Goal: Task Accomplishment & Management: Manage account settings

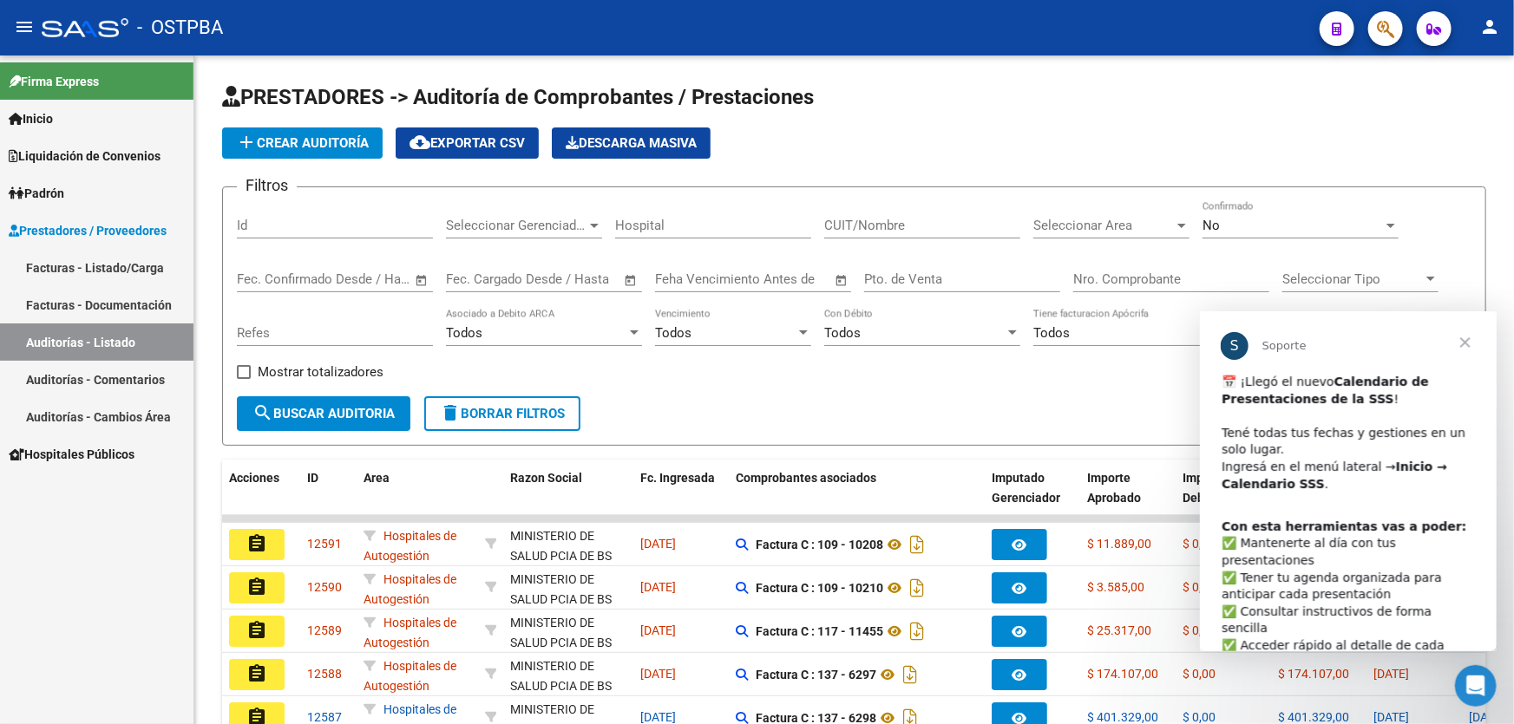
click at [1467, 346] on span "Cerrar" at bounding box center [1464, 342] width 62 height 62
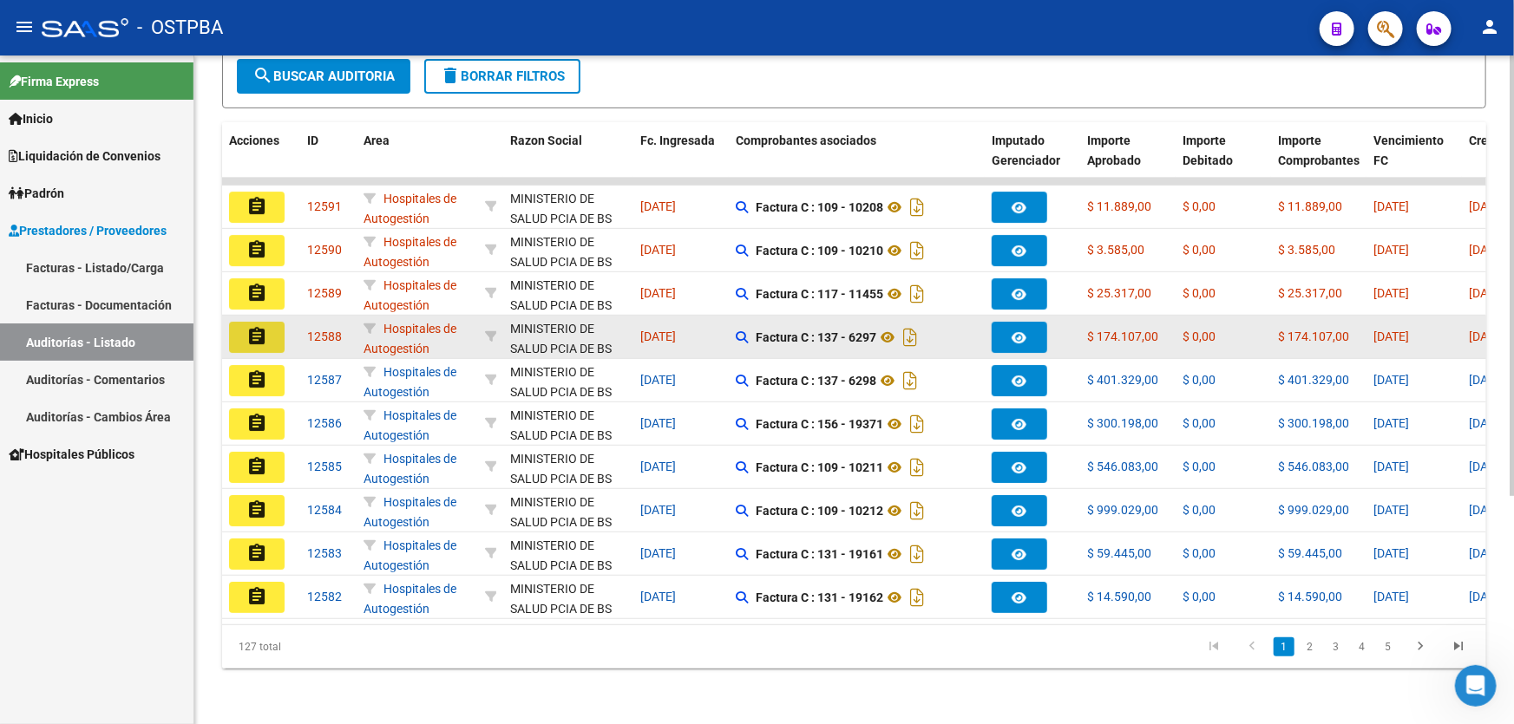
click at [257, 327] on mat-icon "assignment" at bounding box center [256, 336] width 21 height 21
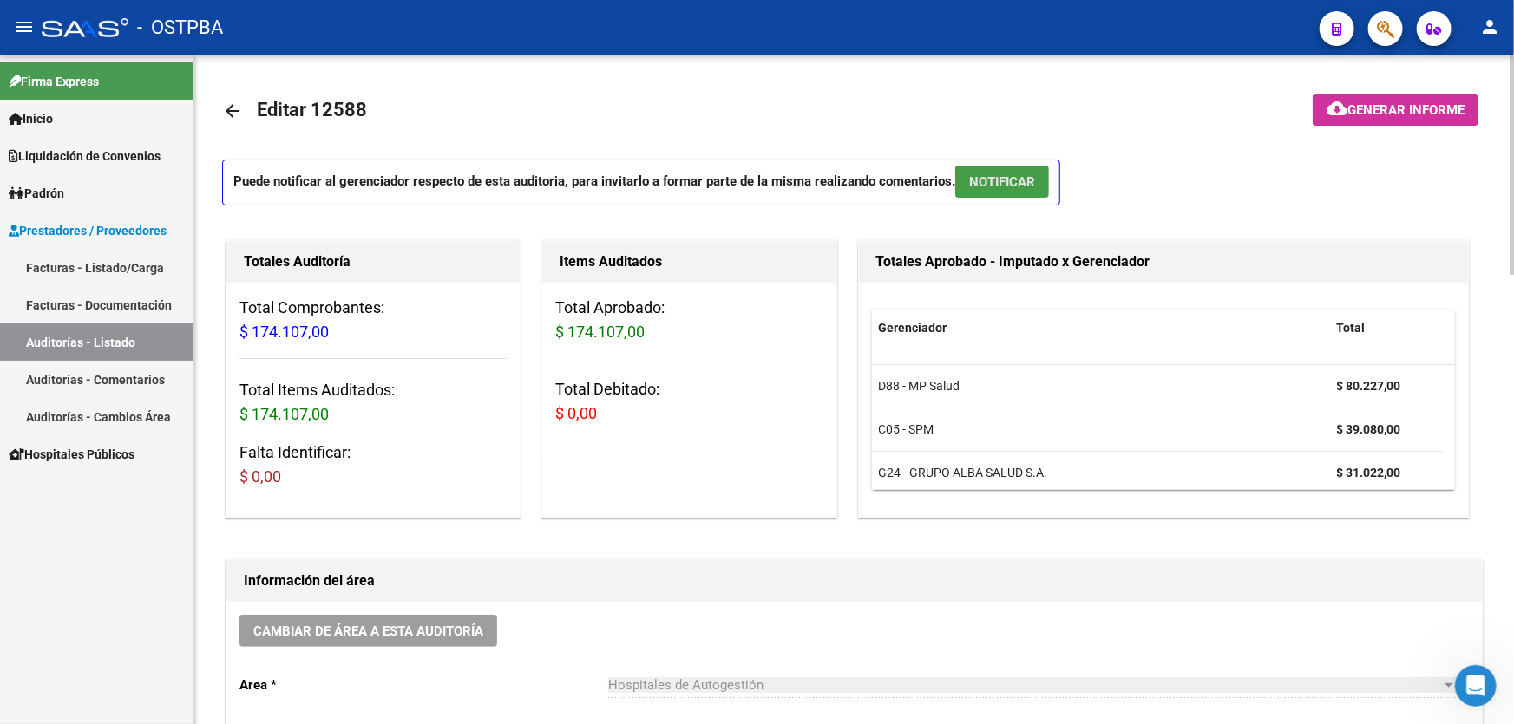
click at [1020, 179] on span "NOTIFICAR" at bounding box center [1002, 182] width 66 height 16
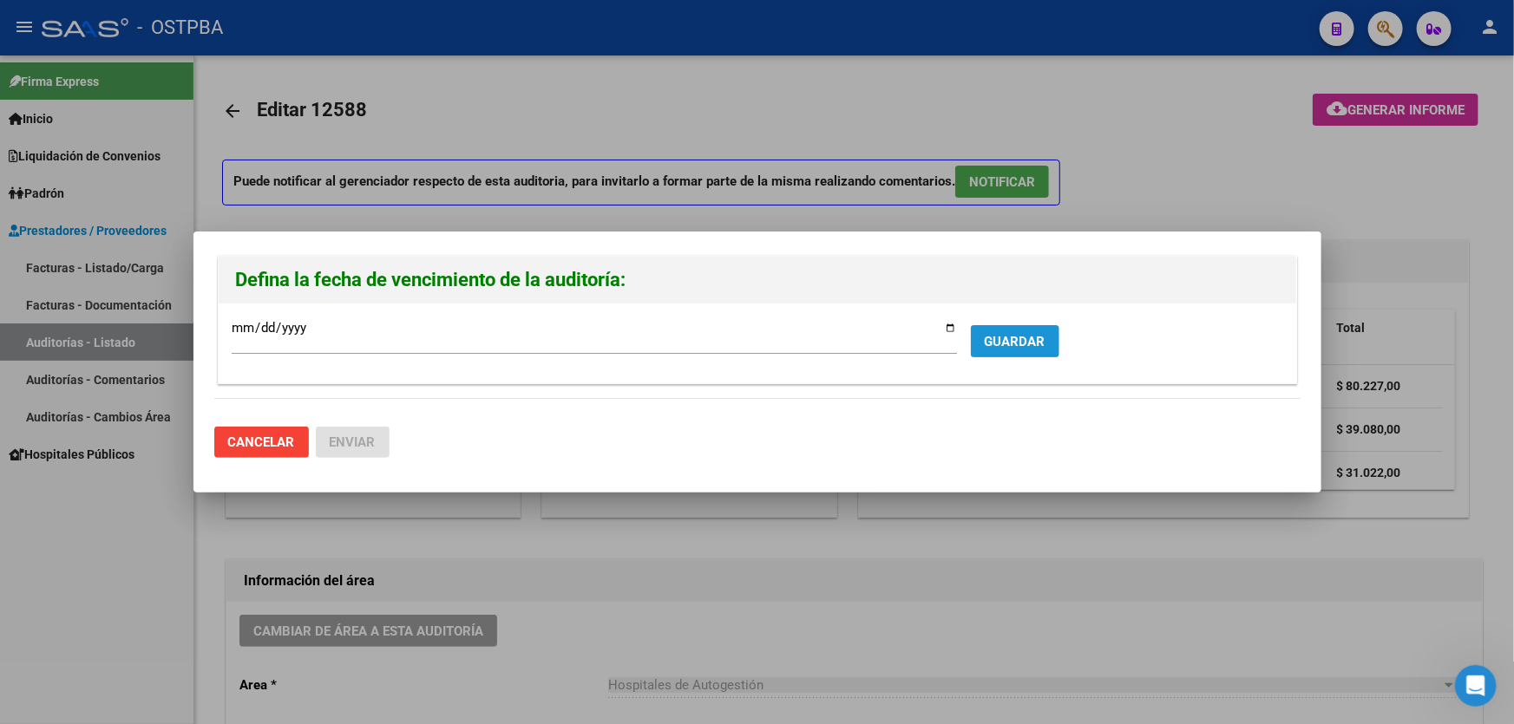
click at [1020, 335] on span "GUARDAR" at bounding box center [1015, 342] width 61 height 16
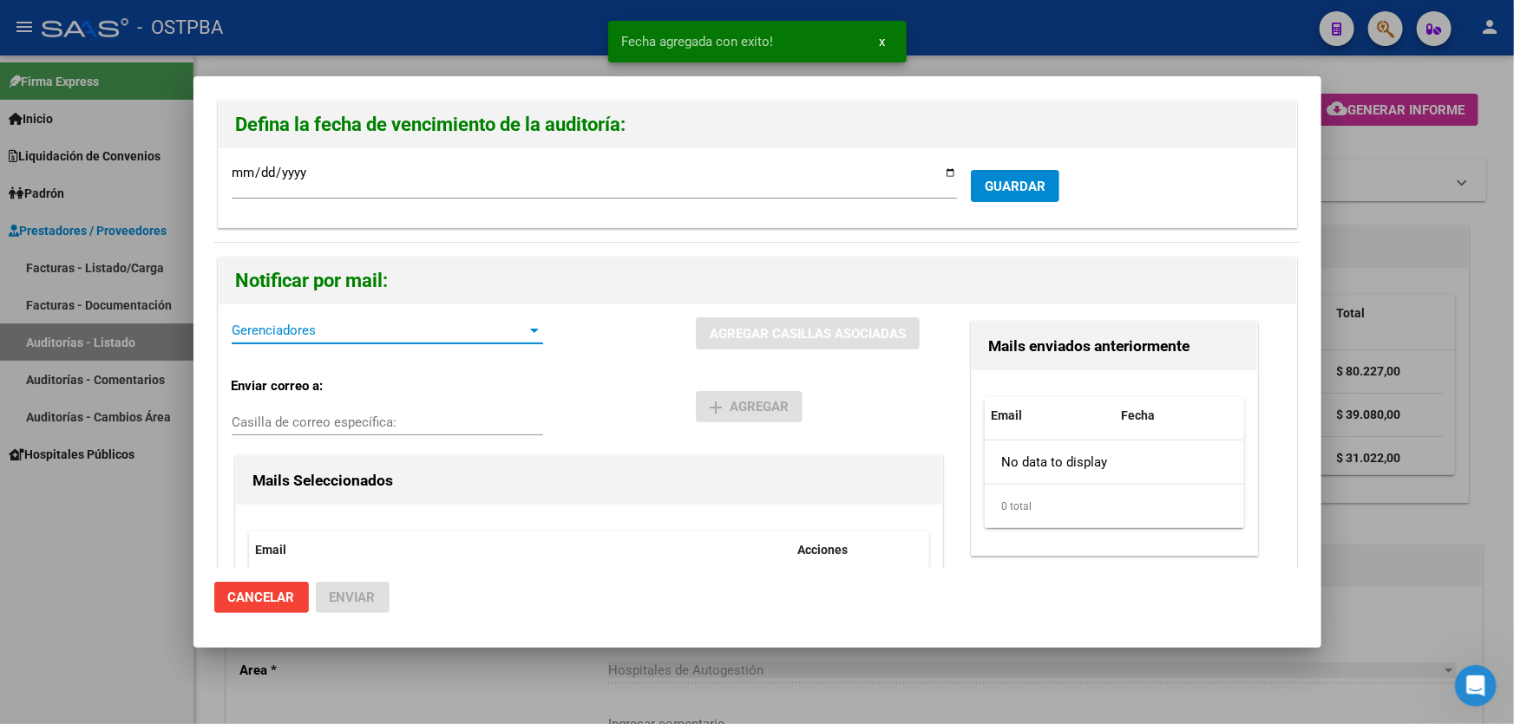
click at [289, 330] on span "Gerenciadores" at bounding box center [380, 331] width 296 height 16
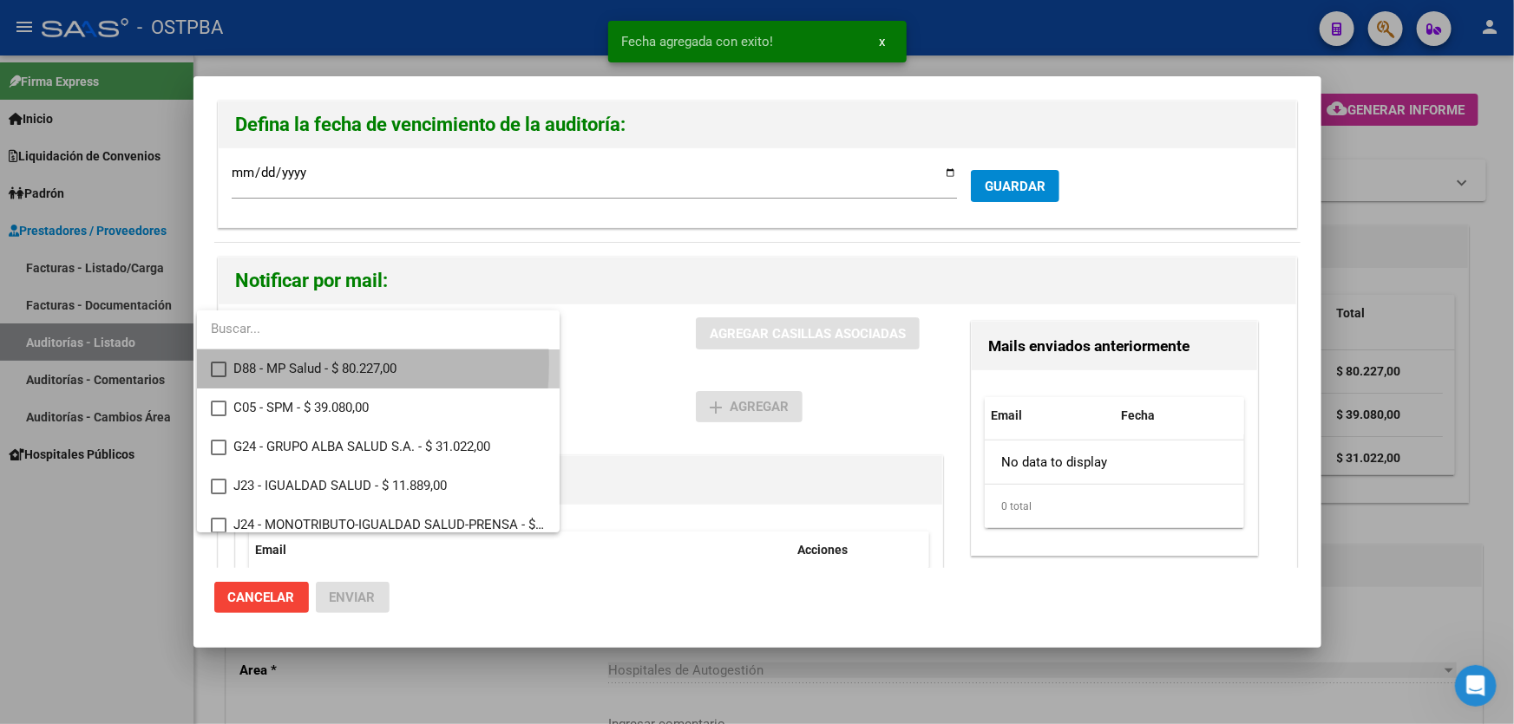
click at [217, 363] on mat-pseudo-checkbox at bounding box center [219, 370] width 16 height 16
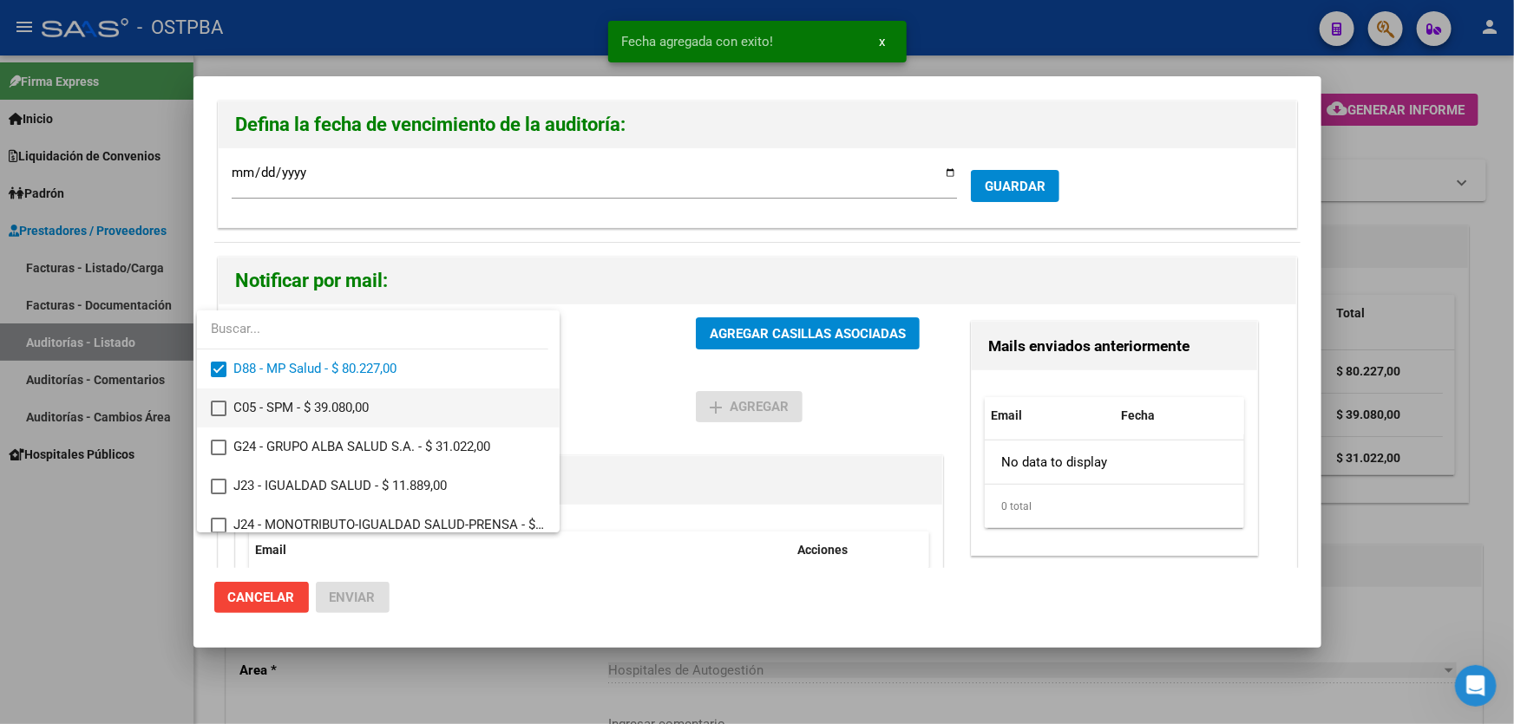
click at [216, 403] on mat-pseudo-checkbox at bounding box center [219, 409] width 16 height 16
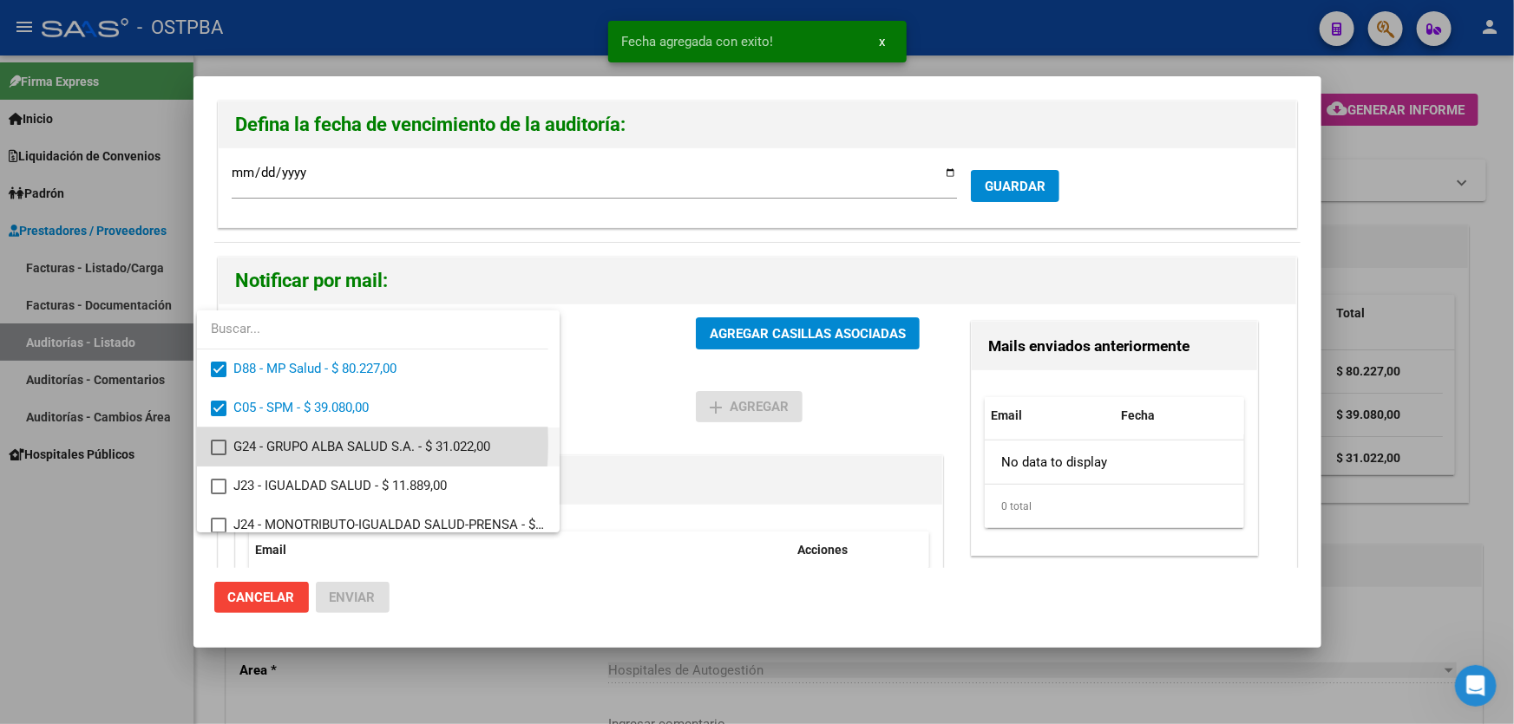
click at [221, 446] on mat-pseudo-checkbox at bounding box center [219, 448] width 16 height 16
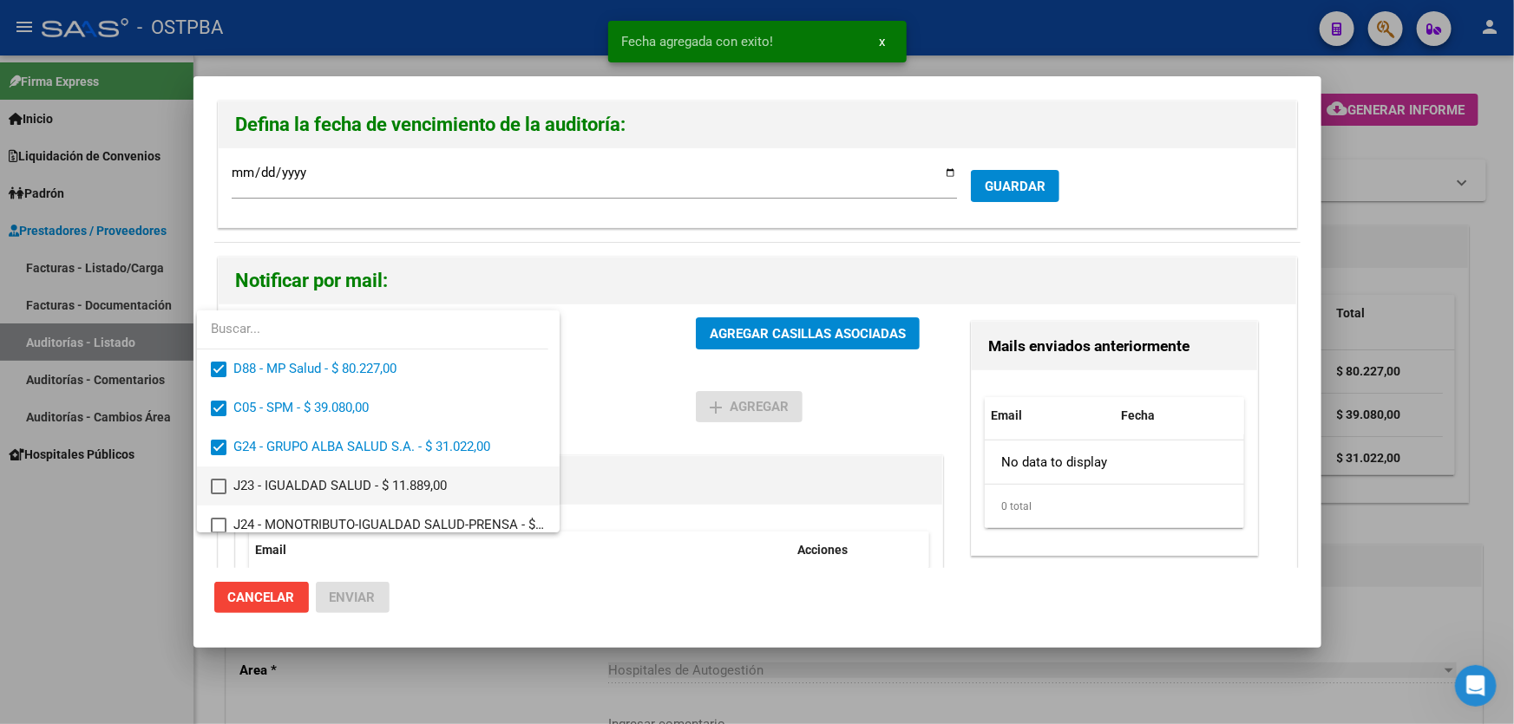
click at [224, 479] on mat-pseudo-checkbox at bounding box center [219, 487] width 16 height 16
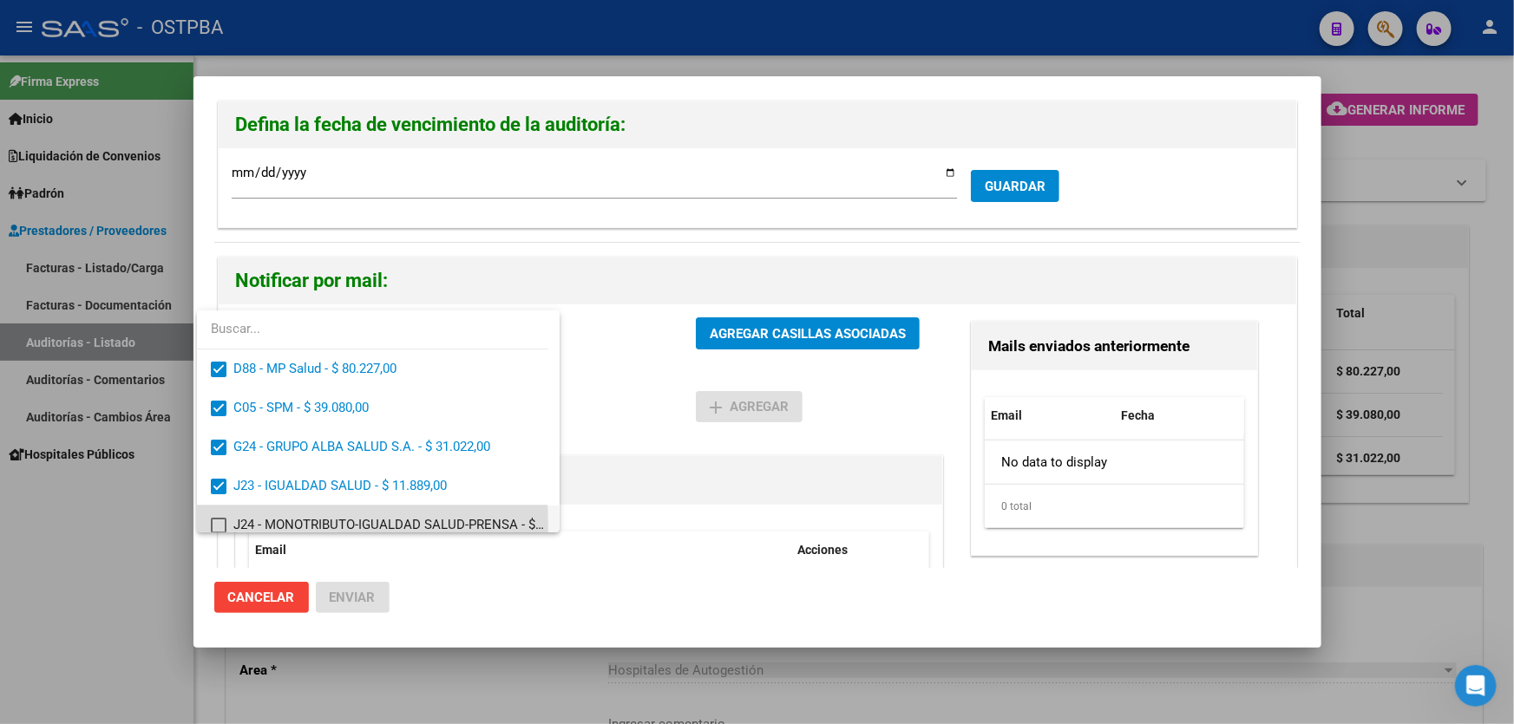
click at [222, 527] on mat-pseudo-checkbox at bounding box center [219, 526] width 16 height 16
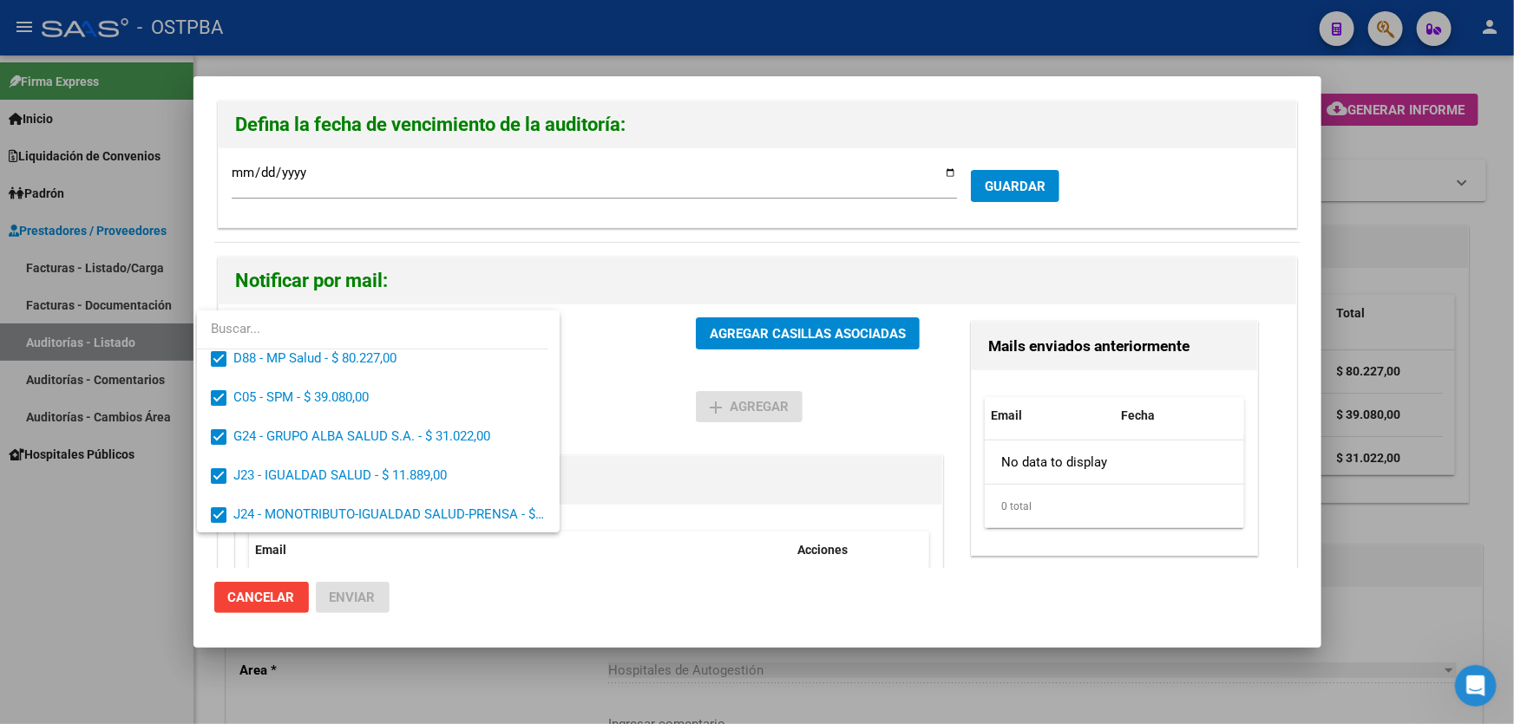
click at [659, 357] on div at bounding box center [757, 362] width 1514 height 724
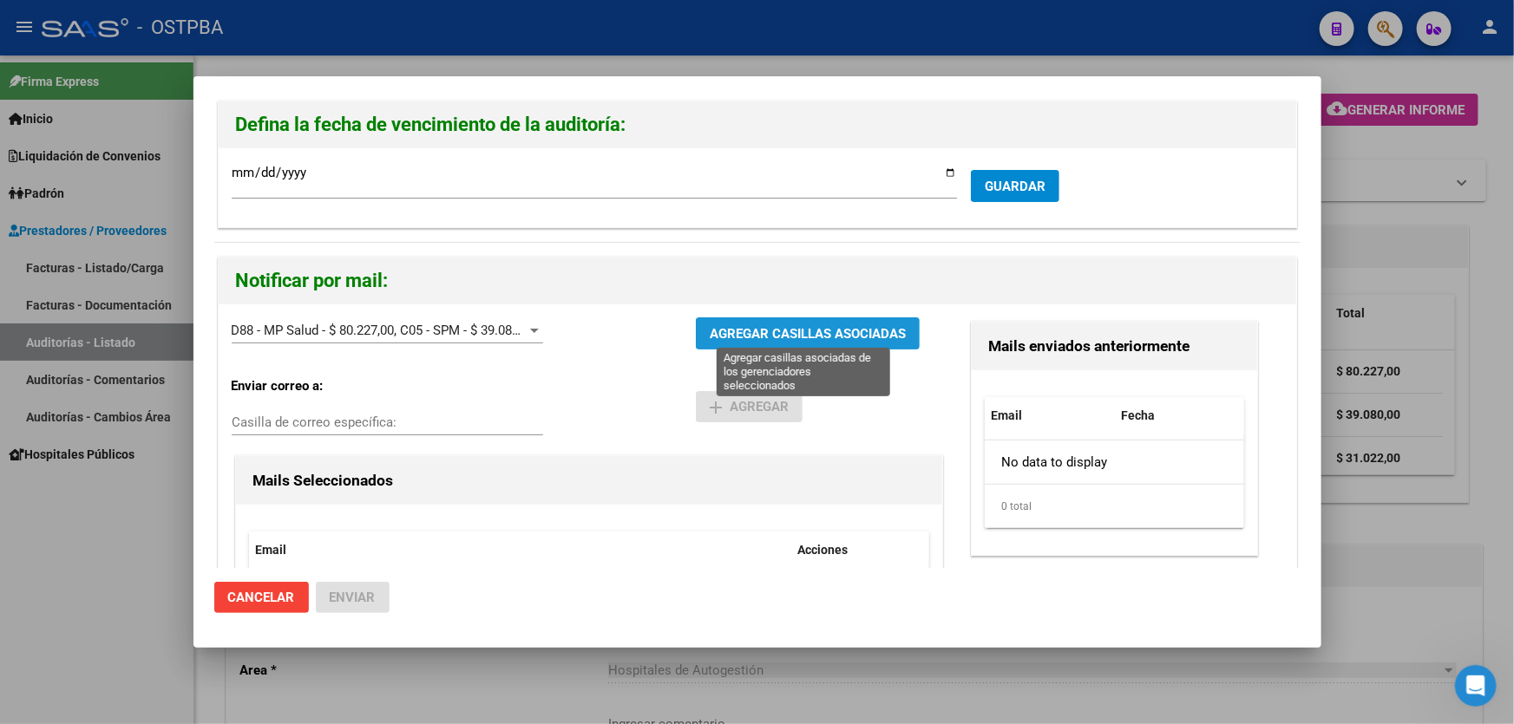
click at [803, 328] on span "AGREGAR CASILLAS ASOCIADAS" at bounding box center [808, 334] width 196 height 16
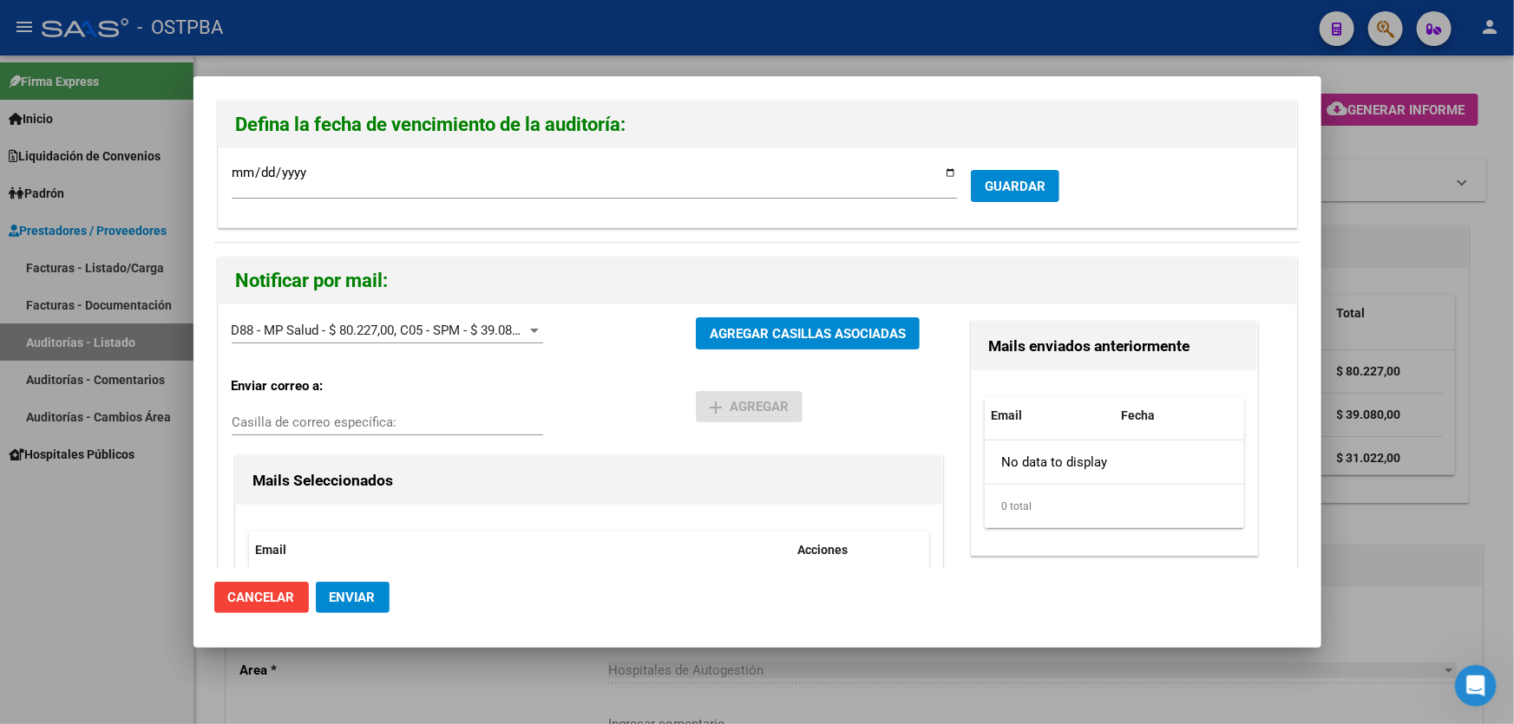
click at [357, 599] on span "Enviar" at bounding box center [353, 598] width 46 height 16
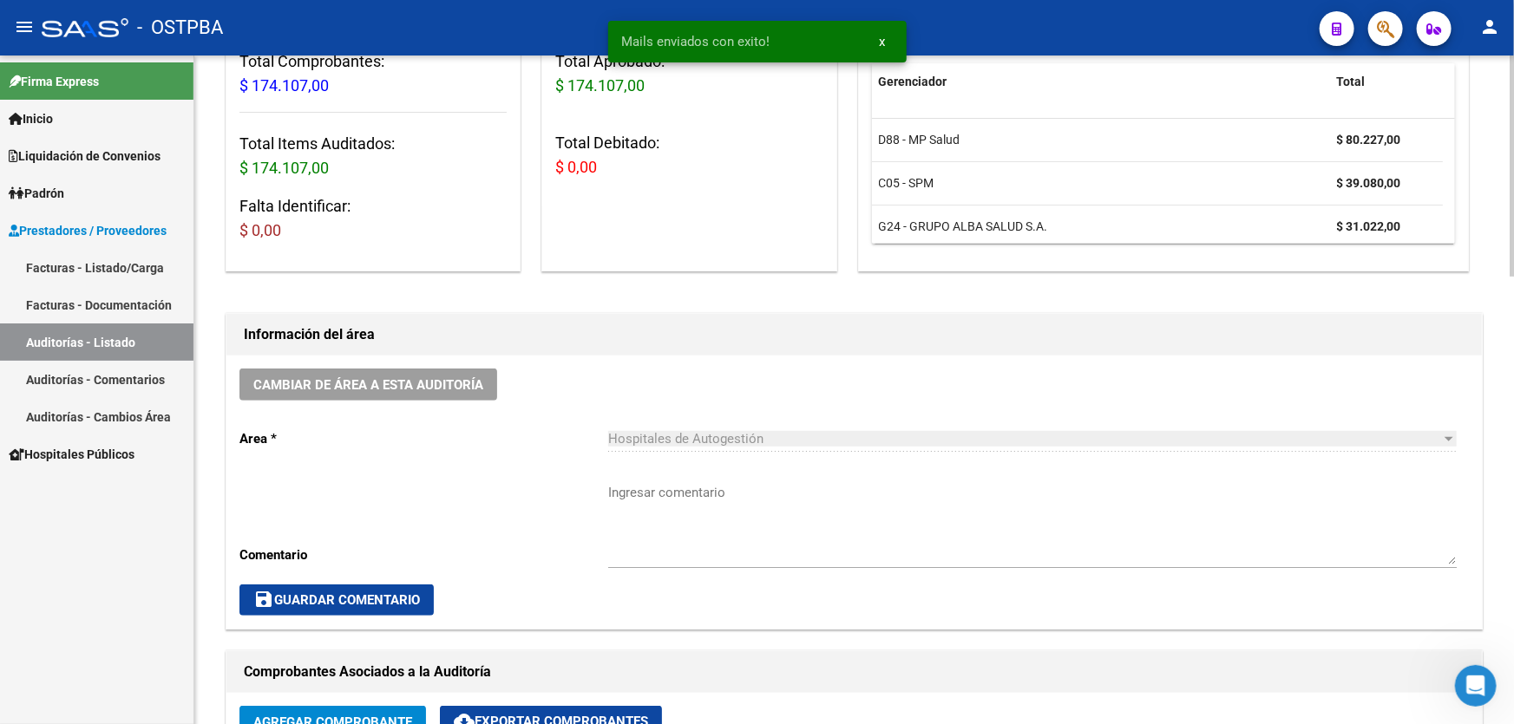
scroll to position [236, 0]
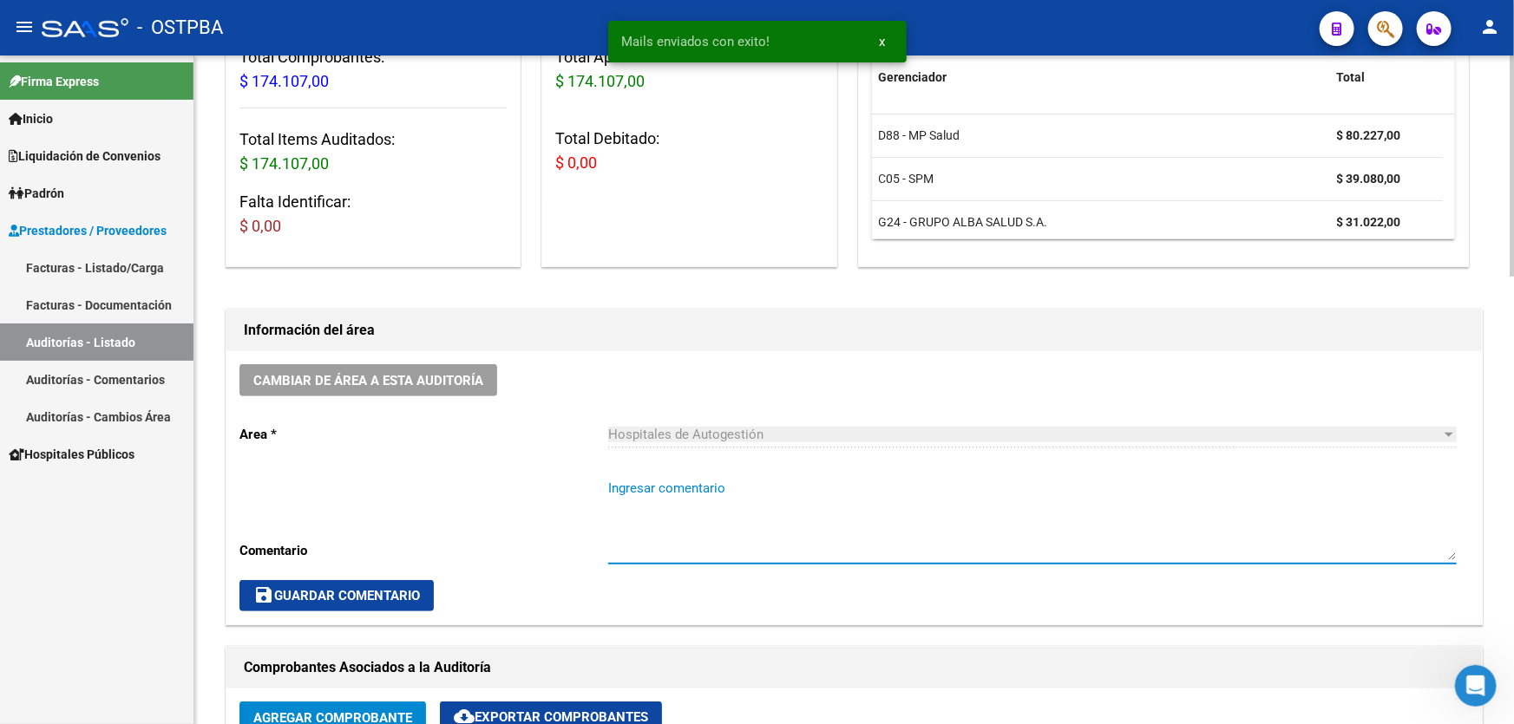
click at [672, 525] on textarea "Ingresar comentario" at bounding box center [1032, 520] width 849 height 82
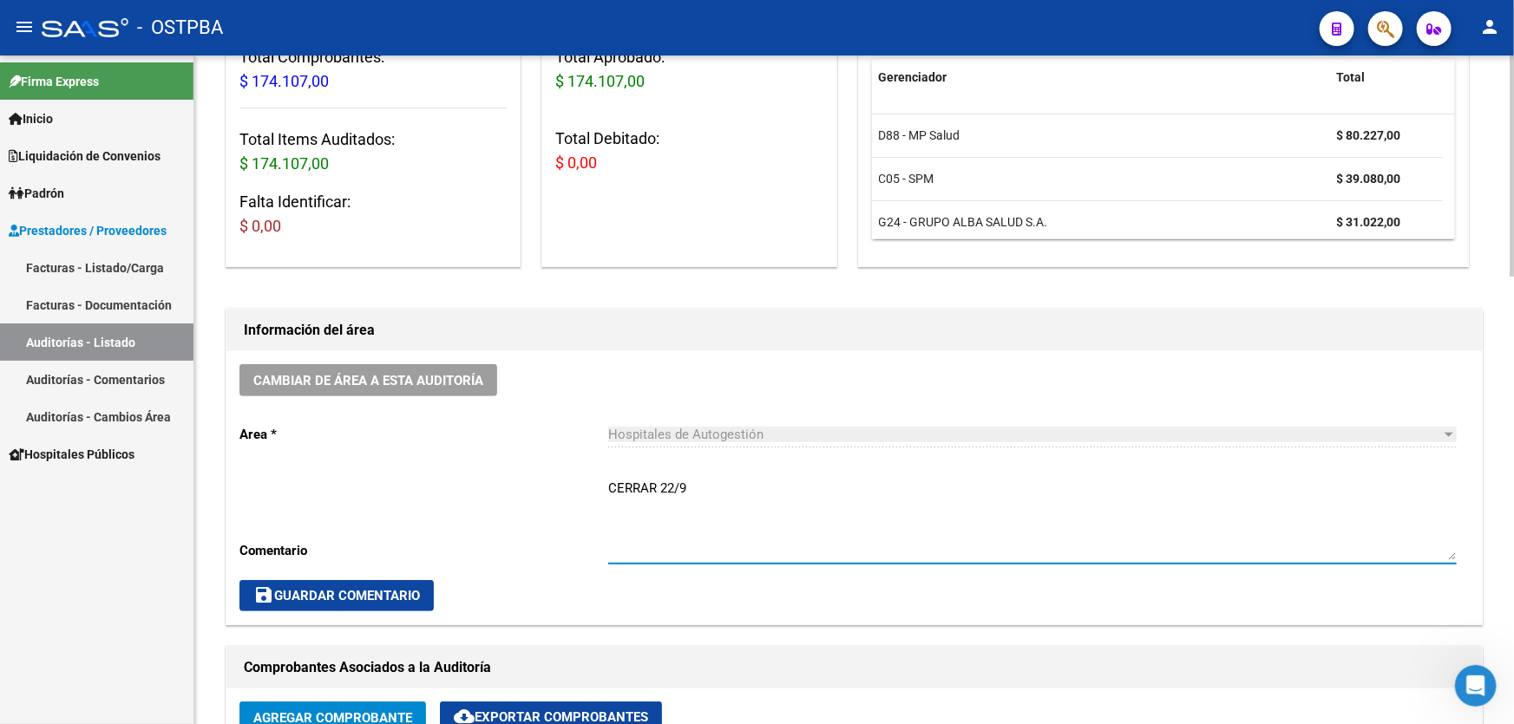
type textarea "CERRAR 22/9"
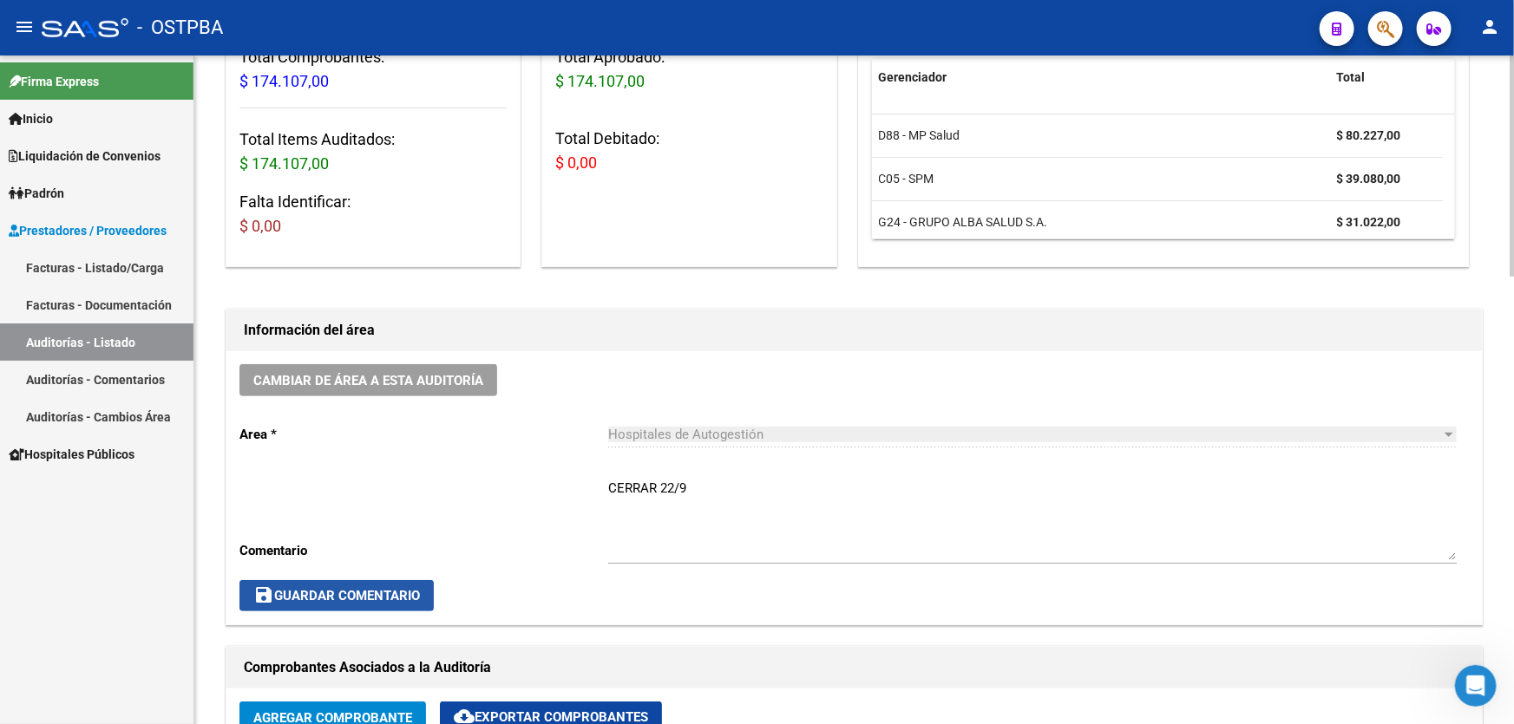
click at [340, 593] on span "save Guardar Comentario" at bounding box center [336, 596] width 167 height 16
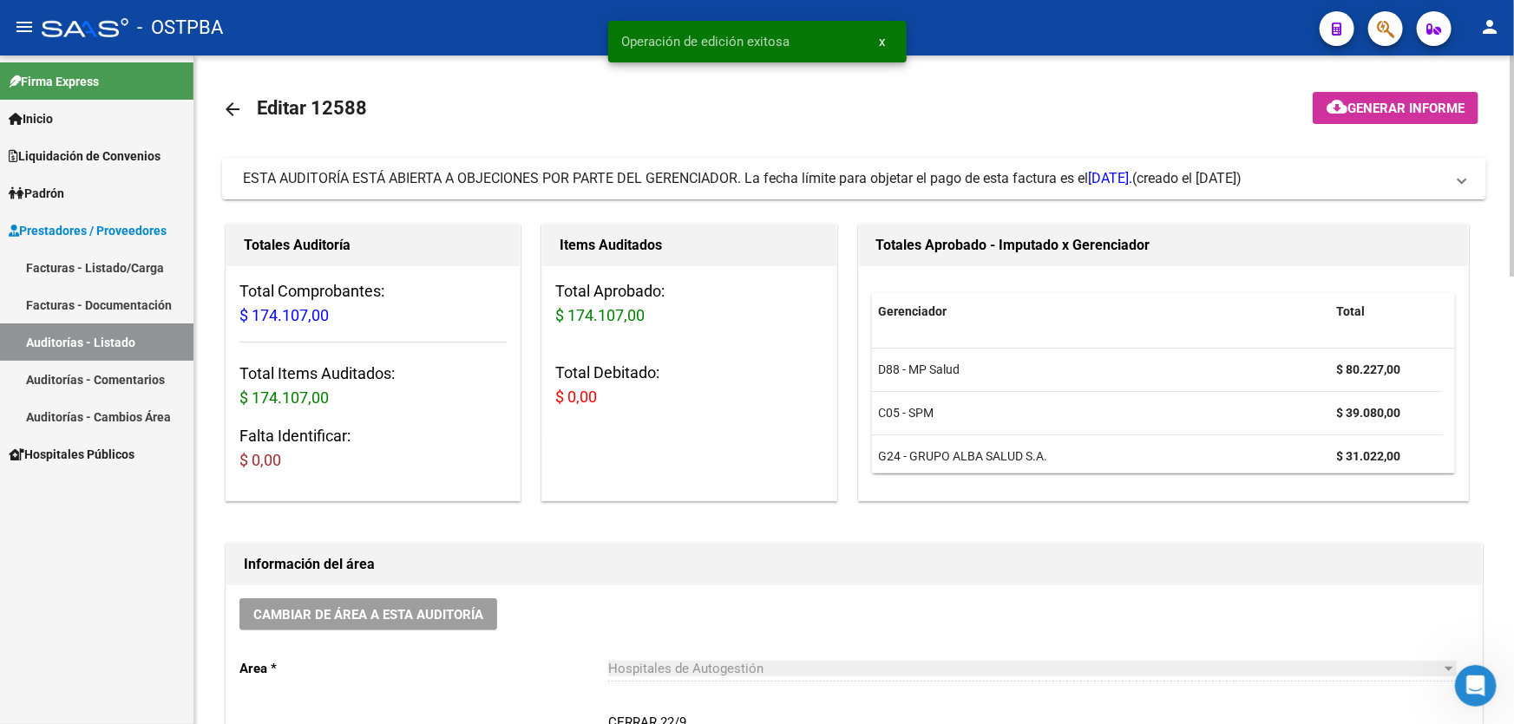
scroll to position [0, 0]
click at [229, 111] on mat-icon "arrow_back" at bounding box center [232, 111] width 21 height 21
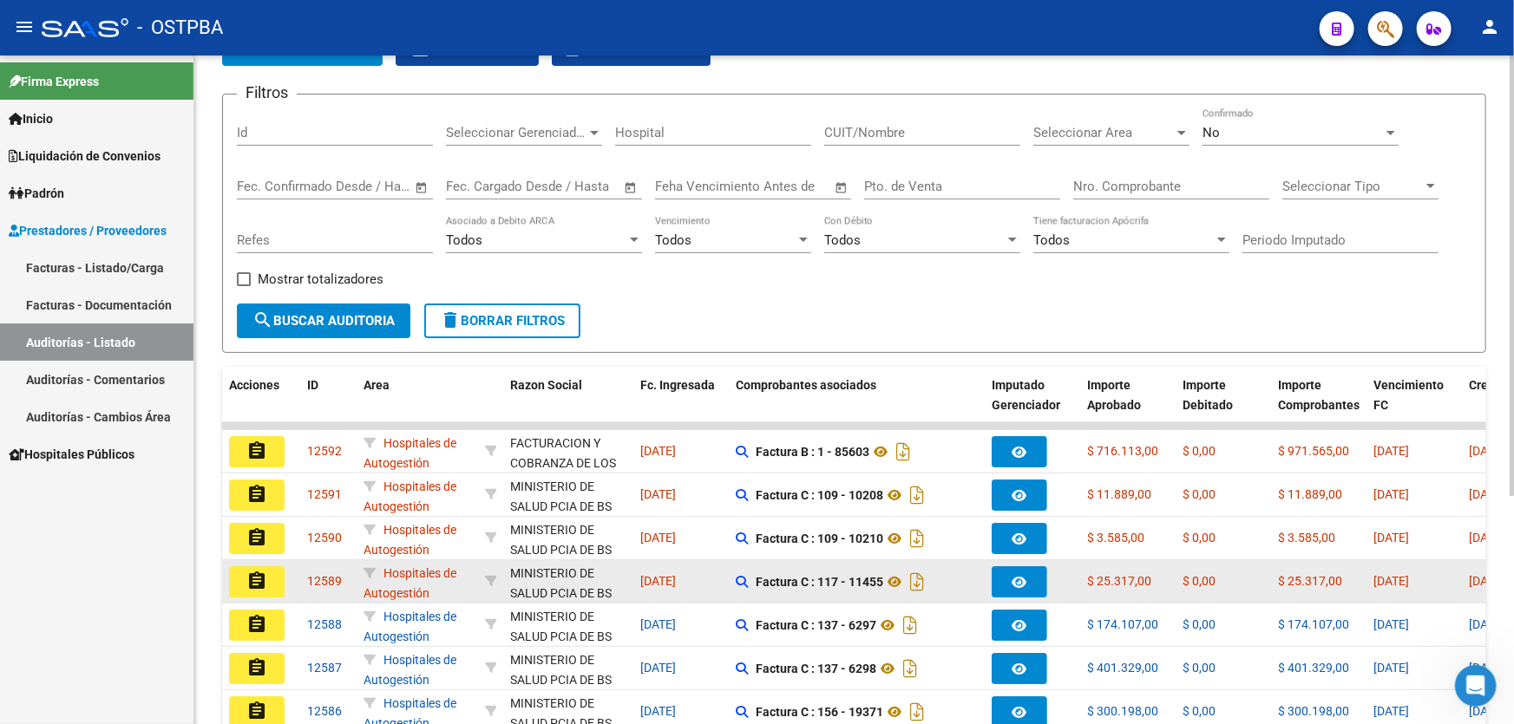
scroll to position [315, 0]
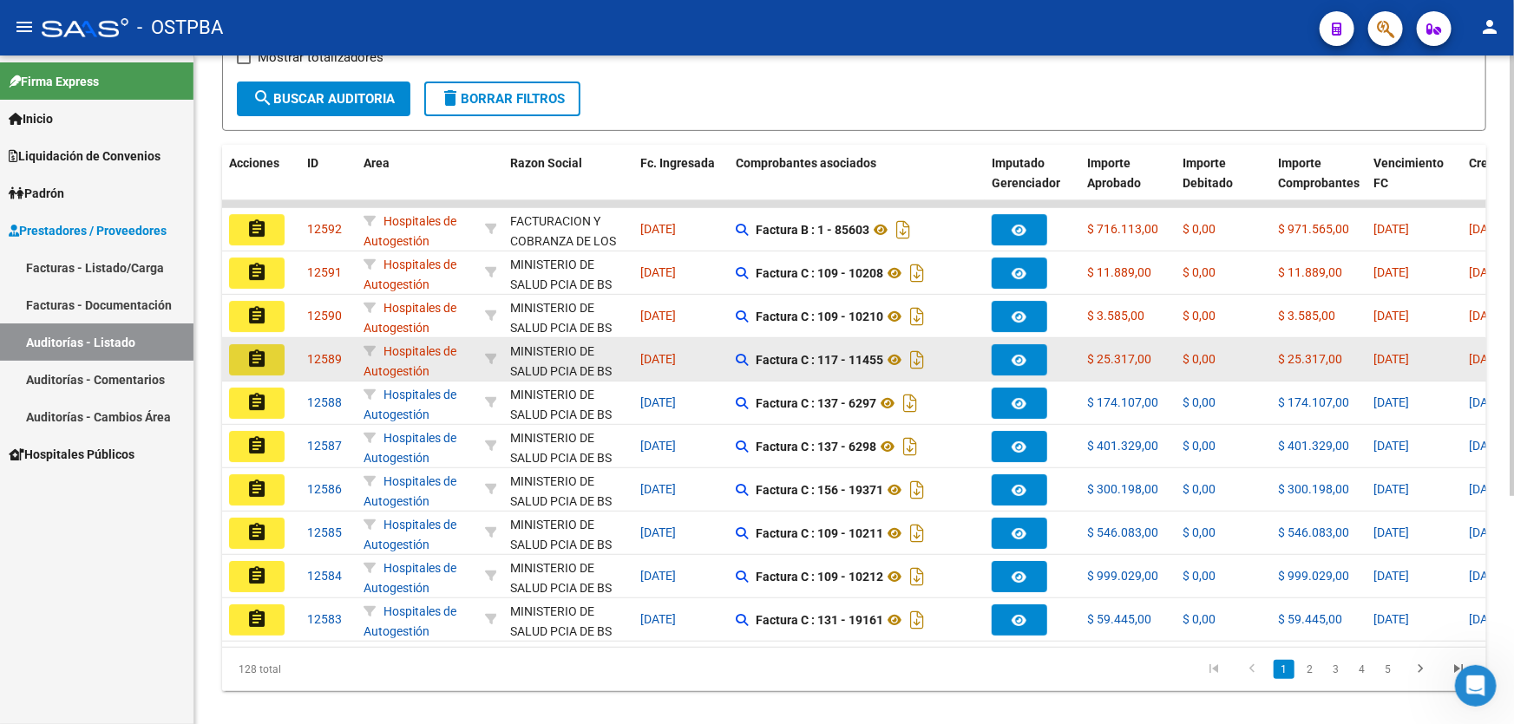
click at [260, 356] on mat-icon "assignment" at bounding box center [256, 359] width 21 height 21
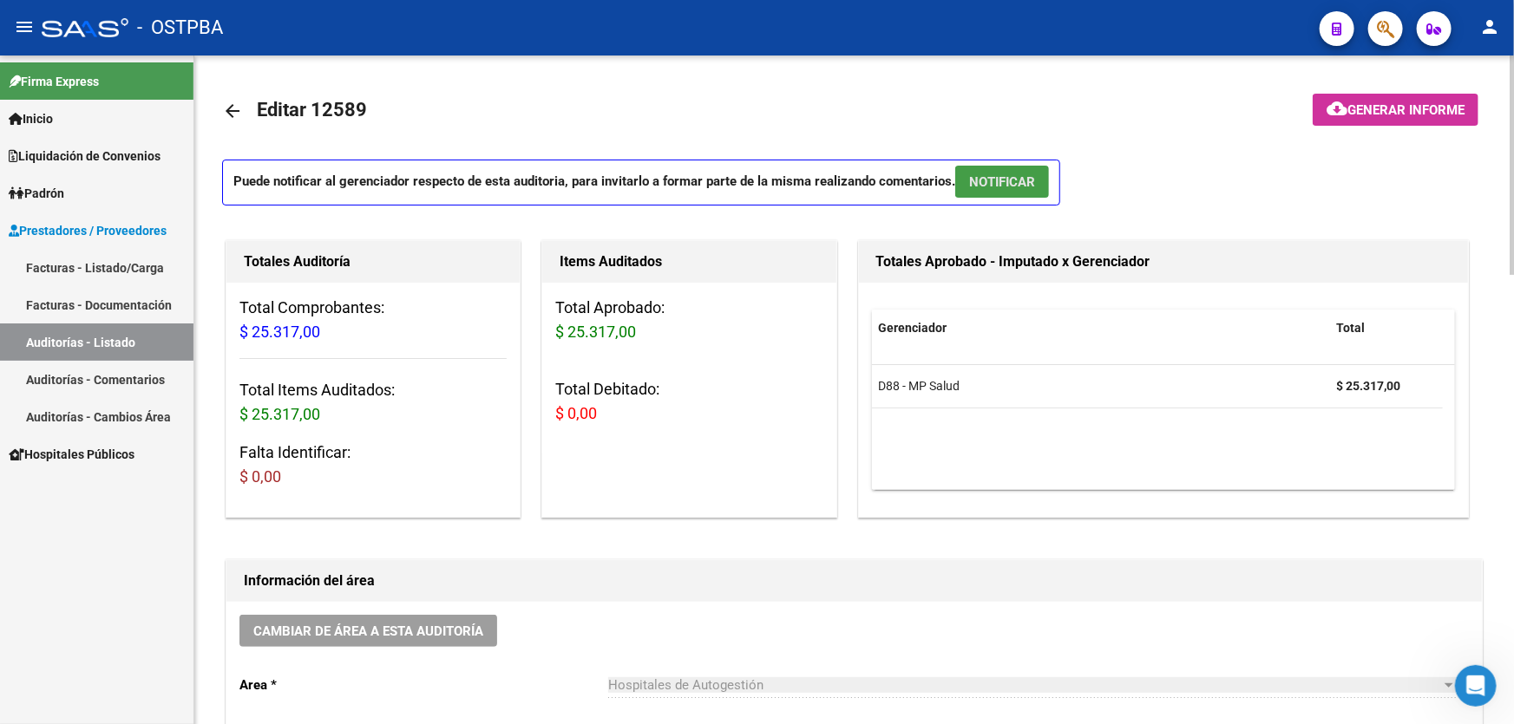
click at [998, 174] on span "NOTIFICAR" at bounding box center [1002, 182] width 66 height 16
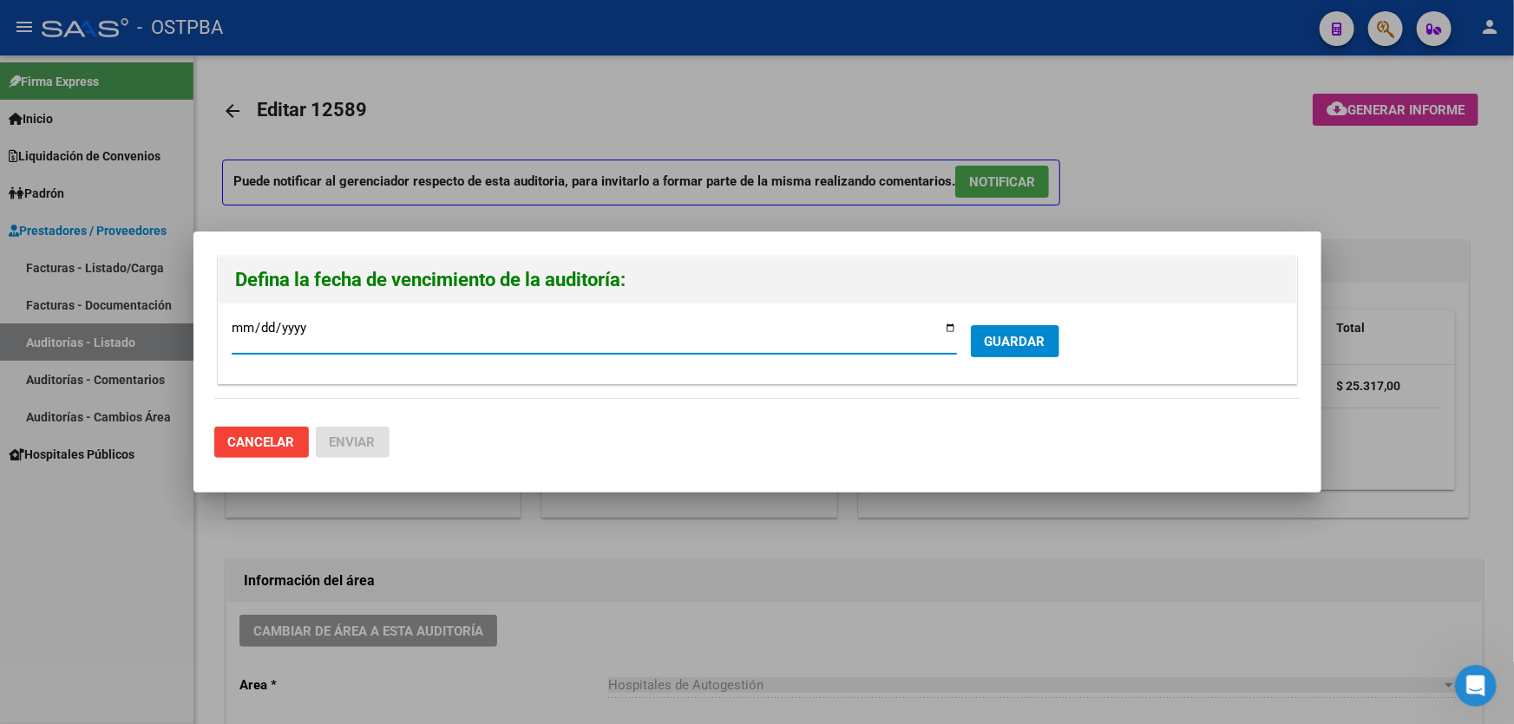
drag, startPoint x: 1038, startPoint y: 342, endPoint x: 1020, endPoint y: 330, distance: 21.2
click at [1037, 341] on span "GUARDAR" at bounding box center [1015, 342] width 61 height 16
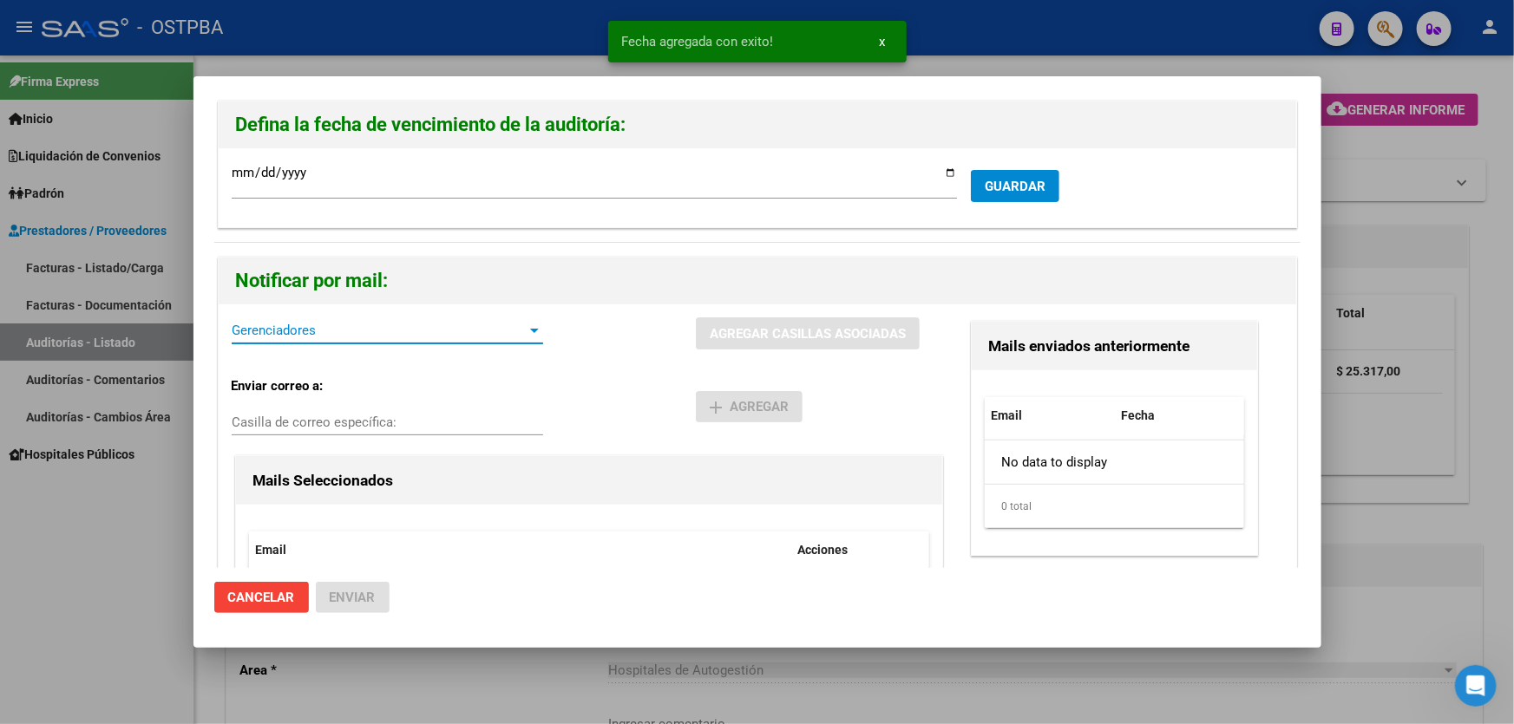
click at [319, 330] on span "Gerenciadores" at bounding box center [380, 331] width 296 height 16
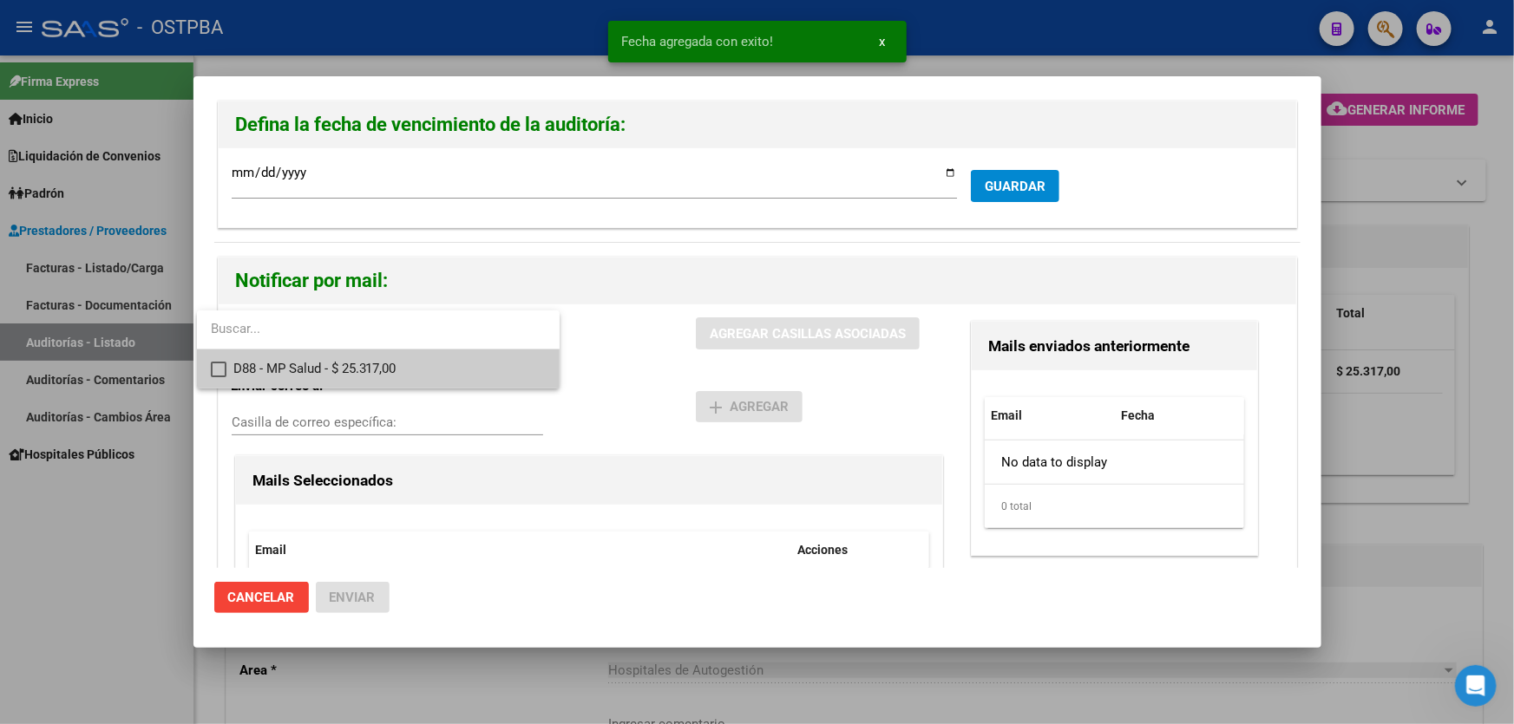
click at [221, 370] on mat-pseudo-checkbox at bounding box center [219, 370] width 16 height 16
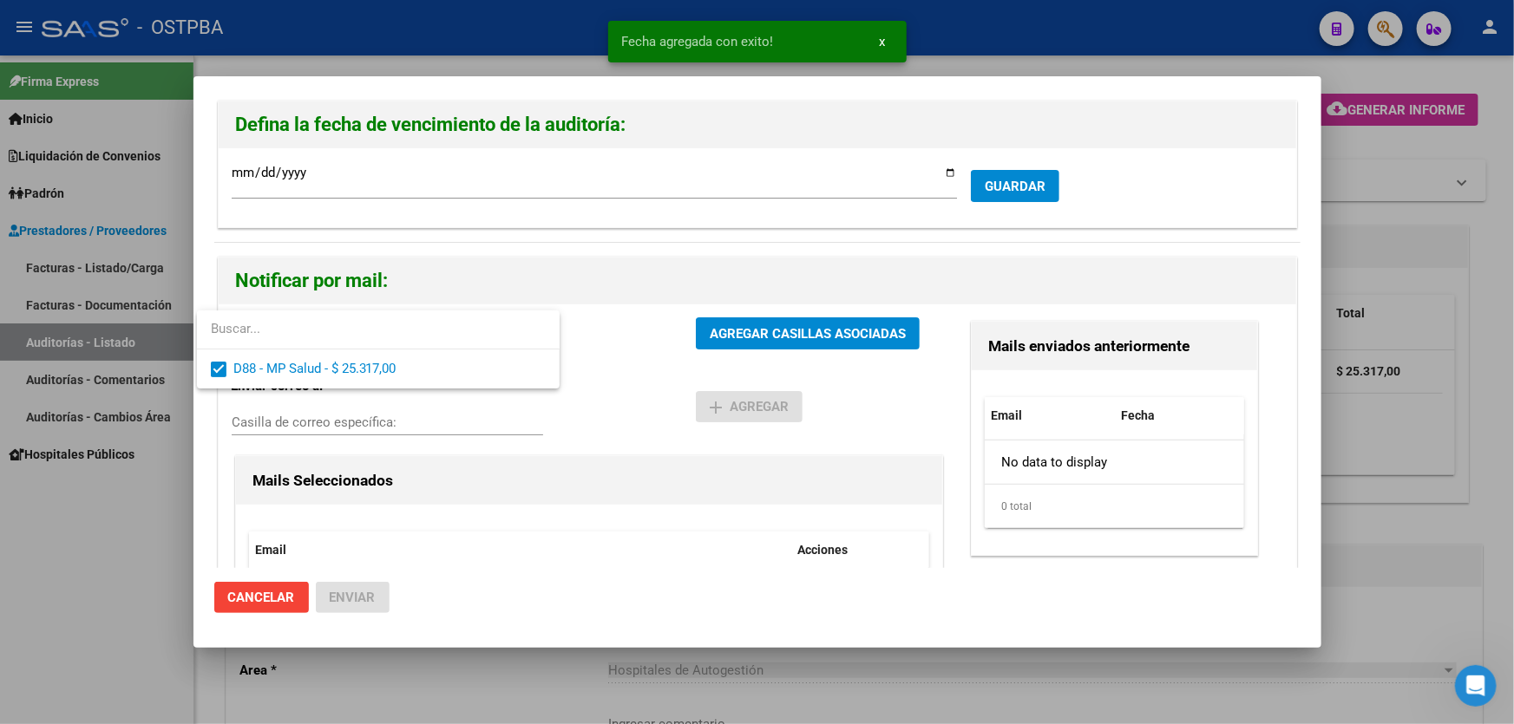
click at [637, 380] on div at bounding box center [757, 362] width 1514 height 724
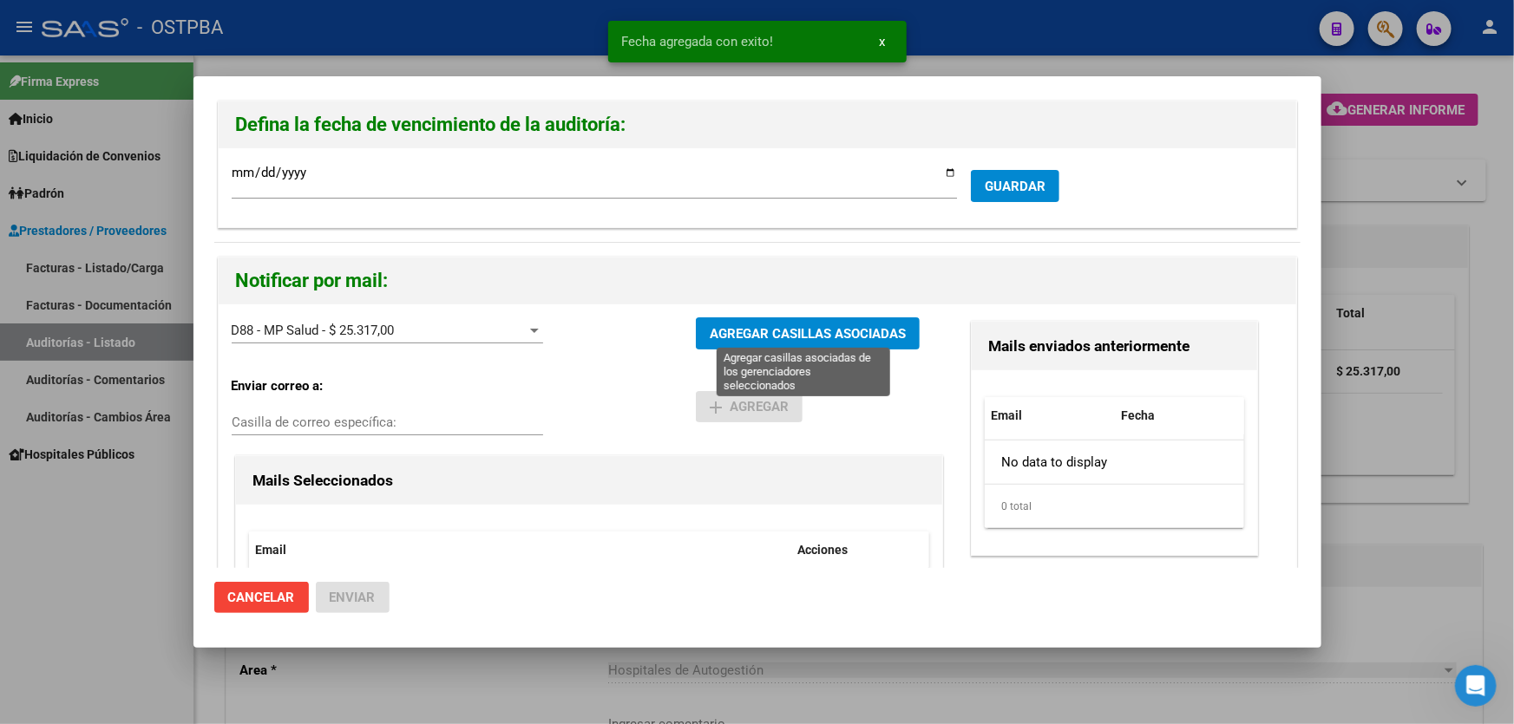
click at [789, 332] on span "AGREGAR CASILLAS ASOCIADAS" at bounding box center [808, 334] width 196 height 16
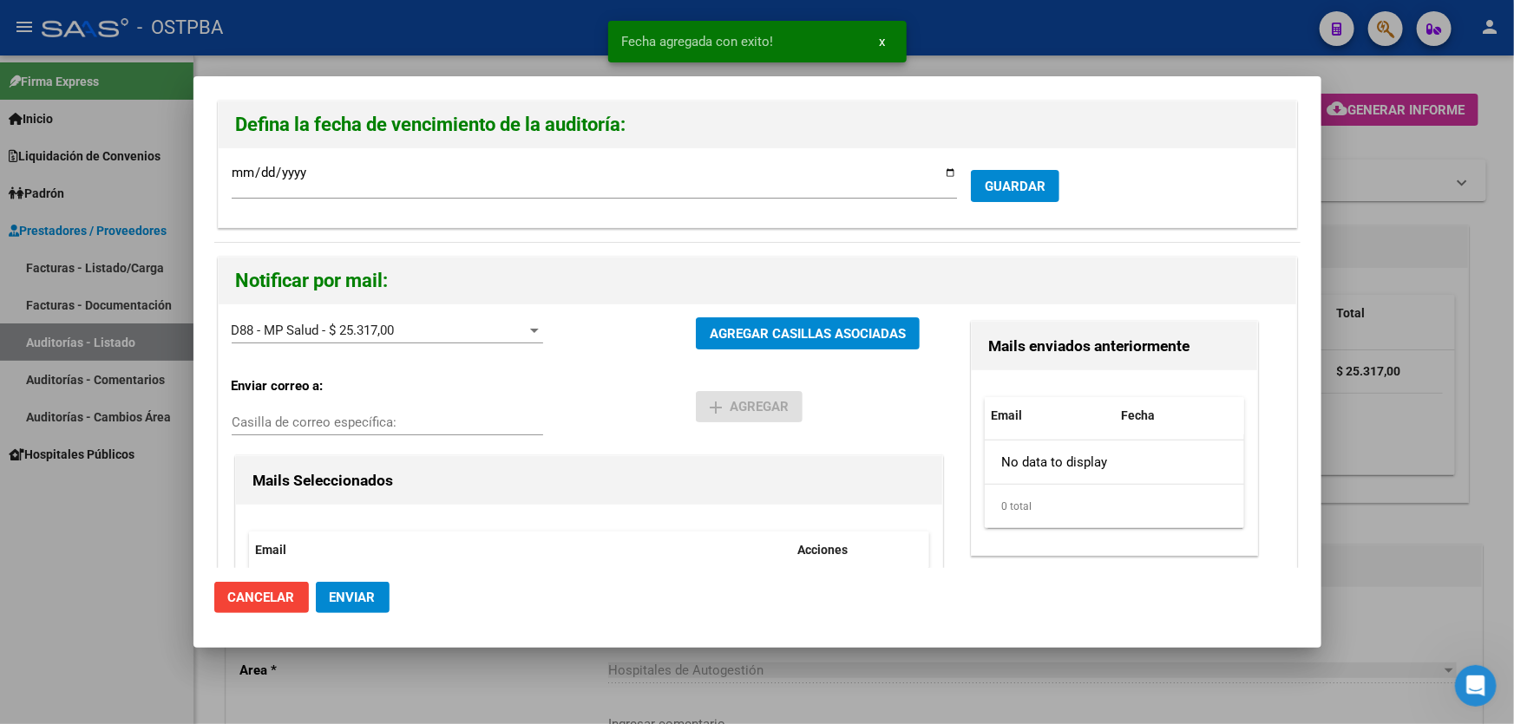
click at [353, 598] on span "Enviar" at bounding box center [353, 598] width 46 height 16
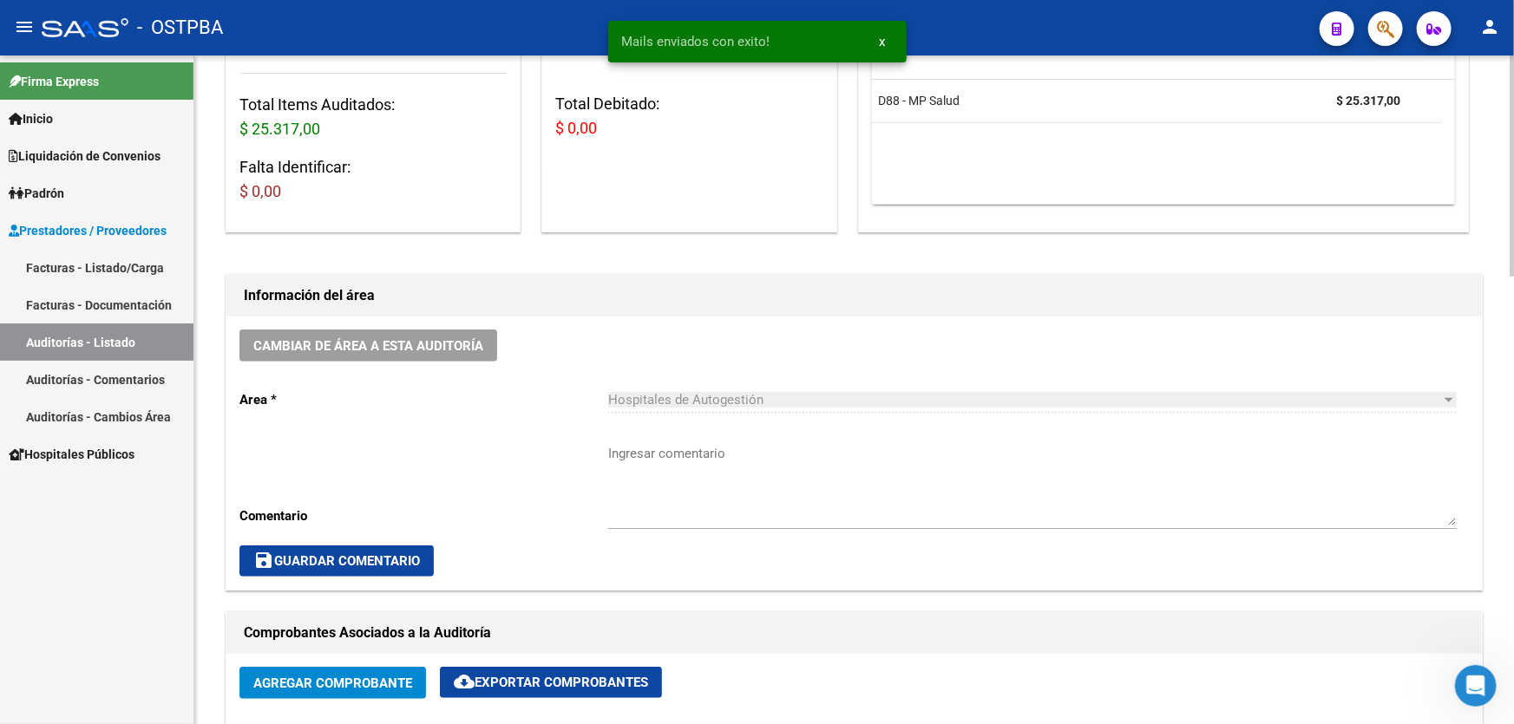
scroll to position [315, 0]
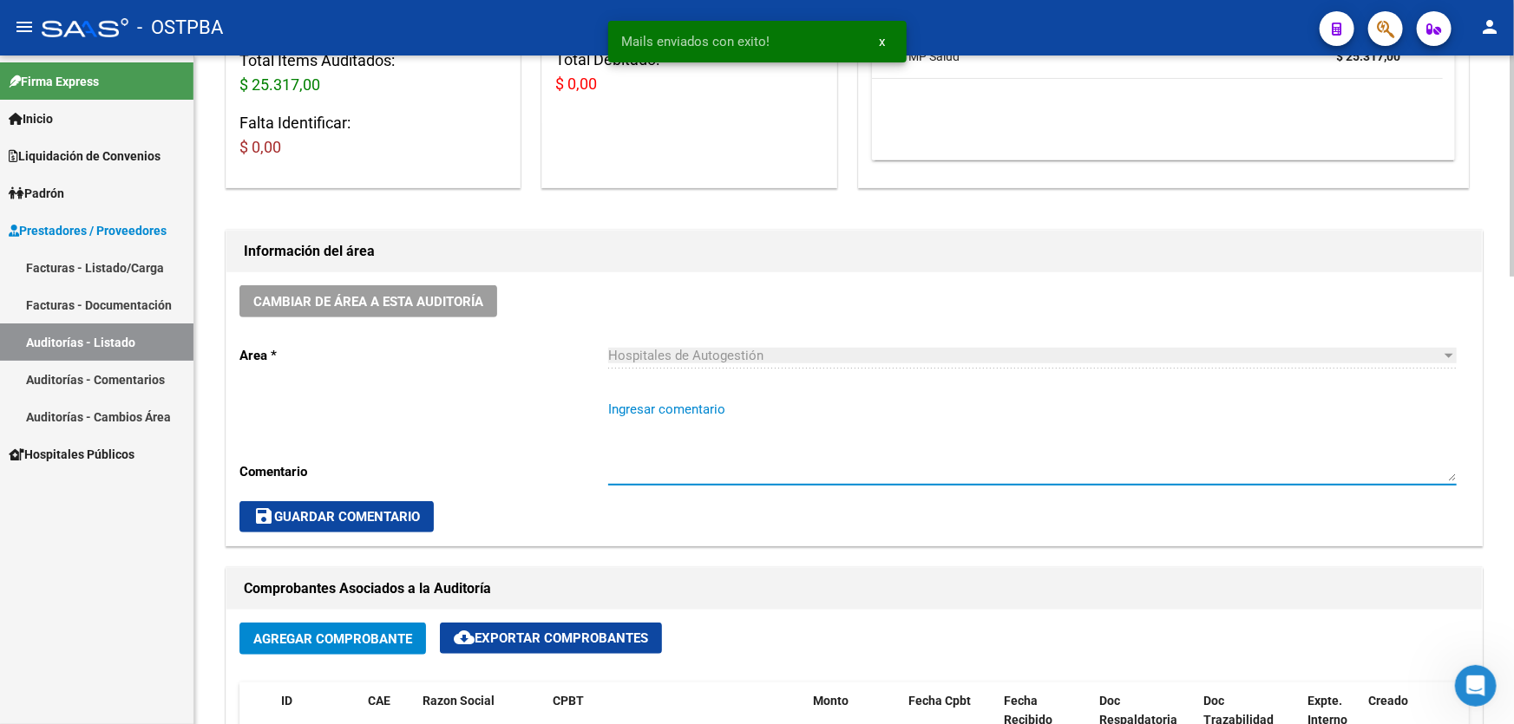
click at [674, 454] on textarea "Ingresar comentario" at bounding box center [1032, 441] width 849 height 82
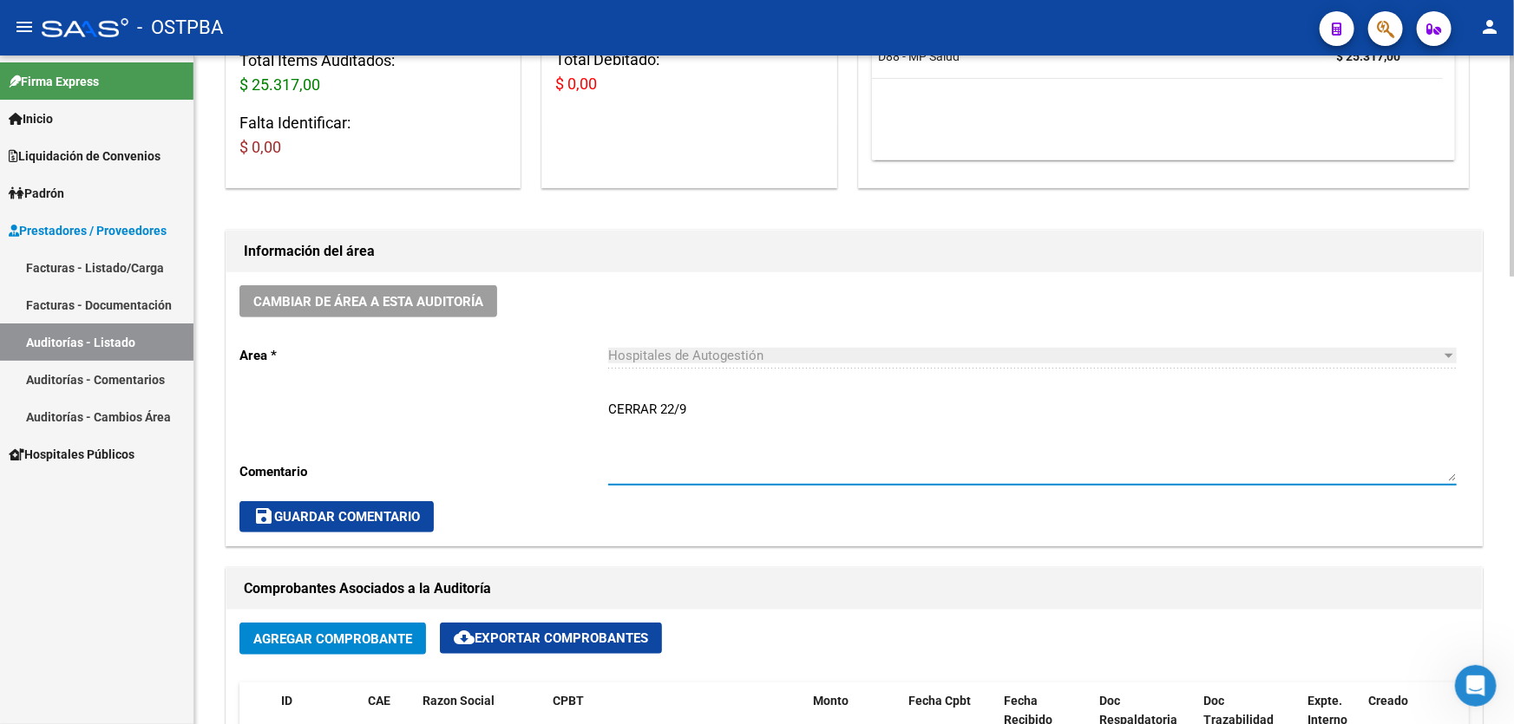
type textarea "CERRAR 22/9"
click at [301, 509] on span "save Guardar Comentario" at bounding box center [336, 517] width 167 height 16
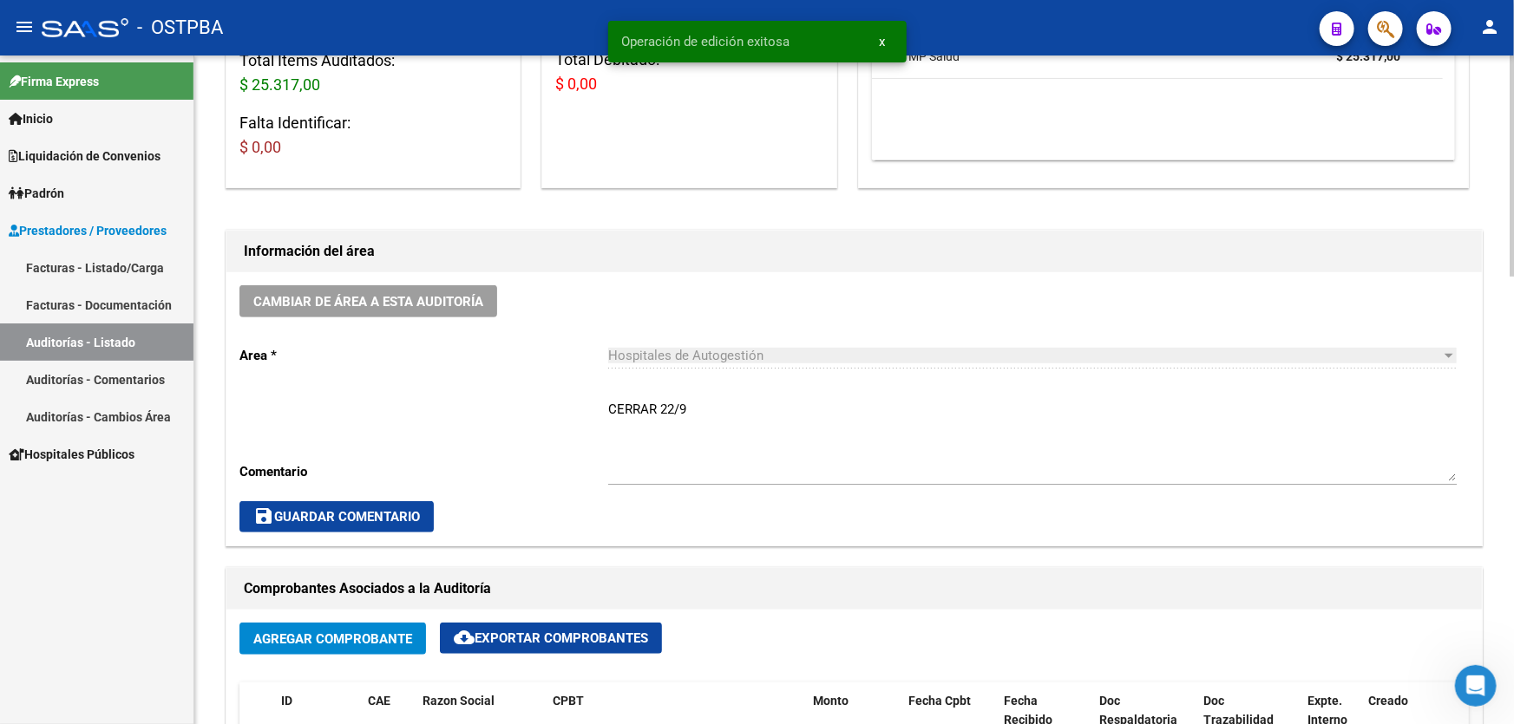
scroll to position [0, 0]
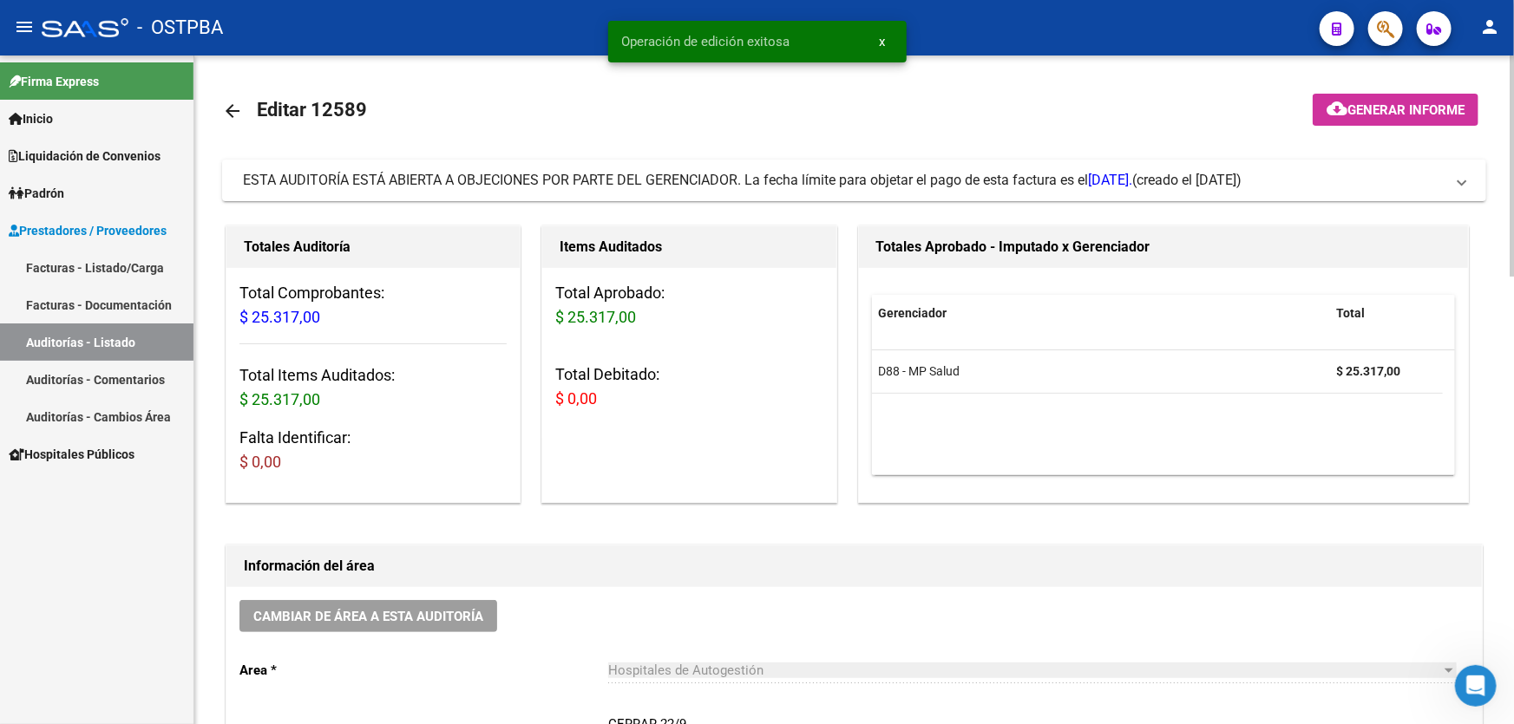
click at [222, 113] on mat-icon "arrow_back" at bounding box center [232, 111] width 21 height 21
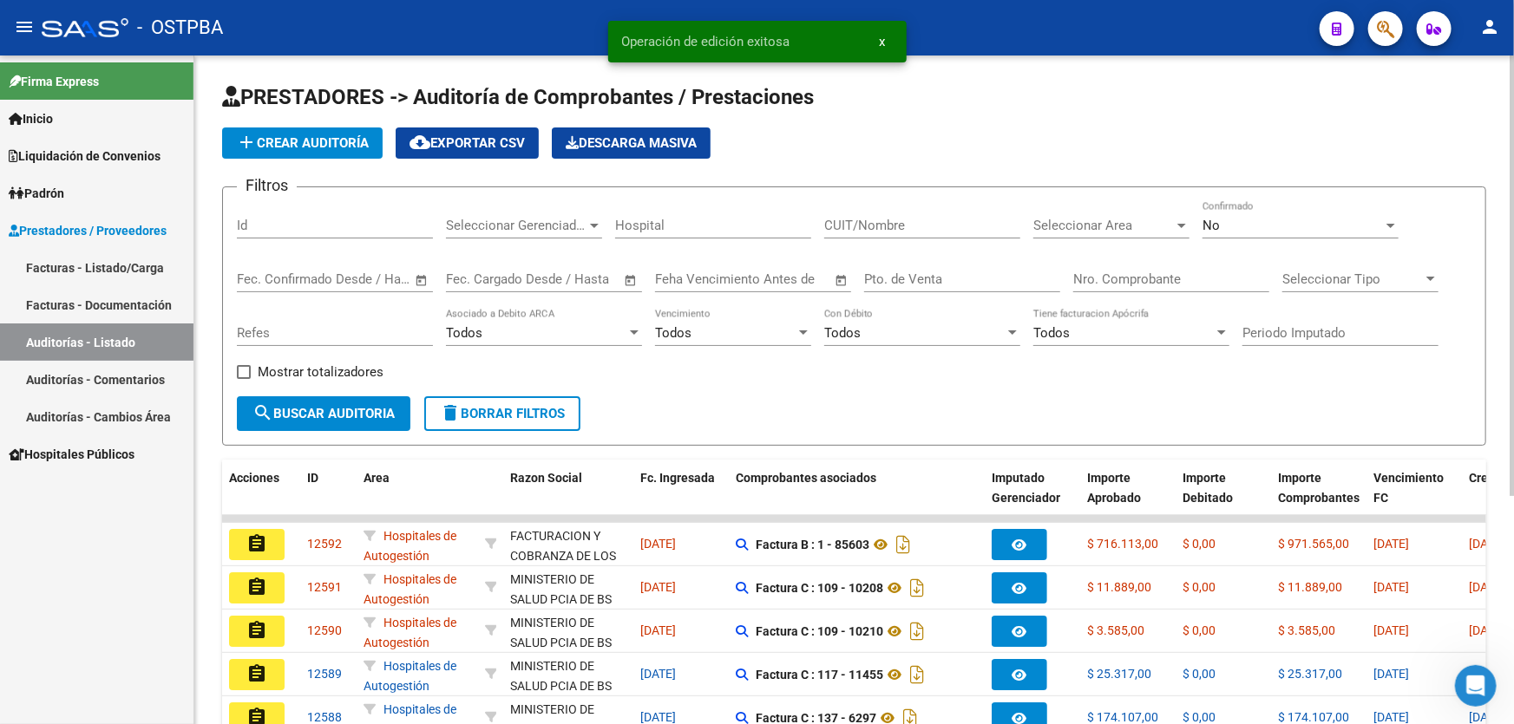
scroll to position [315, 0]
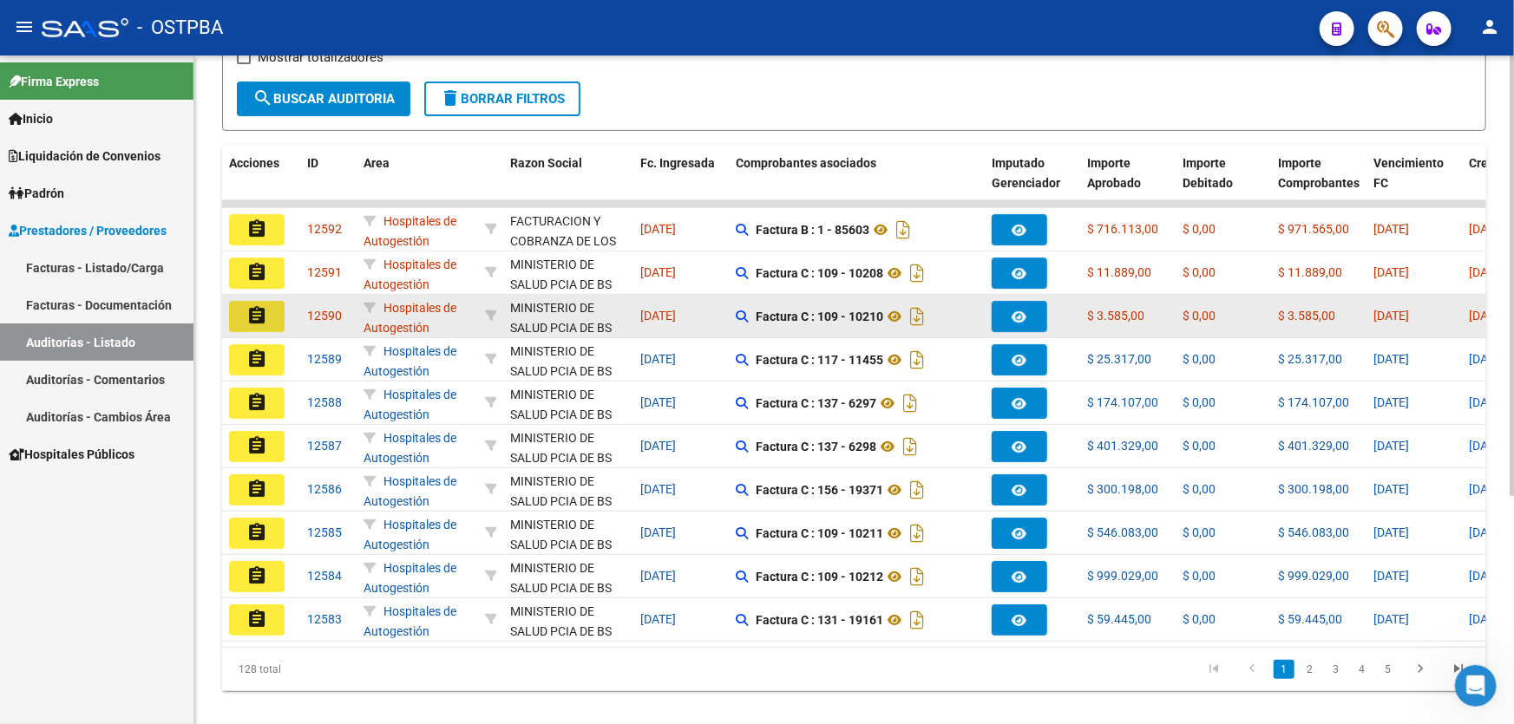
click at [260, 306] on mat-icon "assignment" at bounding box center [256, 315] width 21 height 21
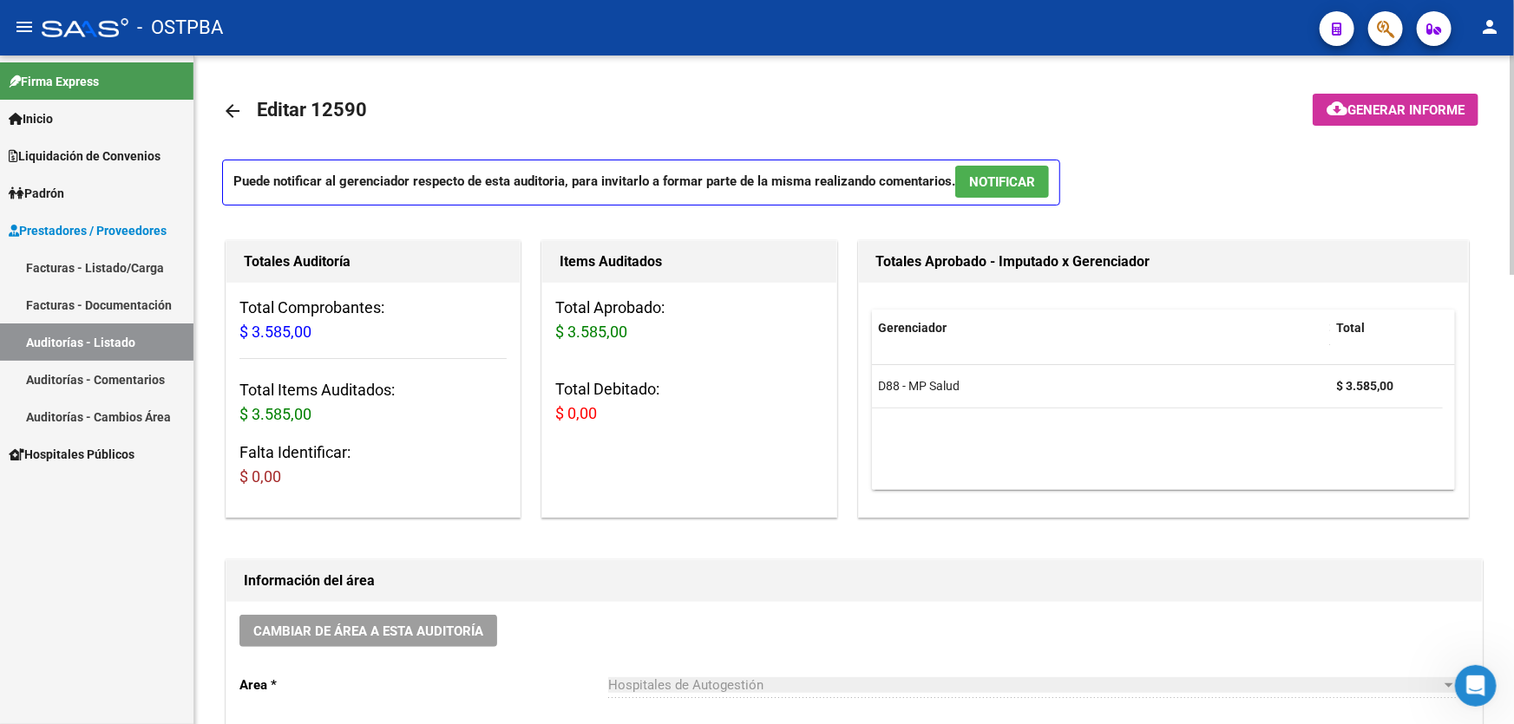
click at [1018, 183] on span "NOTIFICAR" at bounding box center [1002, 182] width 66 height 16
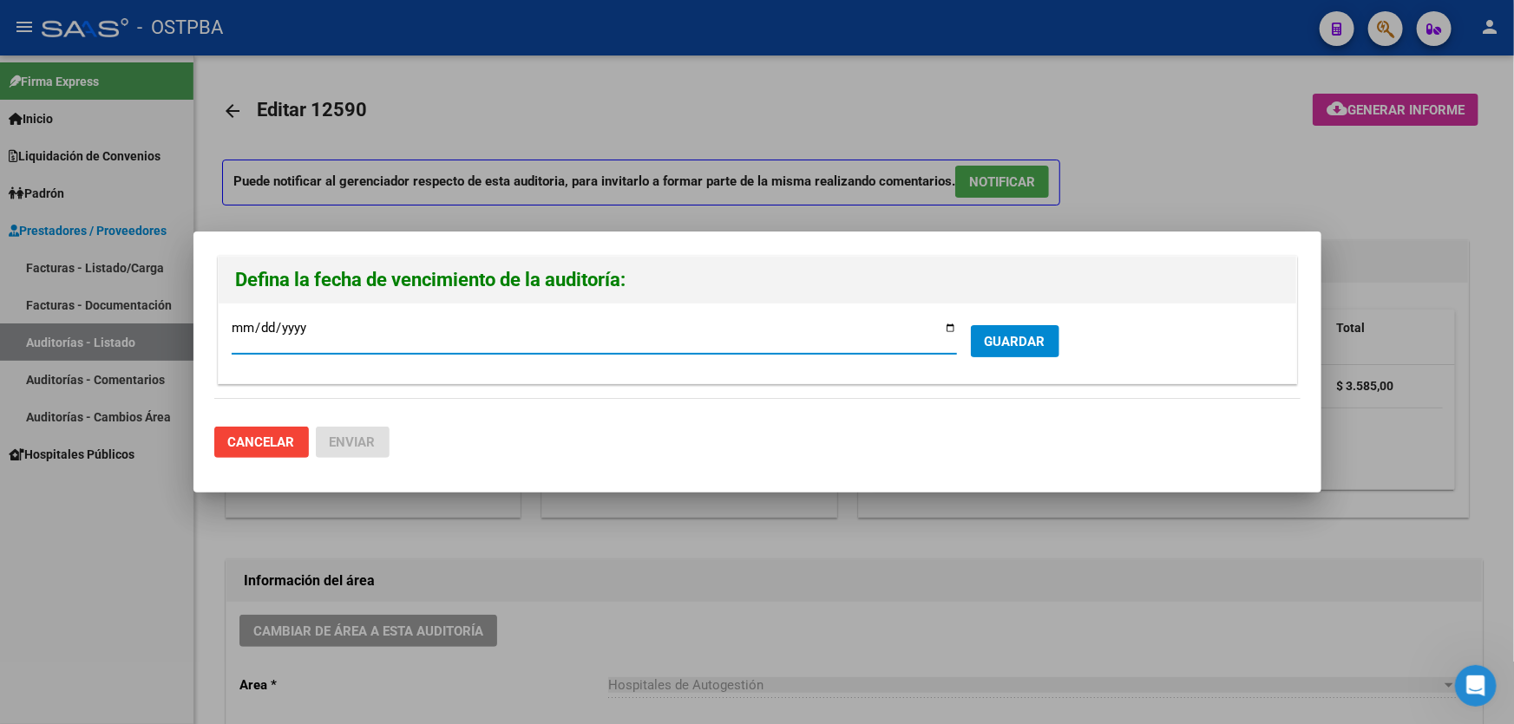
click at [1000, 344] on span "GUARDAR" at bounding box center [1015, 342] width 61 height 16
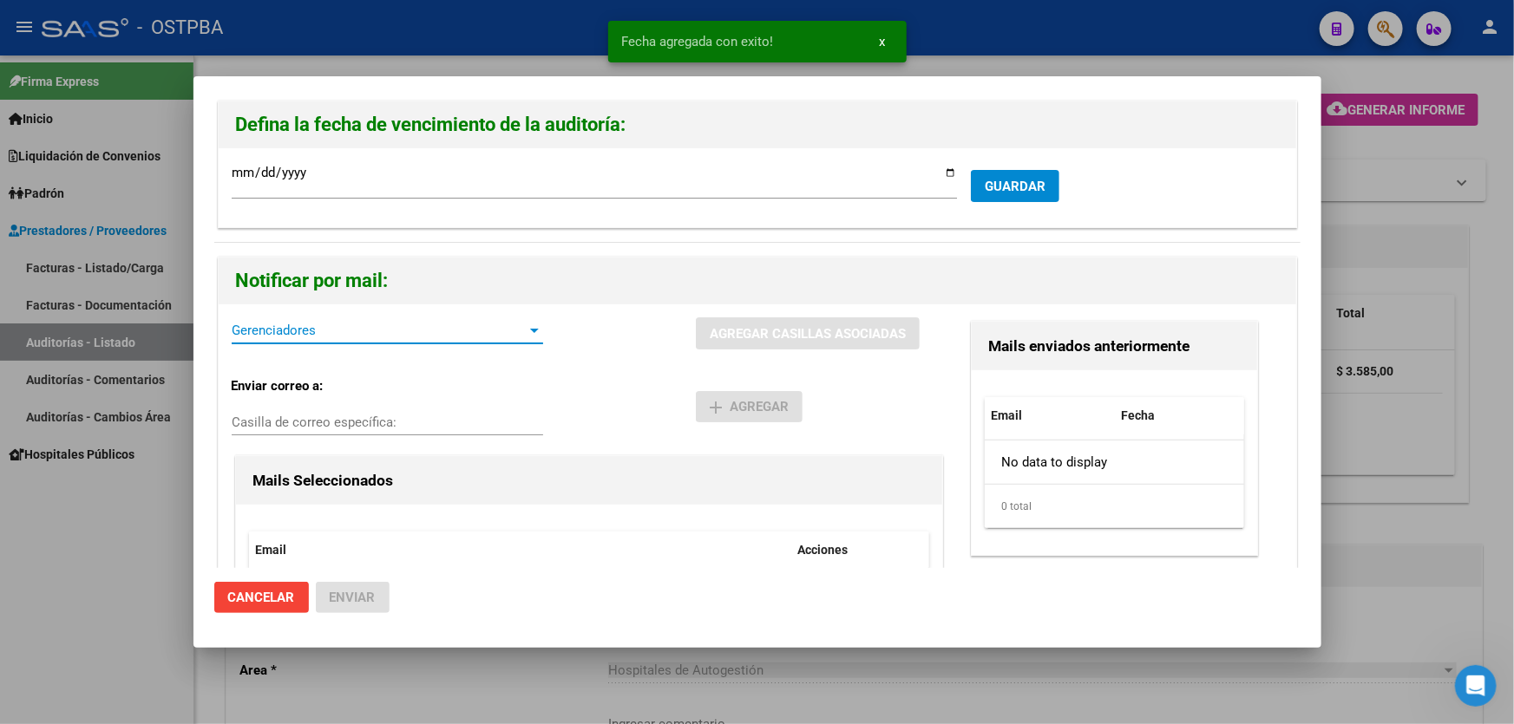
click at [269, 325] on span "Gerenciadores" at bounding box center [380, 331] width 296 height 16
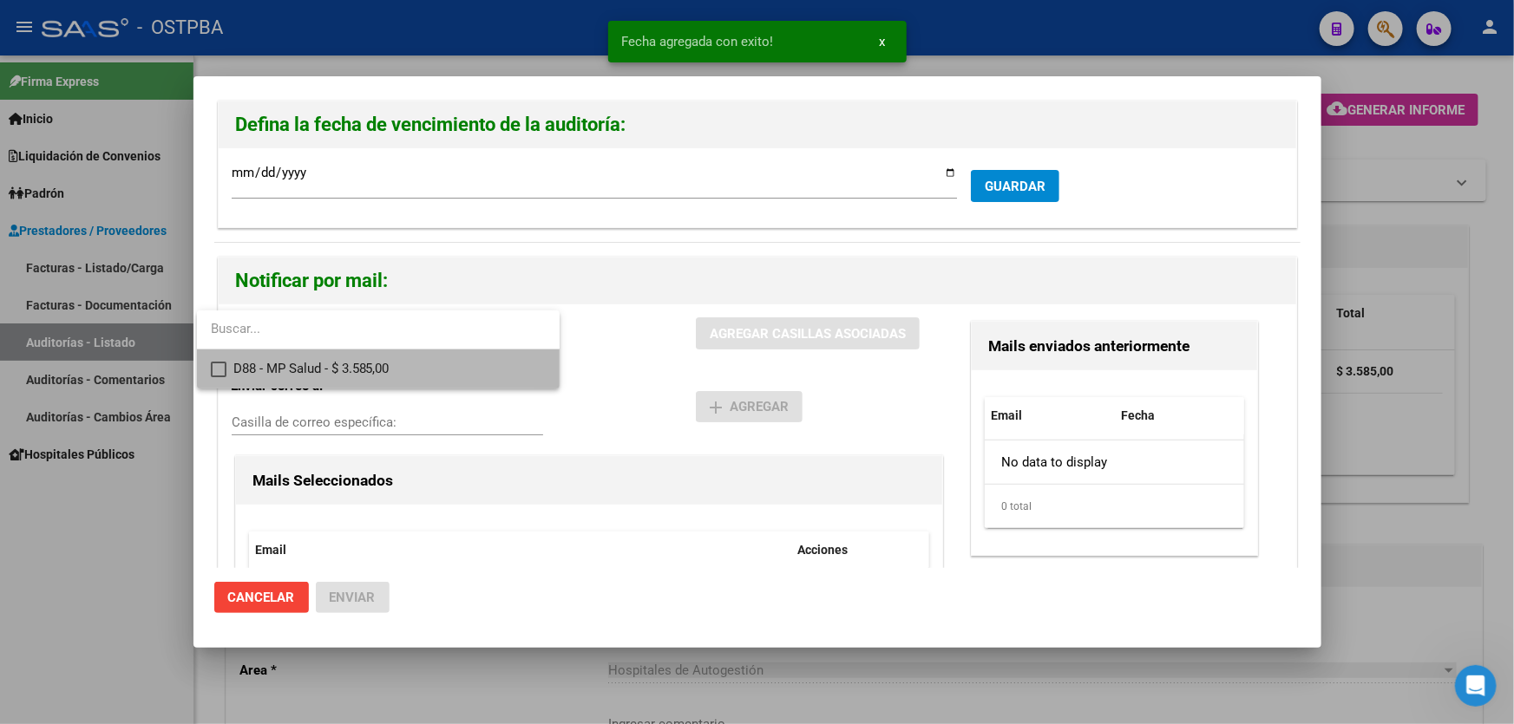
click at [216, 365] on mat-pseudo-checkbox at bounding box center [219, 370] width 16 height 16
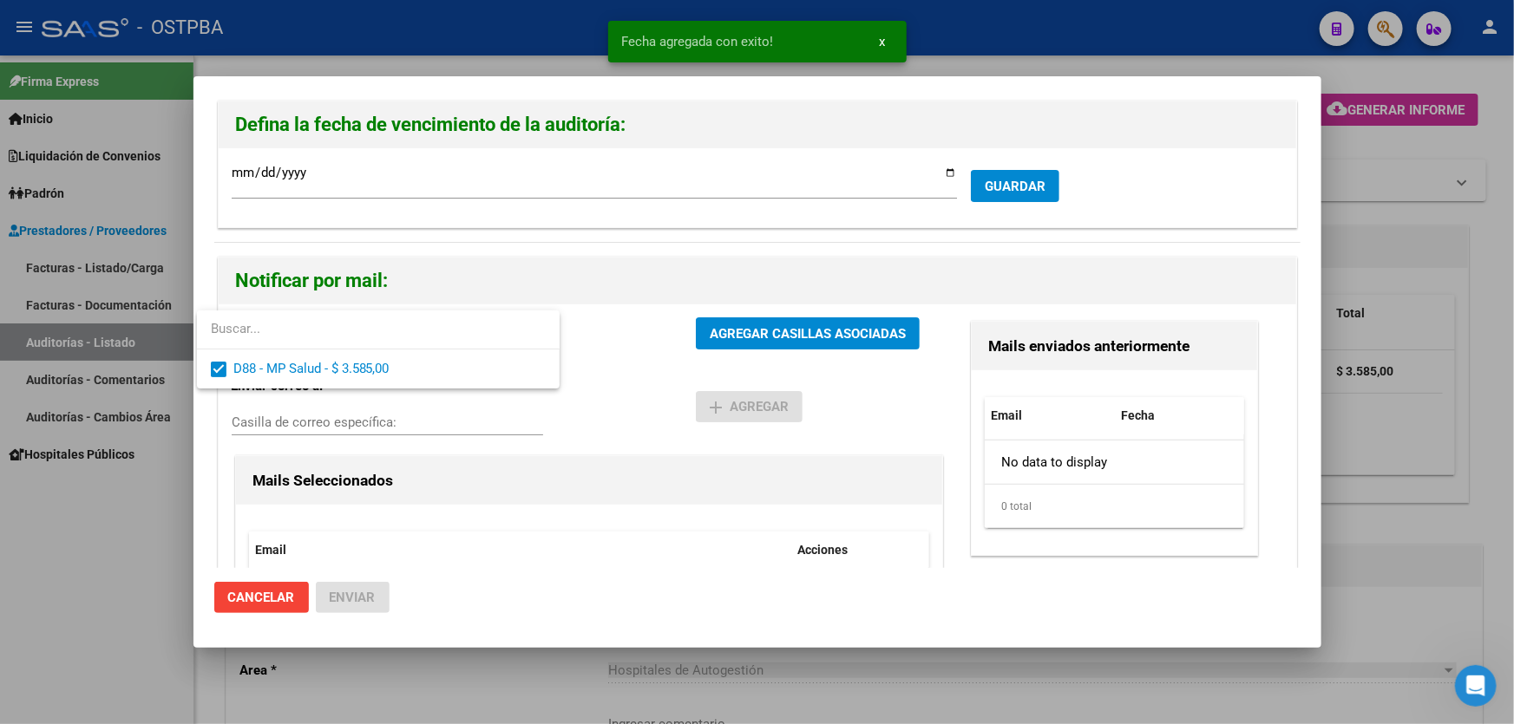
click at [620, 407] on div at bounding box center [757, 362] width 1514 height 724
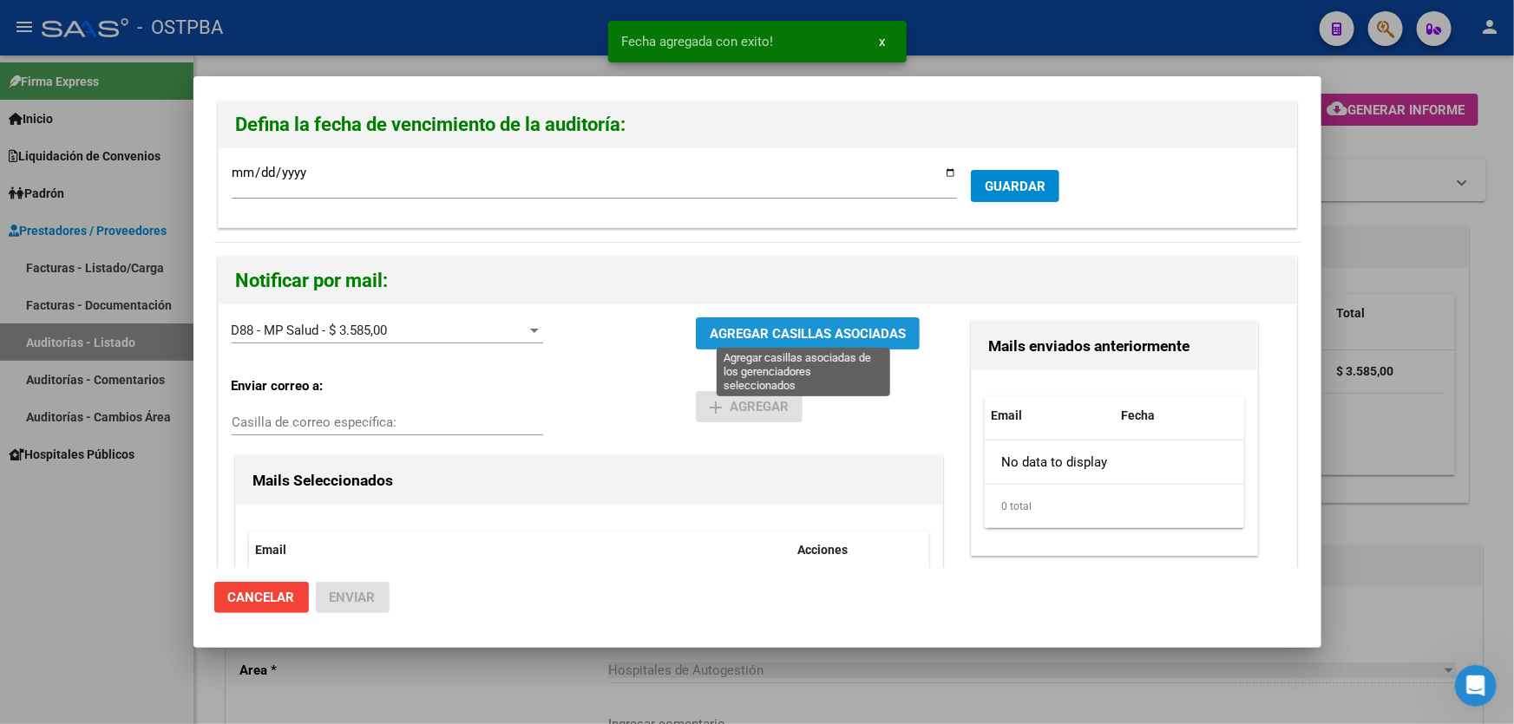
click at [752, 330] on span "AGREGAR CASILLAS ASOCIADAS" at bounding box center [808, 334] width 196 height 16
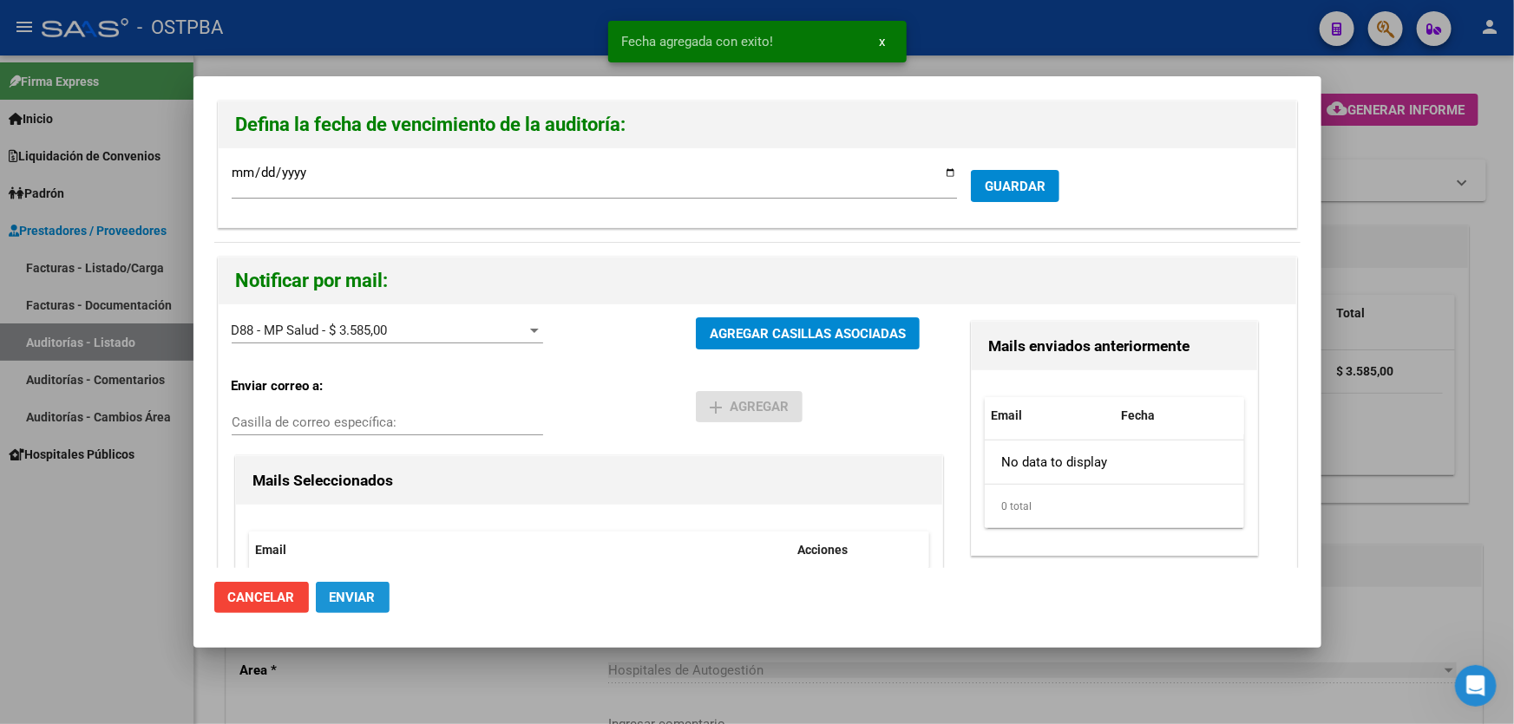
click at [359, 596] on span "Enviar" at bounding box center [353, 598] width 46 height 16
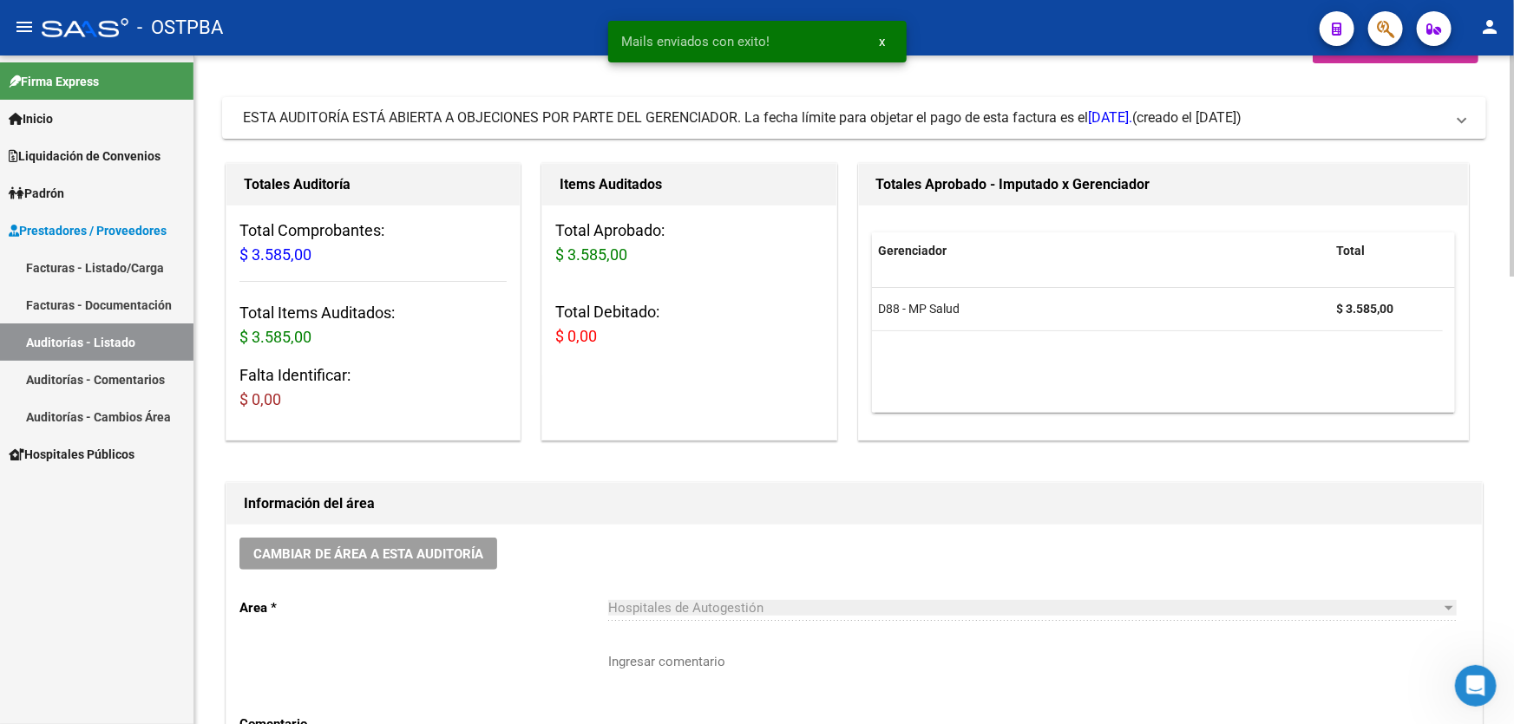
scroll to position [236, 0]
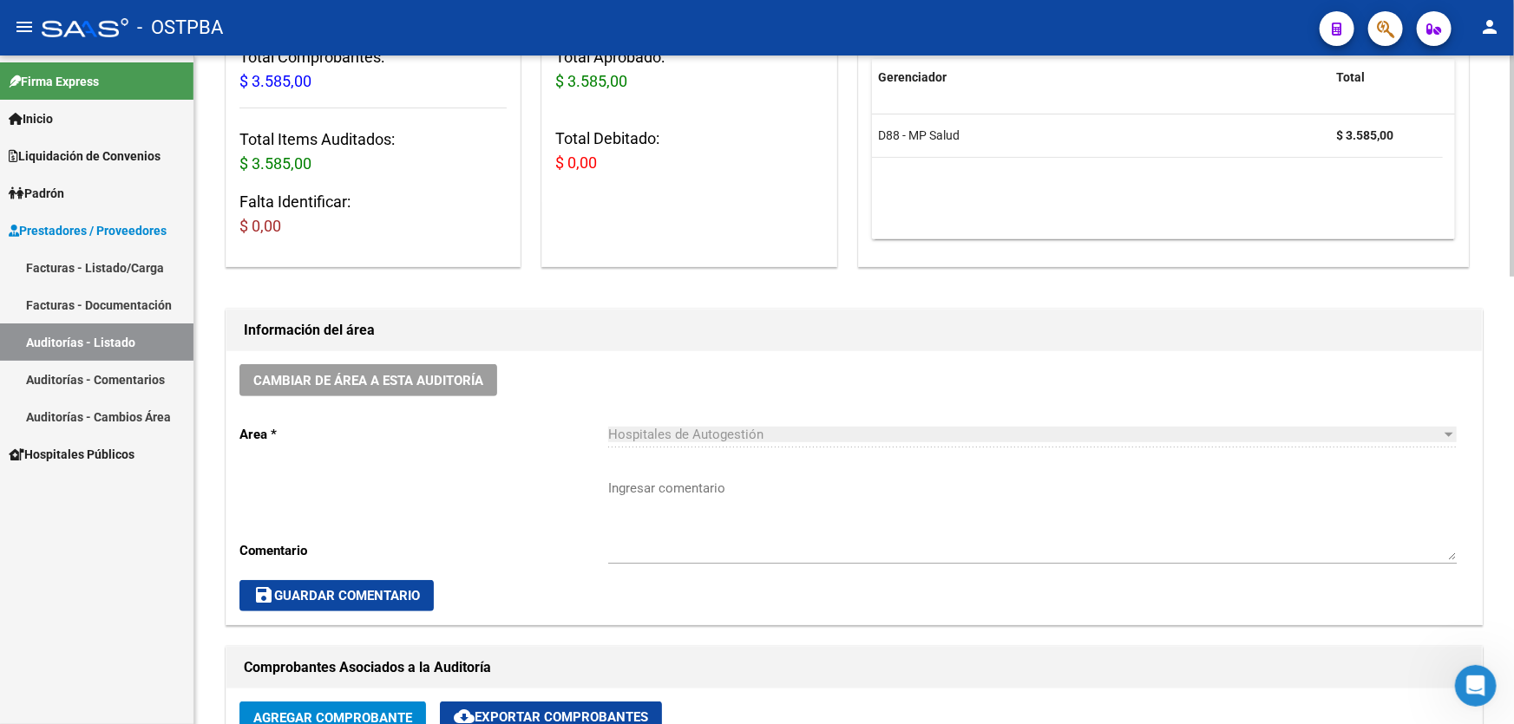
click at [648, 518] on textarea "Ingresar comentario" at bounding box center [1032, 520] width 849 height 82
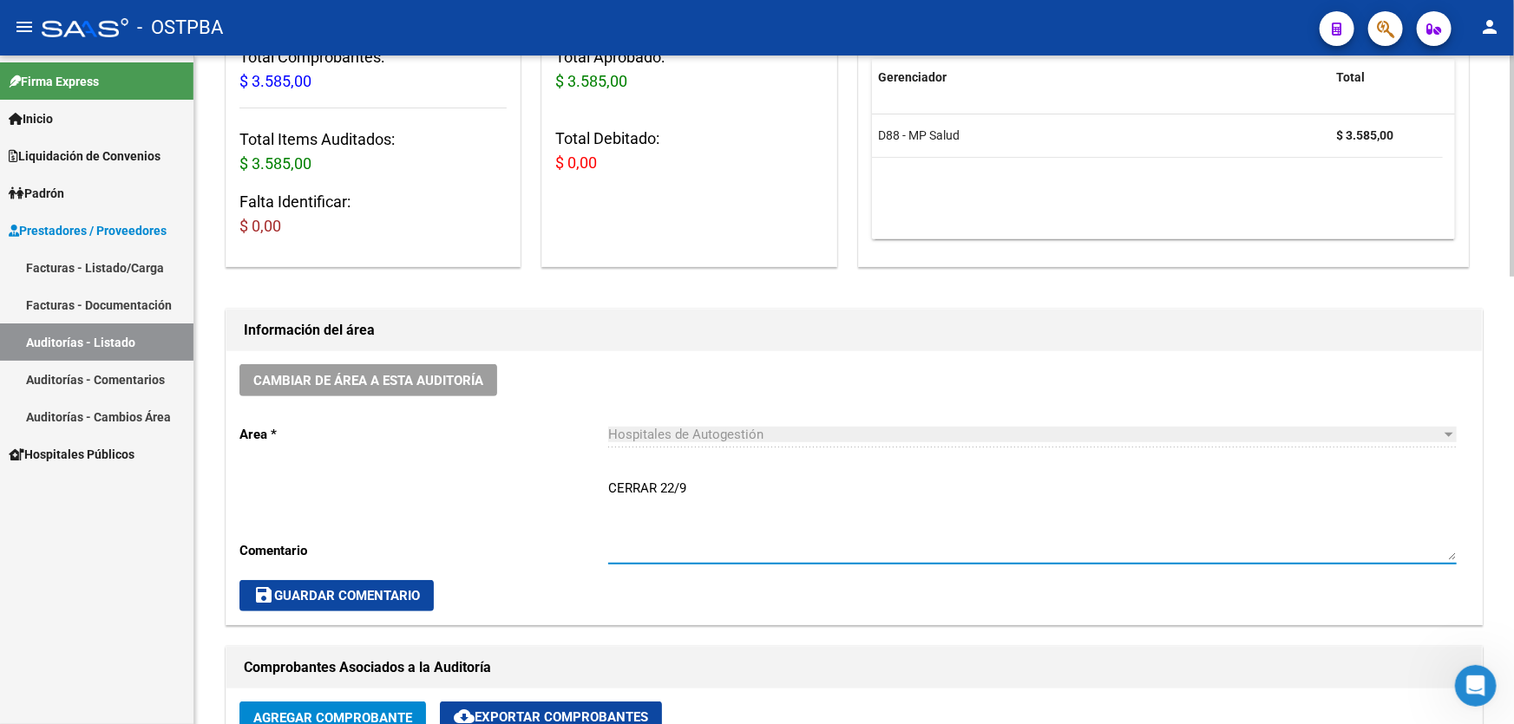
type textarea "CERRAR 22/9"
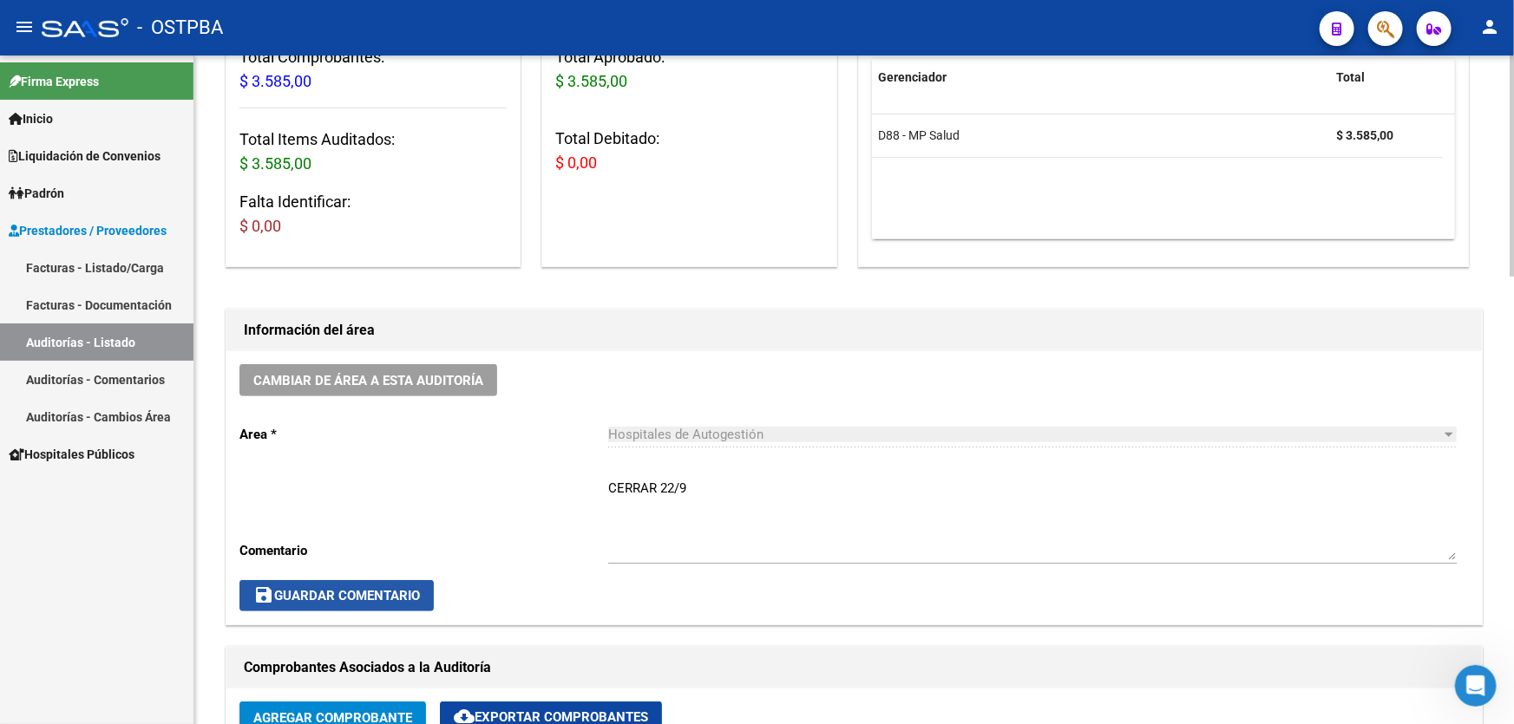
click at [315, 599] on span "save Guardar Comentario" at bounding box center [336, 596] width 167 height 16
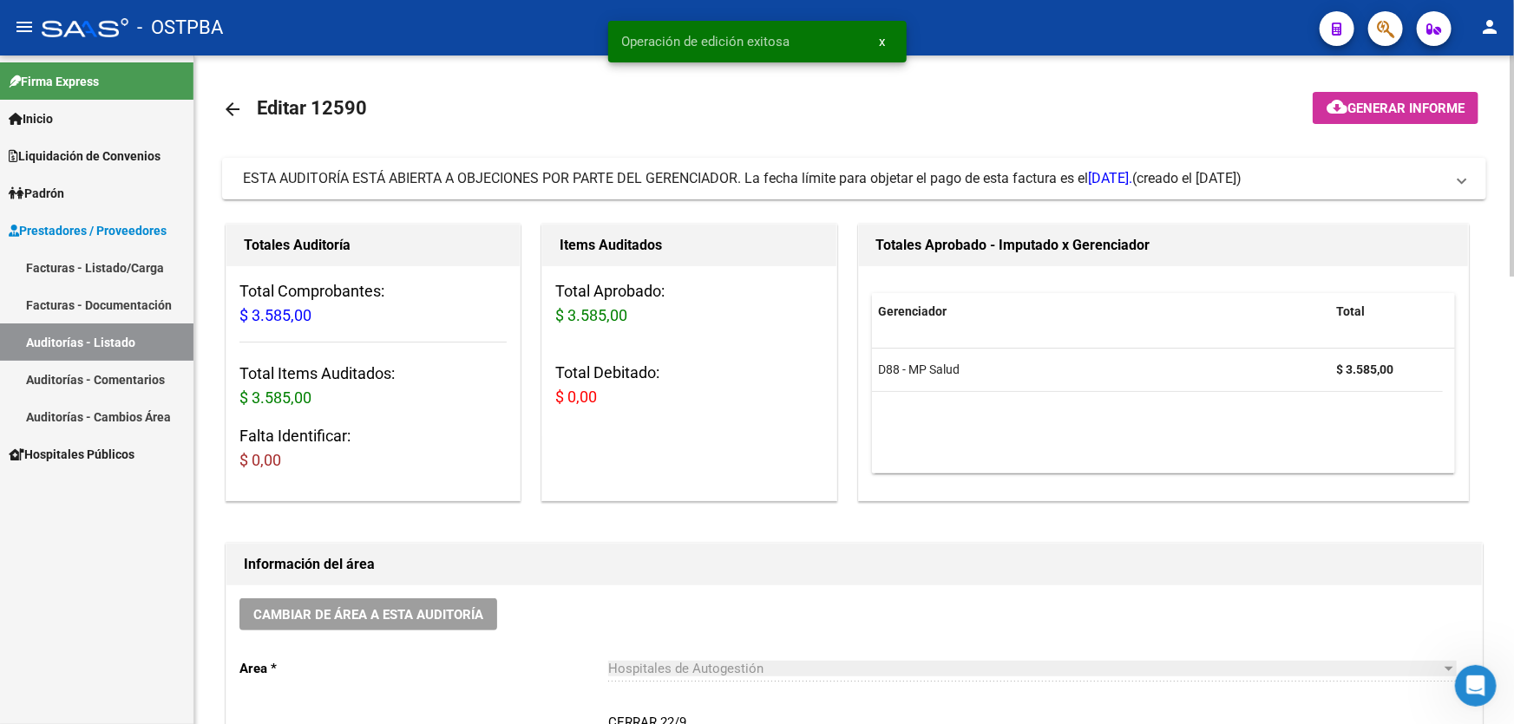
scroll to position [0, 0]
click at [224, 108] on mat-icon "arrow_back" at bounding box center [232, 111] width 21 height 21
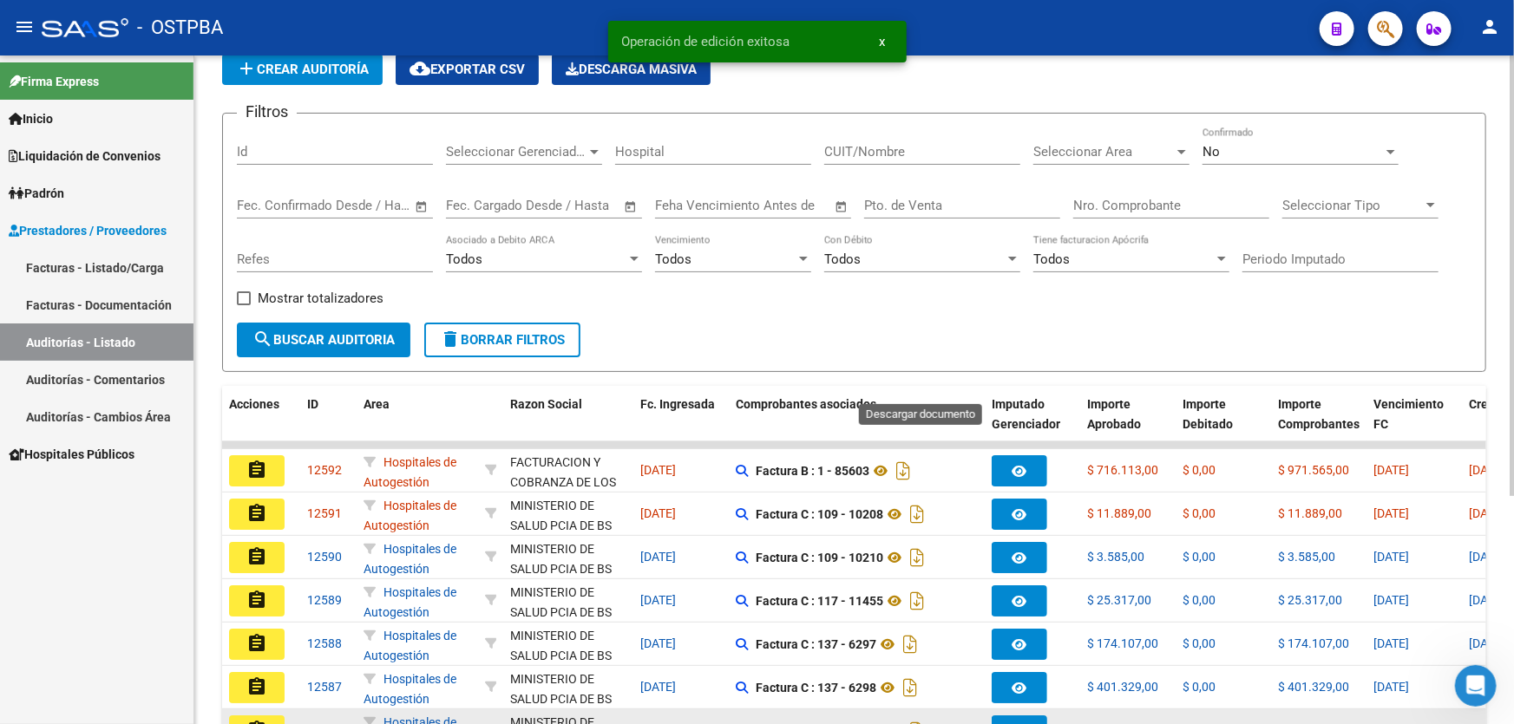
scroll to position [236, 0]
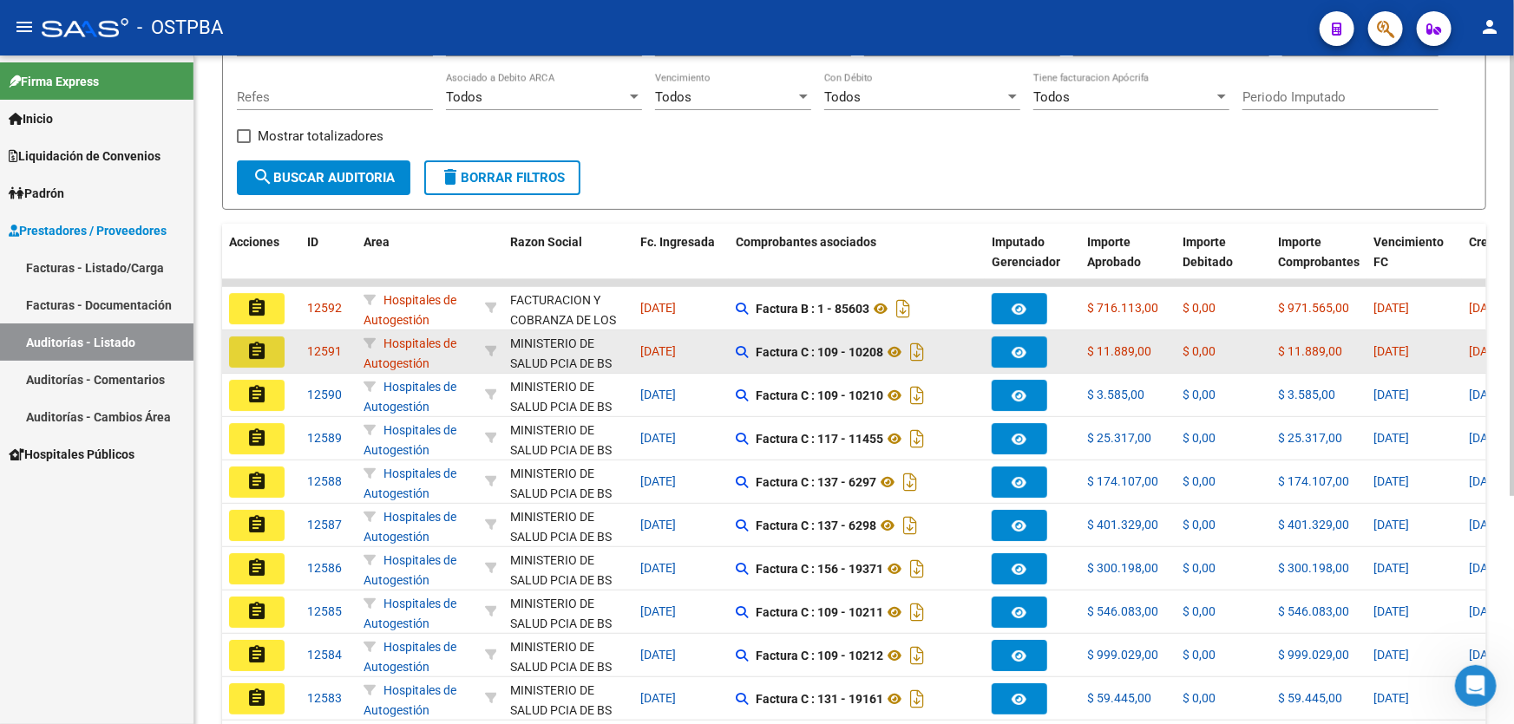
click at [250, 350] on mat-icon "assignment" at bounding box center [256, 351] width 21 height 21
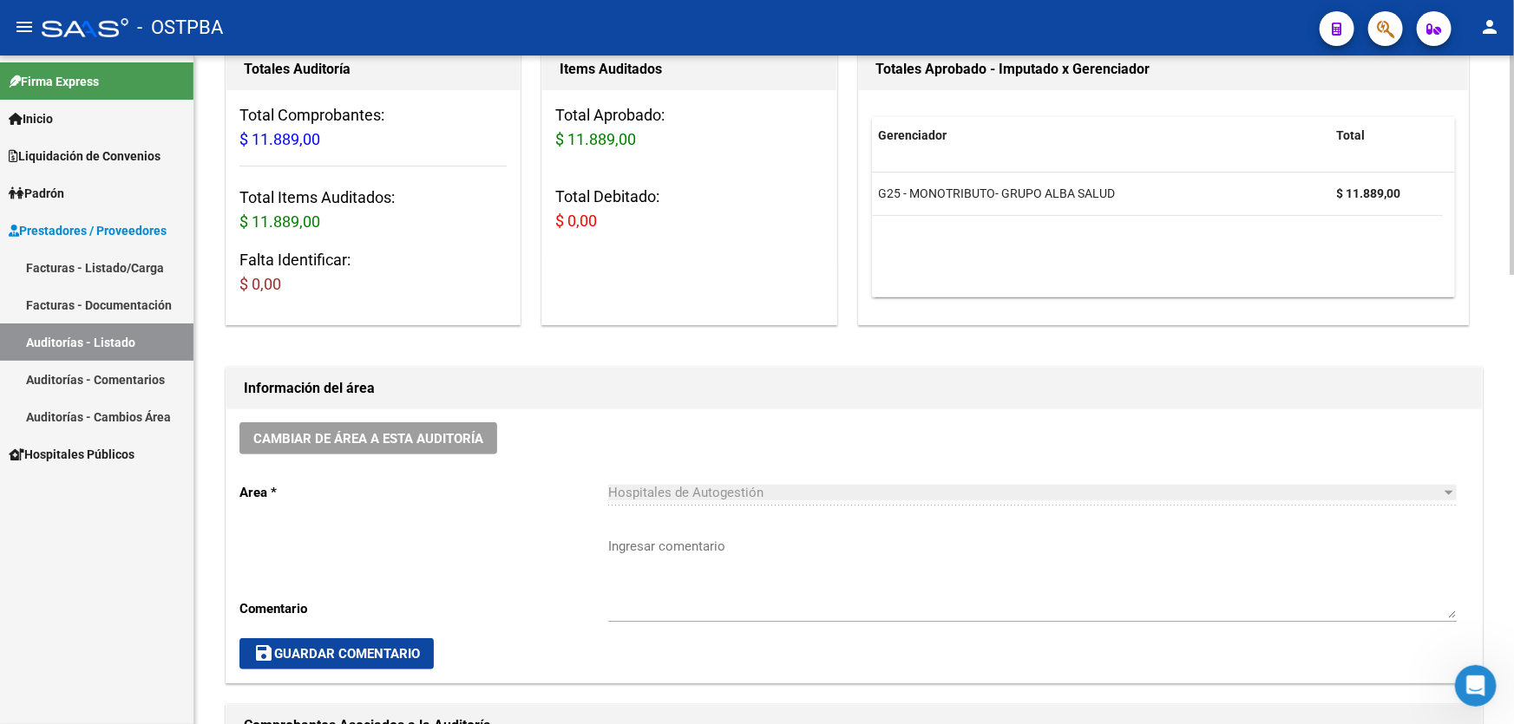
scroll to position [315, 0]
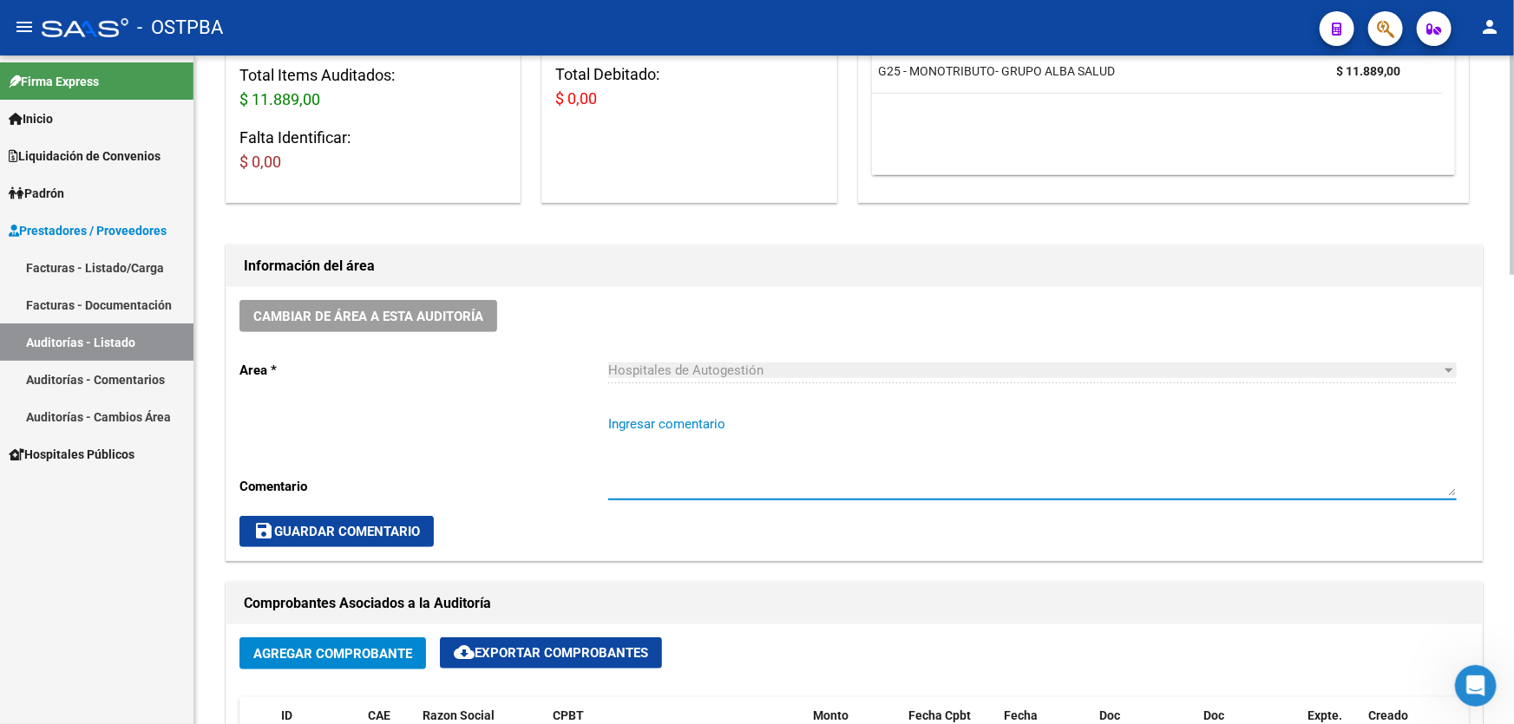
click at [638, 482] on textarea "Ingresar comentario" at bounding box center [1032, 456] width 849 height 82
type textarea "CERRA 22/9"
click at [334, 536] on span "save Guardar Comentario" at bounding box center [336, 532] width 167 height 16
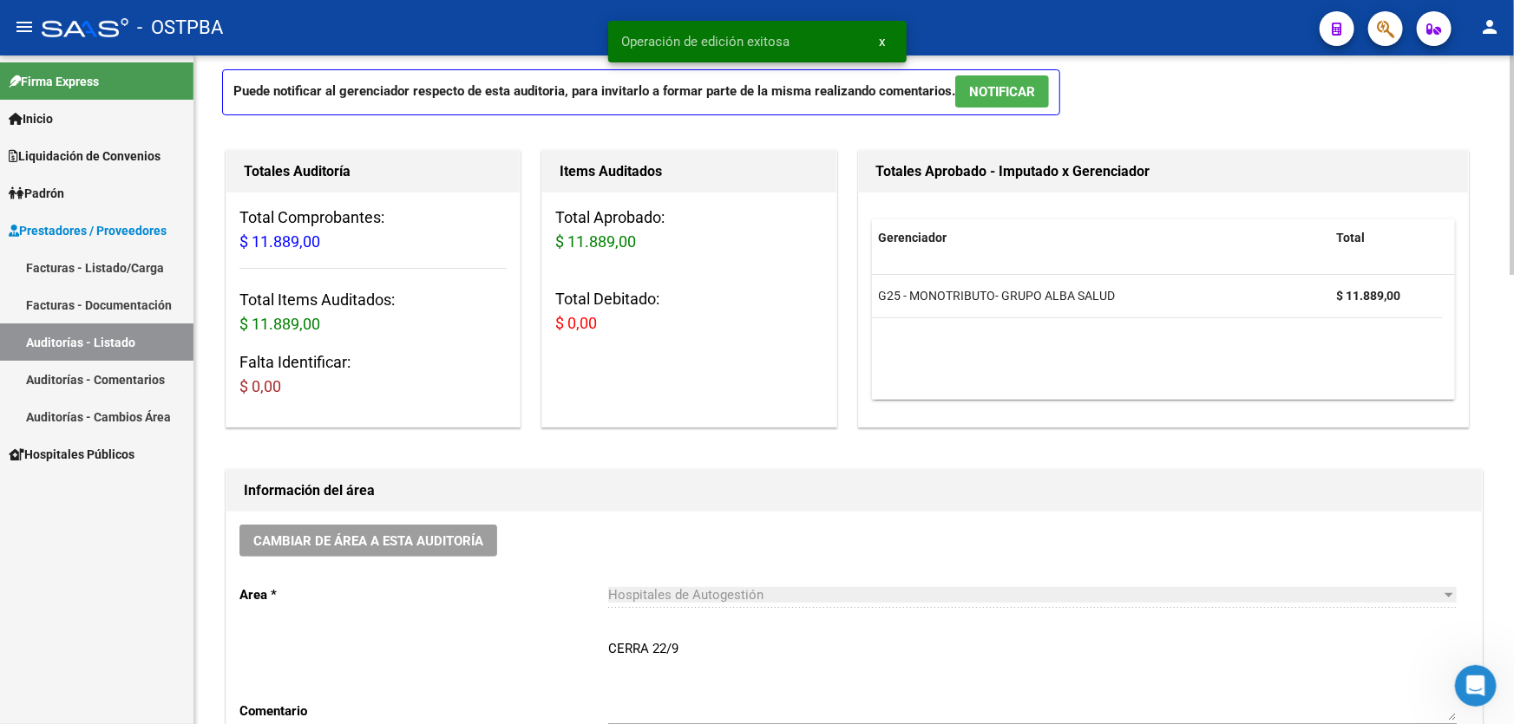
scroll to position [0, 0]
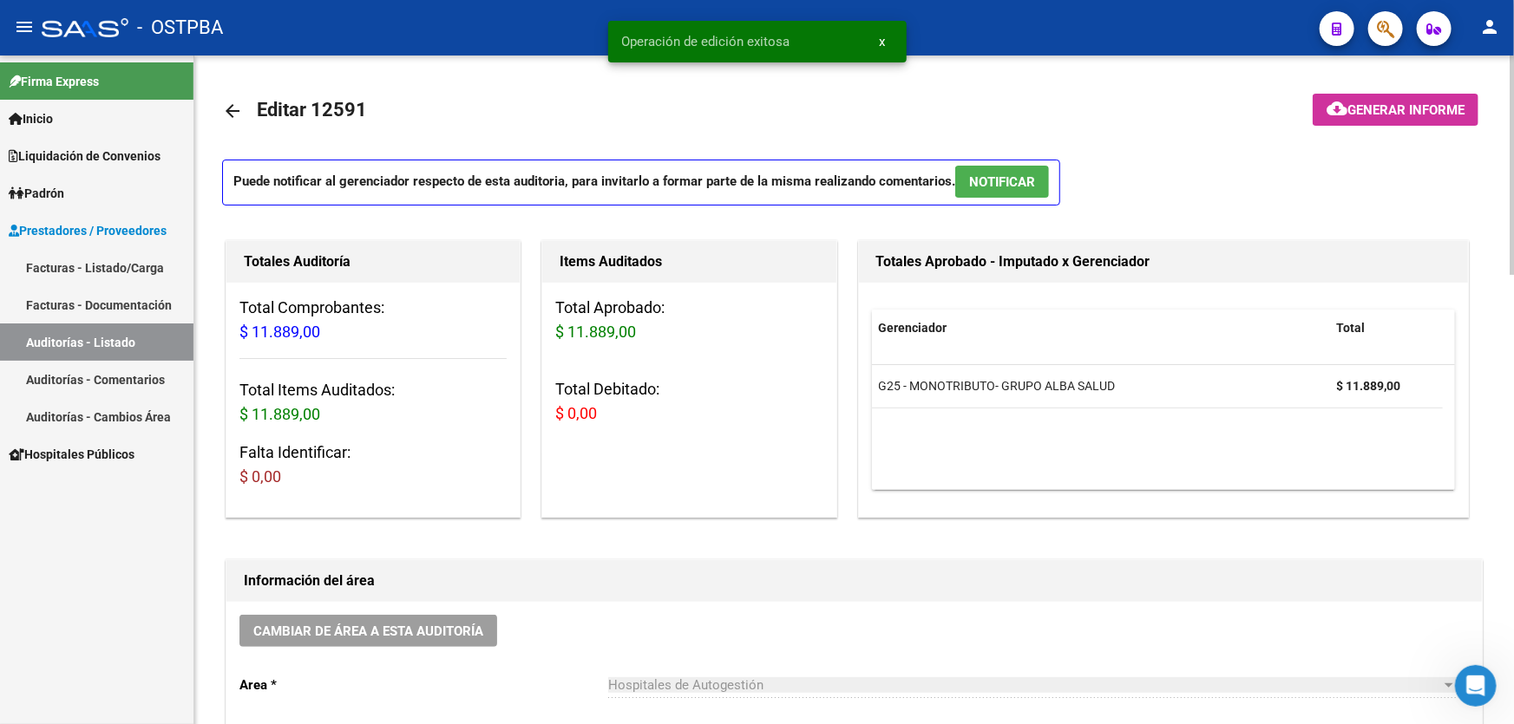
click at [1000, 179] on span "NOTIFICAR" at bounding box center [1002, 182] width 66 height 16
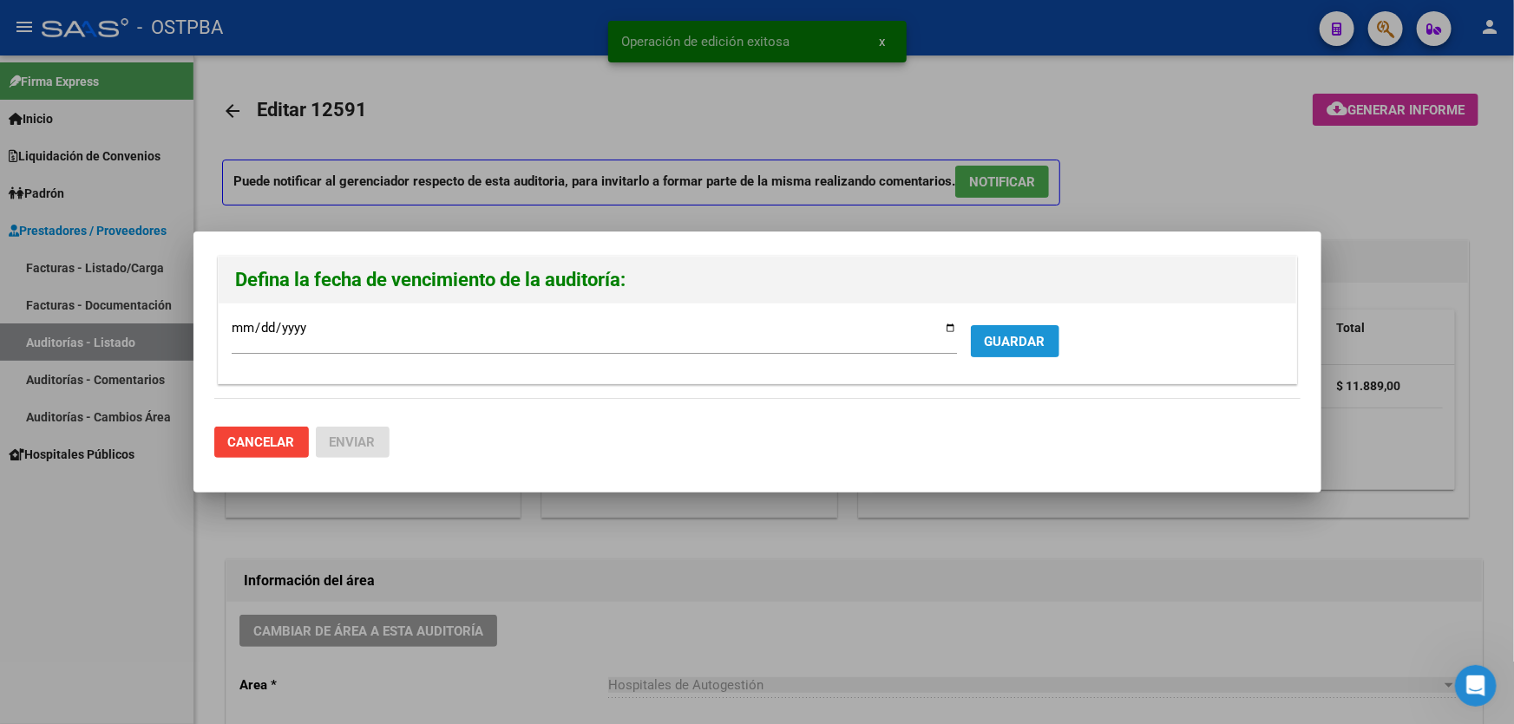
click at [1019, 347] on span "GUARDAR" at bounding box center [1015, 342] width 61 height 16
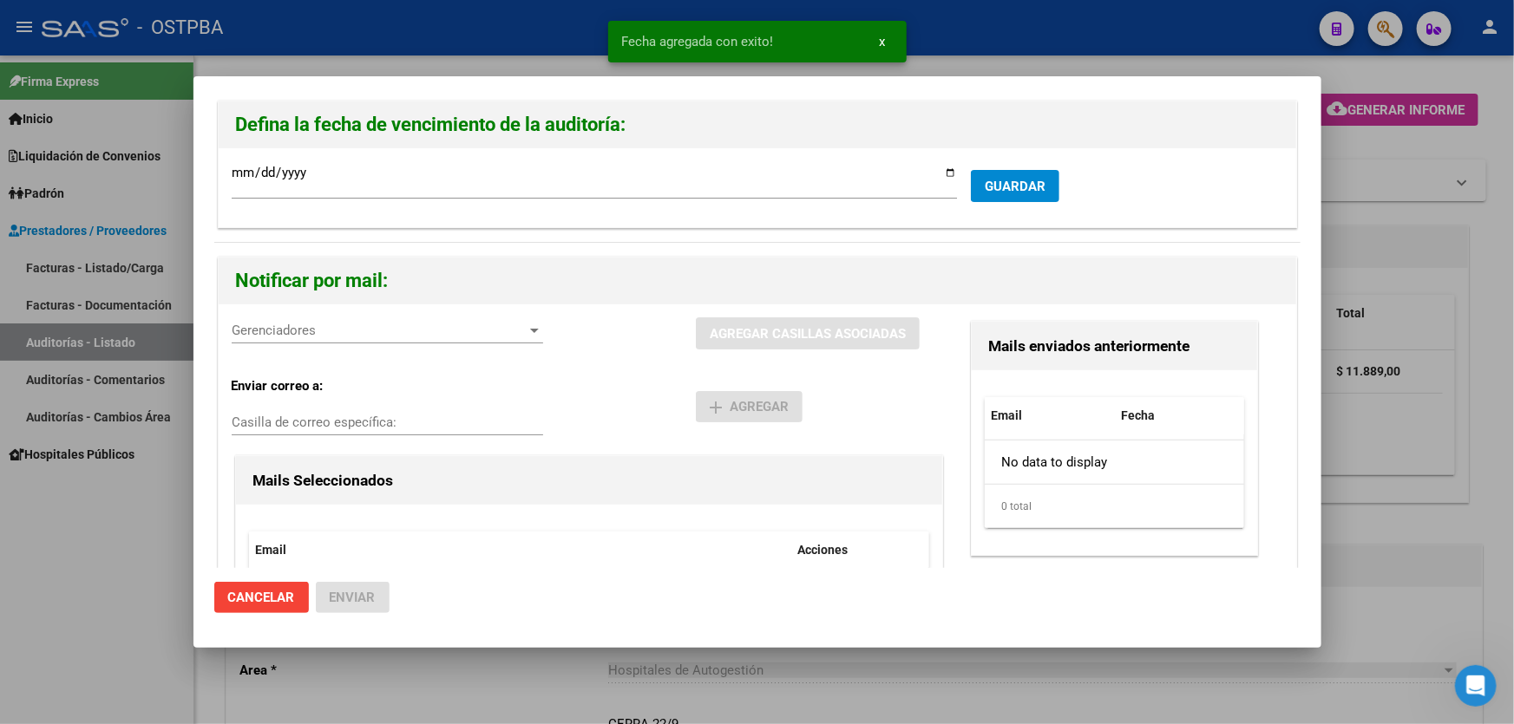
click at [263, 331] on span "Gerenciadores" at bounding box center [380, 331] width 296 height 16
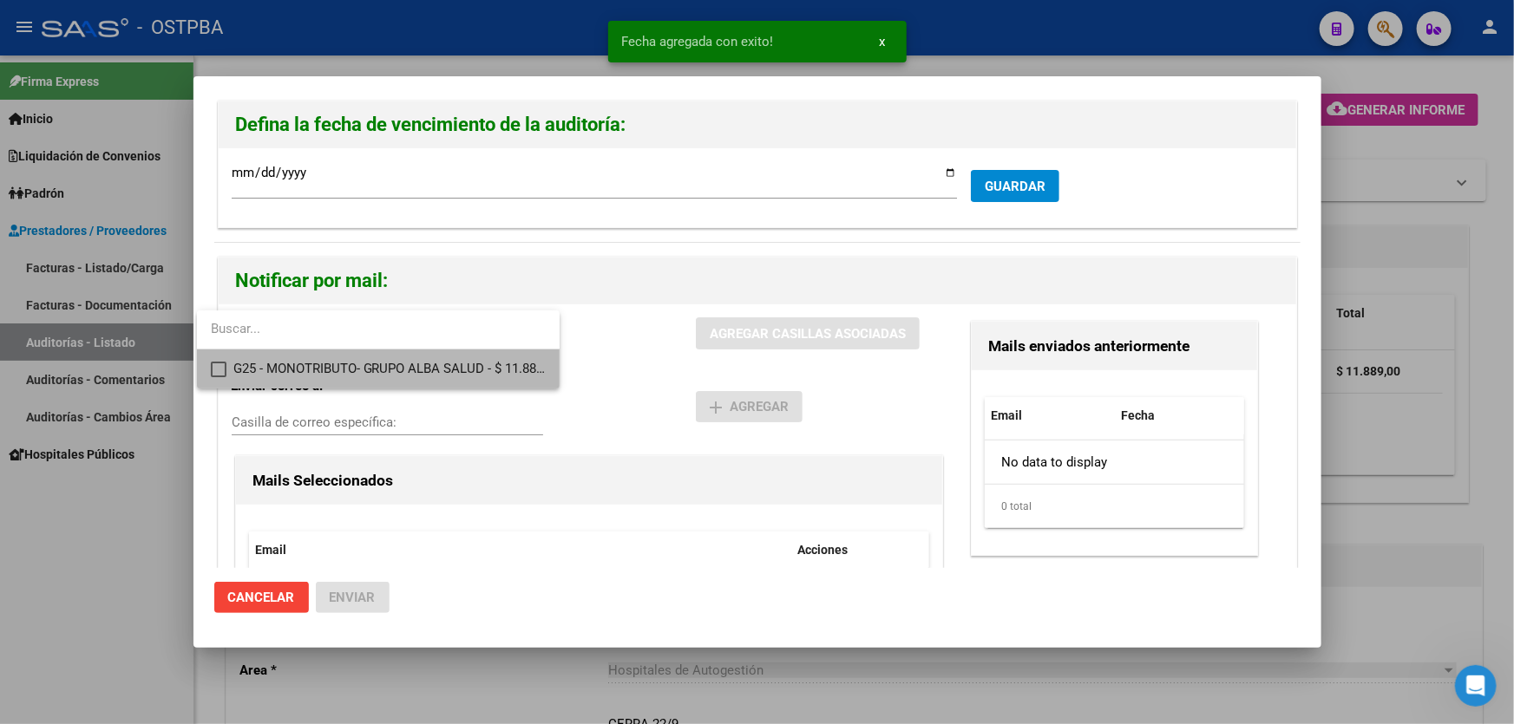
click at [220, 367] on mat-pseudo-checkbox at bounding box center [219, 370] width 16 height 16
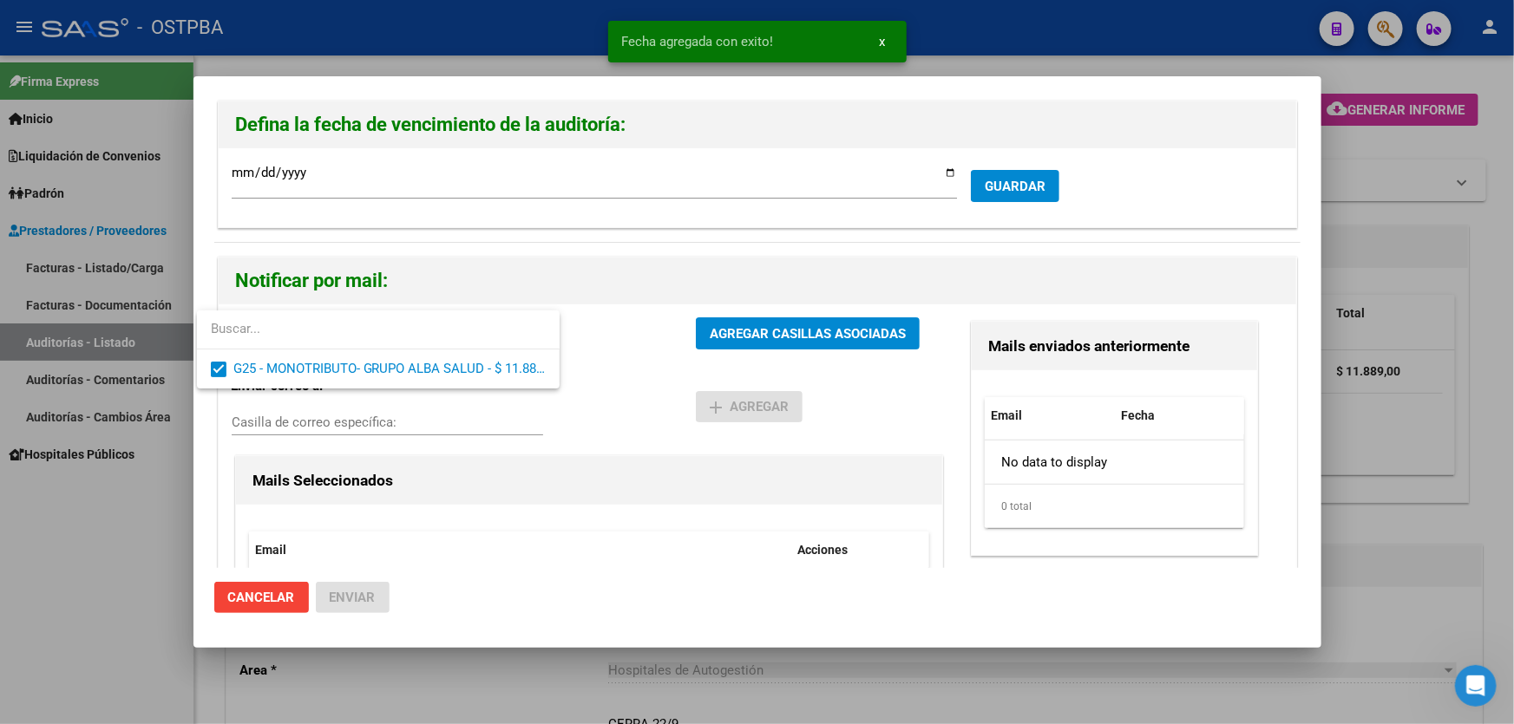
click at [629, 374] on div at bounding box center [757, 362] width 1514 height 724
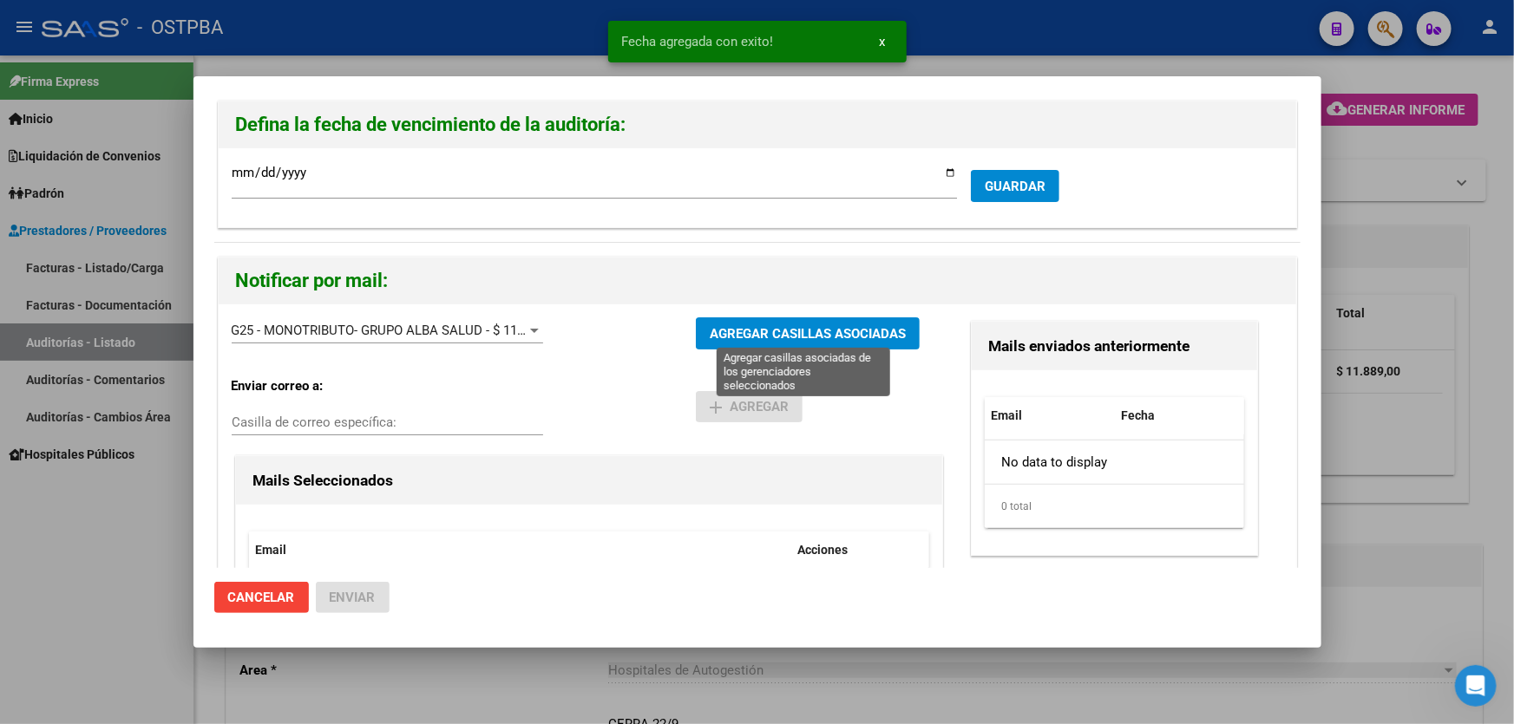
click at [797, 330] on span "AGREGAR CASILLAS ASOCIADAS" at bounding box center [808, 334] width 196 height 16
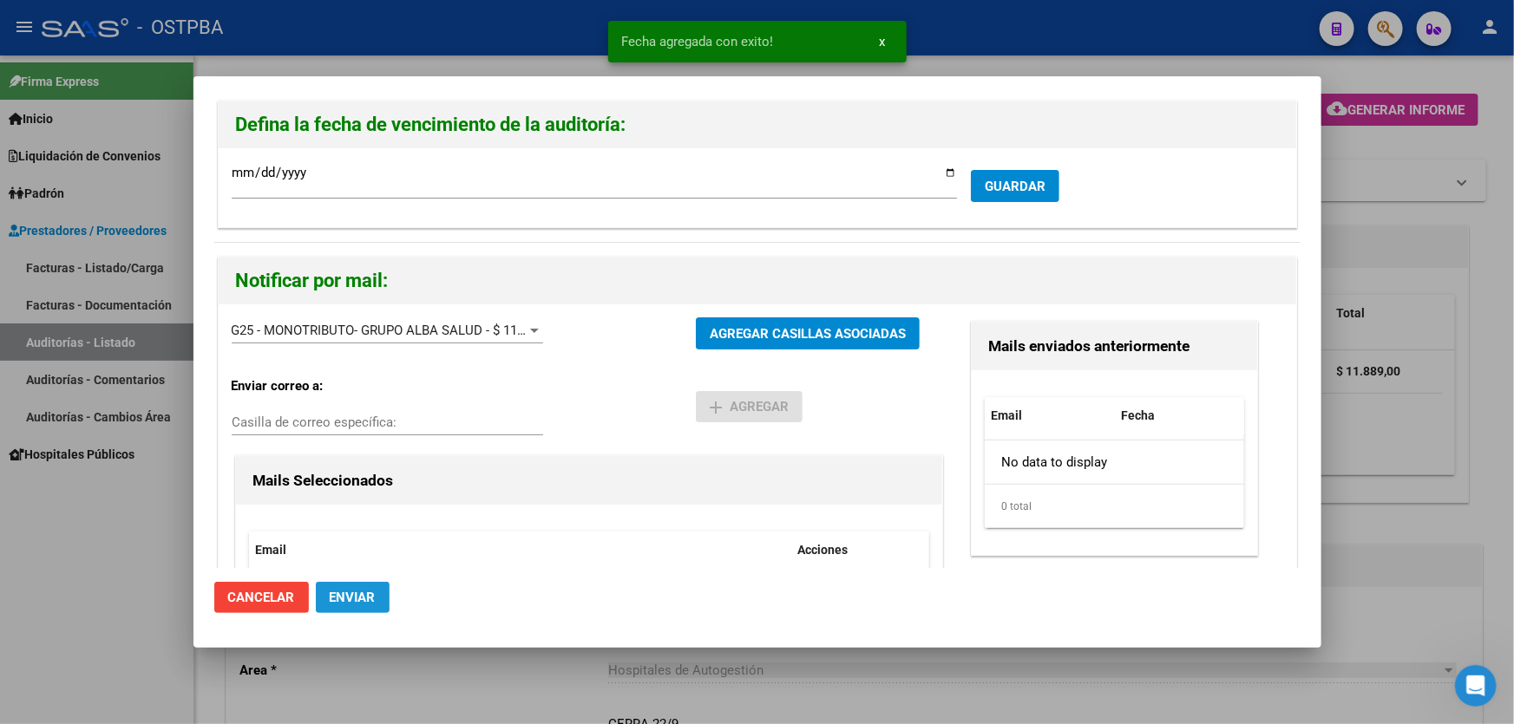
click at [351, 588] on button "Enviar" at bounding box center [353, 597] width 74 height 31
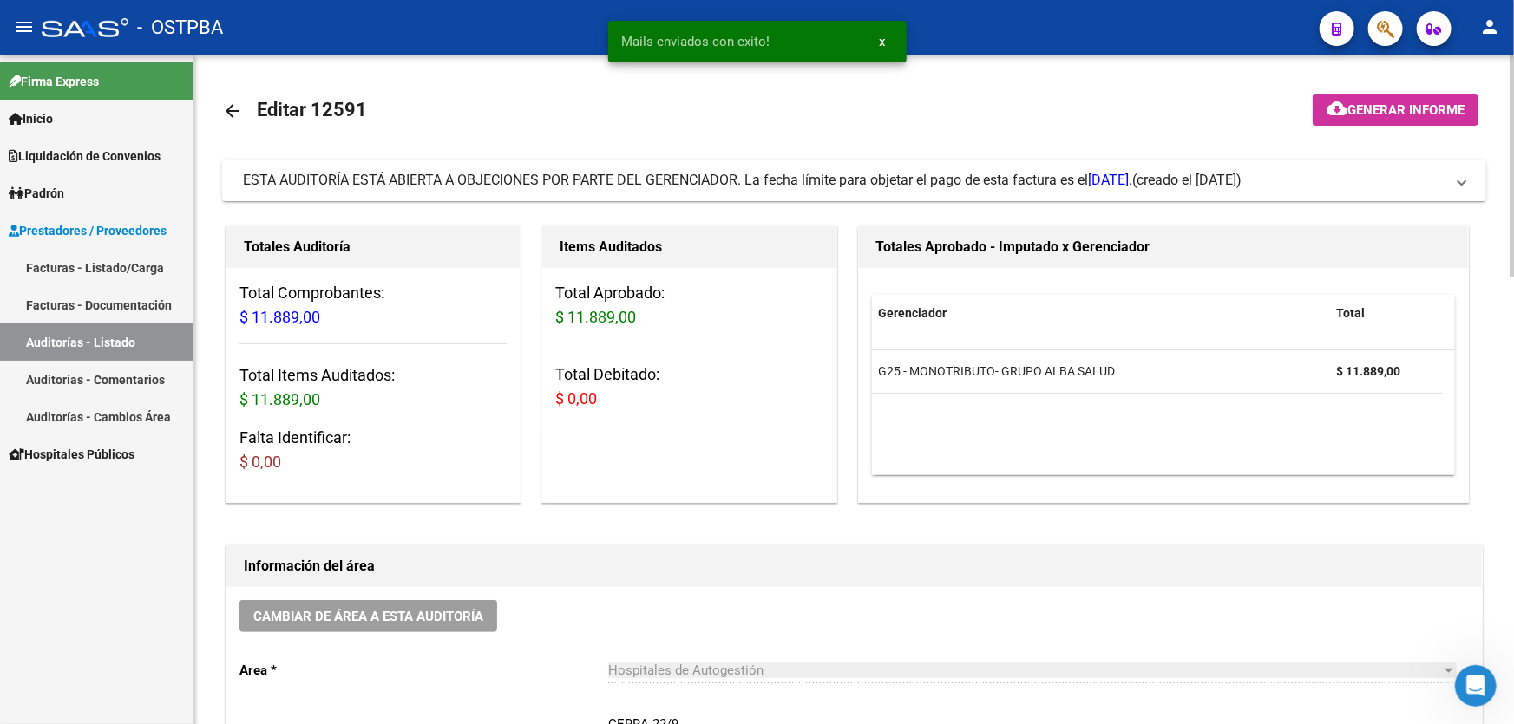
click at [234, 111] on mat-icon "arrow_back" at bounding box center [232, 111] width 21 height 21
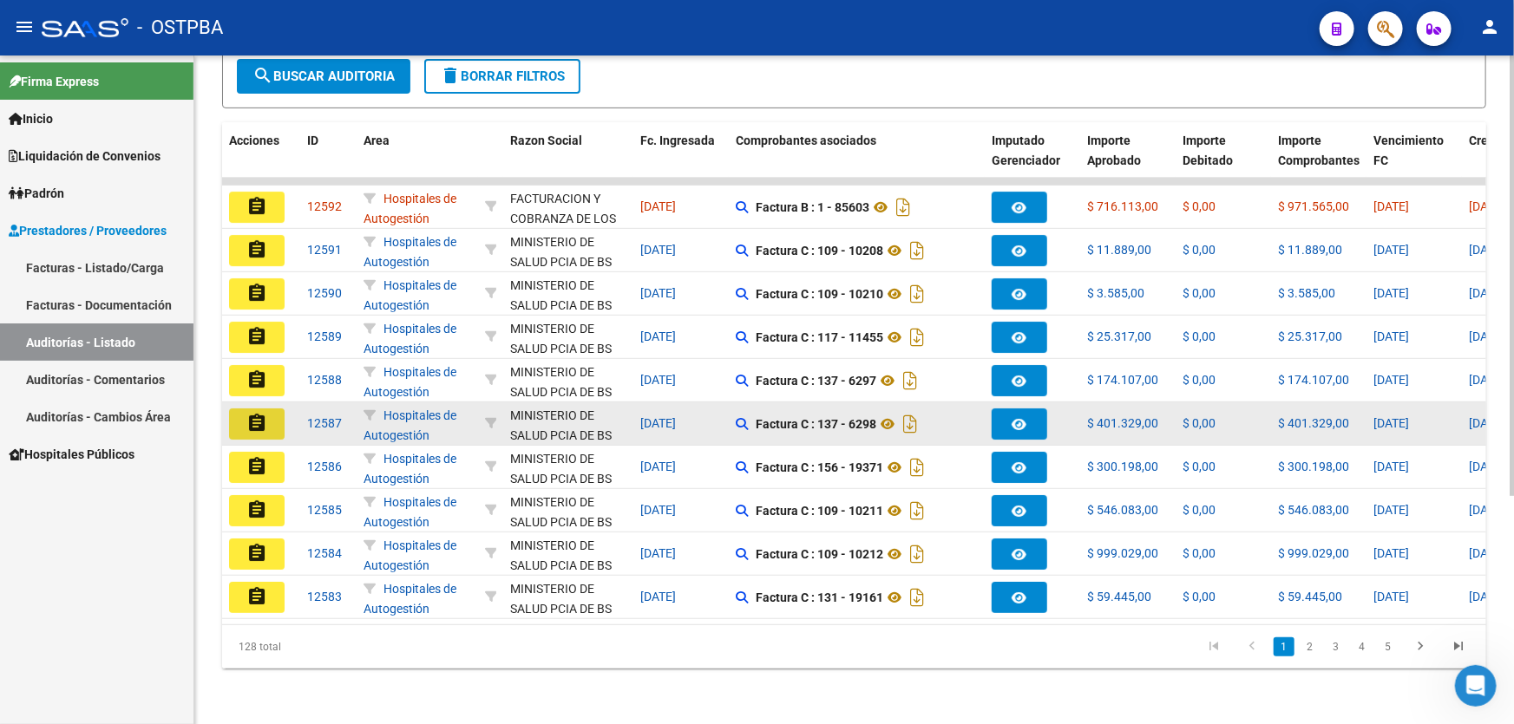
click at [257, 413] on mat-icon "assignment" at bounding box center [256, 423] width 21 height 21
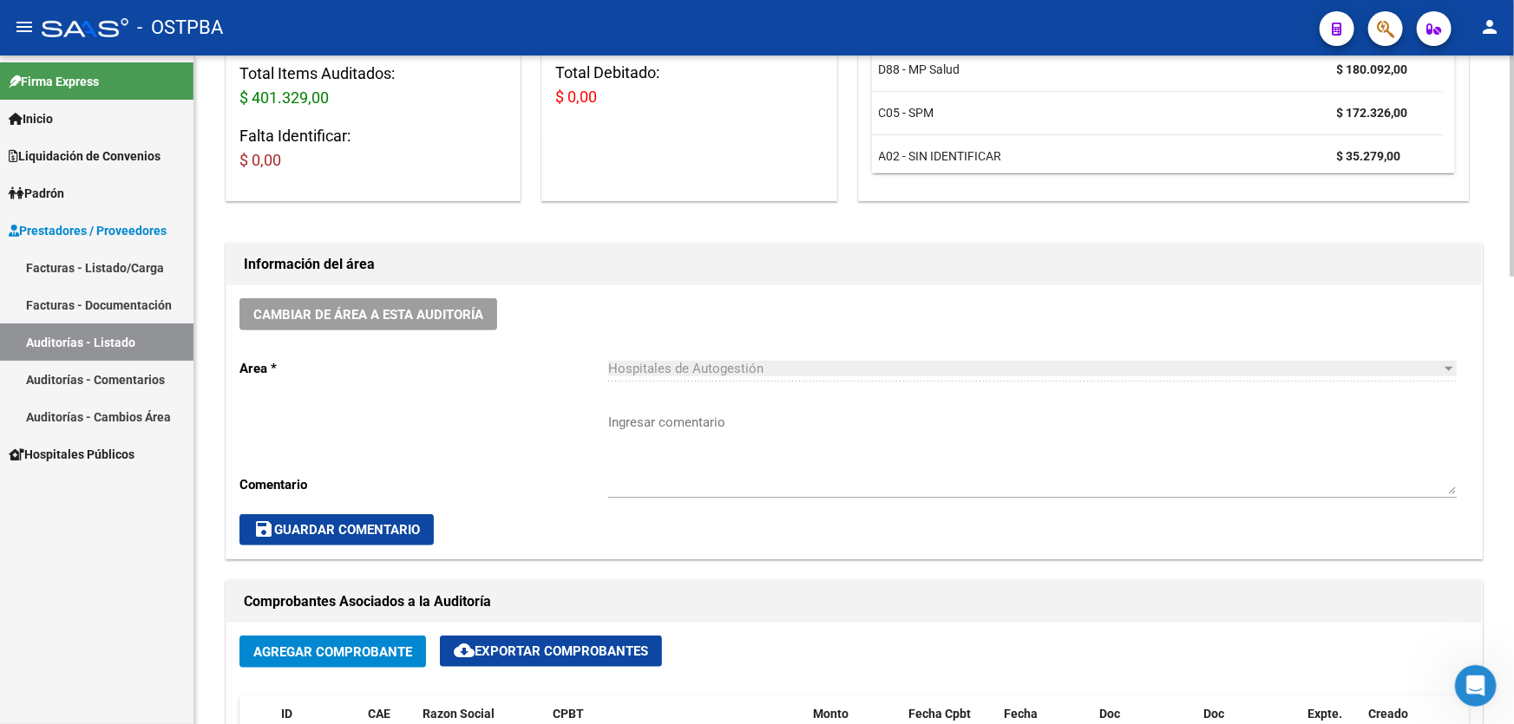
scroll to position [315, 0]
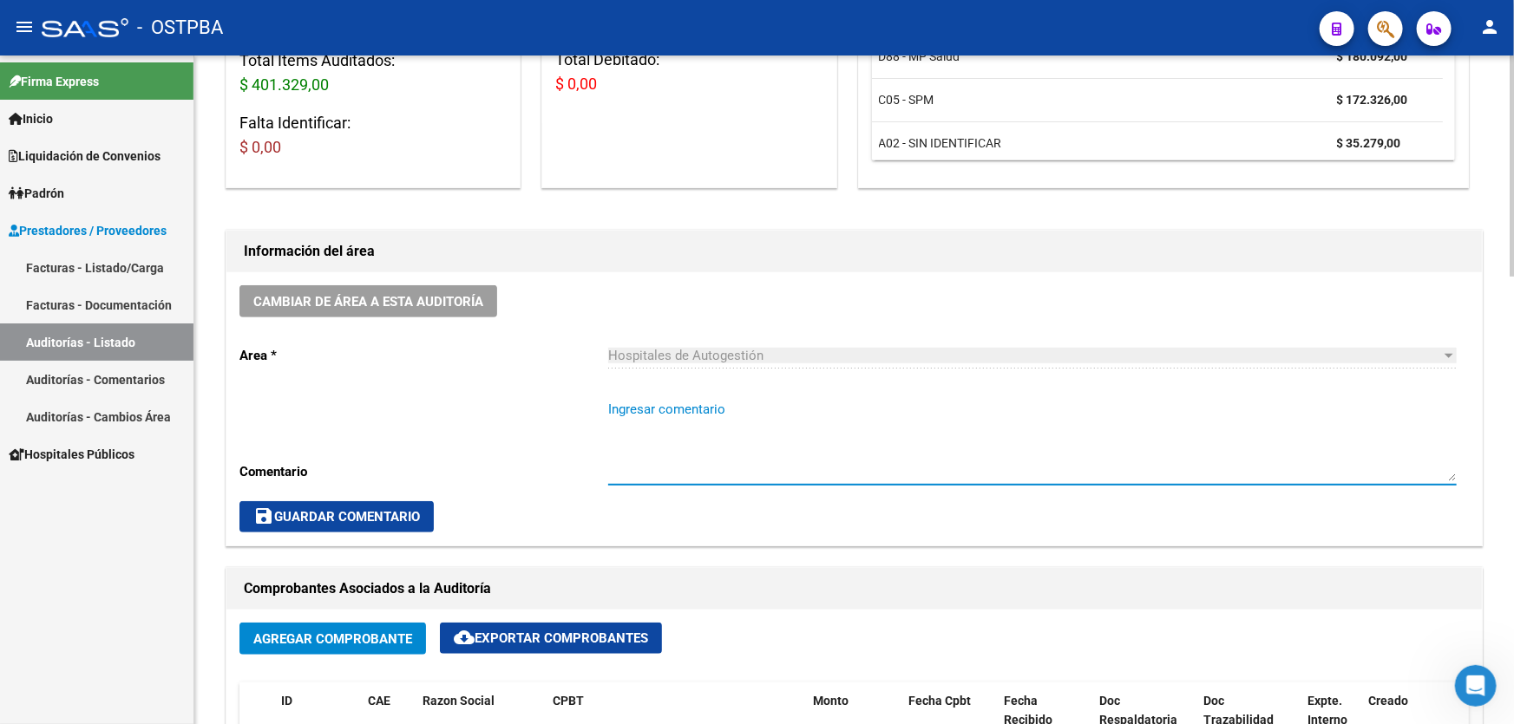
click at [699, 451] on textarea "Ingresar comentario" at bounding box center [1032, 441] width 849 height 82
type textarea "CERRAR 21/9"
click at [253, 501] on button "save Guardar Comentario" at bounding box center [336, 516] width 194 height 31
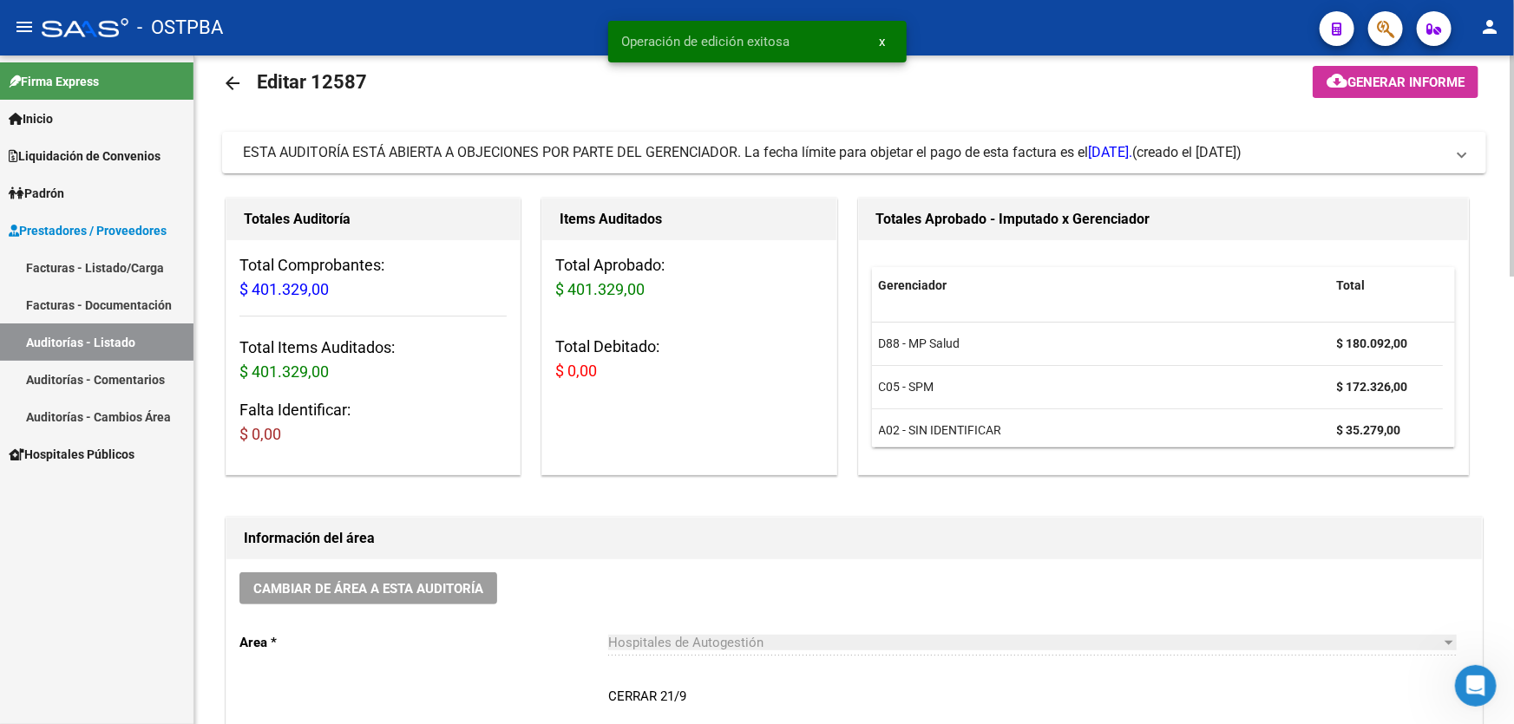
scroll to position [0, 0]
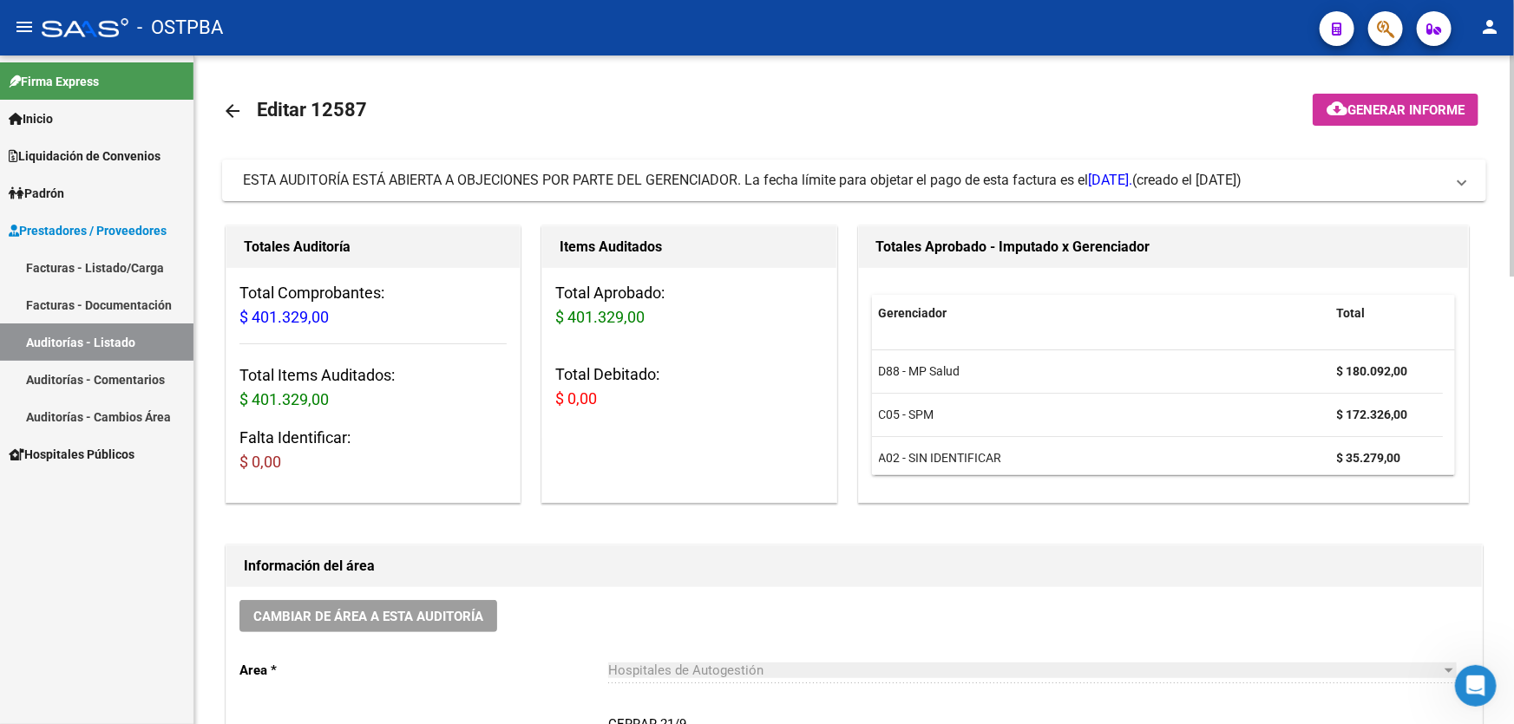
click at [238, 112] on mat-icon "arrow_back" at bounding box center [232, 111] width 21 height 21
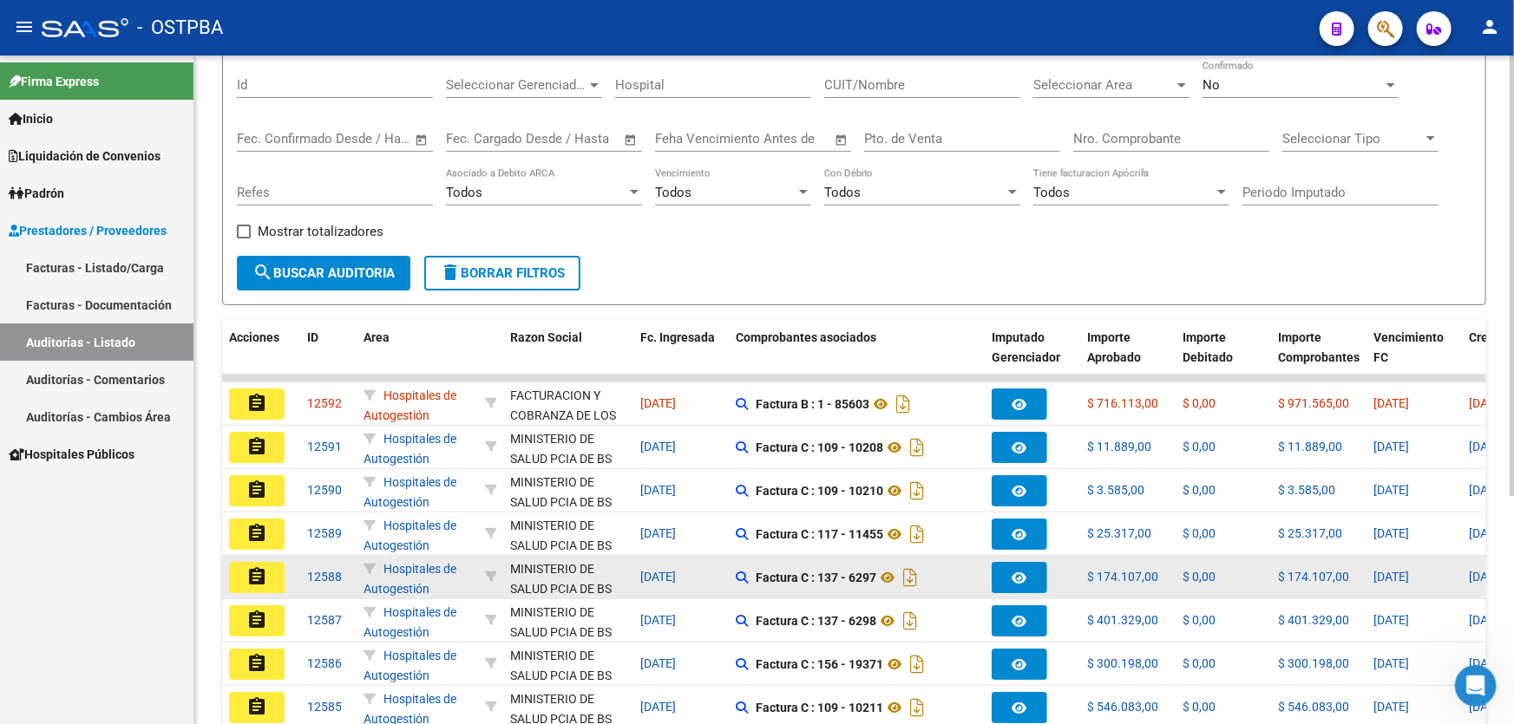
scroll to position [346, 0]
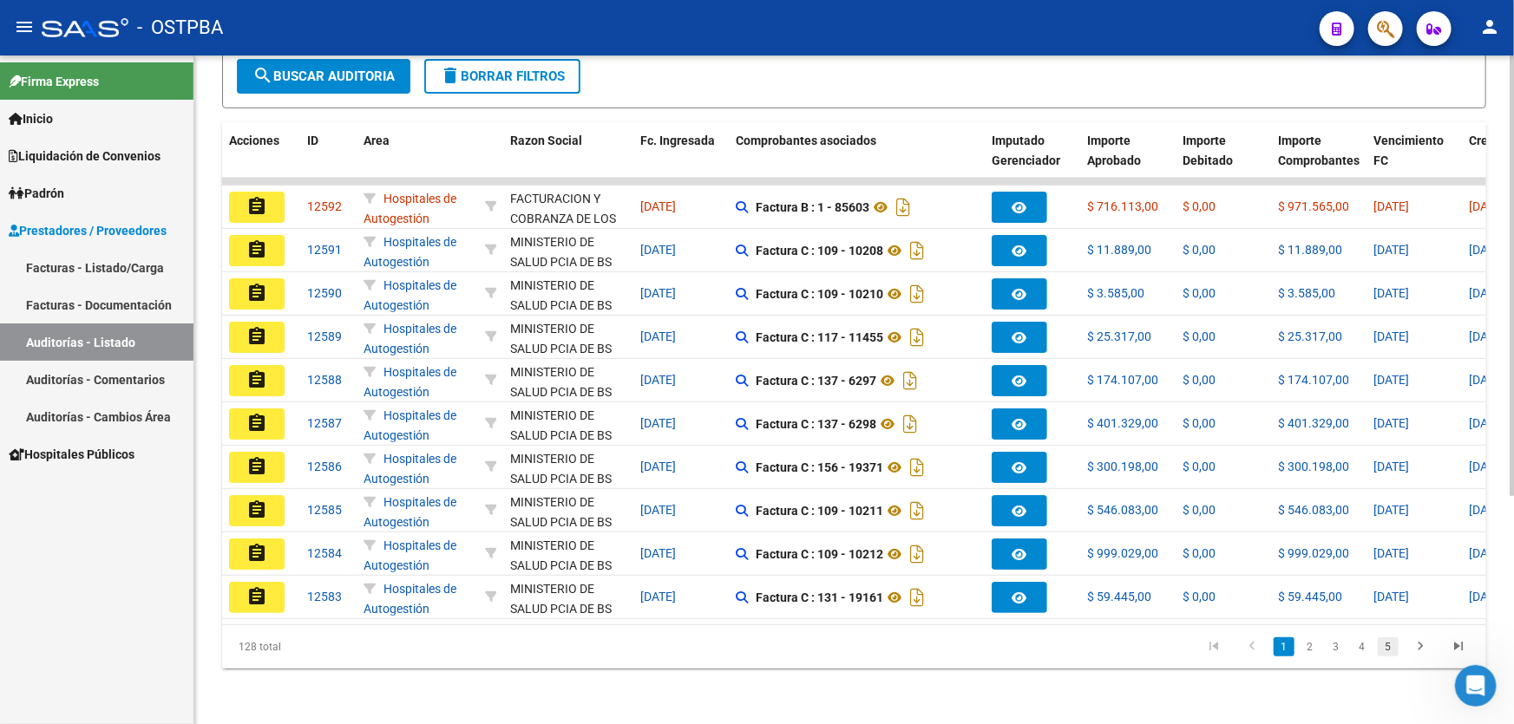
click at [1388, 647] on link "5" at bounding box center [1388, 647] width 21 height 19
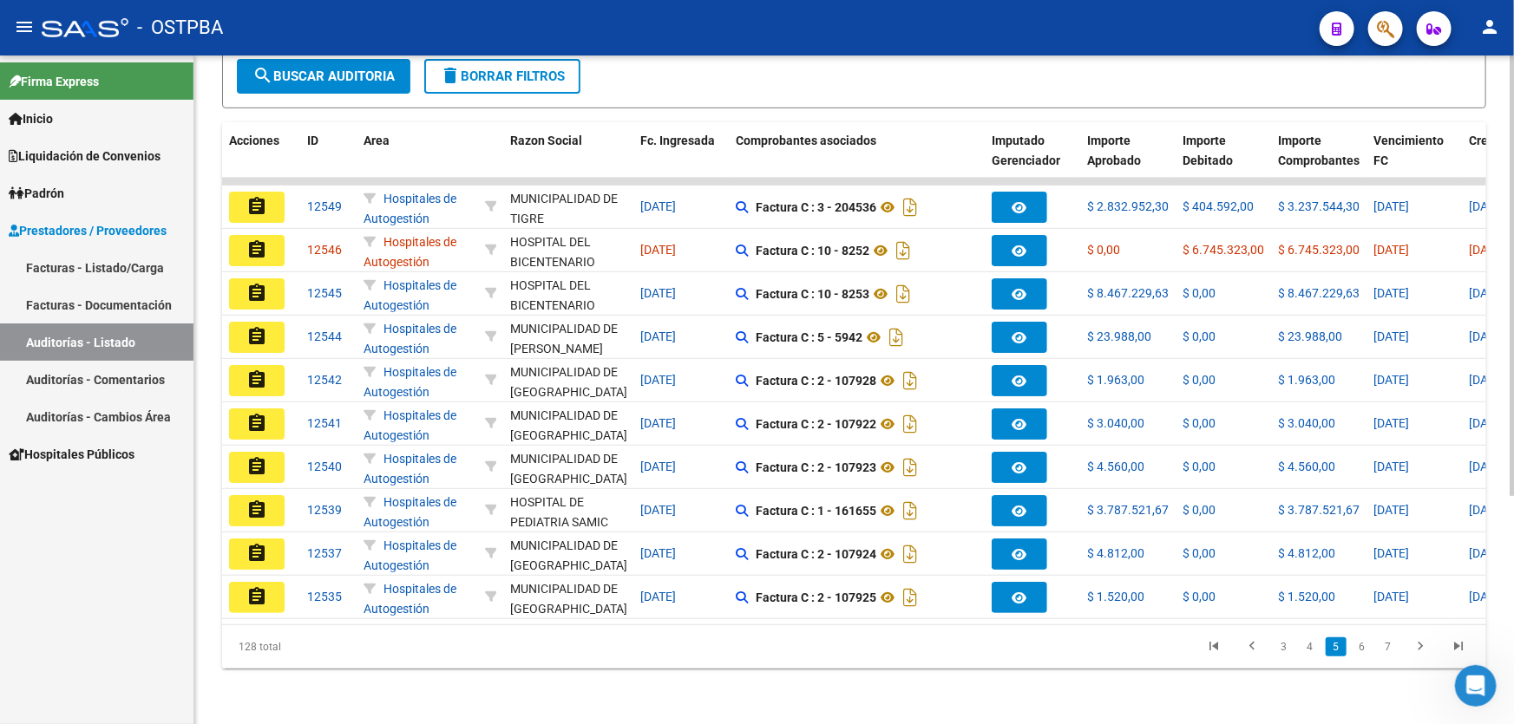
click at [1388, 647] on link "7" at bounding box center [1388, 647] width 21 height 19
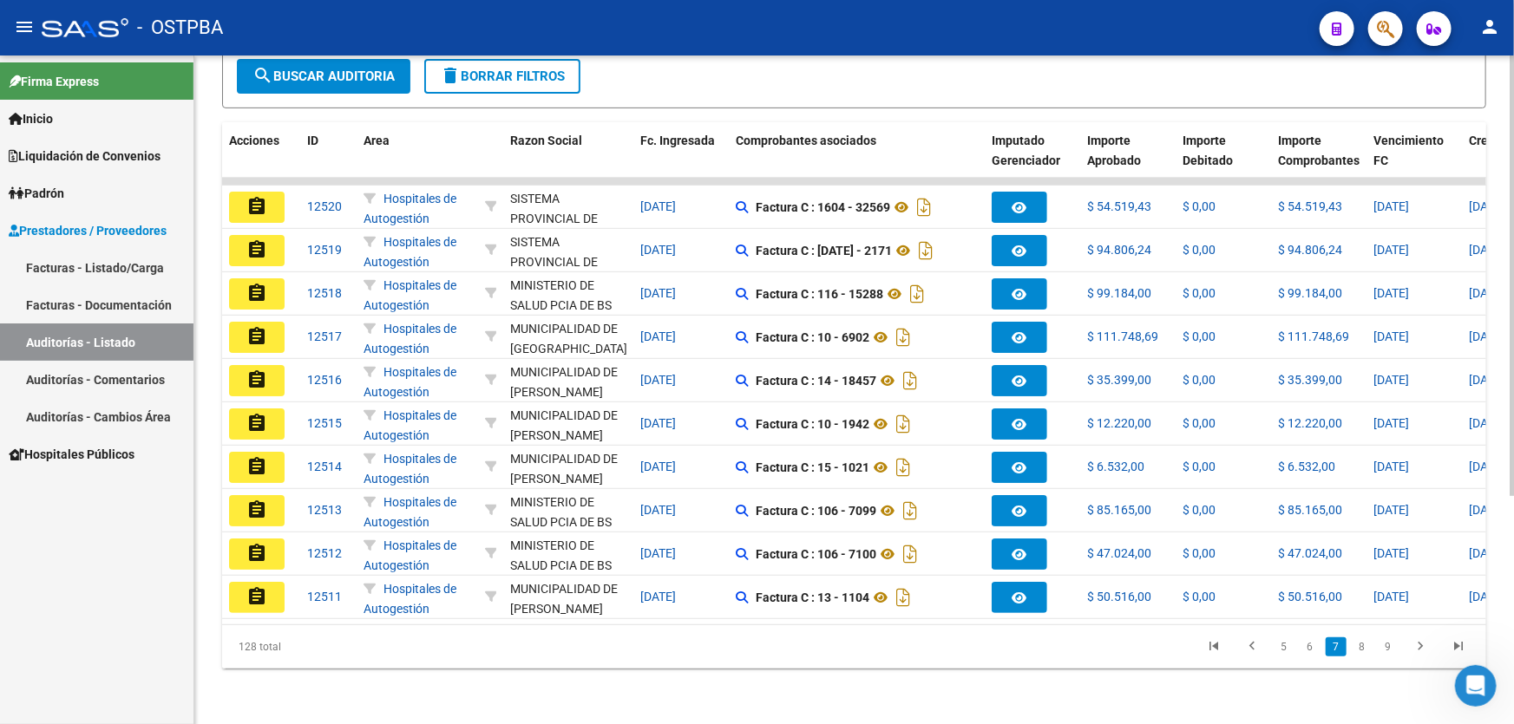
click at [1388, 647] on link "9" at bounding box center [1388, 647] width 21 height 19
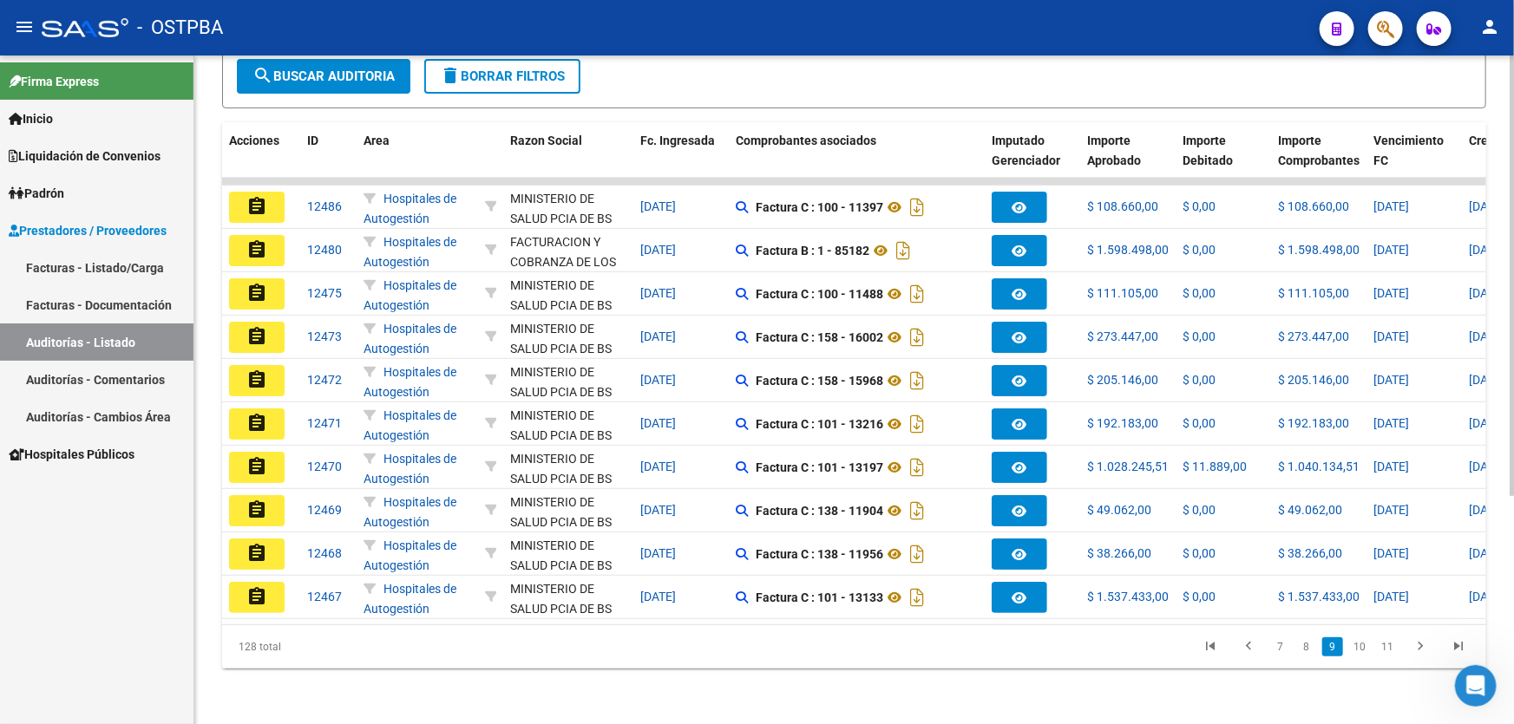
click at [1388, 647] on link "11" at bounding box center [1387, 647] width 23 height 19
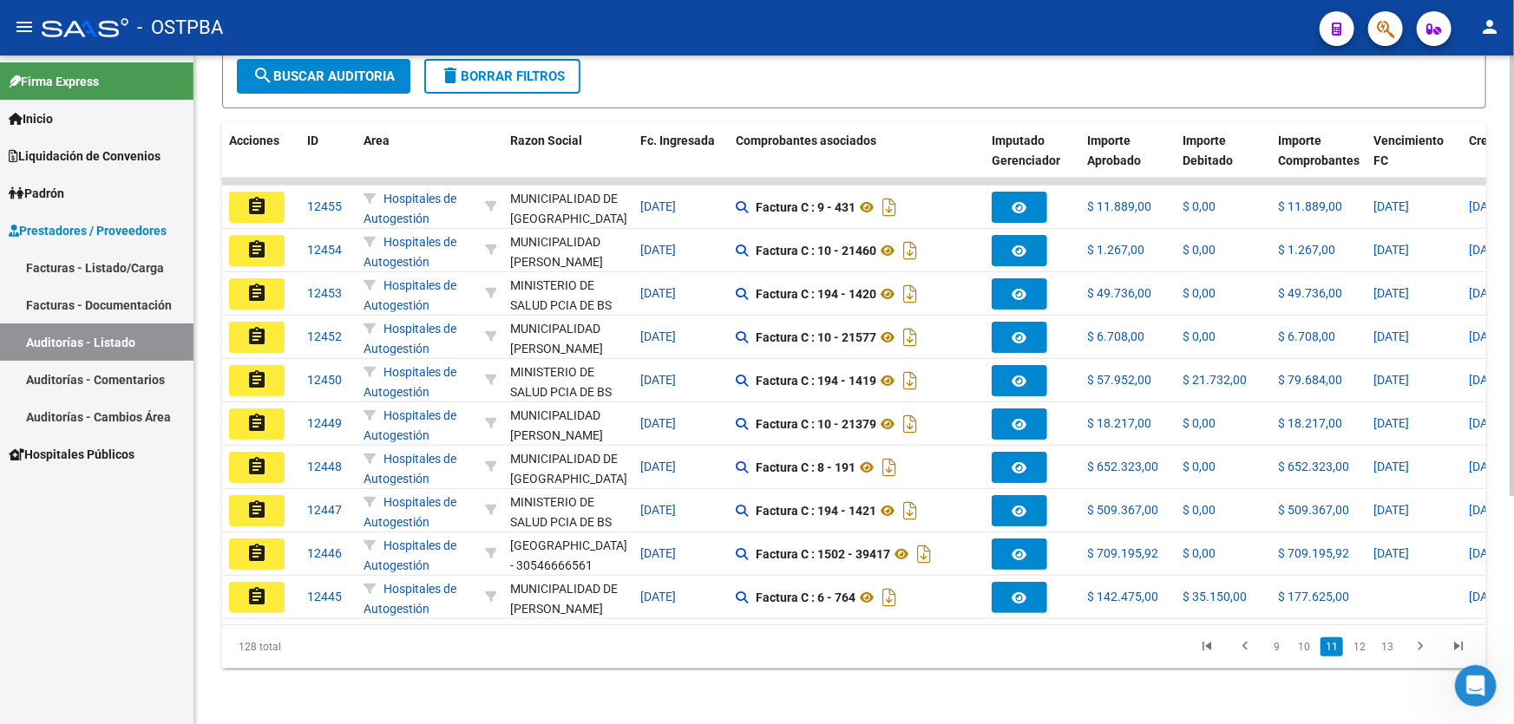
click at [1388, 647] on link "13" at bounding box center [1387, 647] width 23 height 19
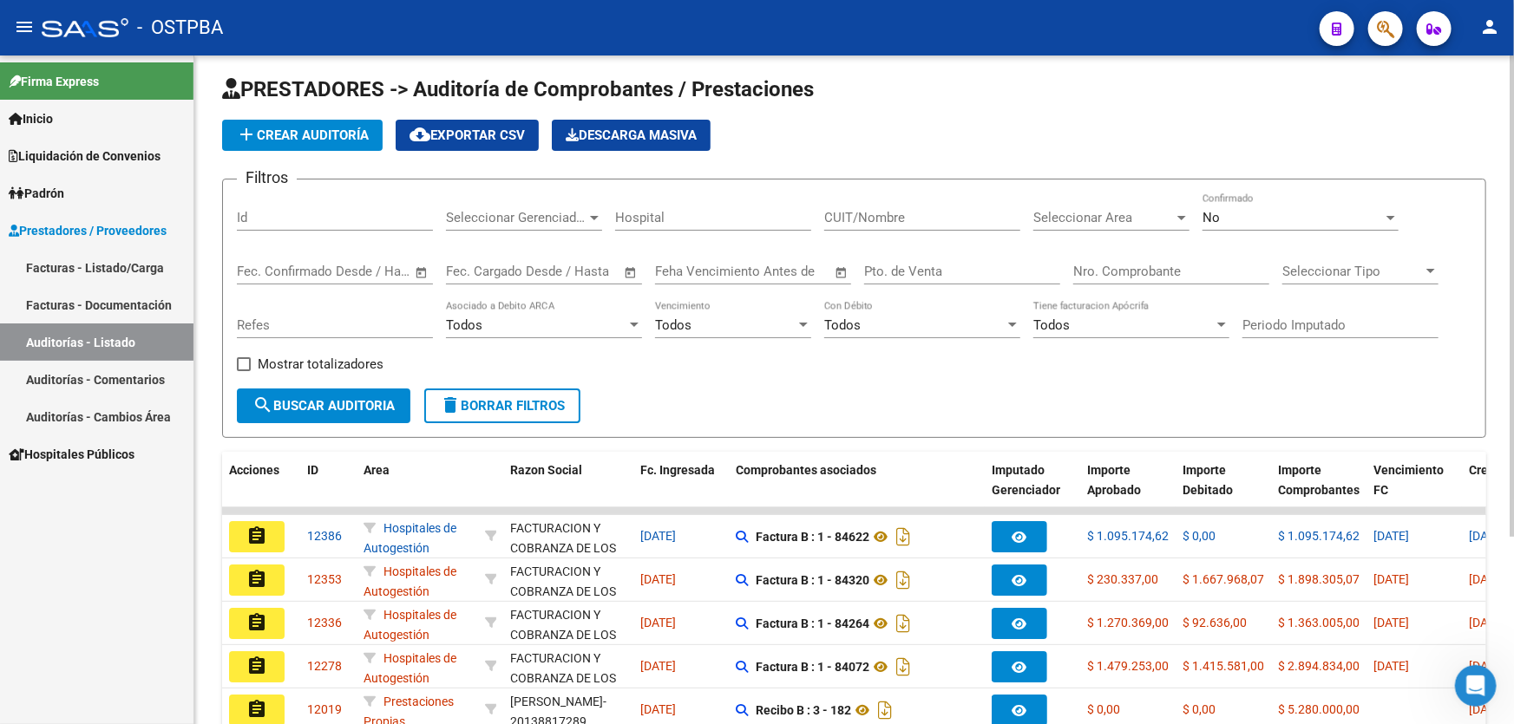
scroll to position [0, 0]
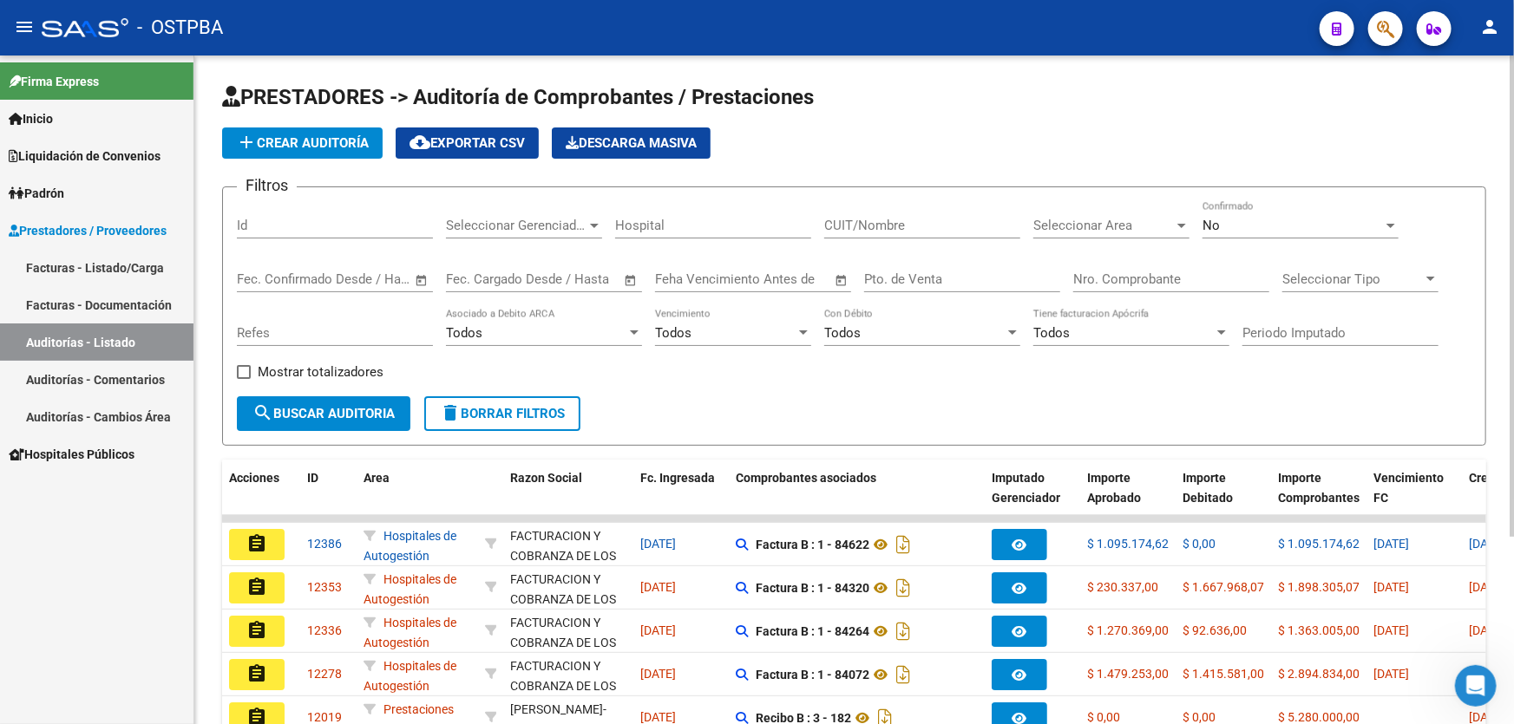
click at [1148, 279] on input "Nro. Comprobante" at bounding box center [1171, 280] width 196 height 16
type input "84264"
click at [1279, 218] on div "No" at bounding box center [1292, 226] width 180 height 16
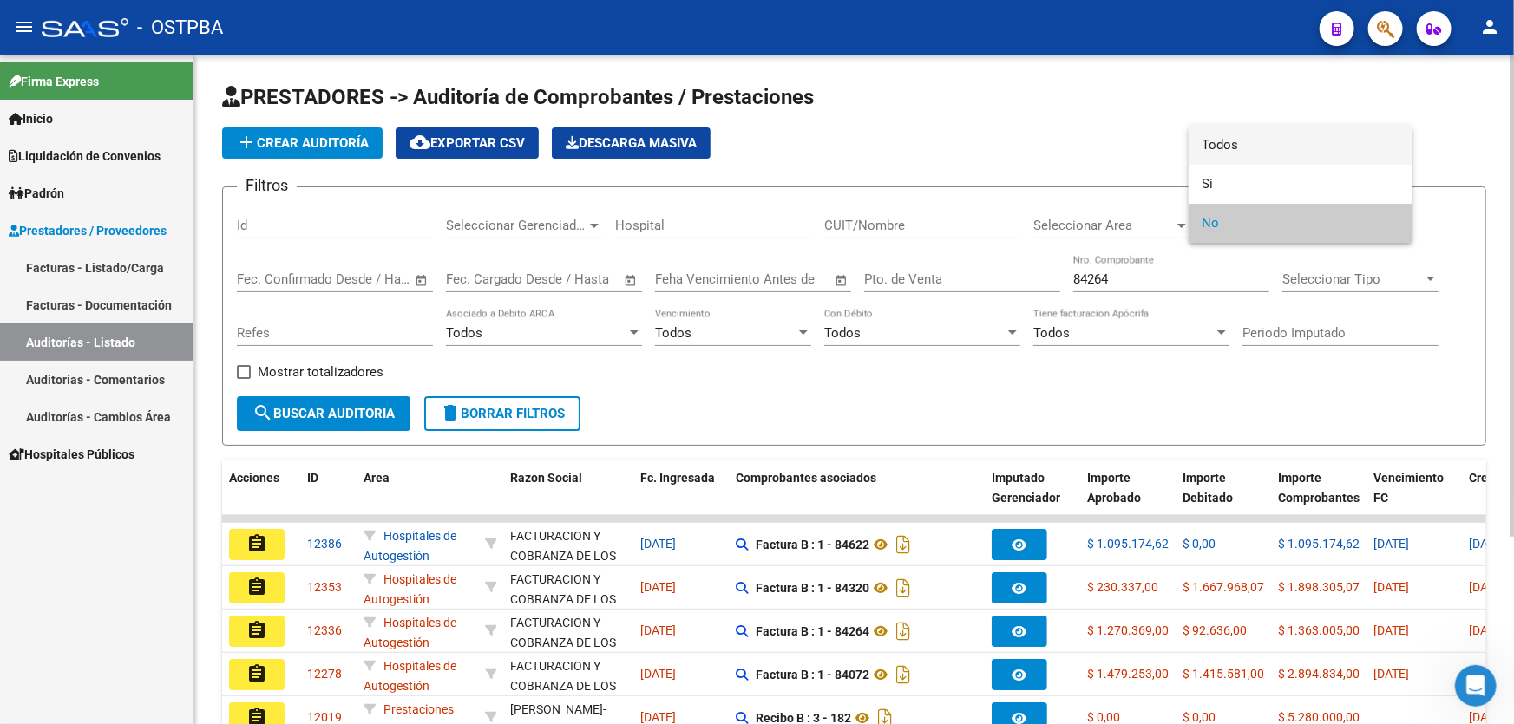
drag, startPoint x: 1247, startPoint y: 136, endPoint x: 1236, endPoint y: 135, distance: 10.4
click at [1246, 135] on span "Todos" at bounding box center [1300, 145] width 196 height 39
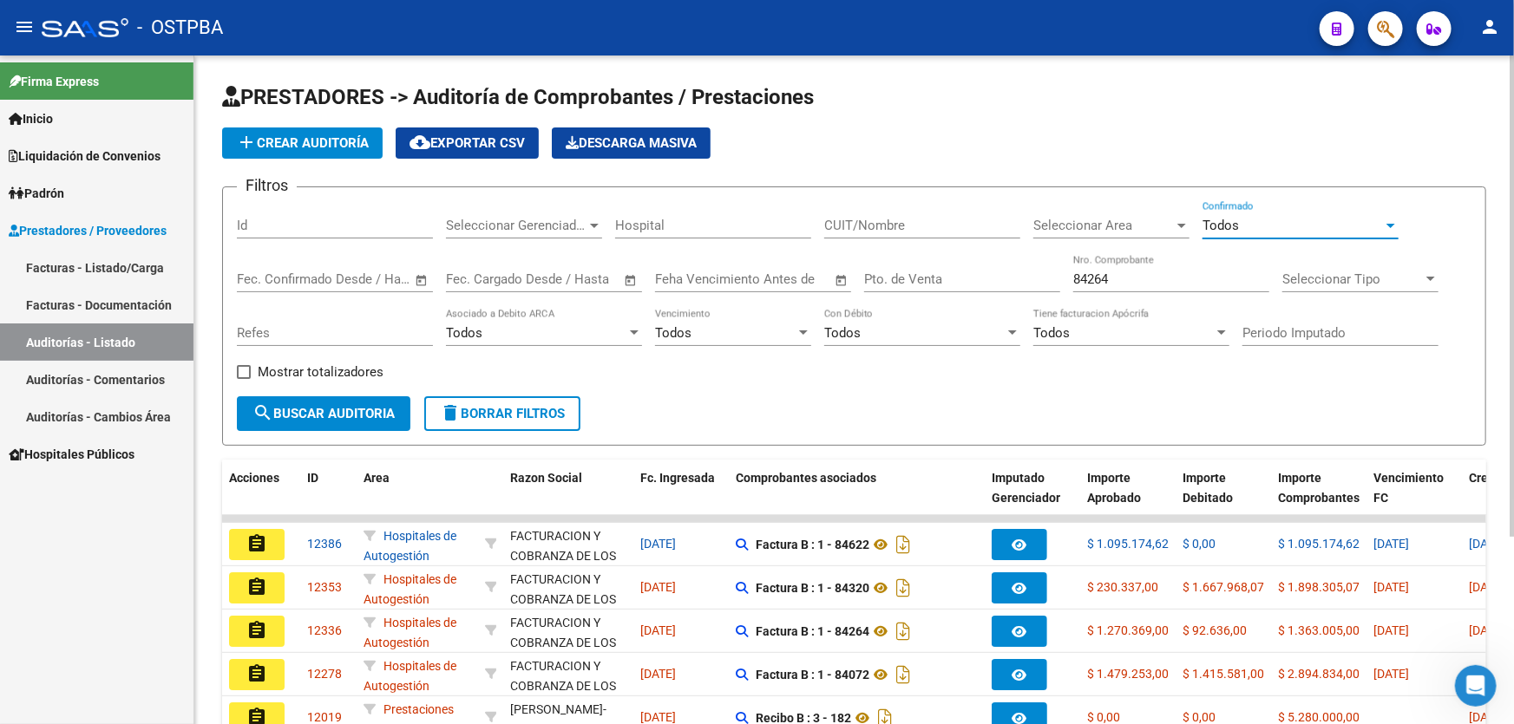
click at [293, 398] on button "search Buscar Auditoria" at bounding box center [324, 413] width 174 height 35
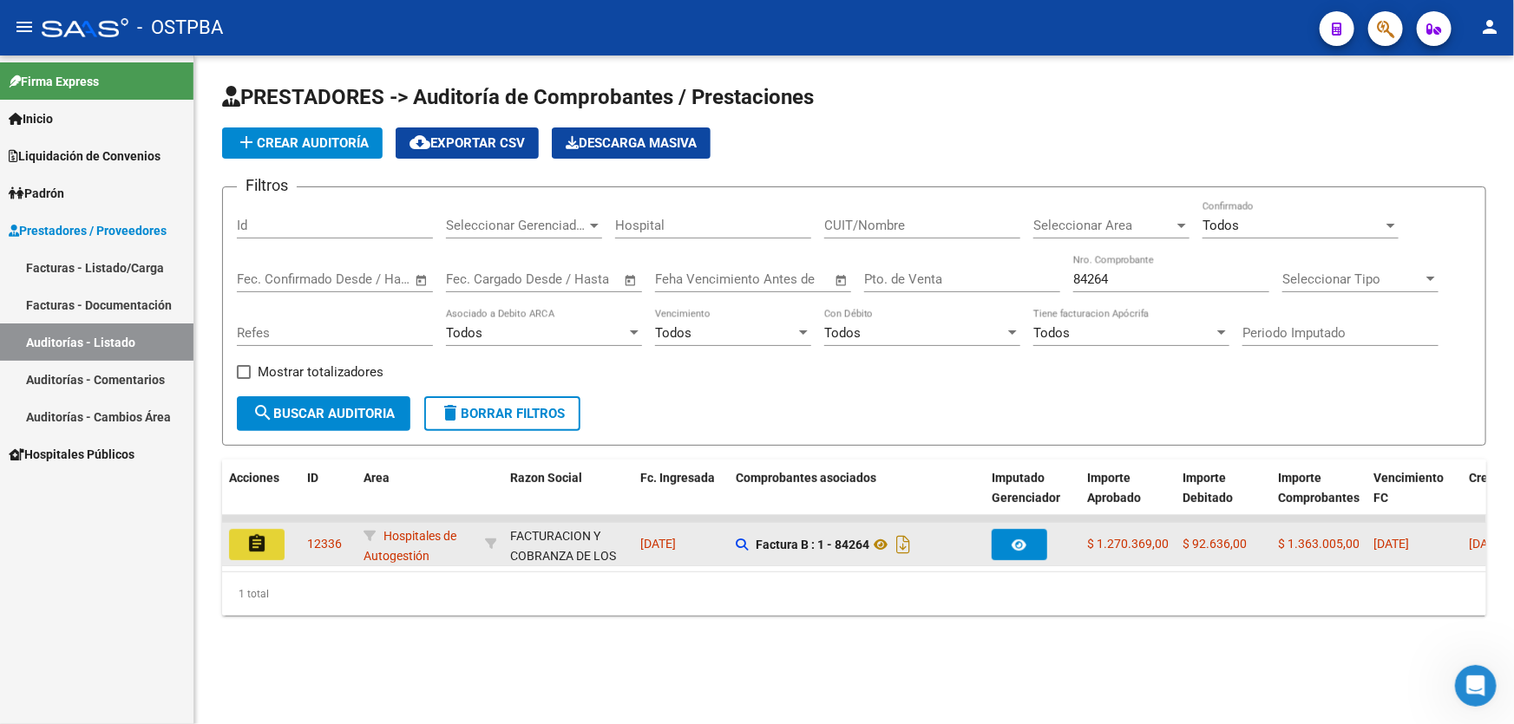
click at [246, 546] on mat-icon "assignment" at bounding box center [256, 544] width 21 height 21
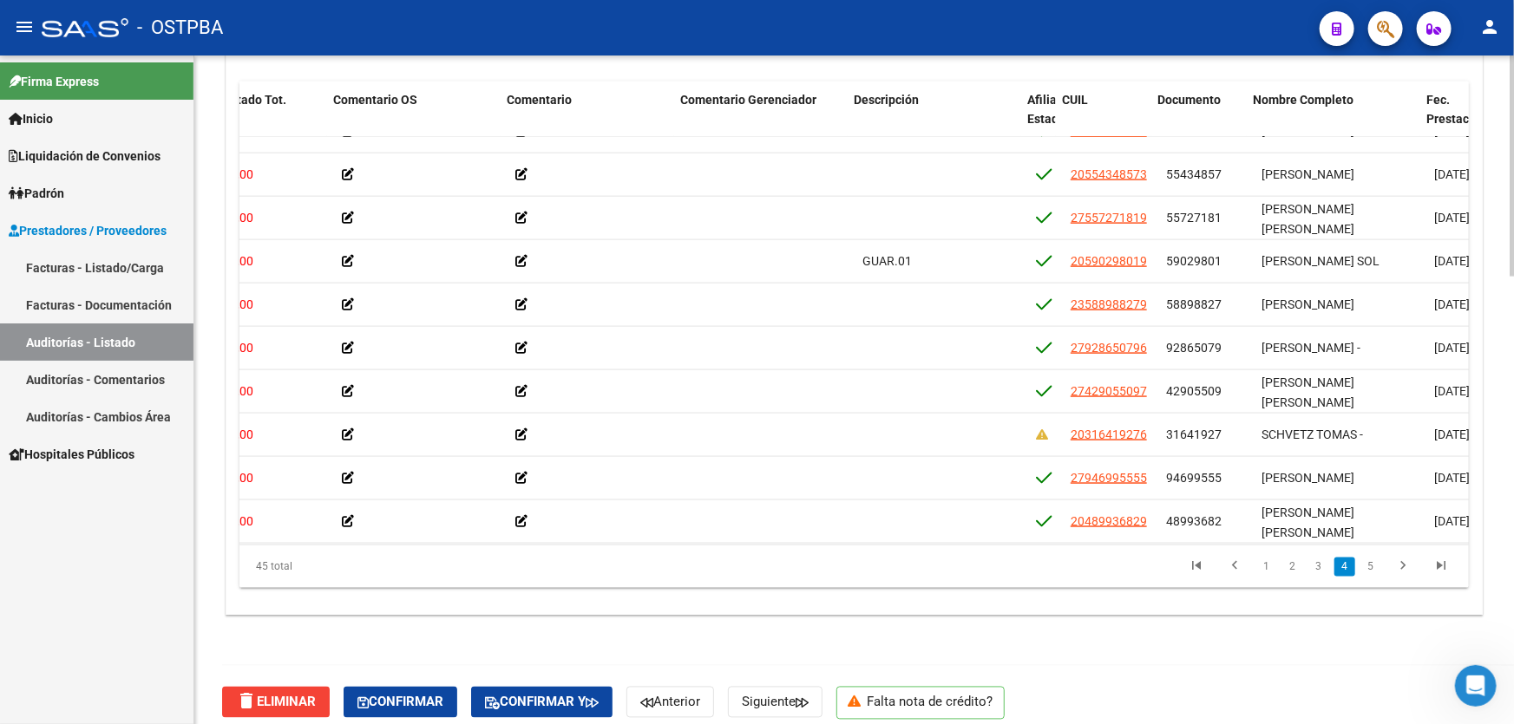
scroll to position [1198, 527]
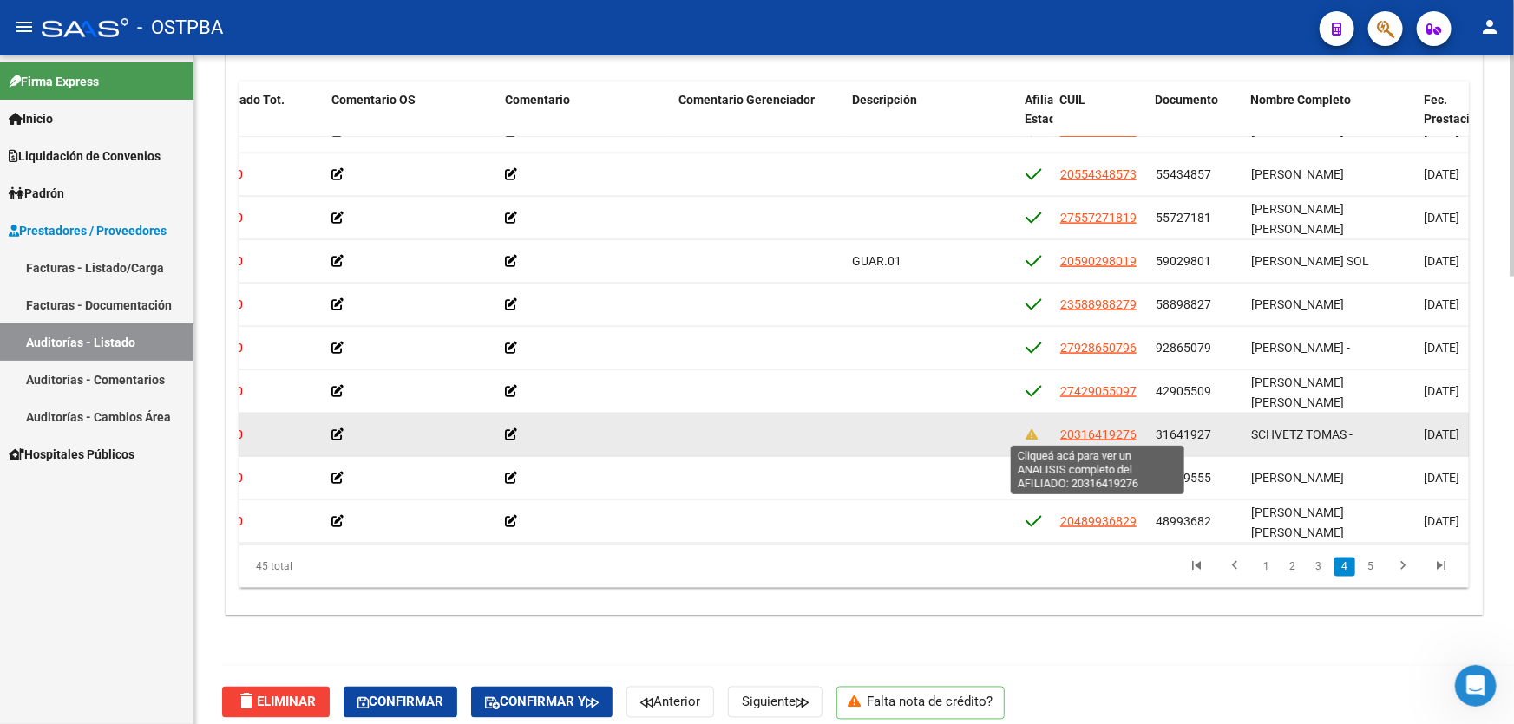
click at [1111, 435] on span "20316419276" at bounding box center [1098, 435] width 76 height 14
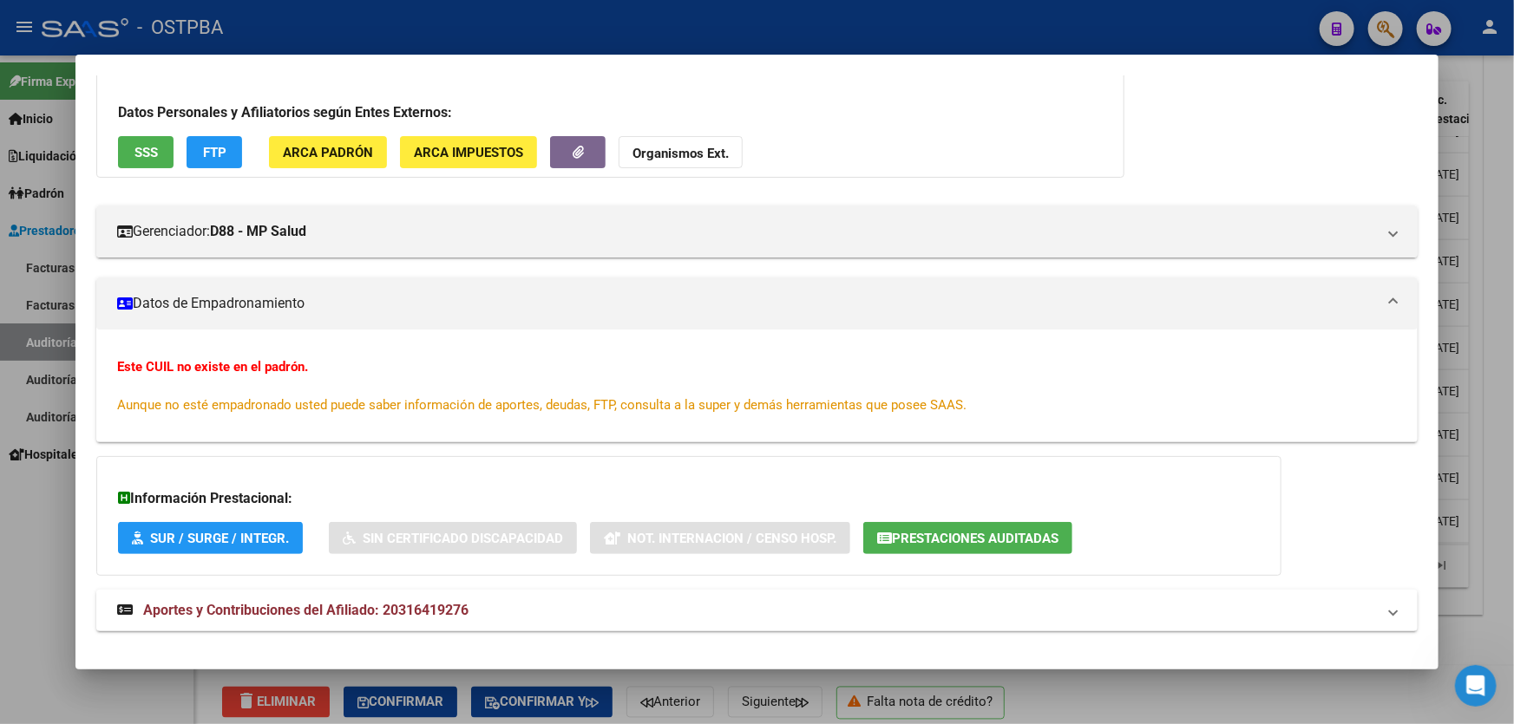
scroll to position [119, 0]
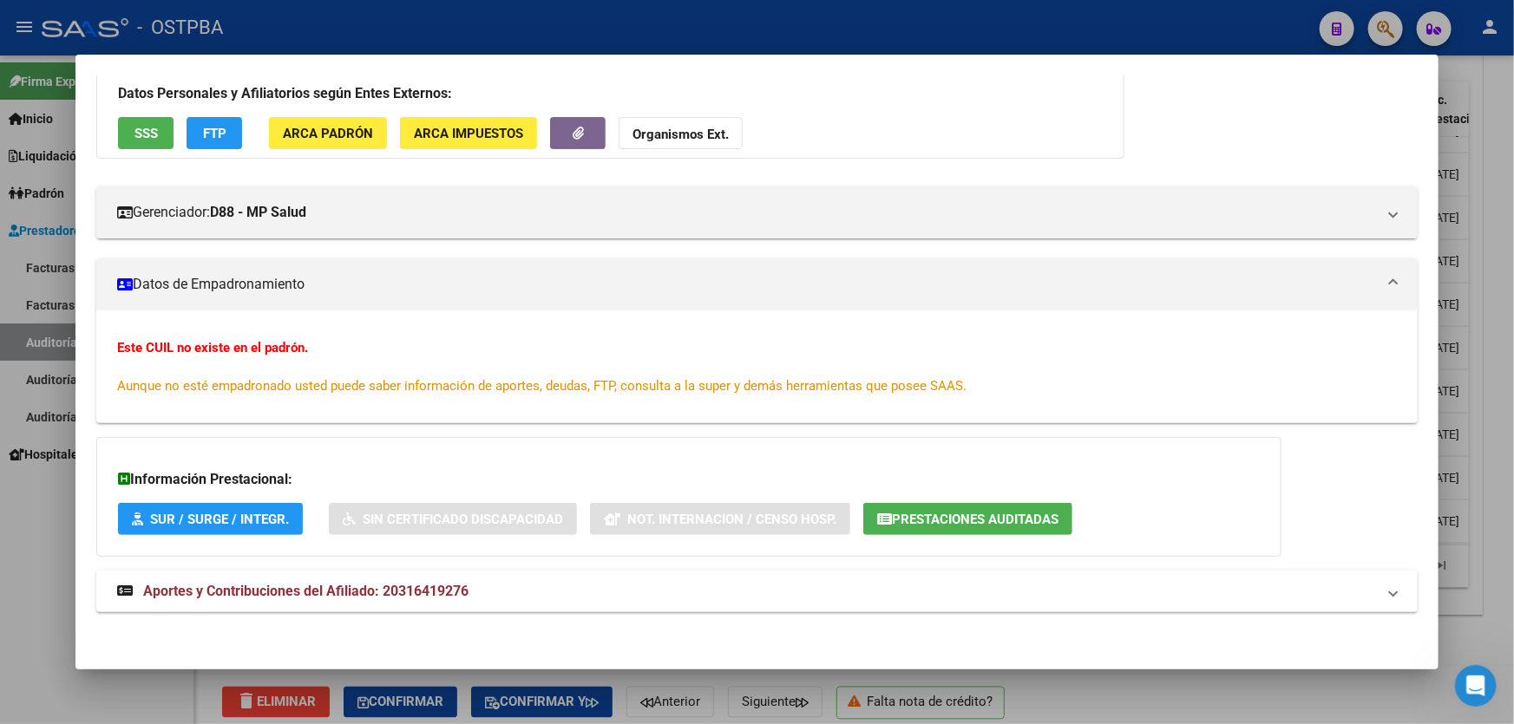
click at [48, 529] on div at bounding box center [757, 362] width 1514 height 724
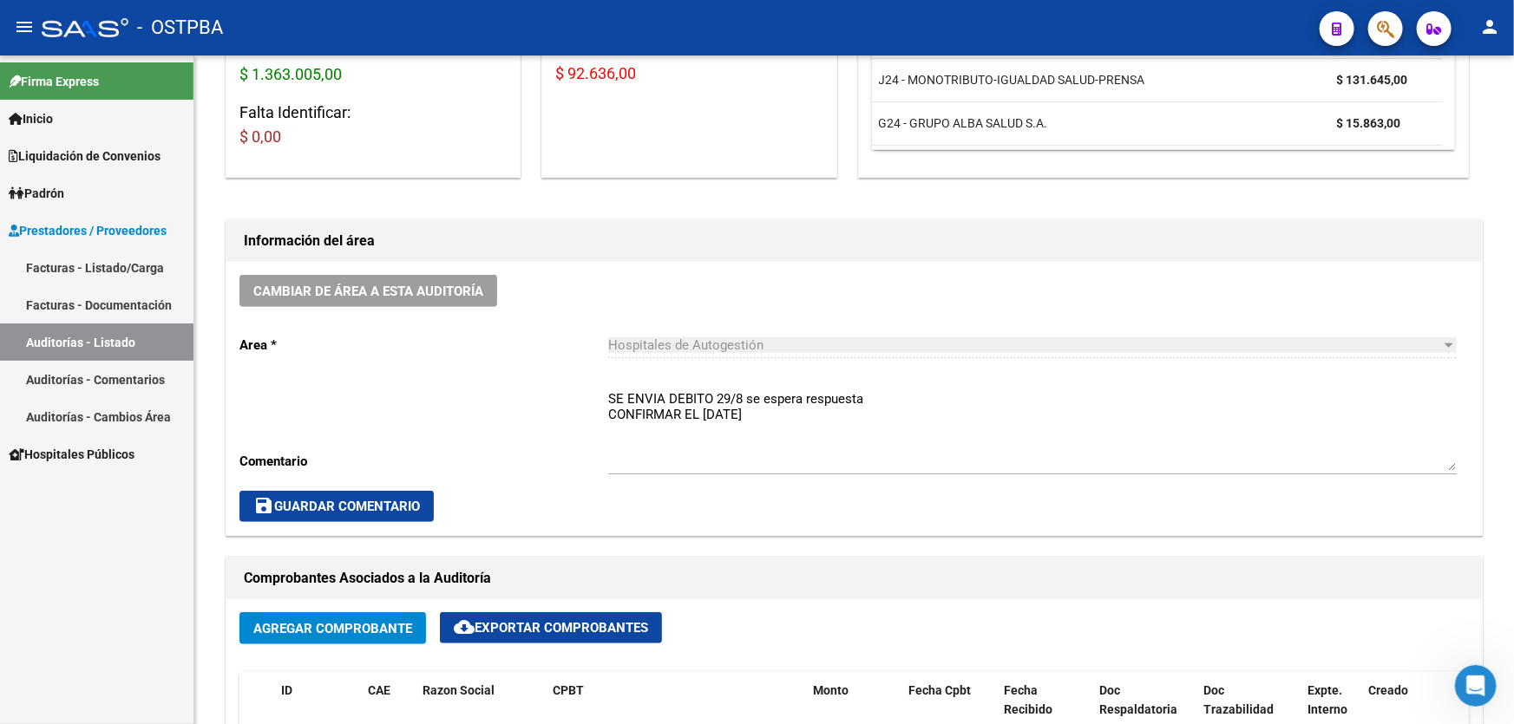
scroll to position [169, 0]
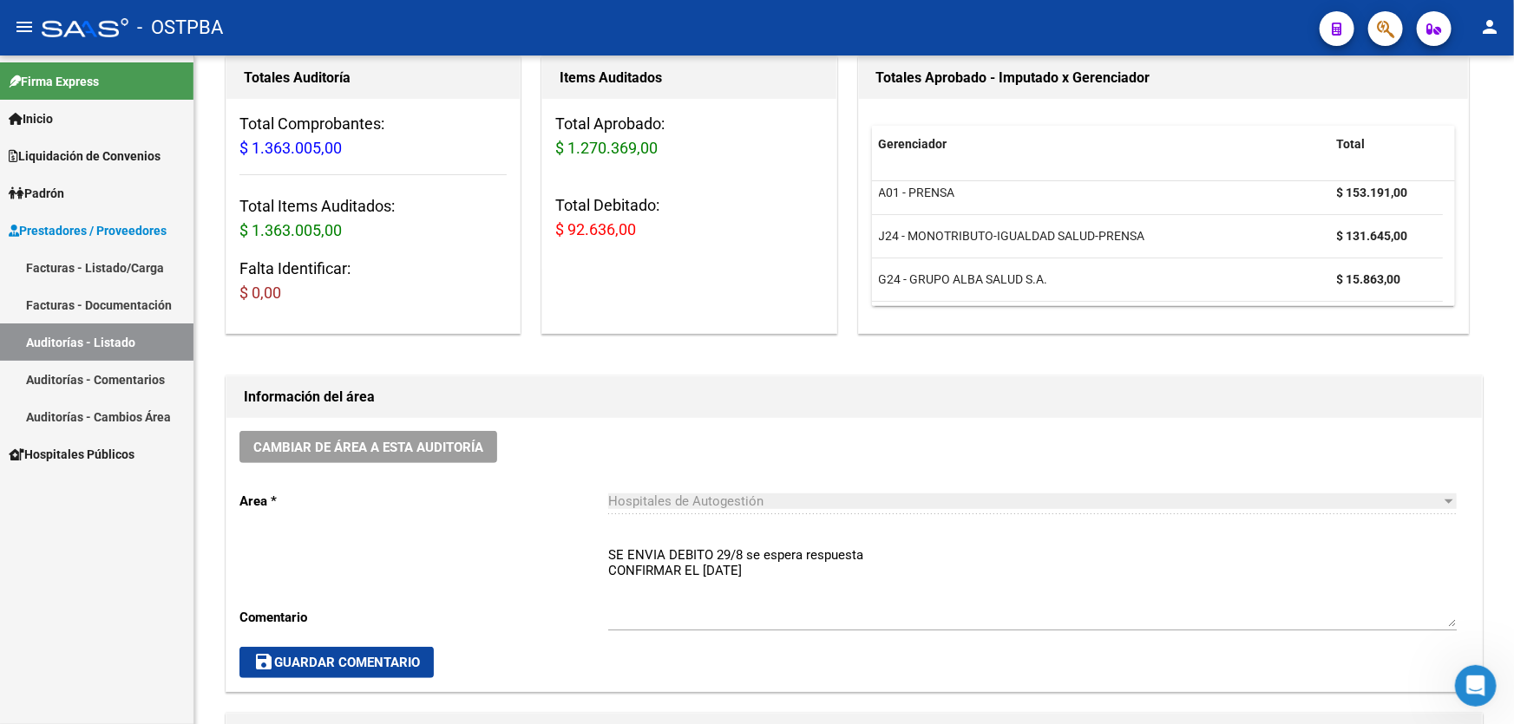
click at [771, 568] on textarea "SE ENVIA DEBITO 29/8 se espera respuesta CONFIRMAR EL [DATE]" at bounding box center [1032, 587] width 849 height 82
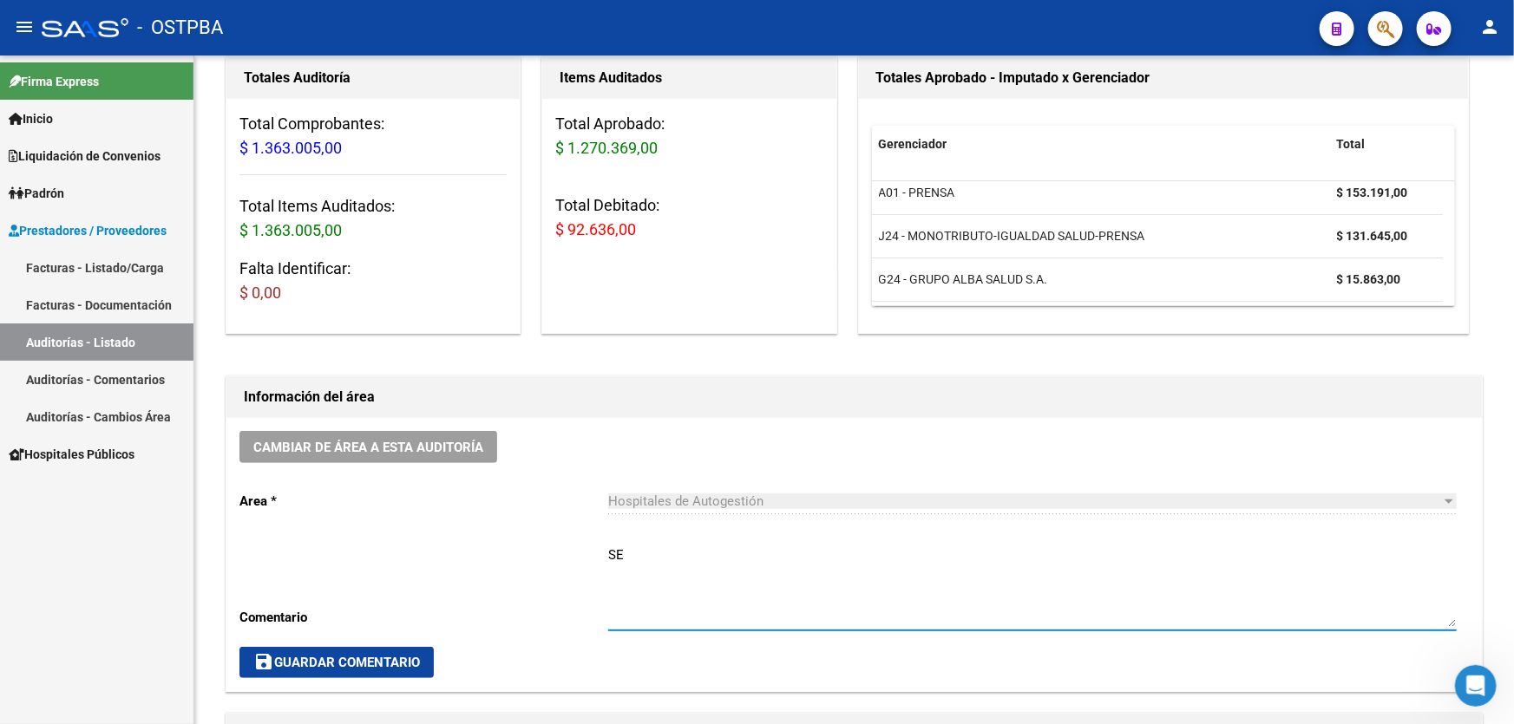
type textarea "S"
click at [776, 560] on textarea "Ingresar comentario" at bounding box center [1032, 587] width 849 height 82
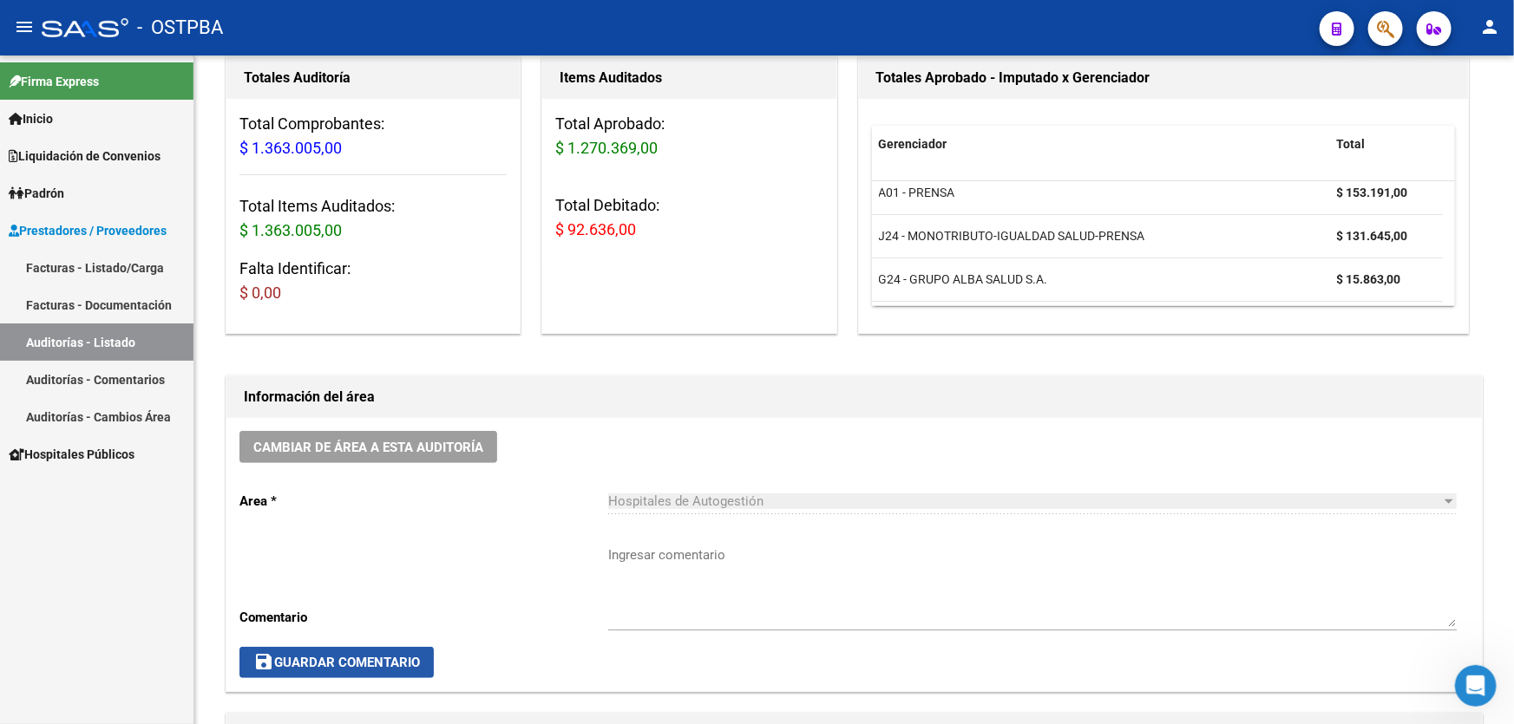
click at [377, 650] on button "save Guardar Comentario" at bounding box center [336, 662] width 194 height 31
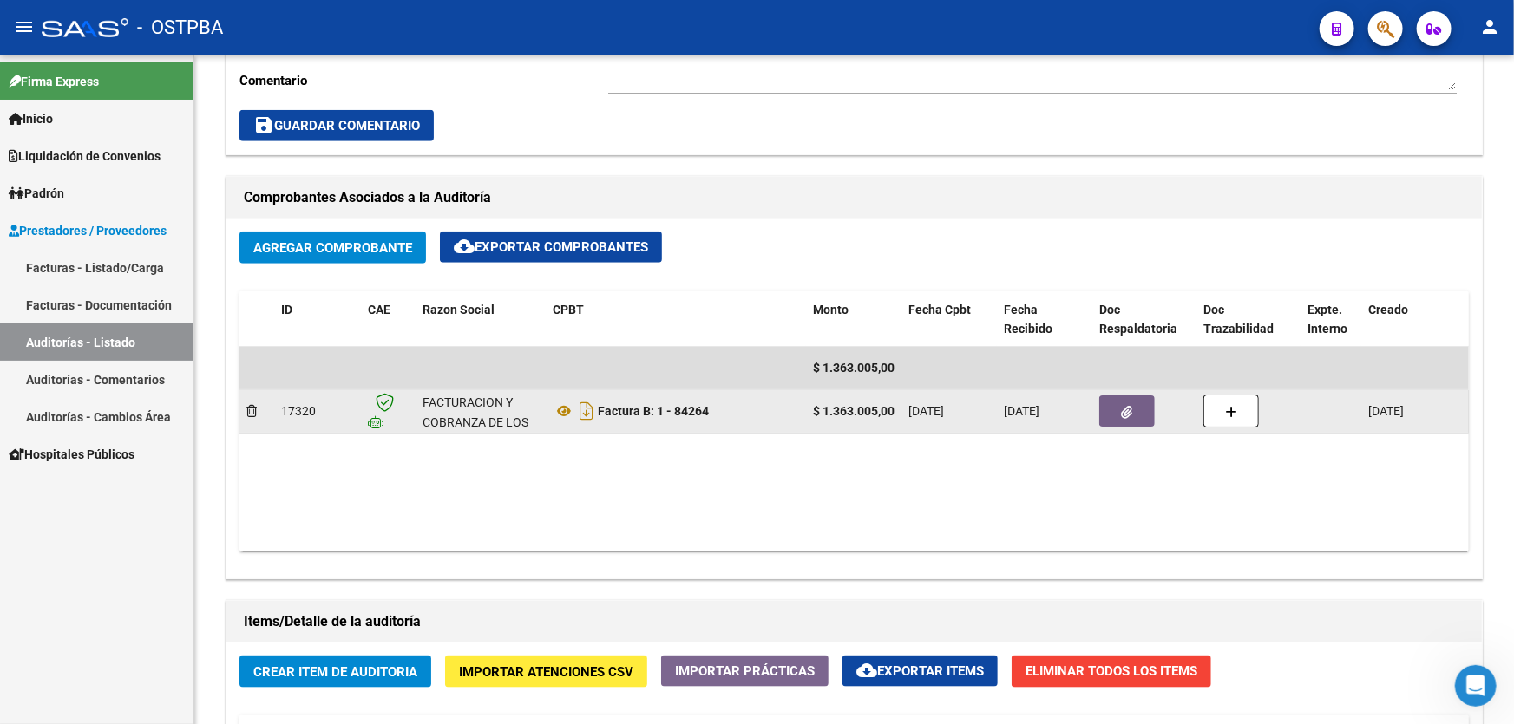
scroll to position [721, 0]
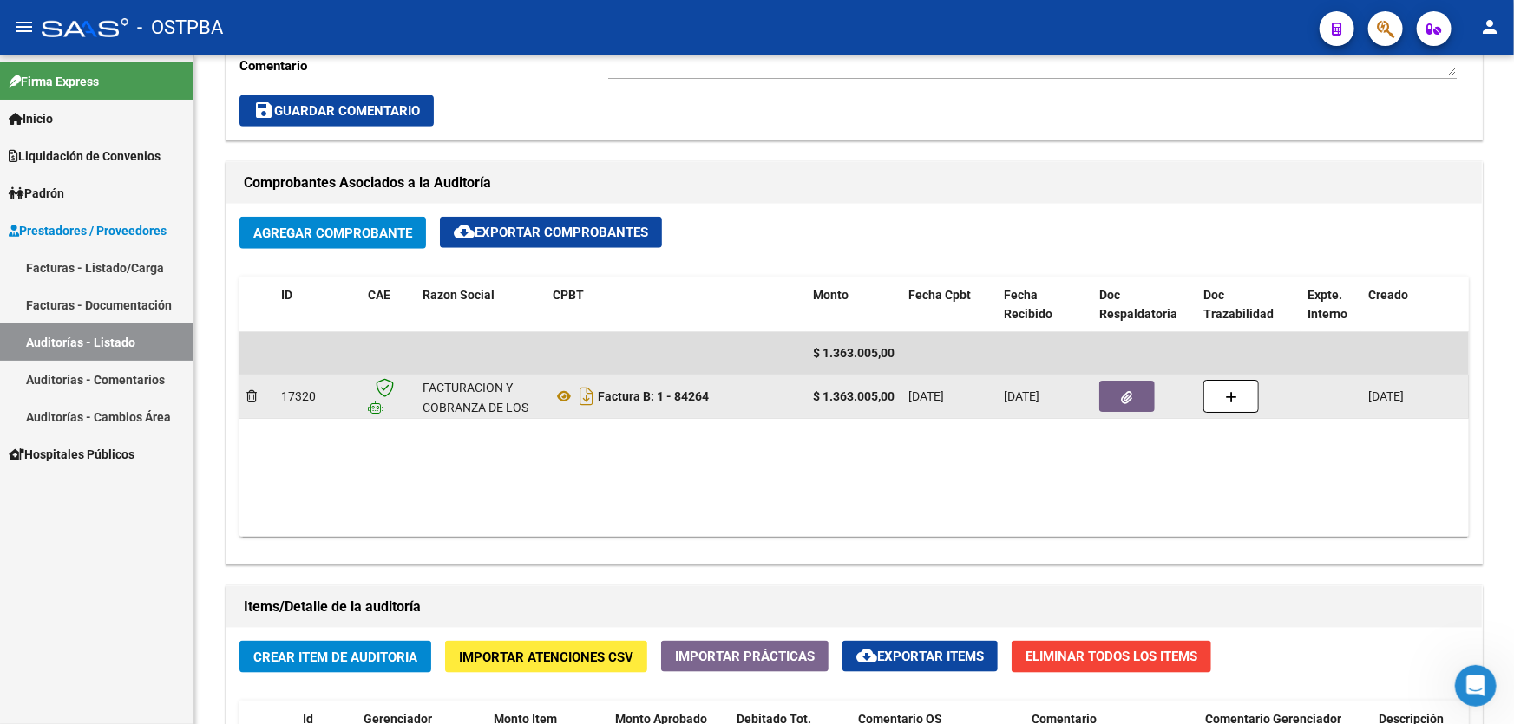
click at [1132, 393] on button "button" at bounding box center [1127, 396] width 56 height 31
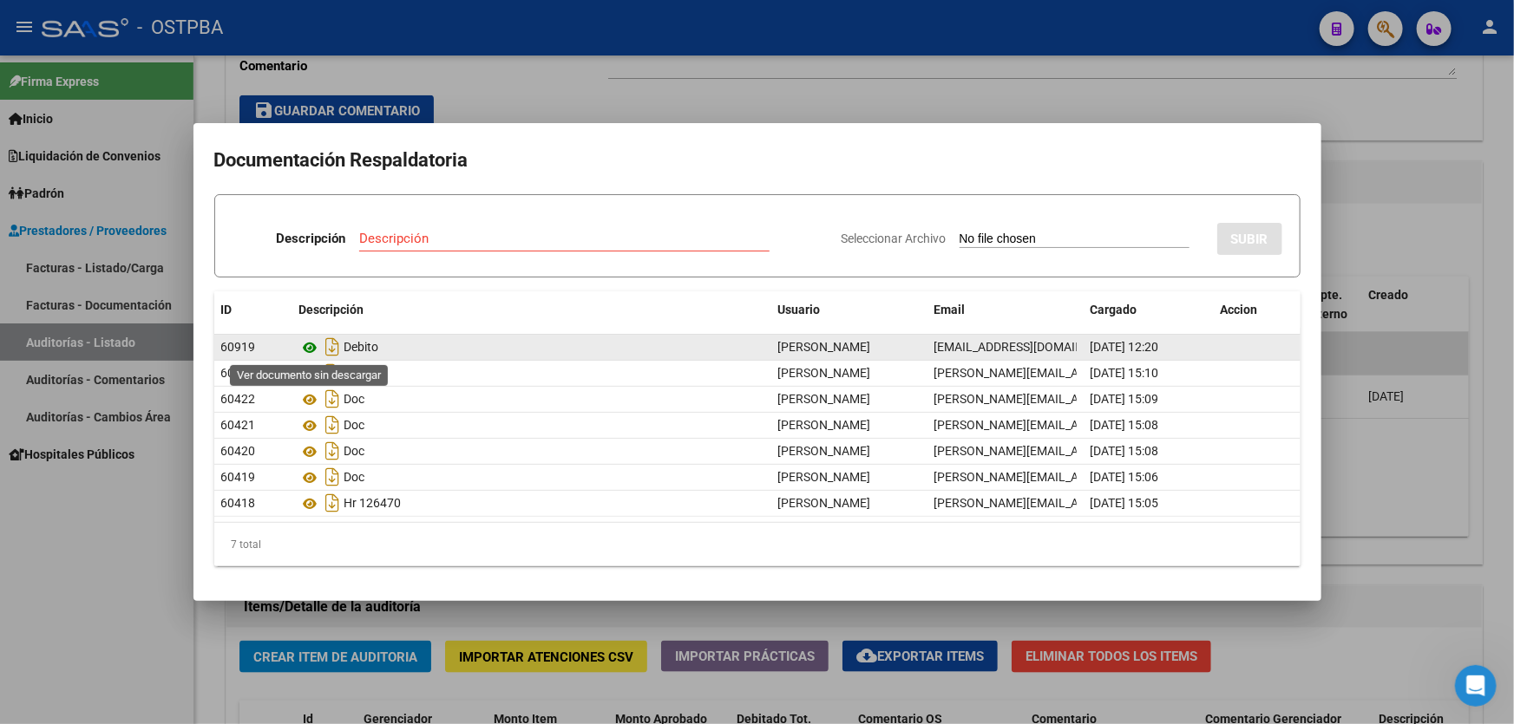
click at [311, 344] on icon at bounding box center [310, 347] width 23 height 21
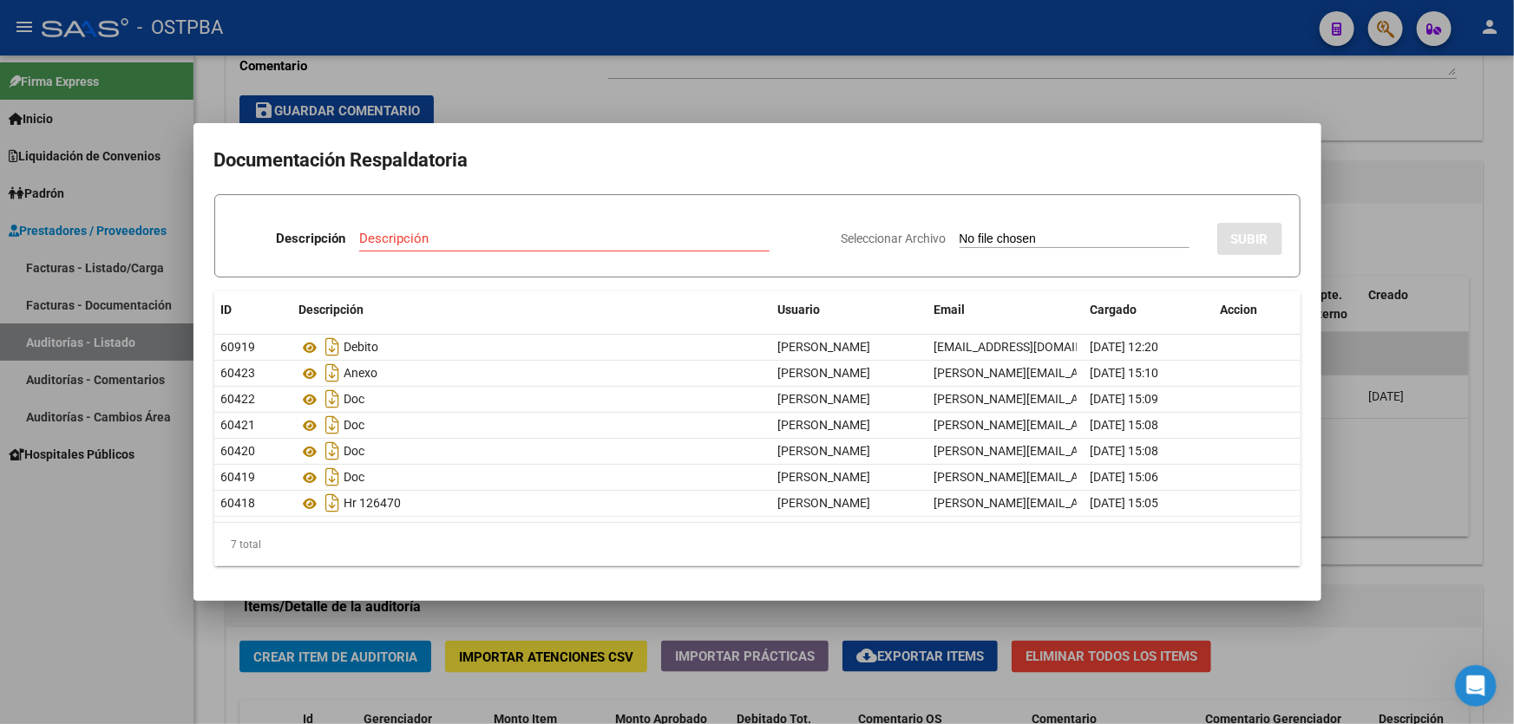
click at [573, 73] on div at bounding box center [757, 362] width 1514 height 724
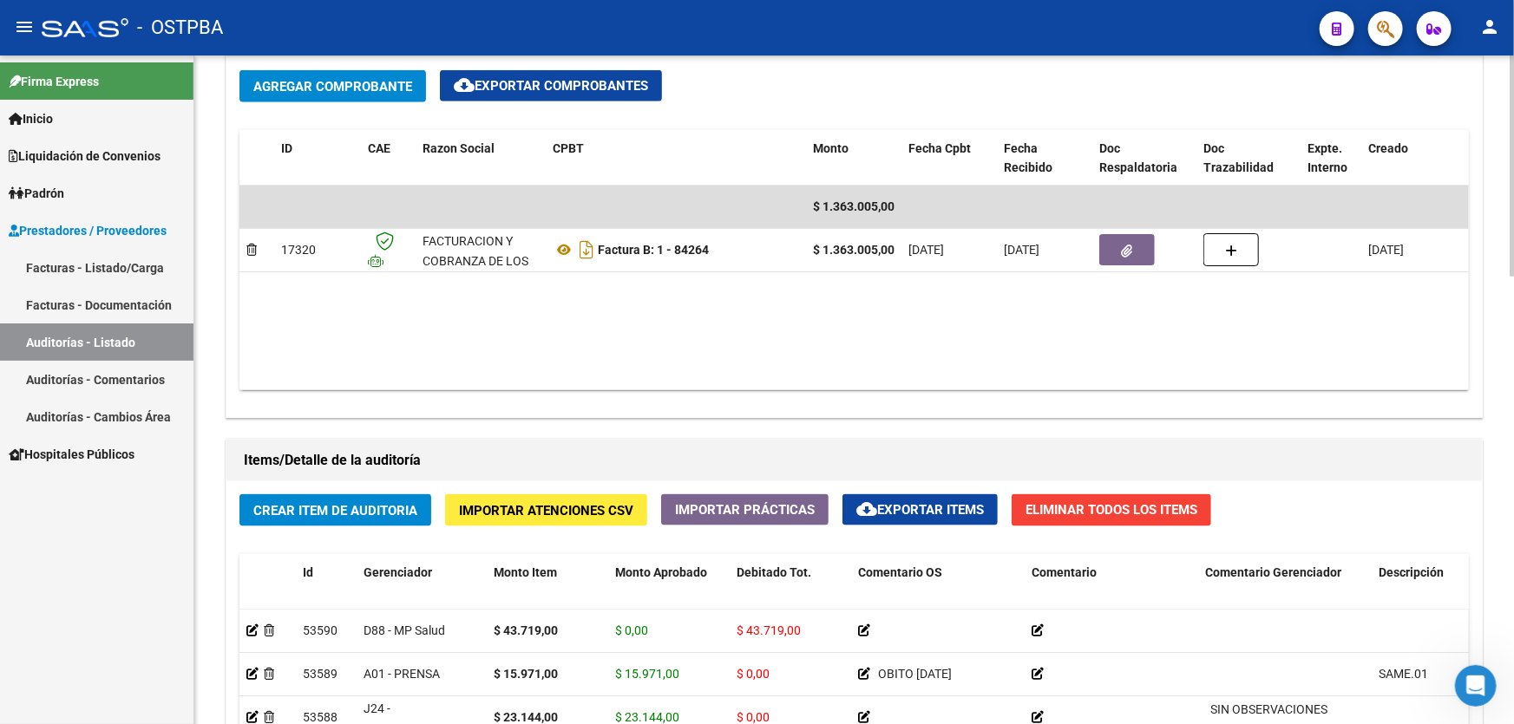
scroll to position [879, 0]
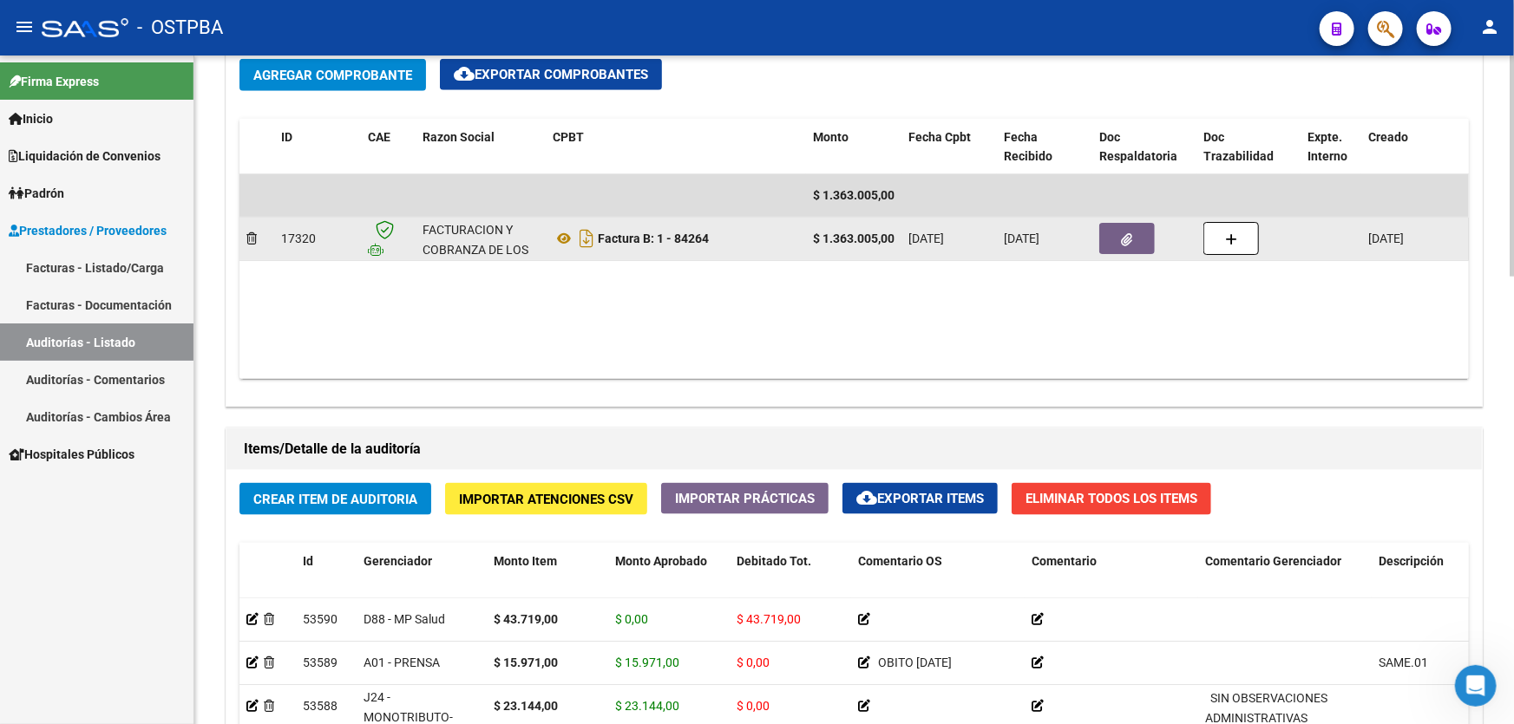
click at [1120, 243] on button "button" at bounding box center [1127, 238] width 56 height 31
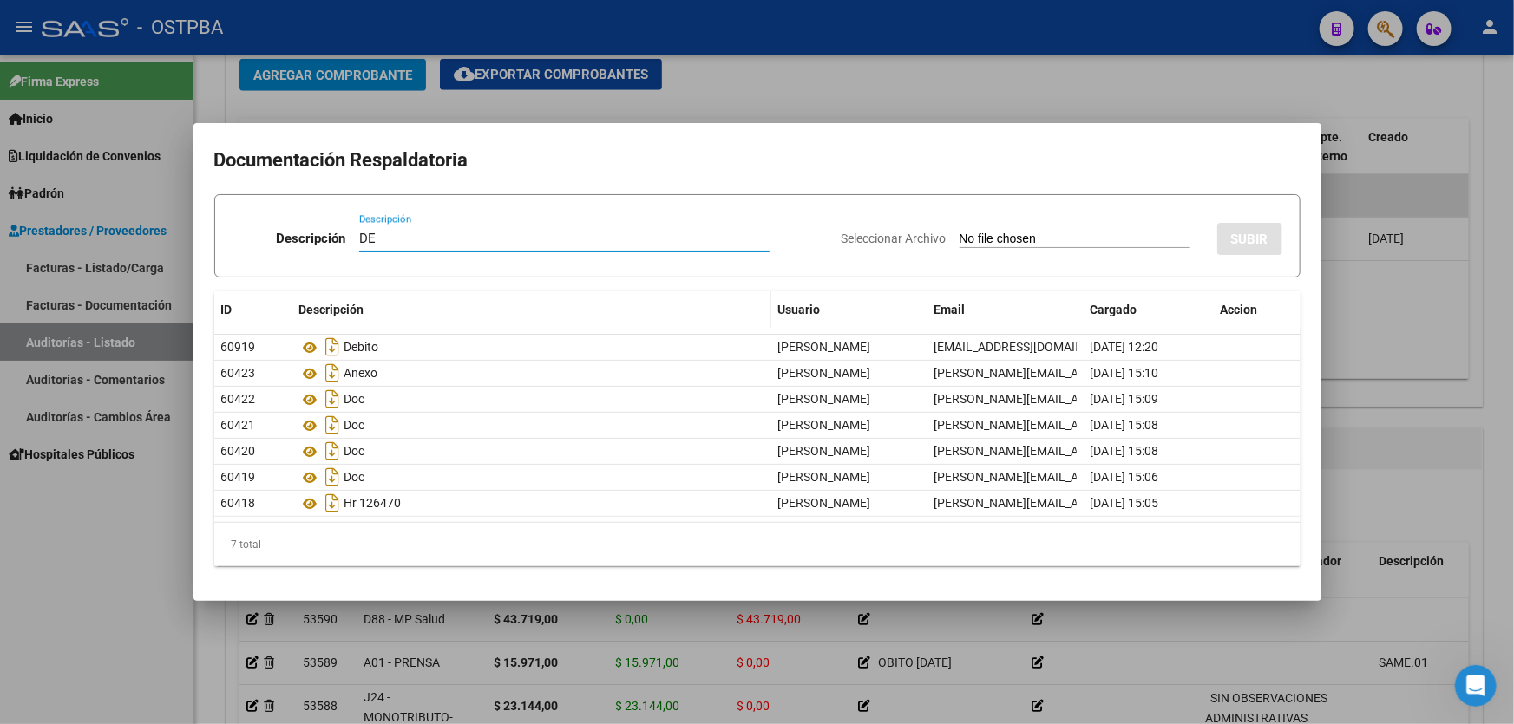
type input "D"
type input "RESOLUCION DEBITO"
click at [1006, 238] on input "Seleccionar Archivo" at bounding box center [1075, 240] width 230 height 16
type input "C:\fakepath\RESPUESTA DEBITO ID 12336.pdf"
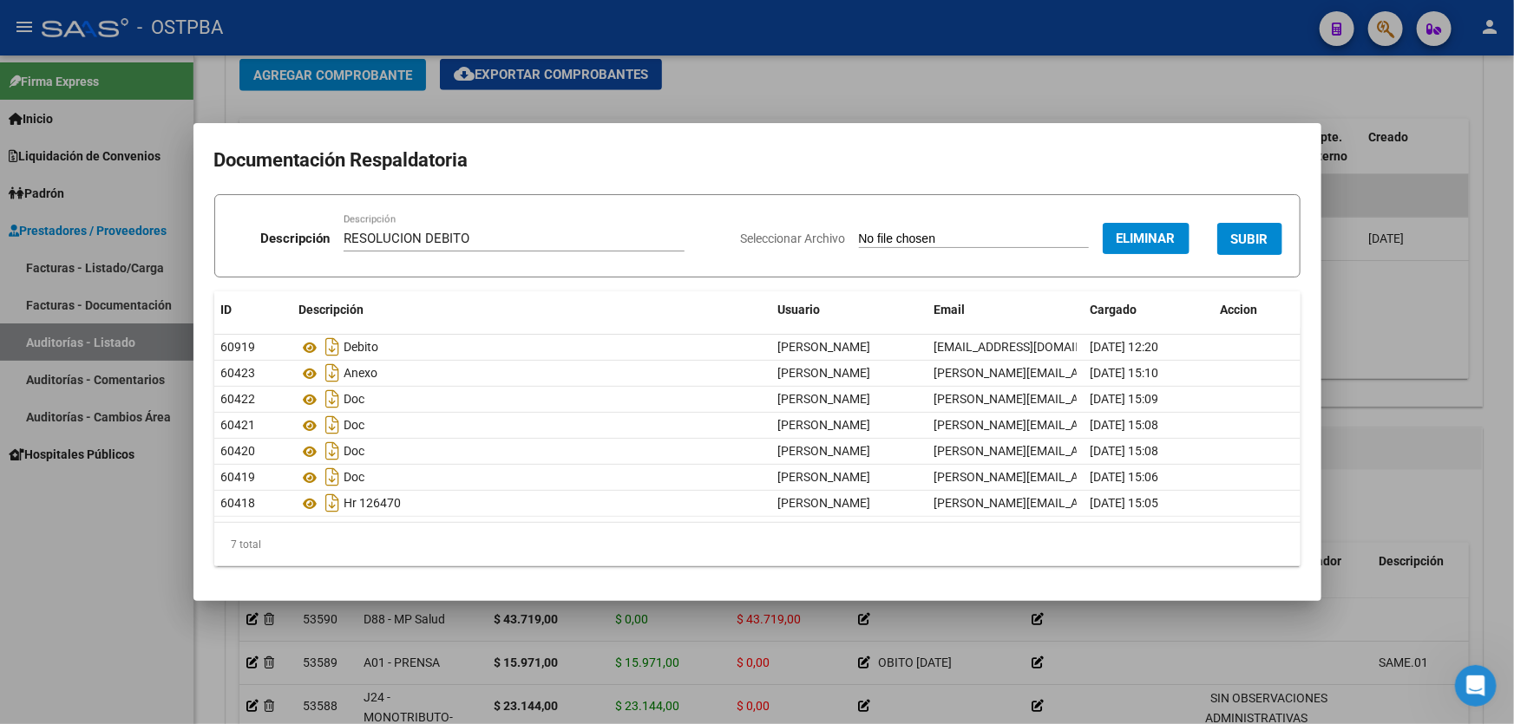
click at [1268, 237] on button "SUBIR" at bounding box center [1249, 239] width 65 height 32
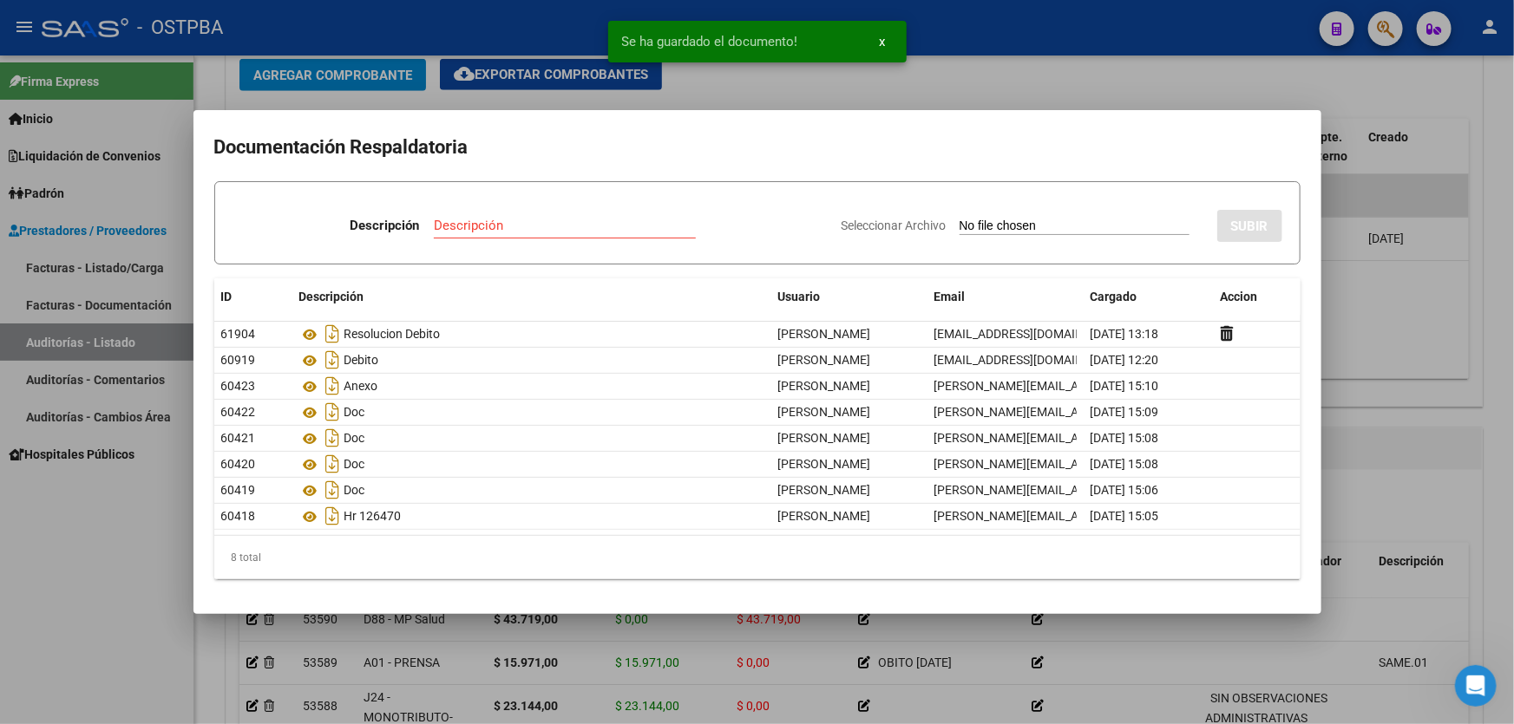
click at [960, 226] on input "Seleccionar Archivo" at bounding box center [1075, 227] width 230 height 16
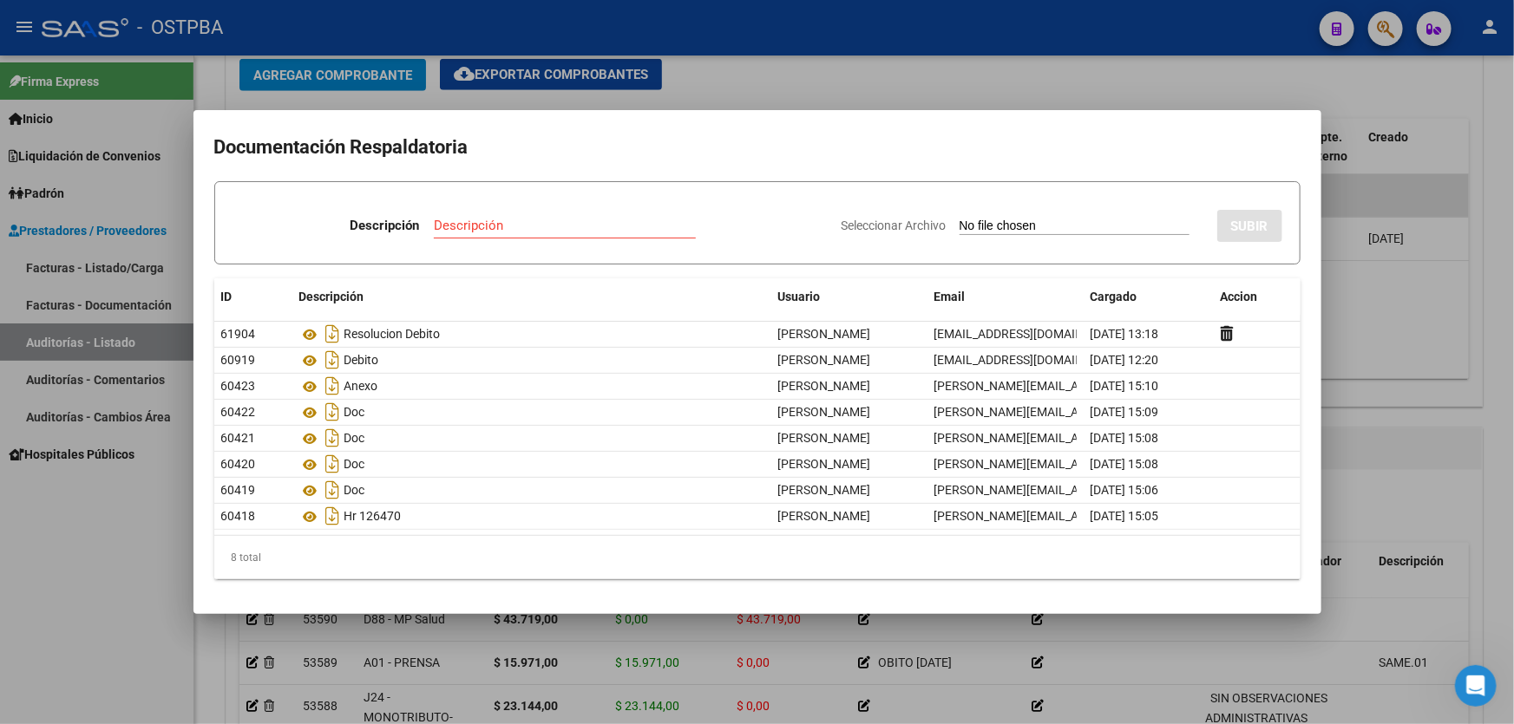
type input "C:\fakepath\RESPUESTA DEBITO ID 12336 1.pdf"
click at [1255, 226] on span "SUBIR" at bounding box center [1249, 227] width 37 height 16
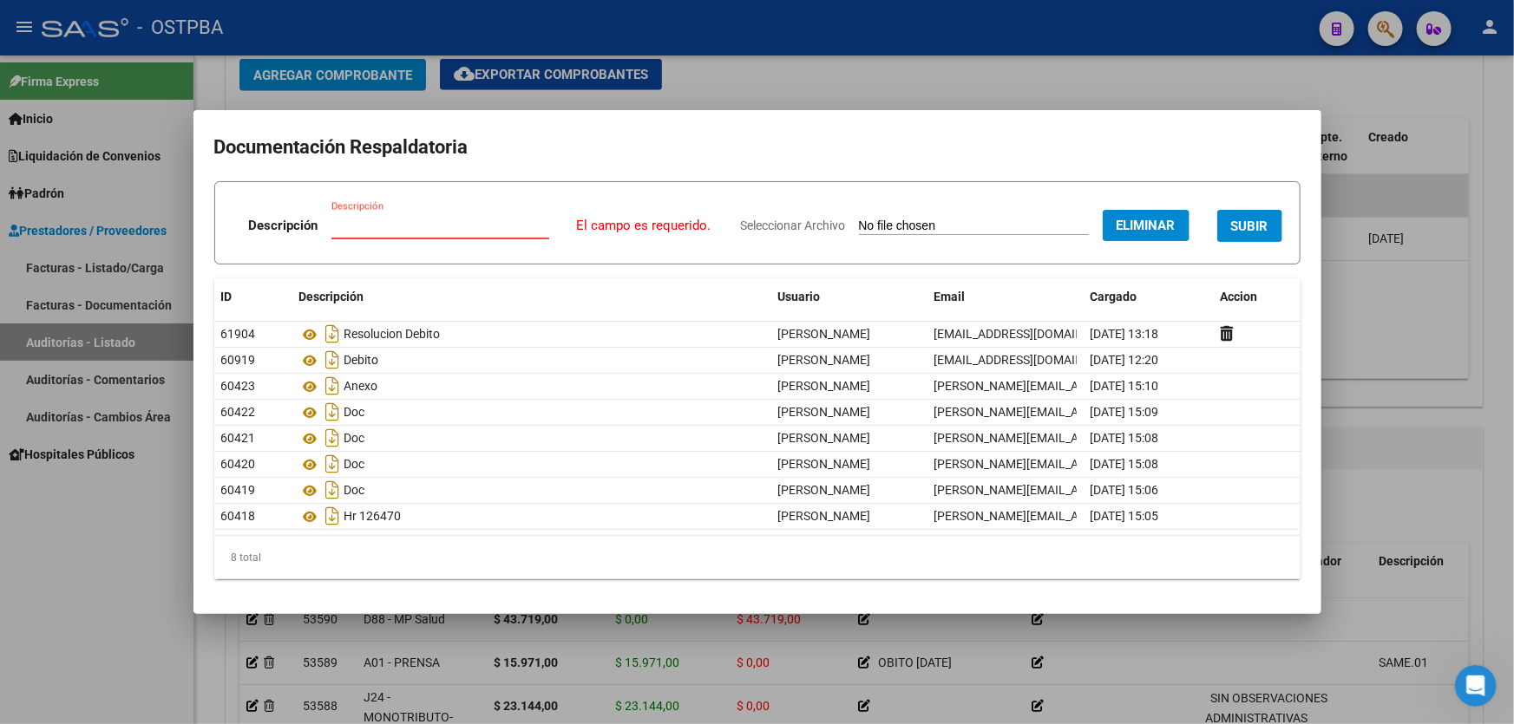
click at [420, 229] on input "Descripción" at bounding box center [440, 226] width 218 height 16
type input "RESOLUCION DEBITO"
click at [1245, 223] on span "SUBIR" at bounding box center [1249, 227] width 37 height 16
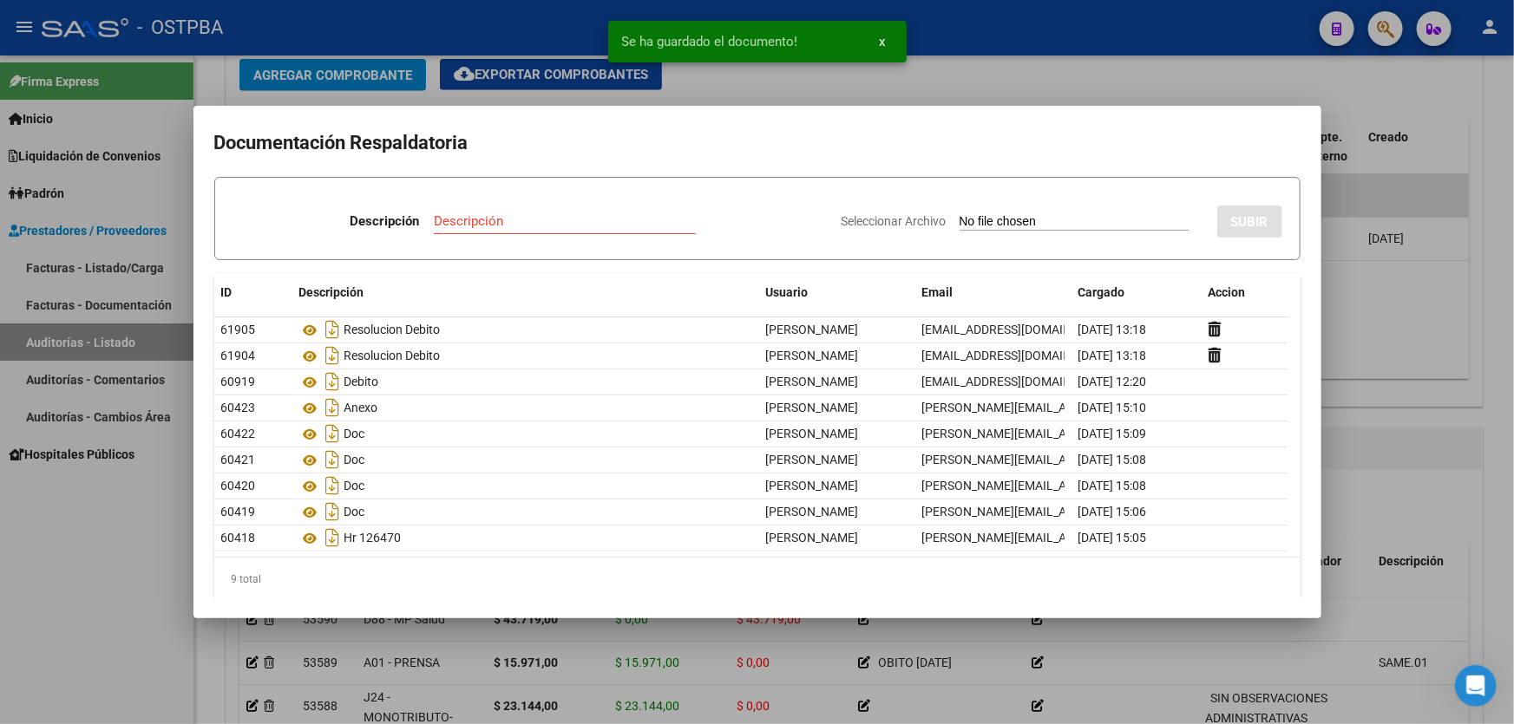
click at [448, 226] on input "Descripción" at bounding box center [565, 221] width 262 height 16
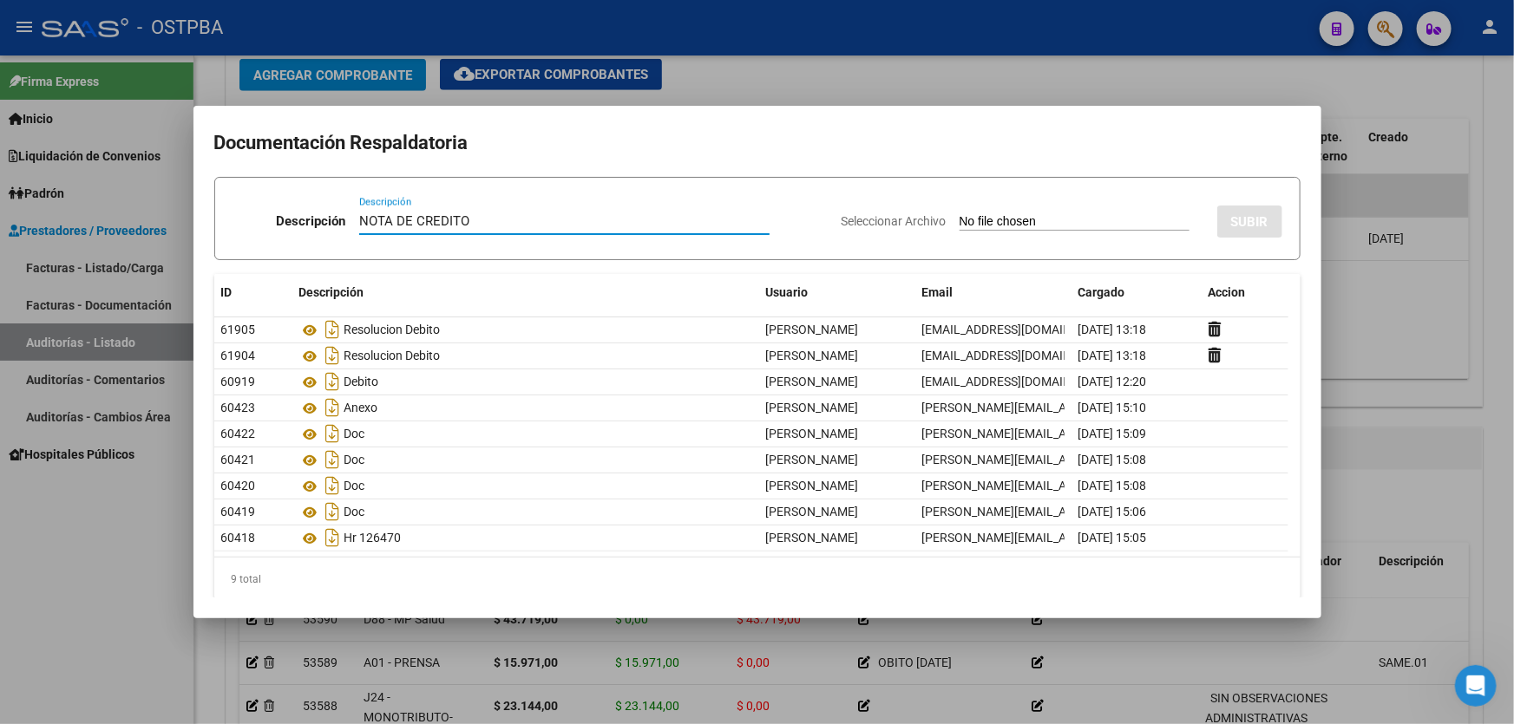
type input "NOTA DE CREDITO"
click at [960, 226] on input "Seleccionar Archivo" at bounding box center [1075, 222] width 230 height 16
type input "C:\fakepath\NOTA DE CREDITO ID 12336.pdf"
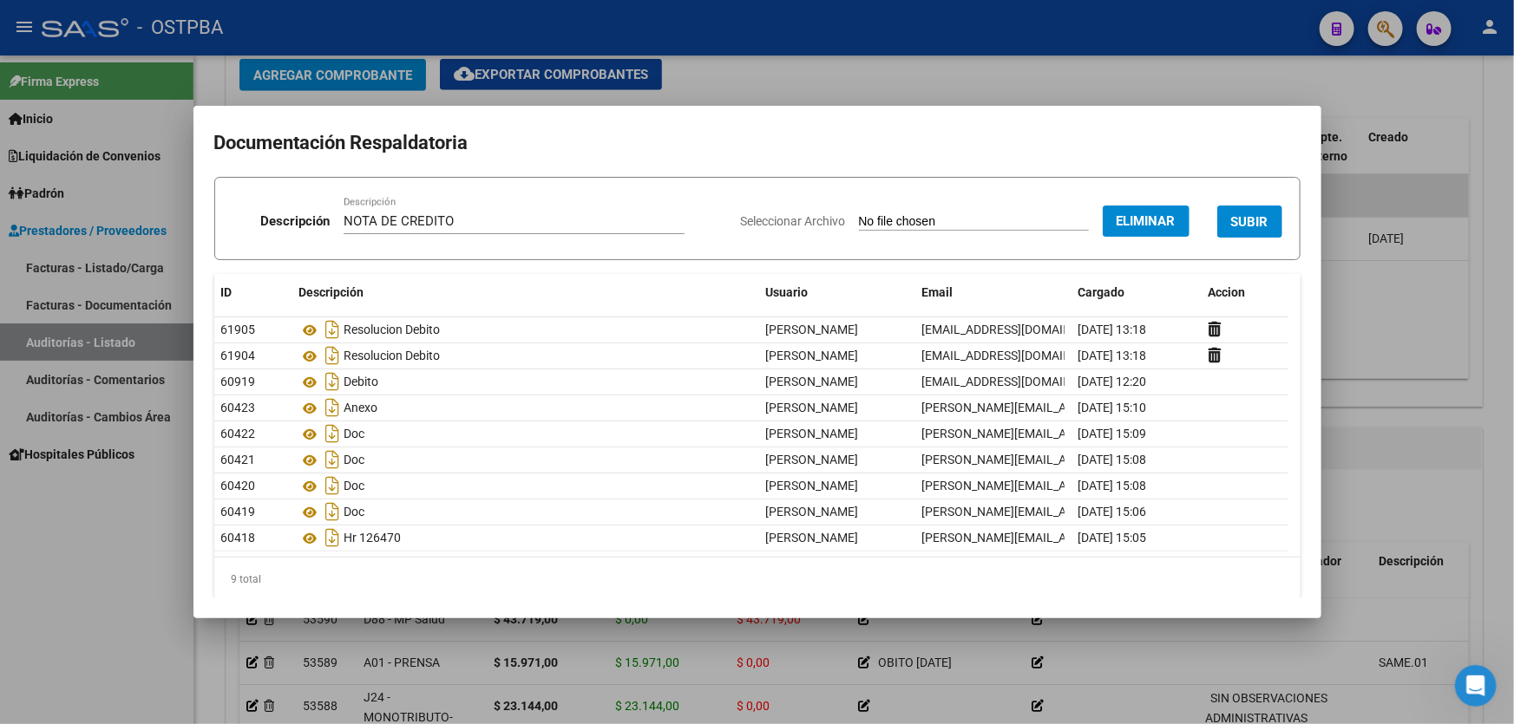
click at [1232, 219] on span "SUBIR" at bounding box center [1249, 222] width 37 height 16
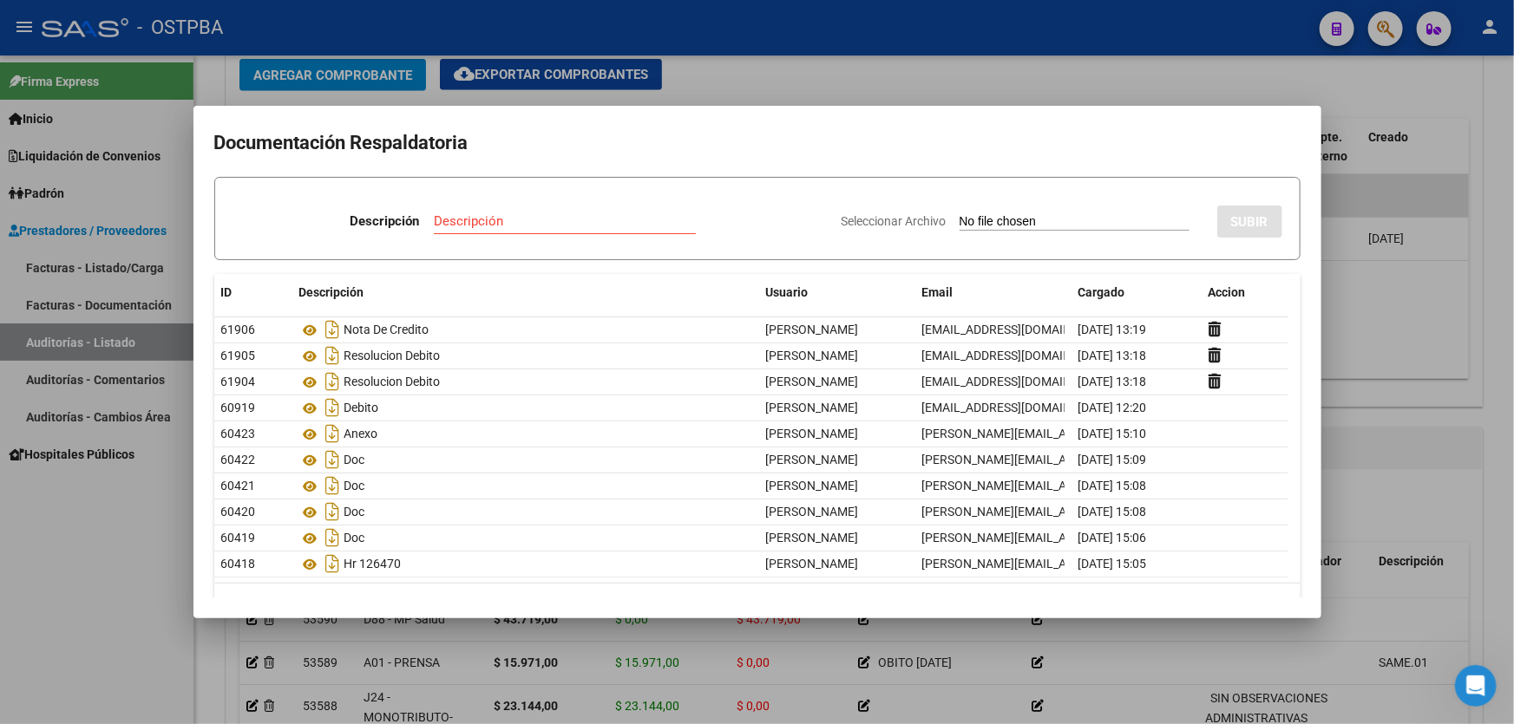
click at [1357, 339] on div at bounding box center [757, 362] width 1514 height 724
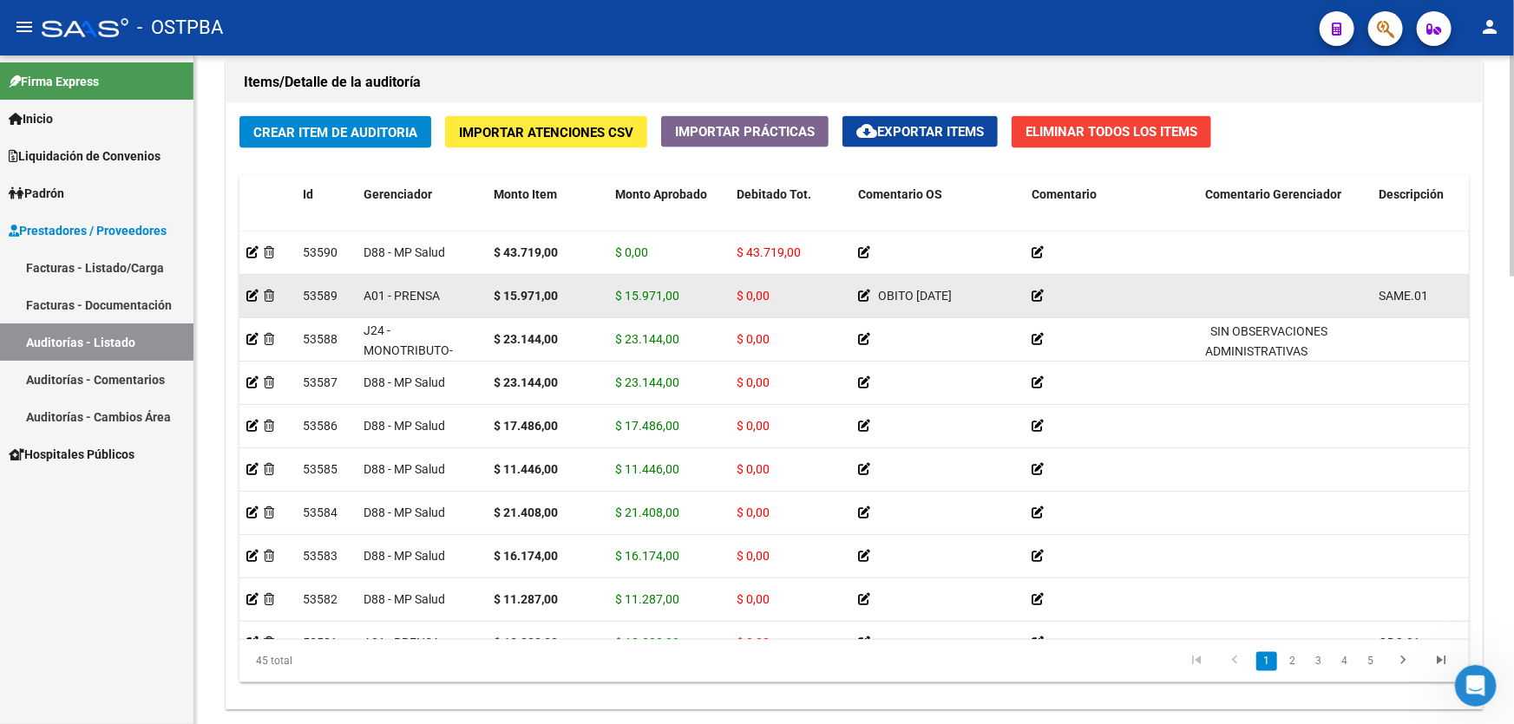
scroll to position [1353, 0]
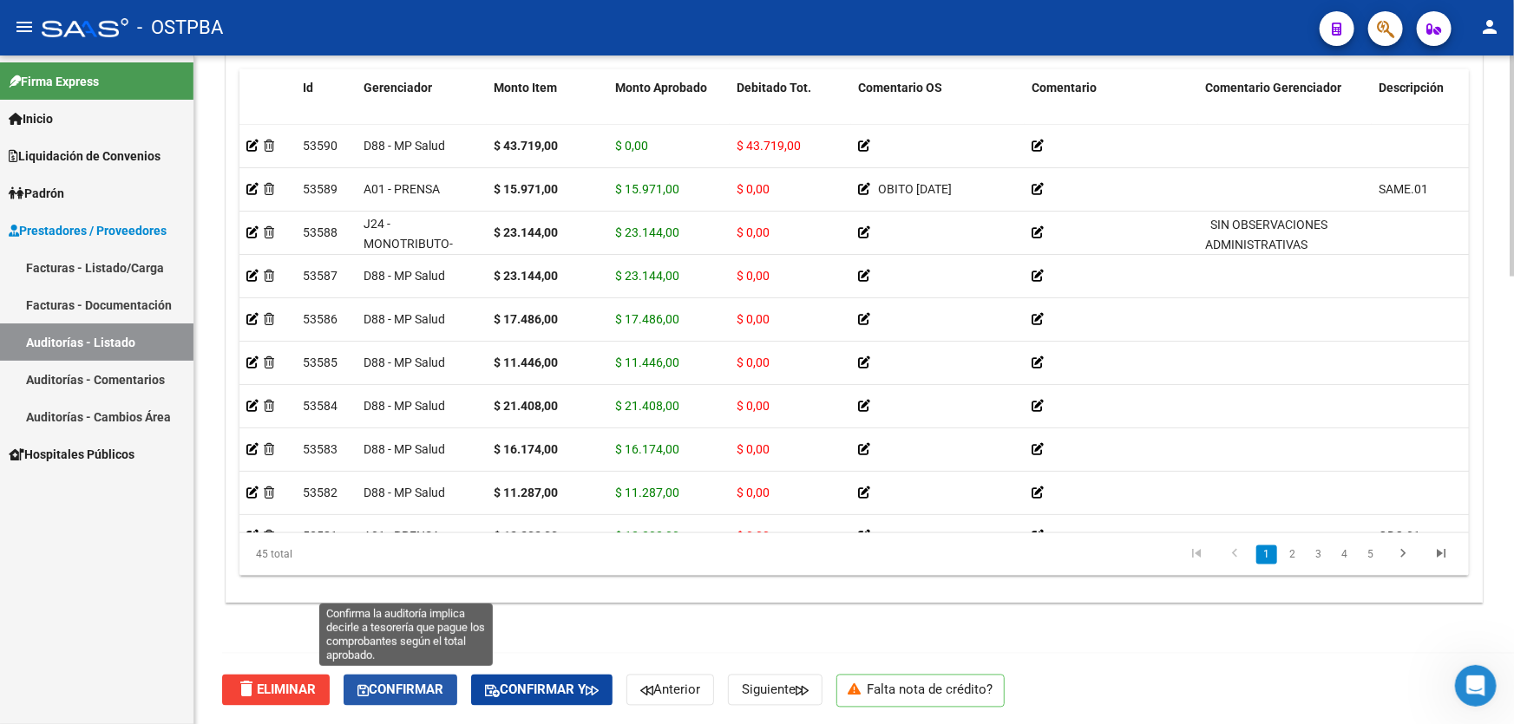
click at [411, 684] on span "Confirmar" at bounding box center [400, 691] width 86 height 16
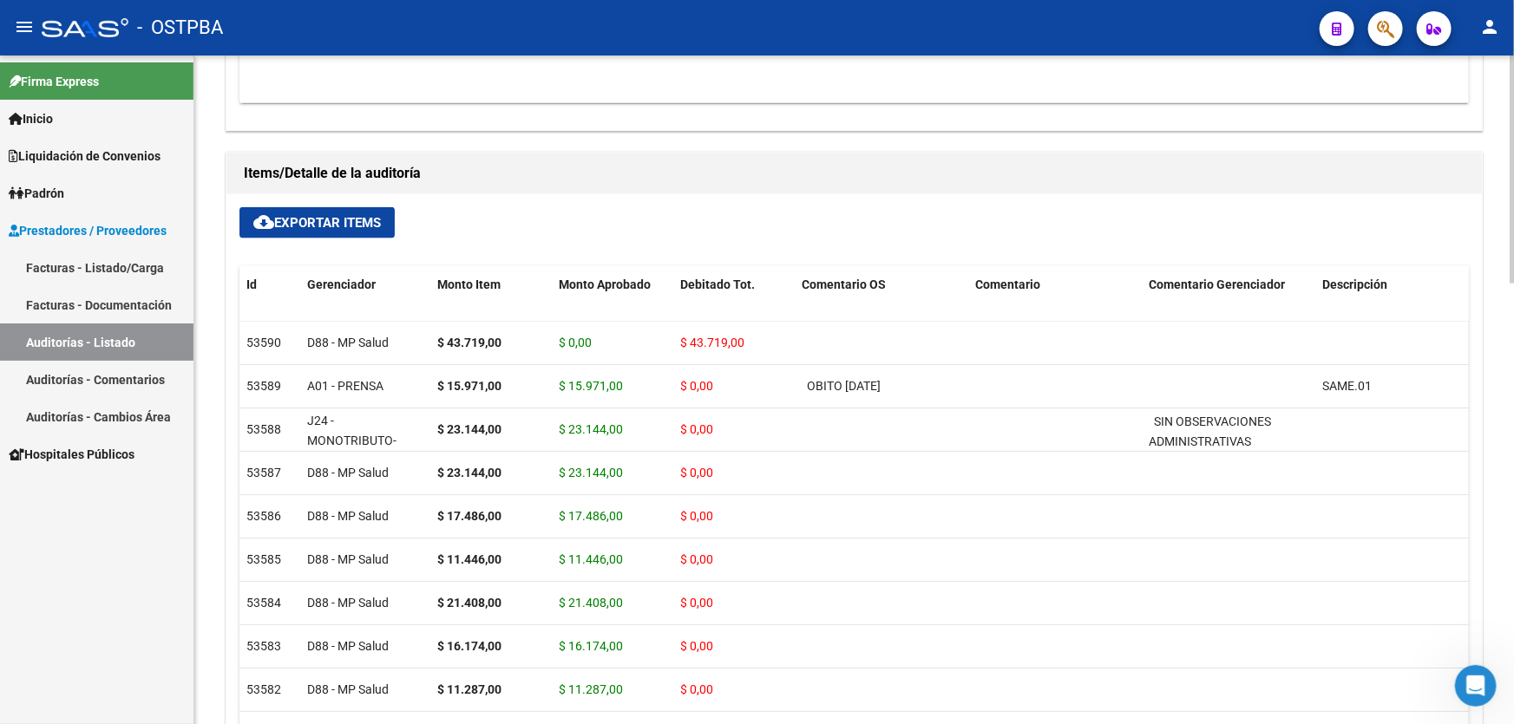
type input "202509"
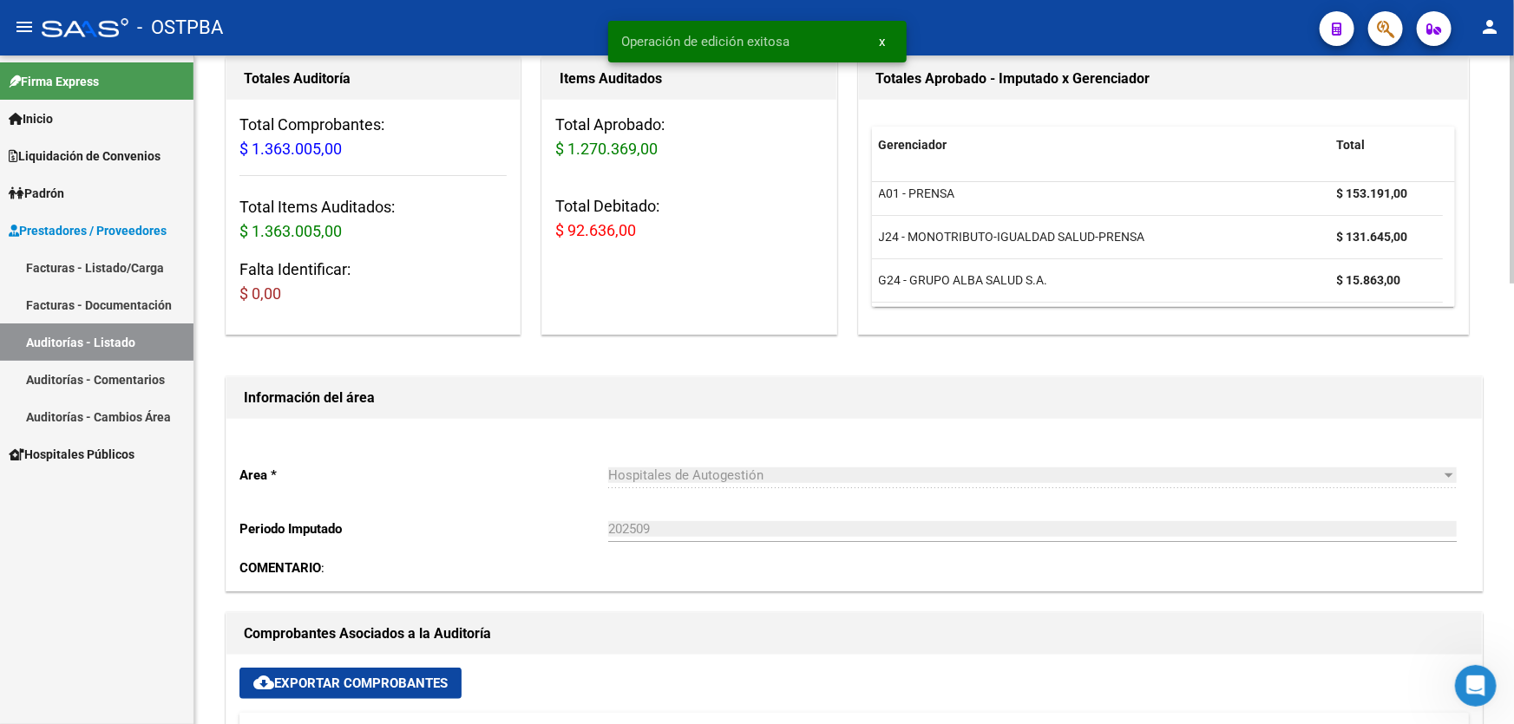
scroll to position [0, 0]
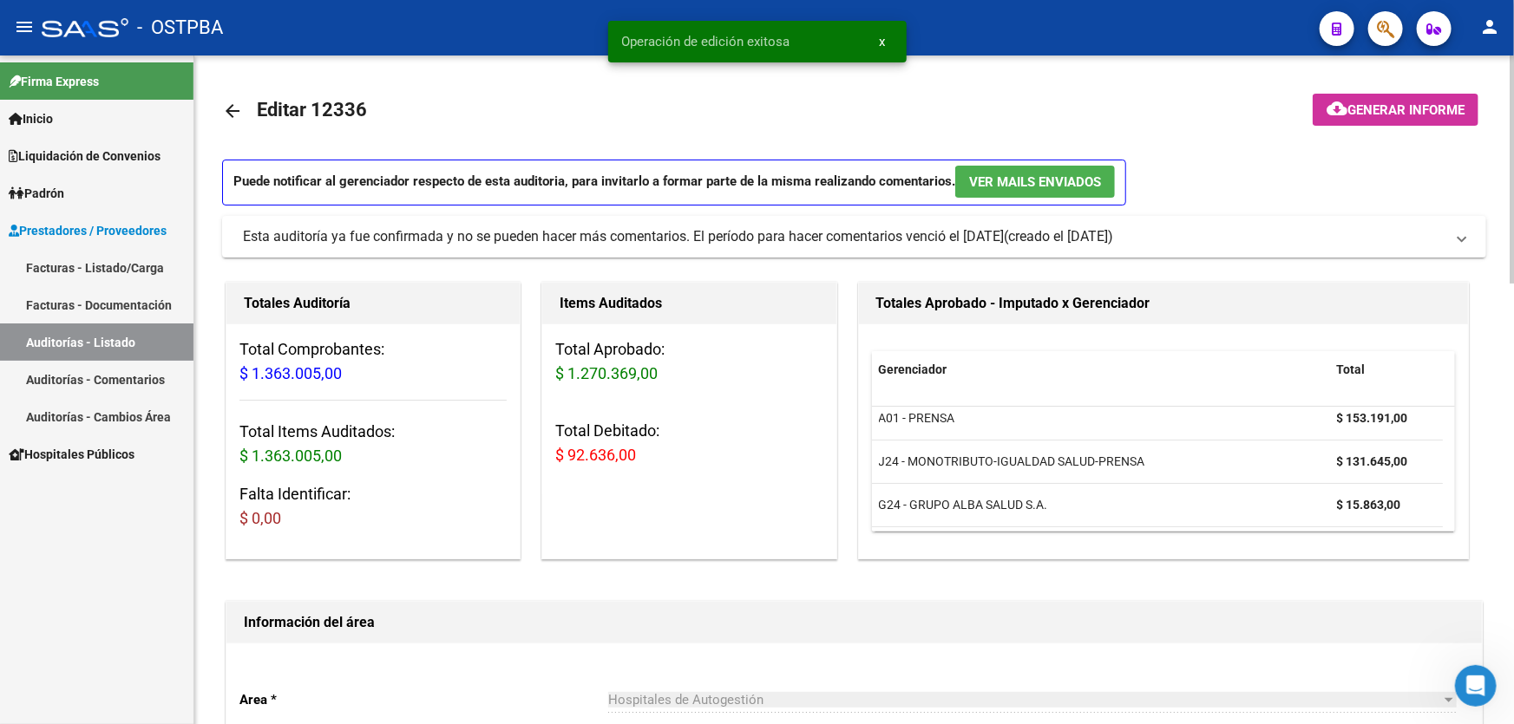
click at [1354, 105] on span "Generar informe" at bounding box center [1405, 110] width 117 height 16
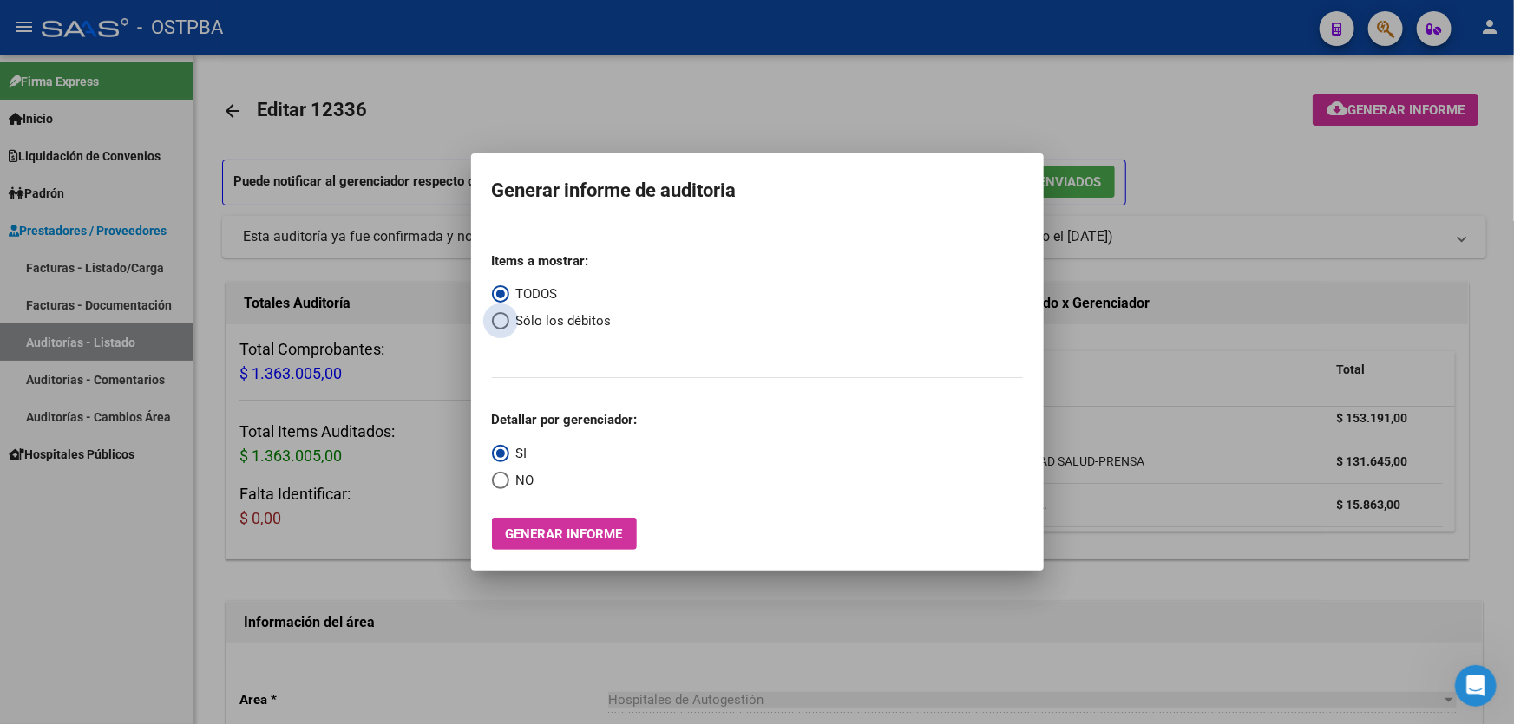
click at [501, 321] on span "Select an option" at bounding box center [500, 320] width 17 height 17
click at [501, 321] on input "Sólo los débitos" at bounding box center [500, 320] width 17 height 17
radio input "true"
click at [499, 483] on span "Select an option" at bounding box center [500, 480] width 17 height 17
click at [499, 483] on input "NO" at bounding box center [500, 480] width 17 height 17
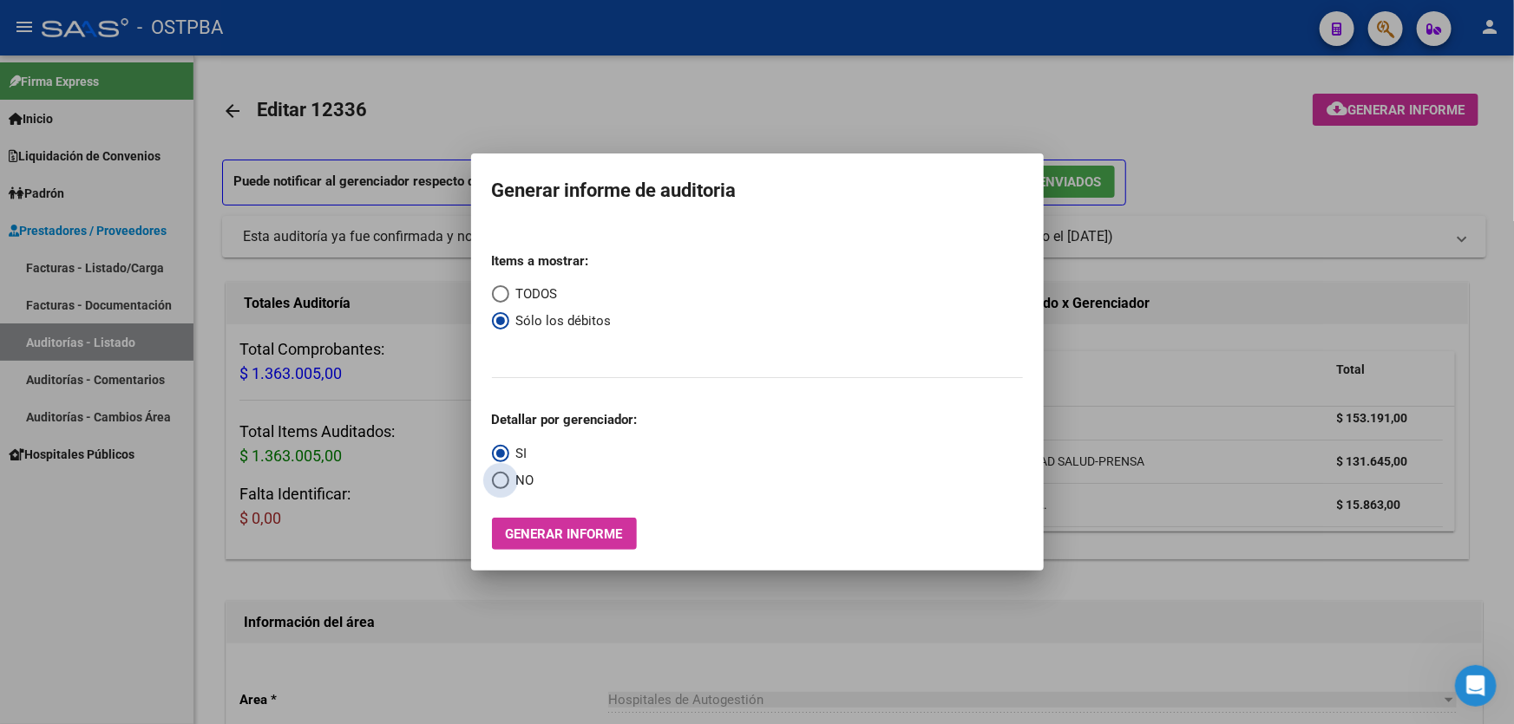
radio input "true"
click at [562, 538] on span "Generar informe" at bounding box center [564, 535] width 117 height 16
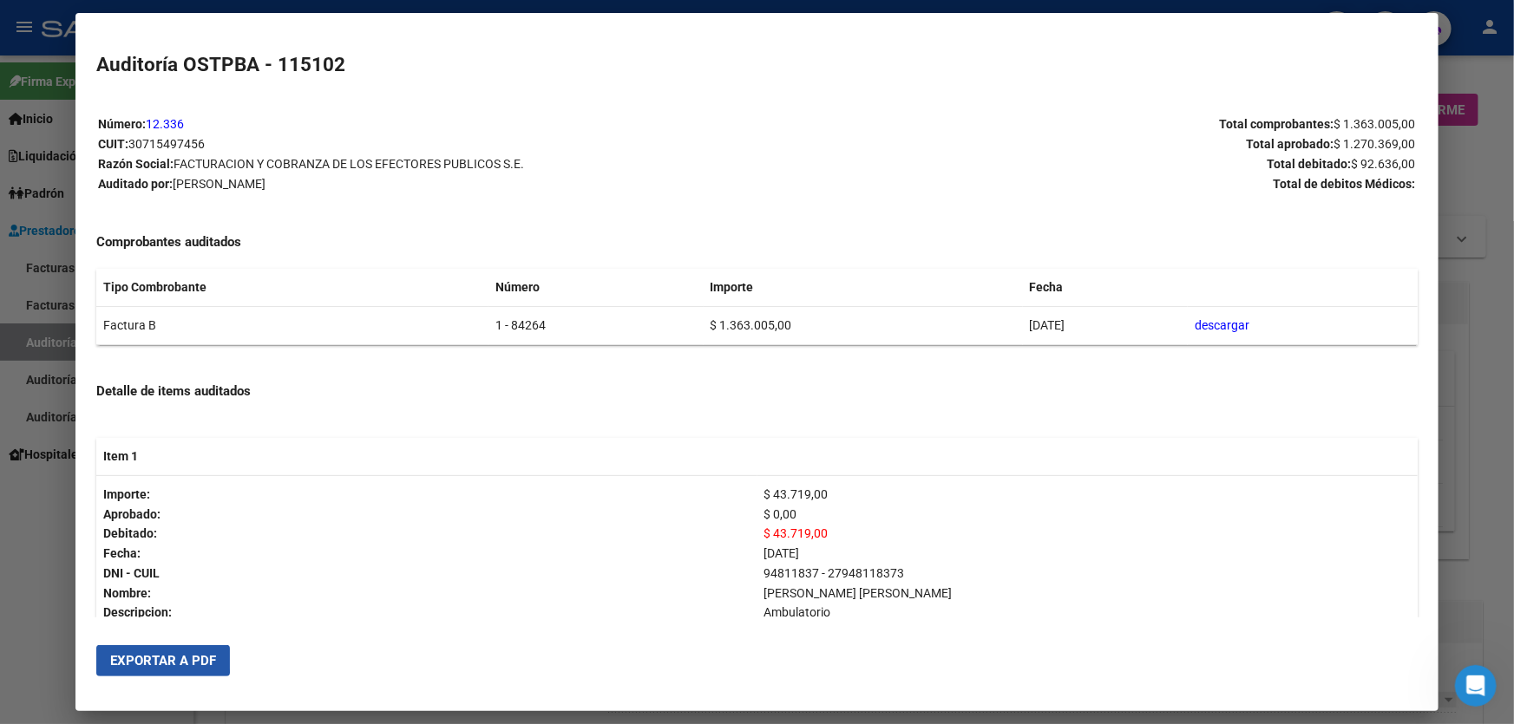
click at [139, 658] on span "Exportar a PDF" at bounding box center [163, 661] width 106 height 16
click at [37, 521] on div at bounding box center [757, 362] width 1514 height 724
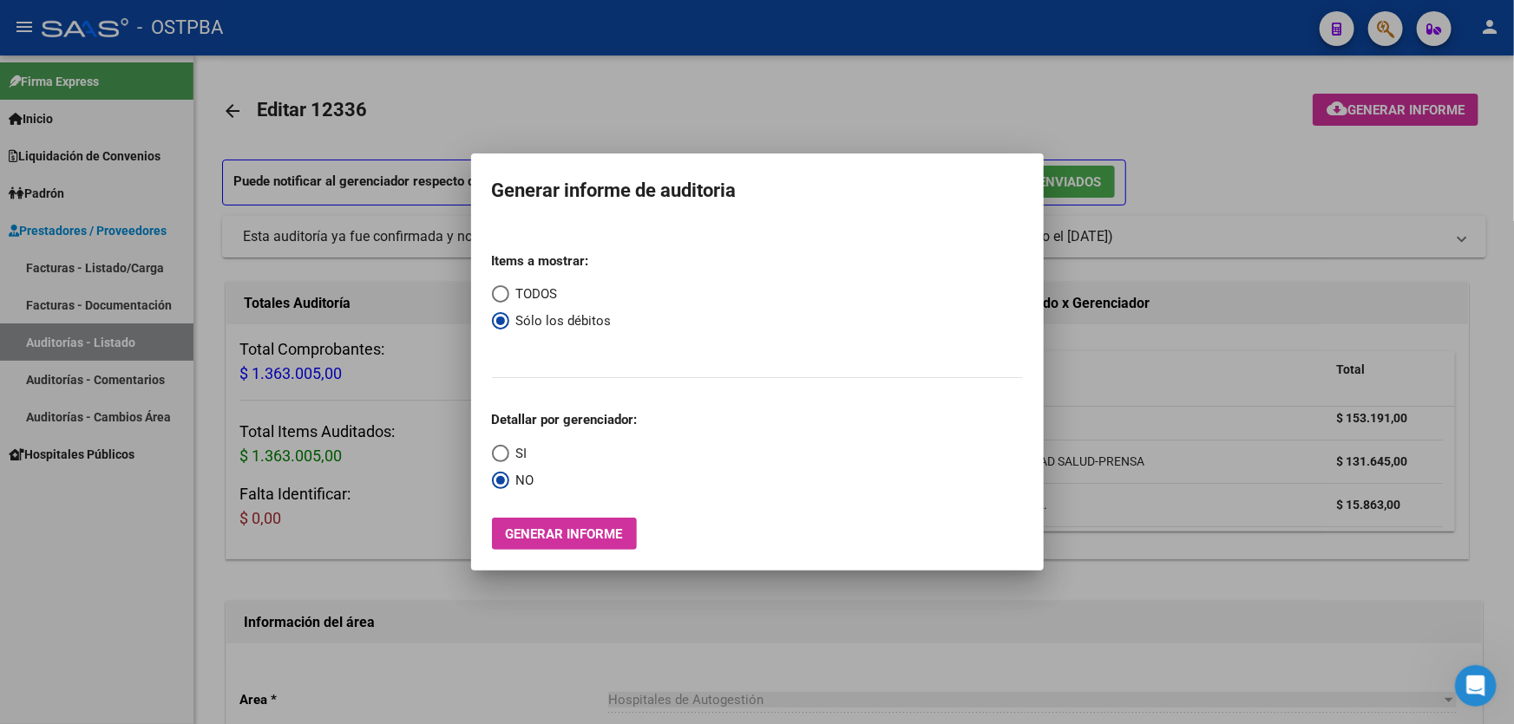
click at [711, 84] on div at bounding box center [757, 362] width 1514 height 724
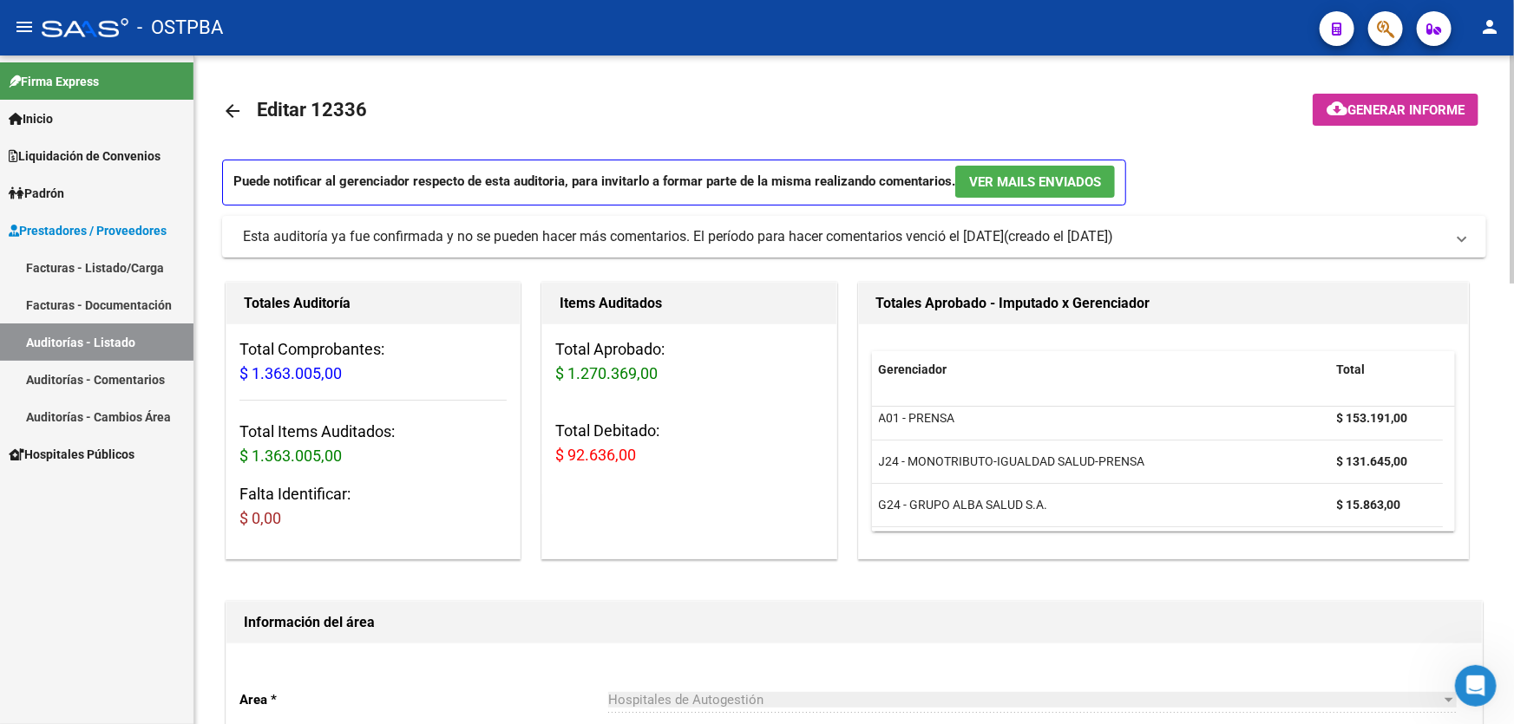
click at [228, 113] on mat-icon "arrow_back" at bounding box center [232, 111] width 21 height 21
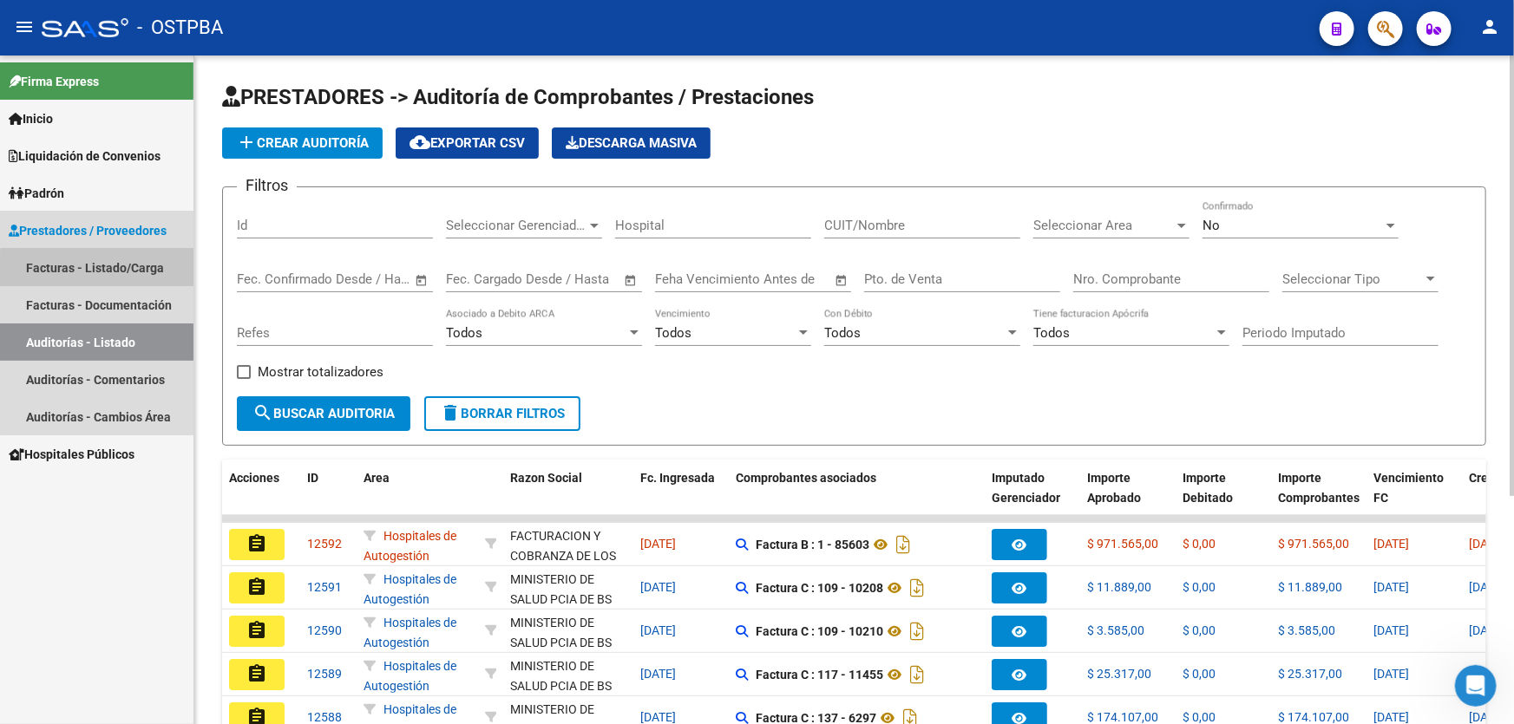
click at [116, 270] on link "Facturas - Listado/Carga" at bounding box center [96, 267] width 193 height 37
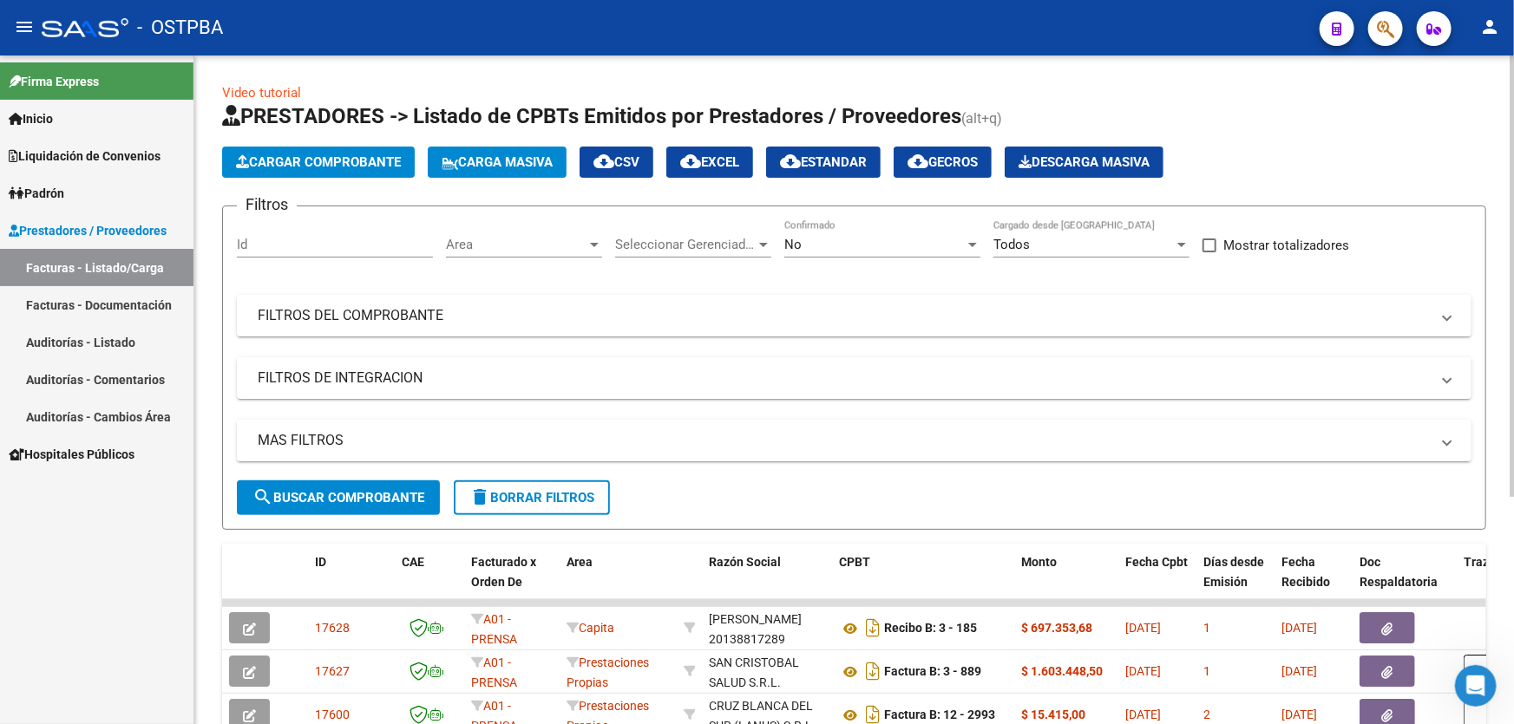
click at [416, 451] on mat-expansion-panel-header "MAS FILTROS" at bounding box center [854, 441] width 1235 height 42
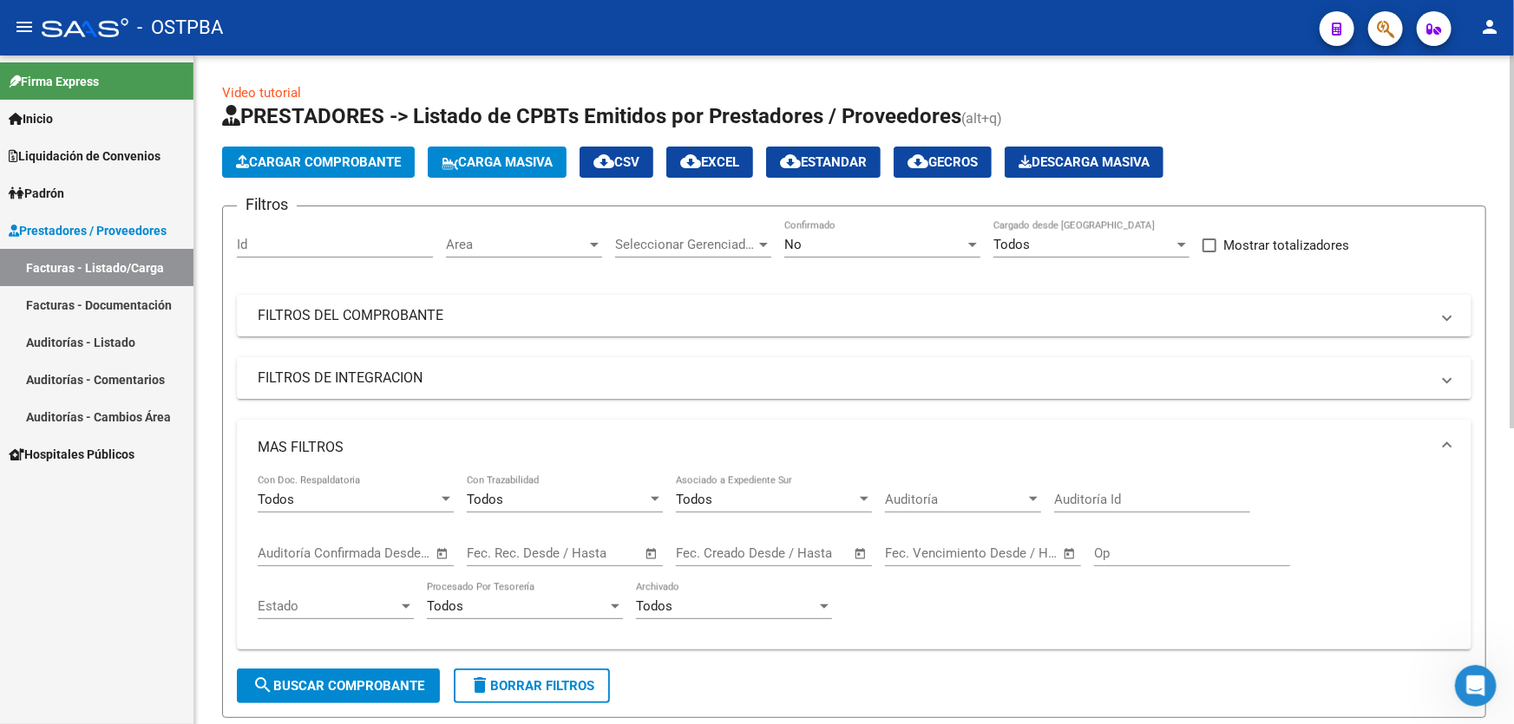
click at [1071, 246] on div "Todos" at bounding box center [1083, 245] width 180 height 16
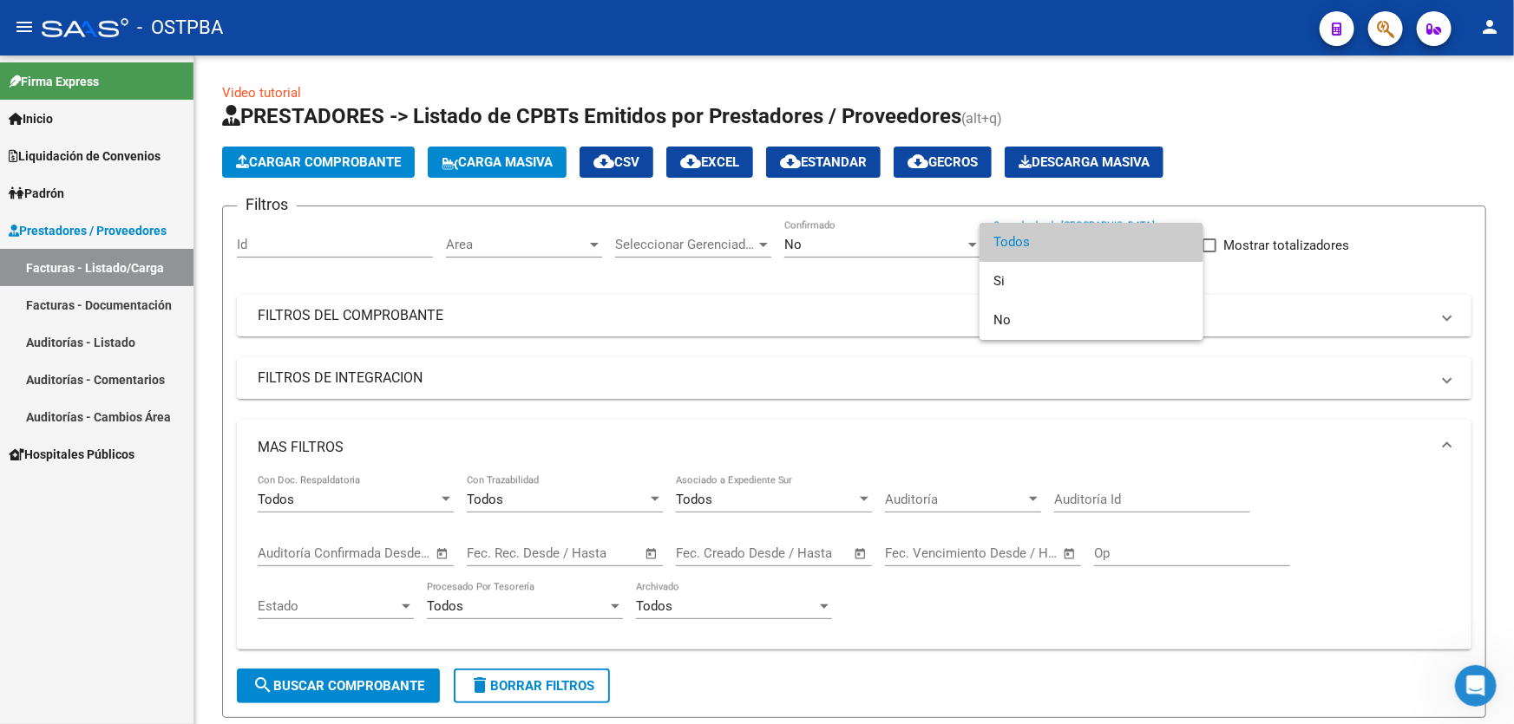
click at [1038, 234] on span "Todos" at bounding box center [1091, 242] width 196 height 39
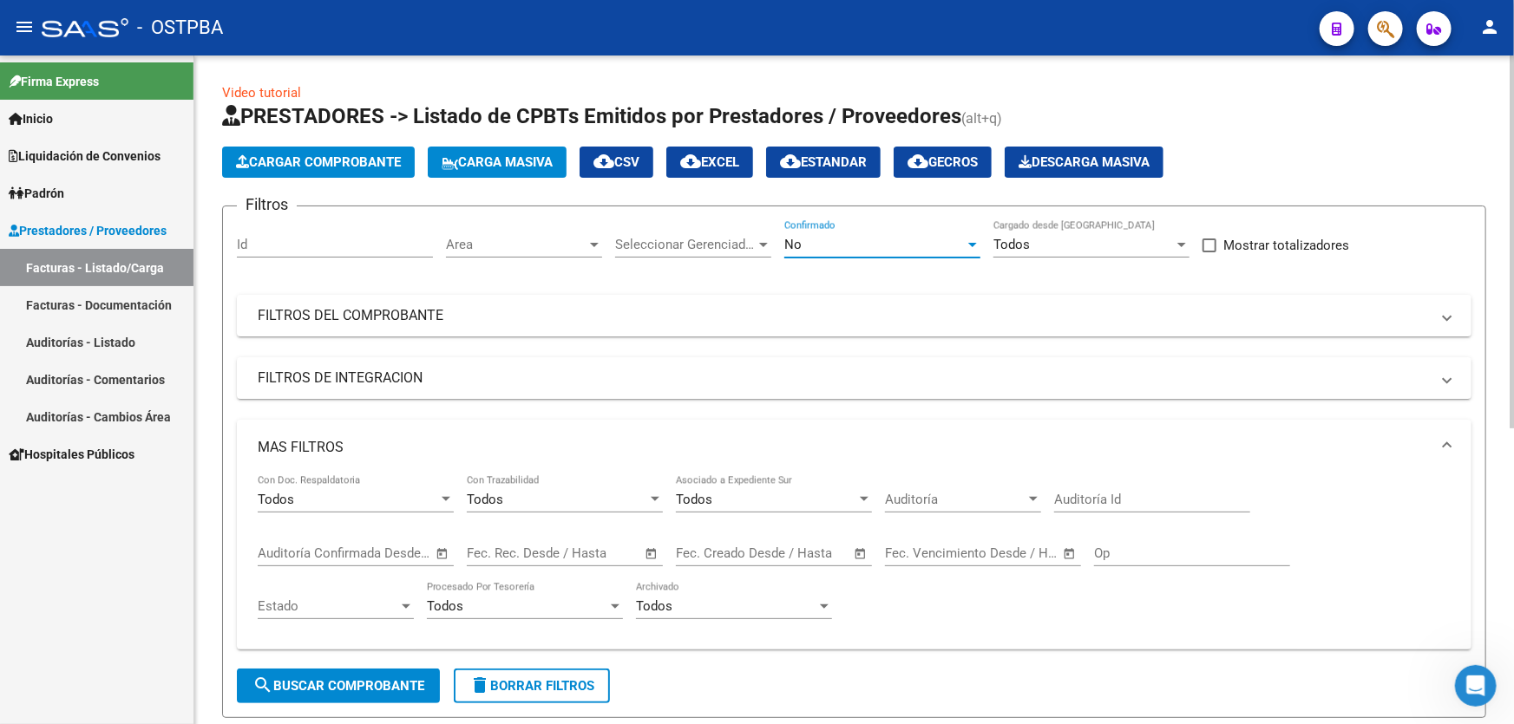
click at [822, 246] on div "No" at bounding box center [874, 245] width 180 height 16
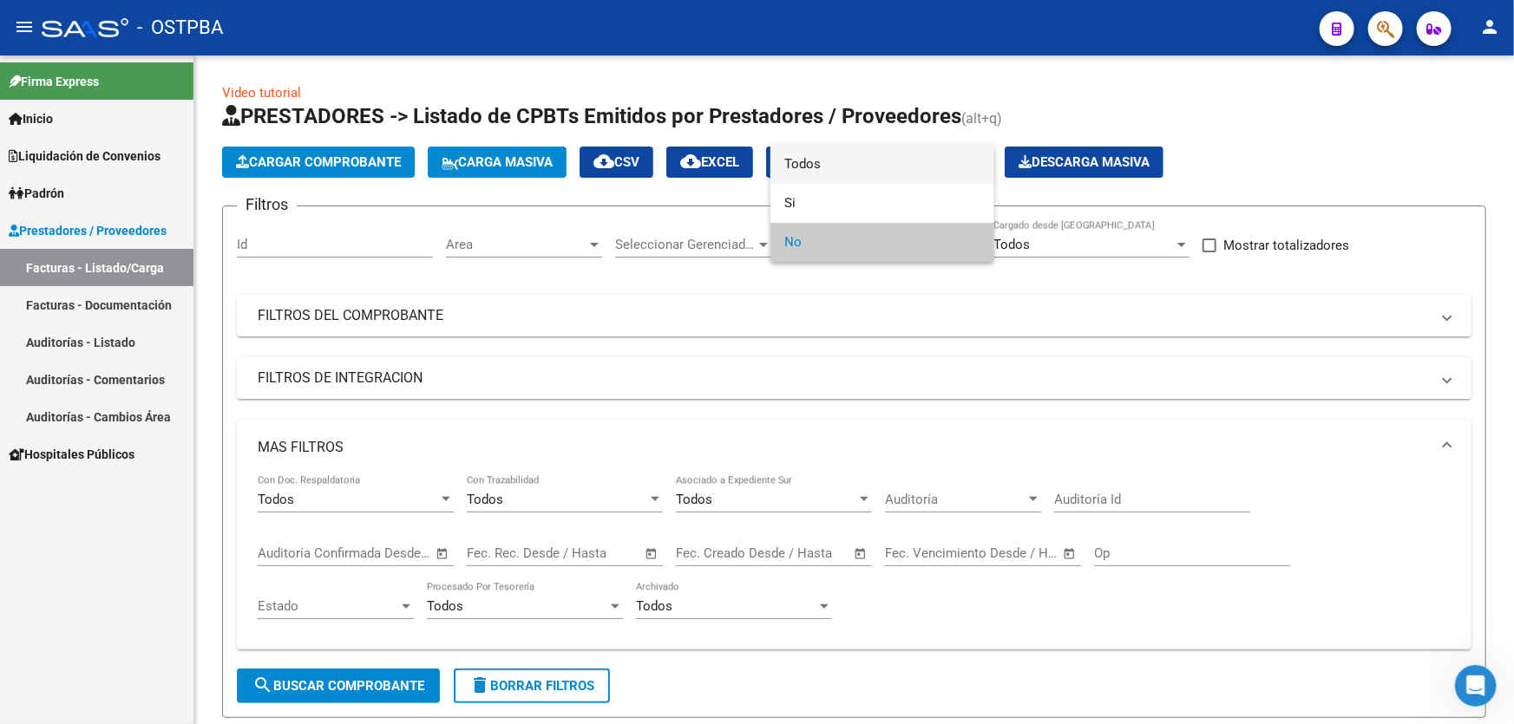
click at [842, 167] on span "Todos" at bounding box center [882, 164] width 196 height 39
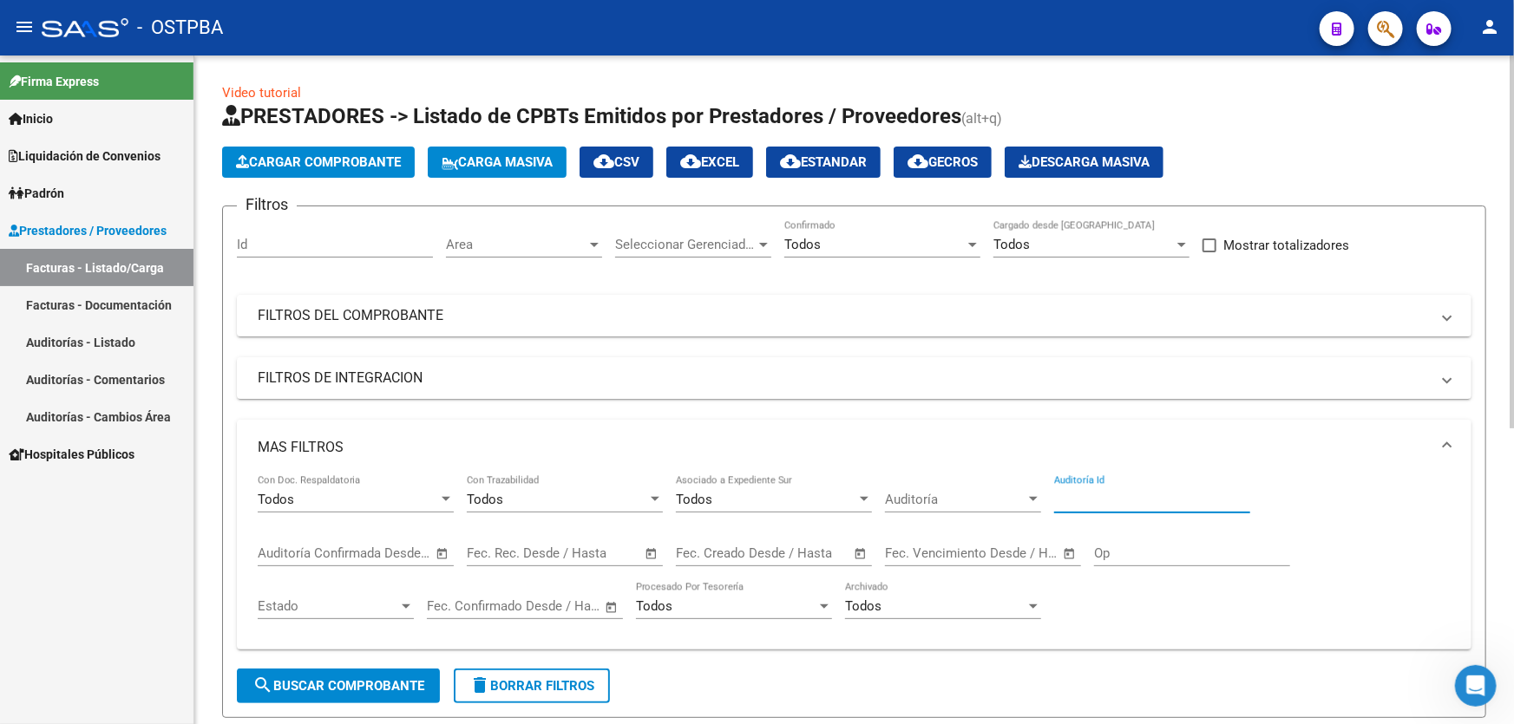
click at [1112, 503] on input "Auditoría Id" at bounding box center [1152, 500] width 196 height 16
type input "12336"
click at [345, 691] on button "search Buscar Comprobante" at bounding box center [338, 686] width 203 height 35
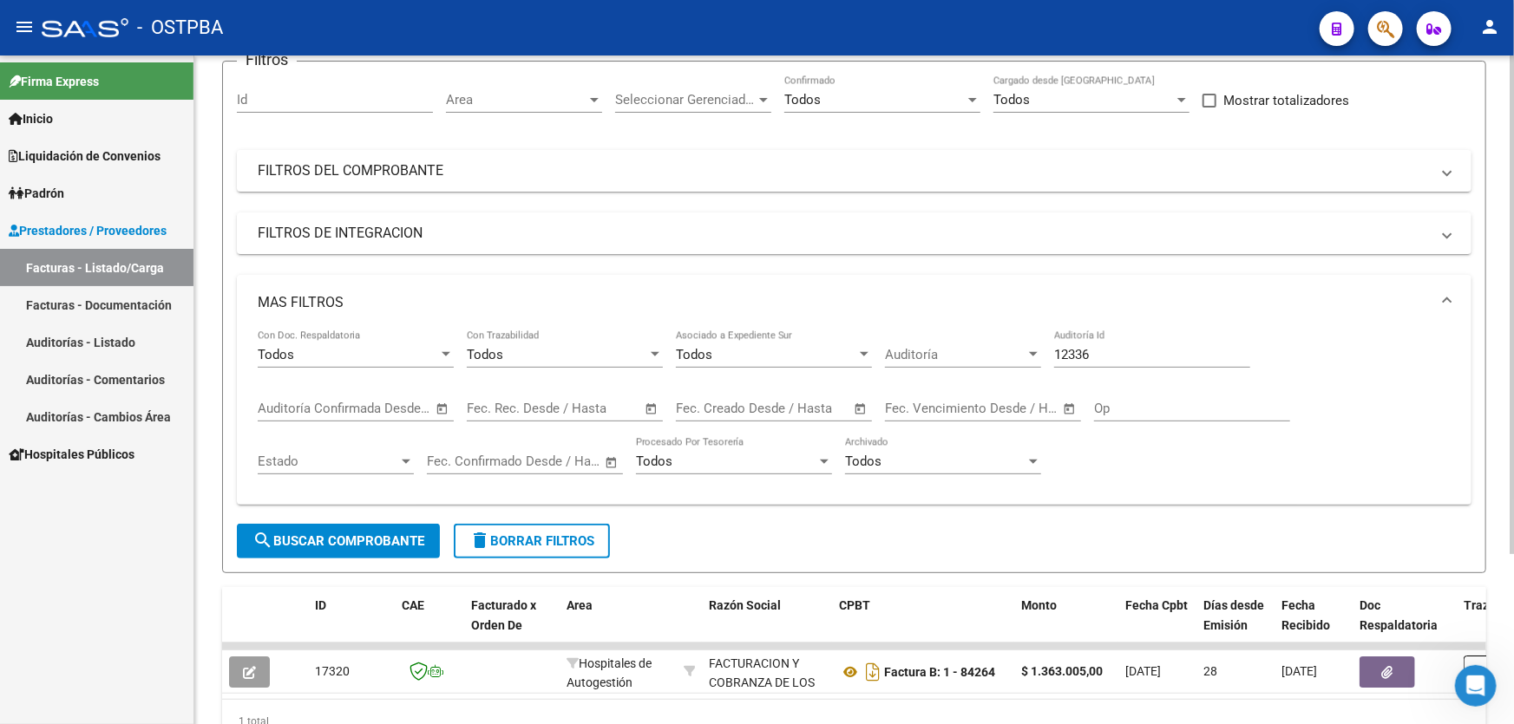
scroll to position [227, 0]
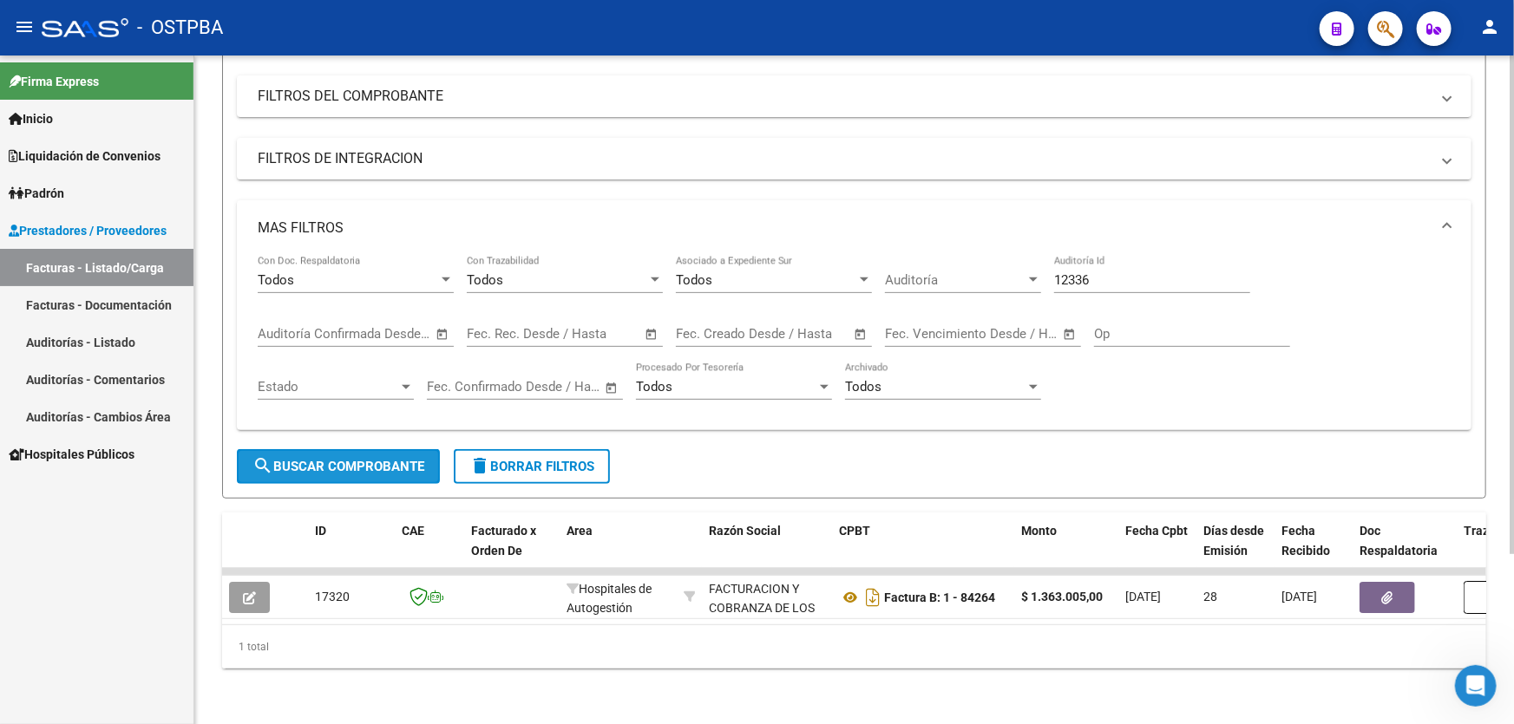
click at [348, 449] on button "search Buscar Comprobante" at bounding box center [338, 466] width 203 height 35
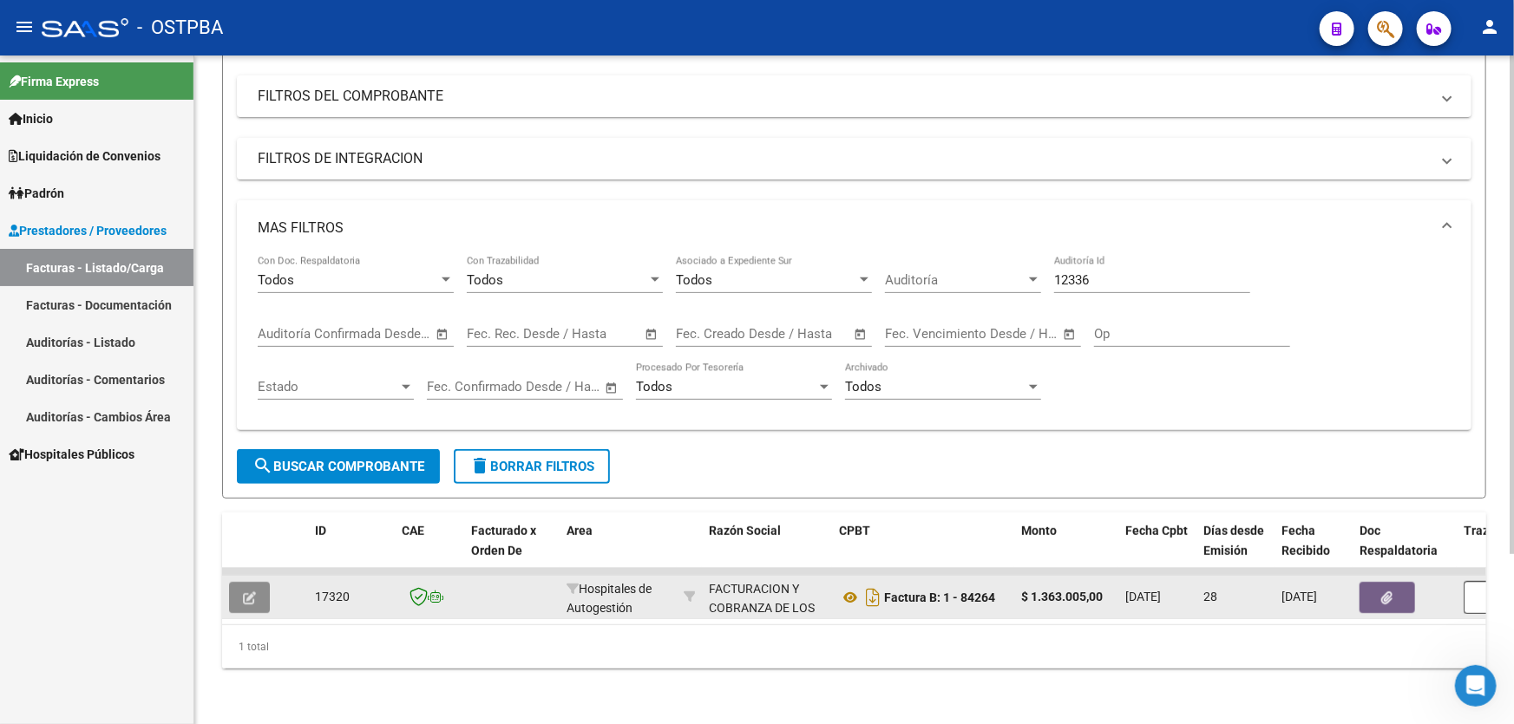
click at [252, 594] on button "button" at bounding box center [249, 597] width 41 height 31
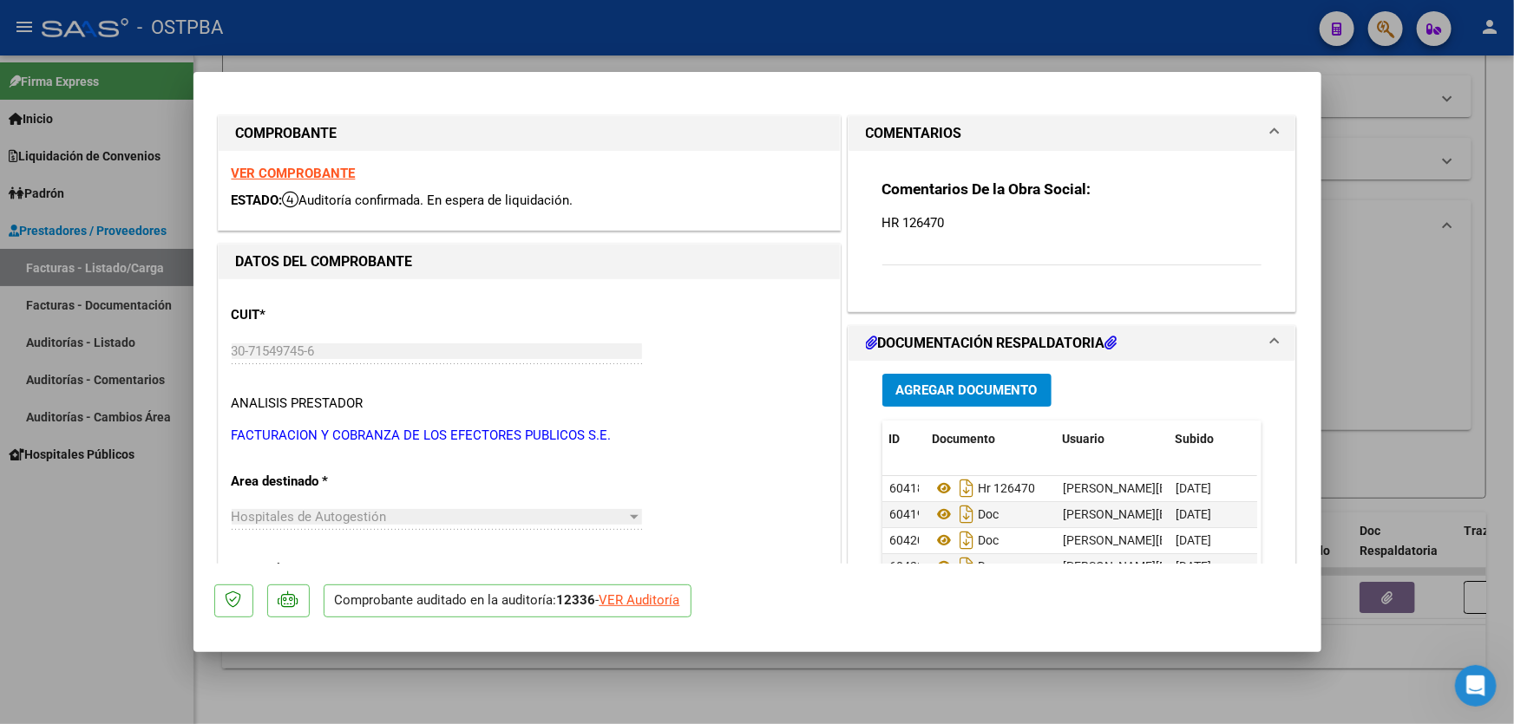
click at [966, 392] on span "Agregar Documento" at bounding box center [966, 391] width 141 height 16
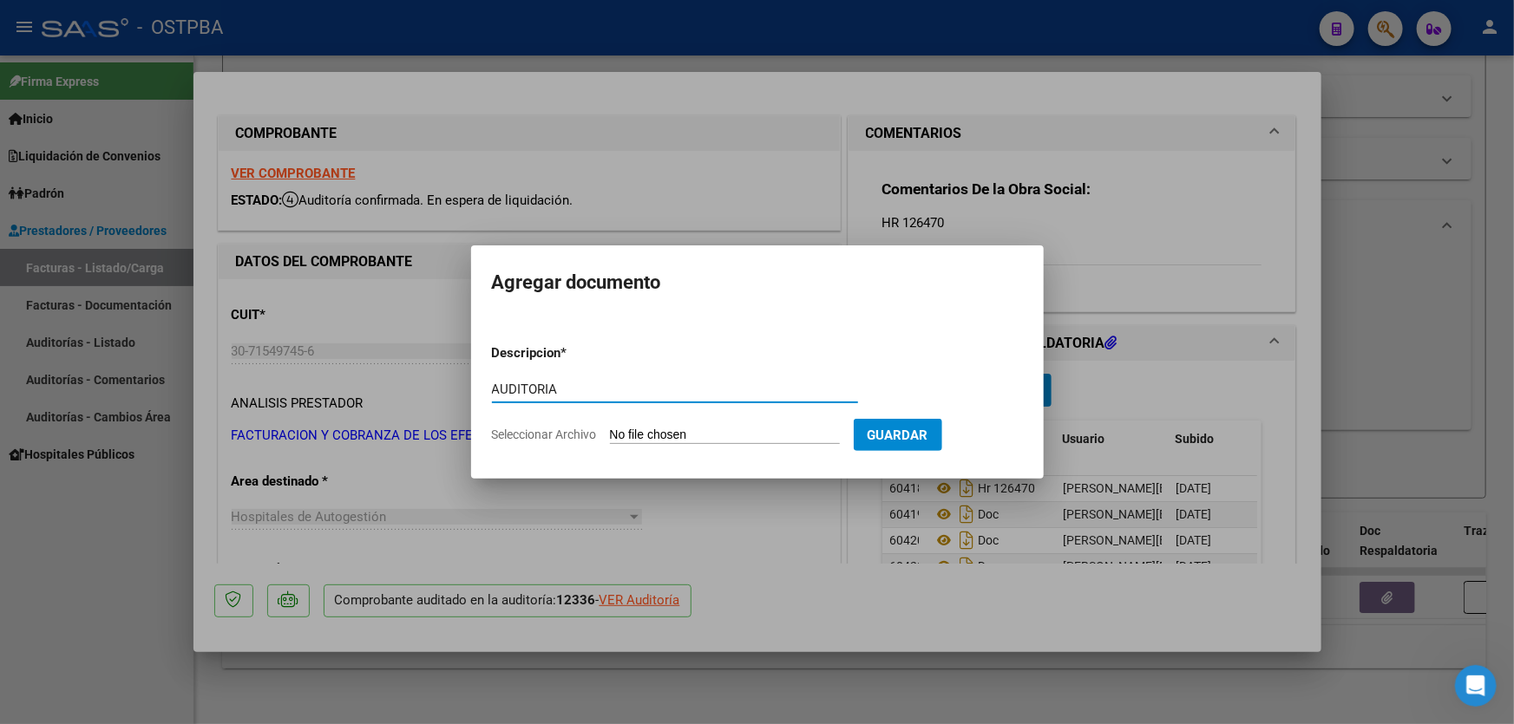
type input "AUDITORIA"
click at [928, 431] on span "Guardar" at bounding box center [898, 436] width 61 height 16
click at [672, 433] on input "Seleccionar Archivo" at bounding box center [725, 436] width 230 height 16
type input "C:\fakepath\12336.pdf"
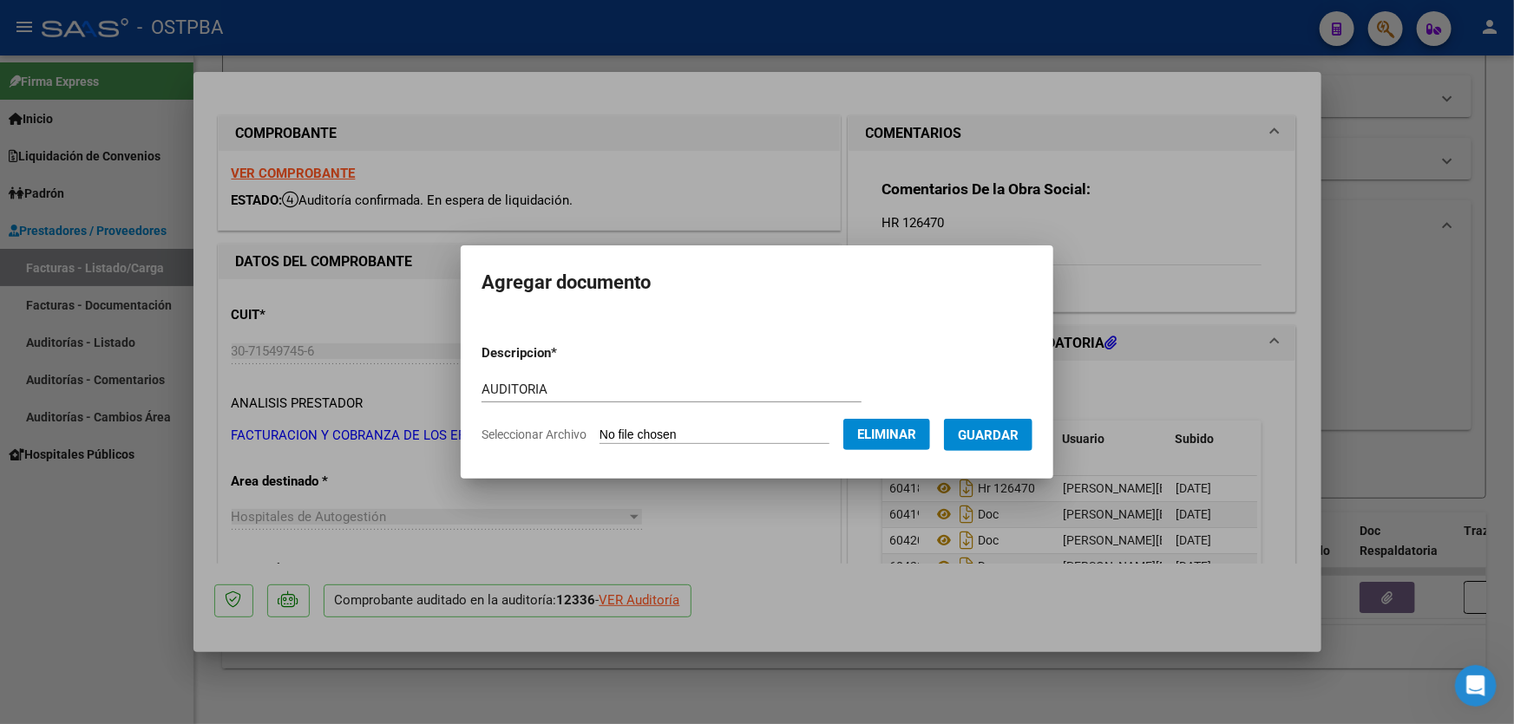
click at [1012, 433] on span "Guardar" at bounding box center [988, 436] width 61 height 16
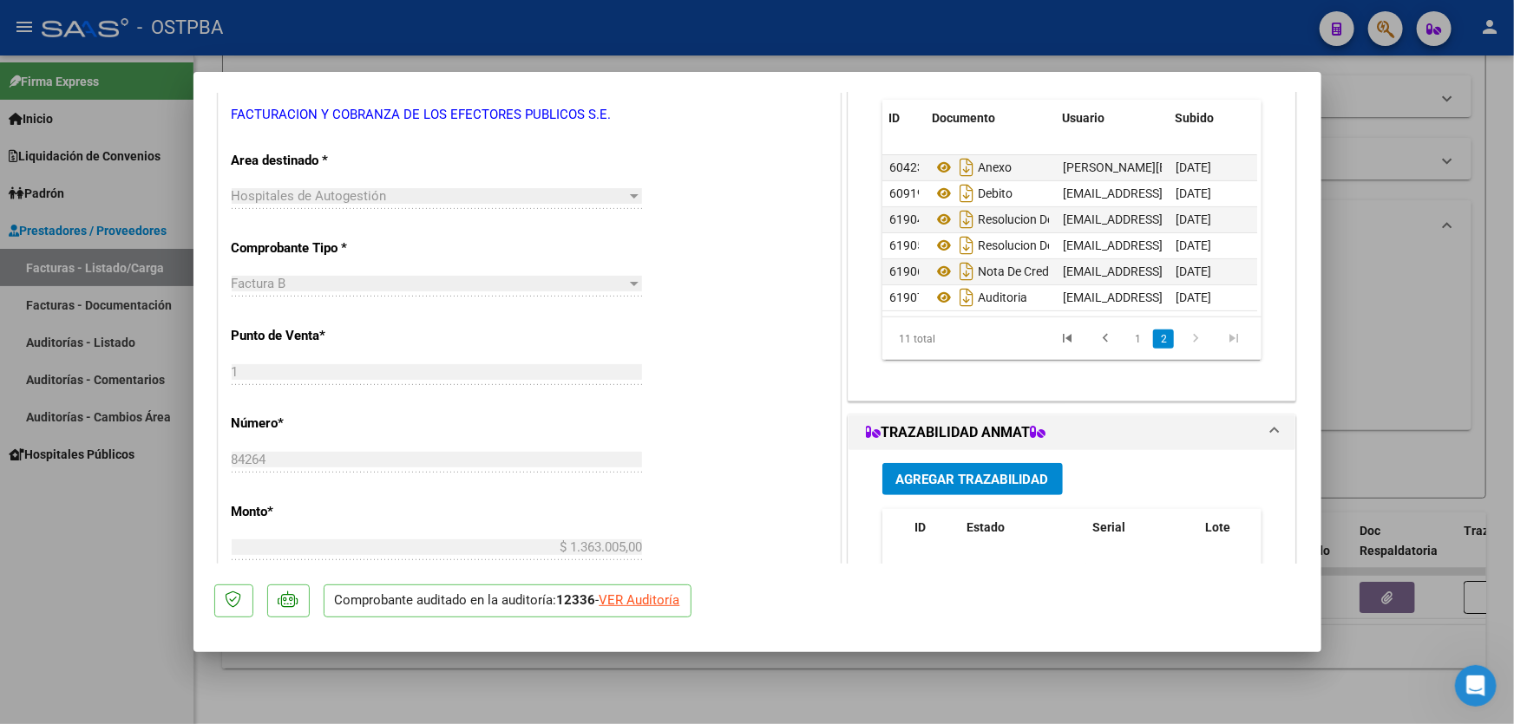
scroll to position [141, 96]
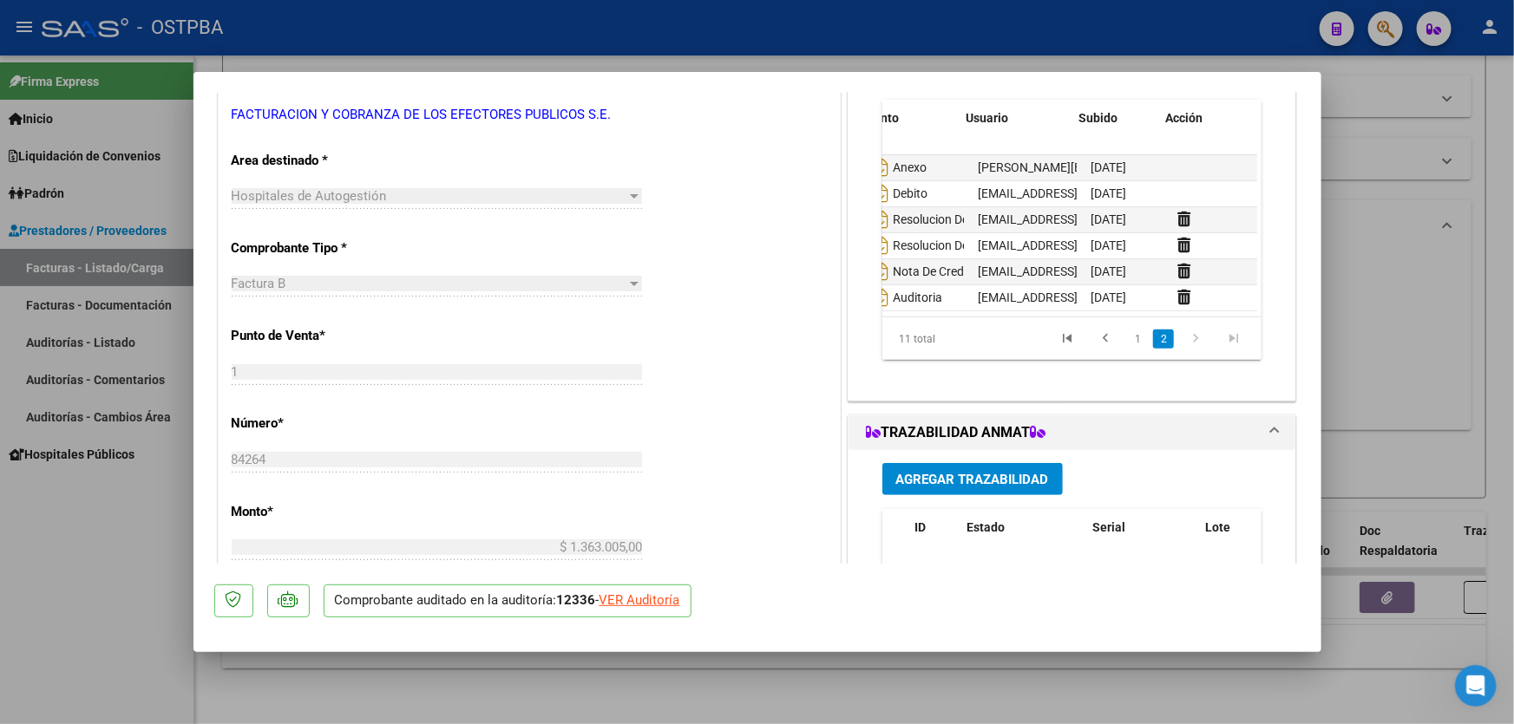
click at [1440, 345] on div at bounding box center [757, 362] width 1514 height 724
type input "$ 0,00"
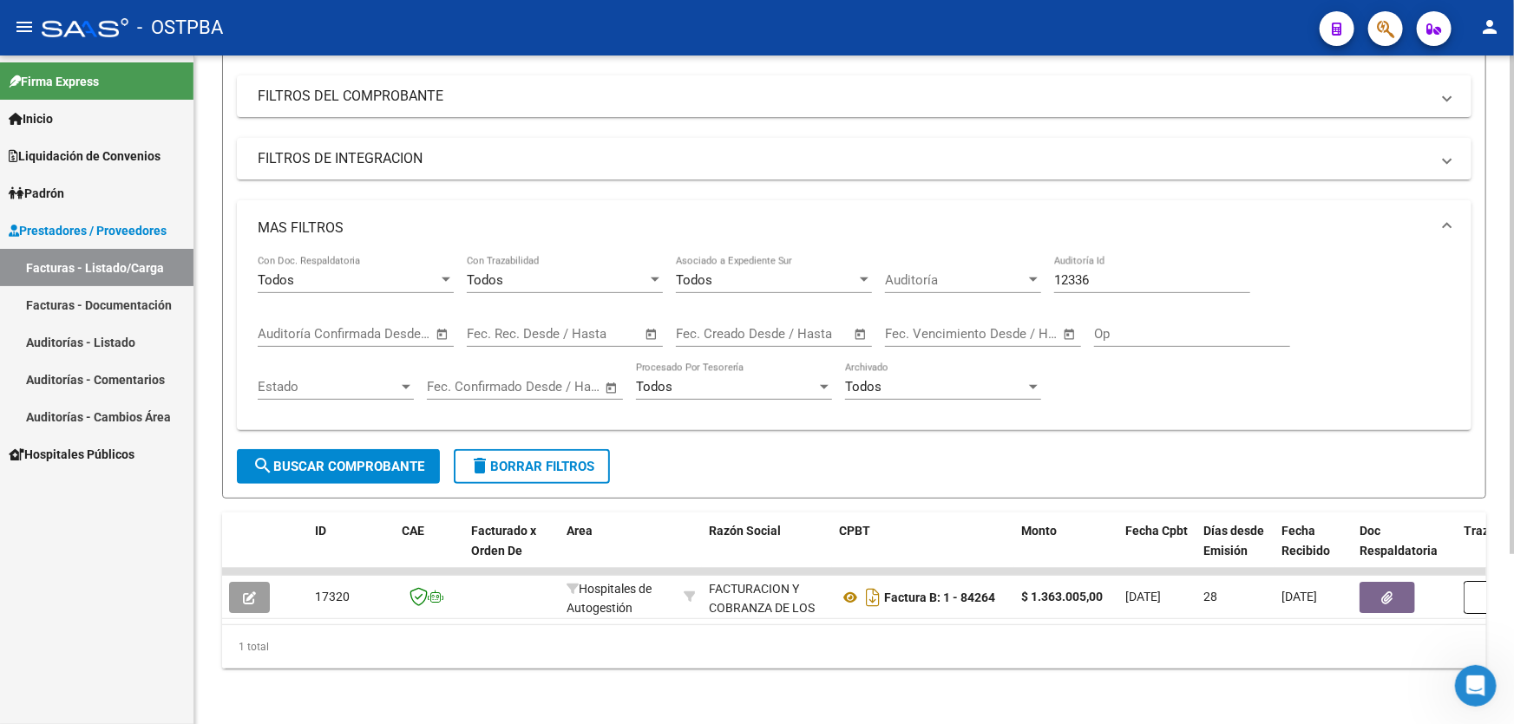
scroll to position [0, 0]
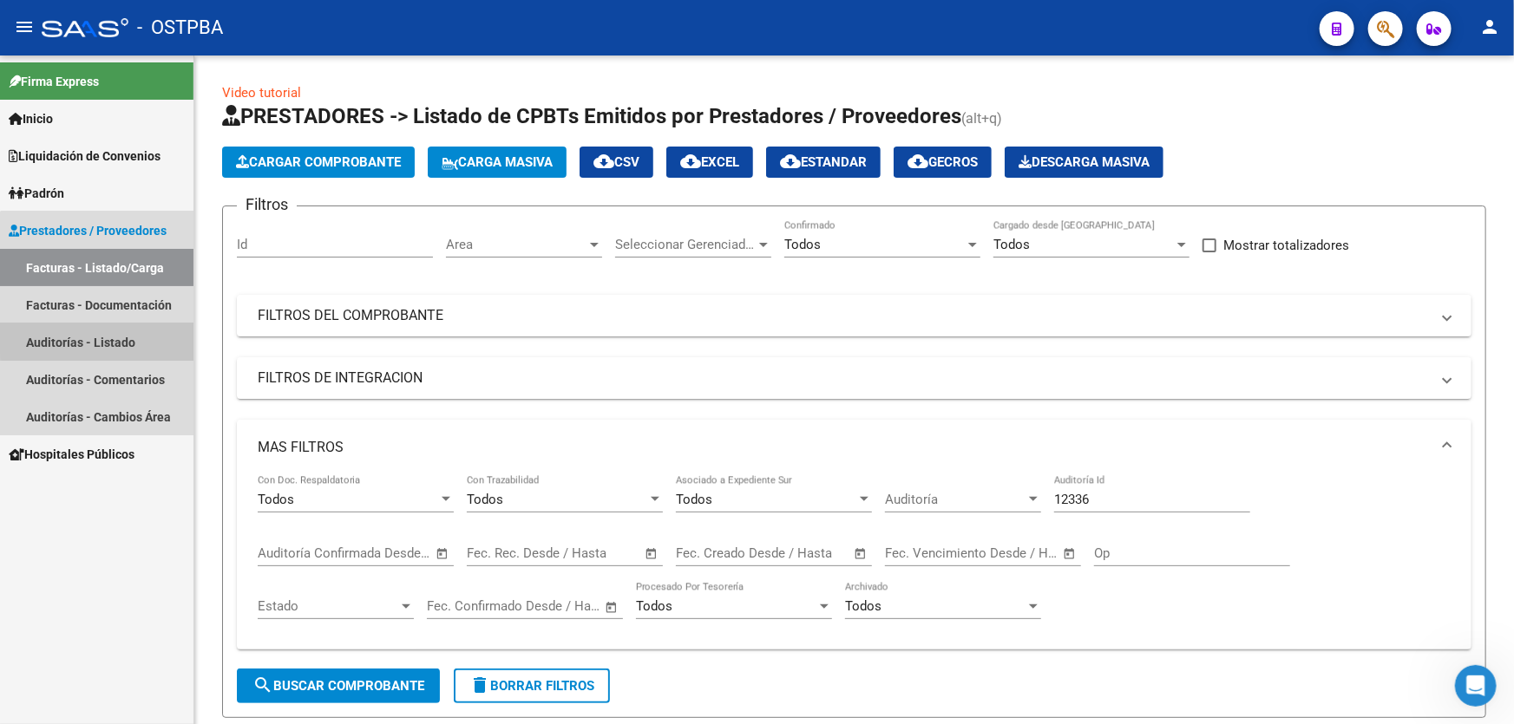
click at [116, 336] on link "Auditorías - Listado" at bounding box center [96, 342] width 193 height 37
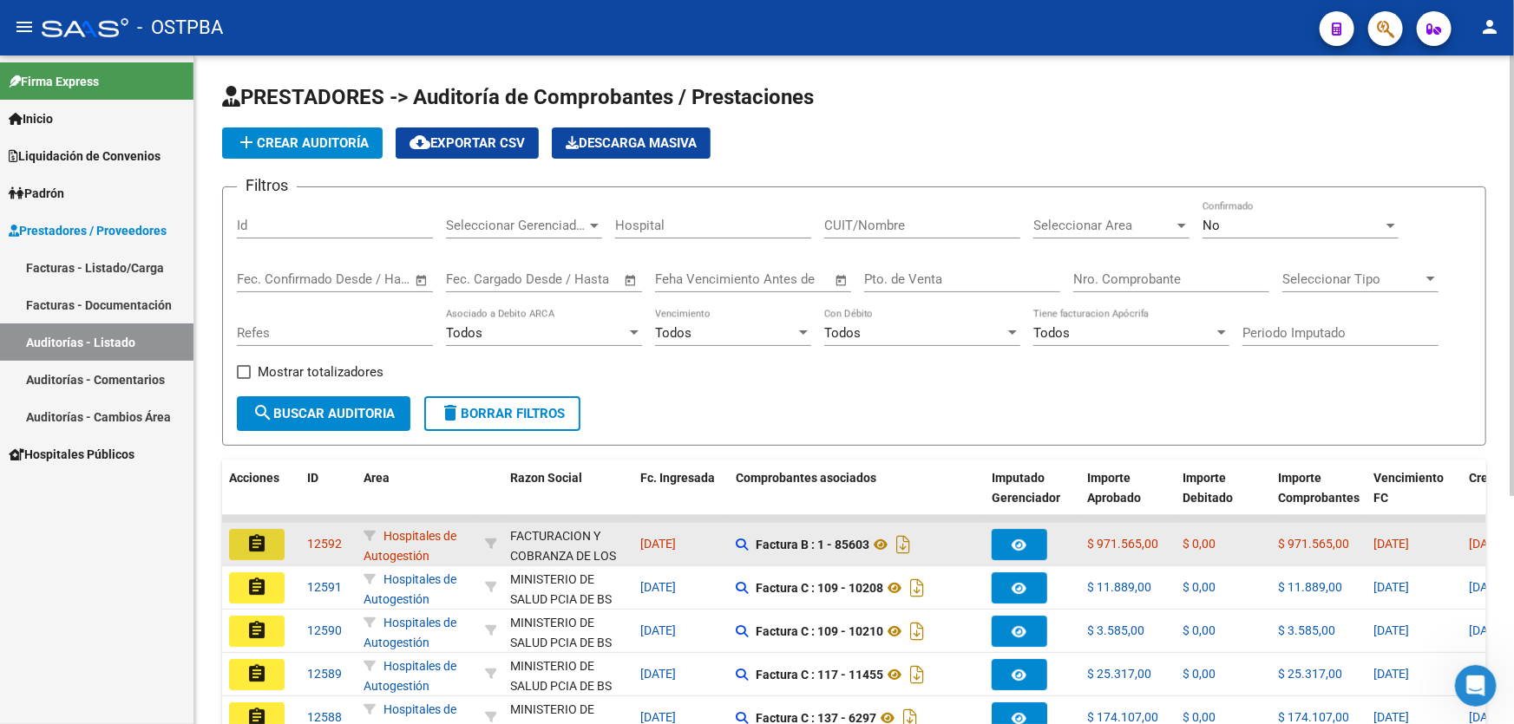
click at [265, 547] on mat-icon "assignment" at bounding box center [256, 544] width 21 height 21
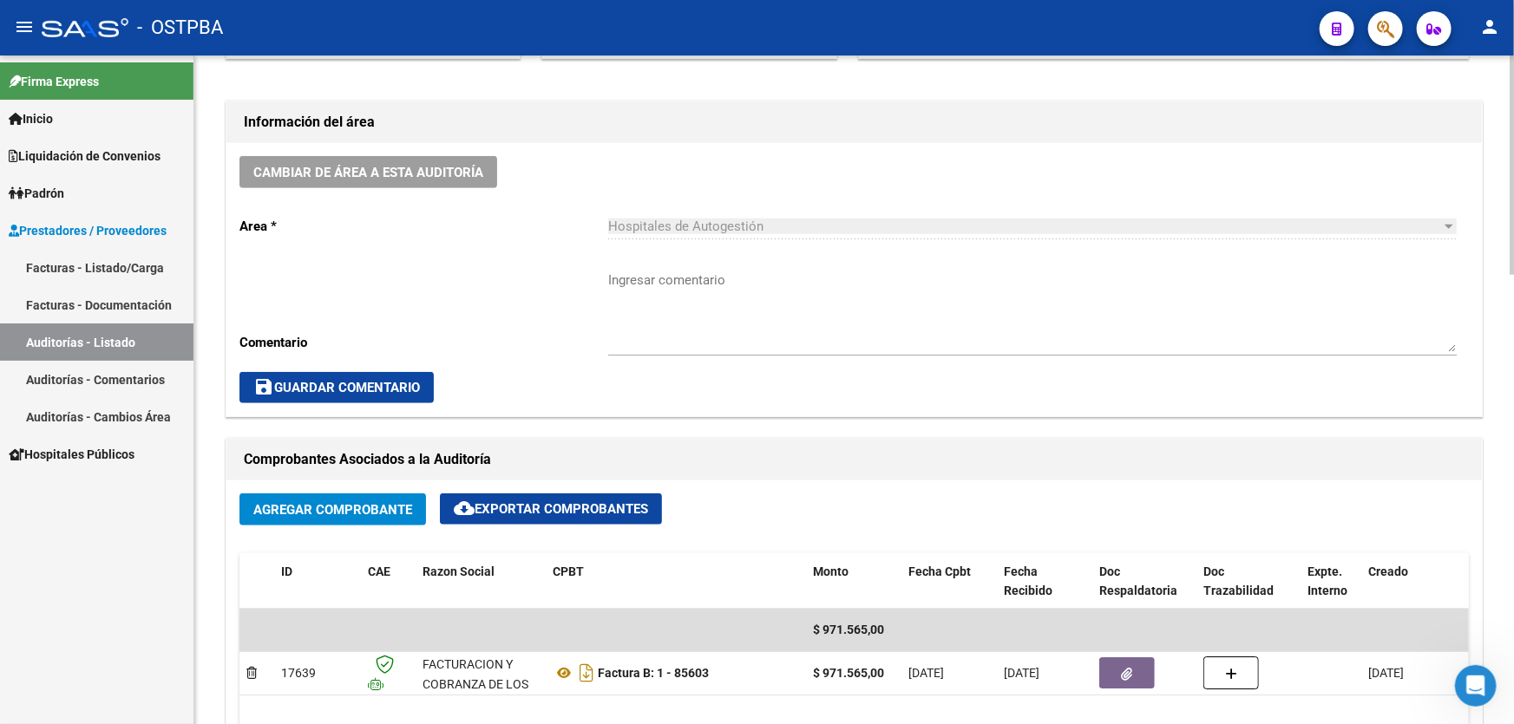
scroll to position [789, 0]
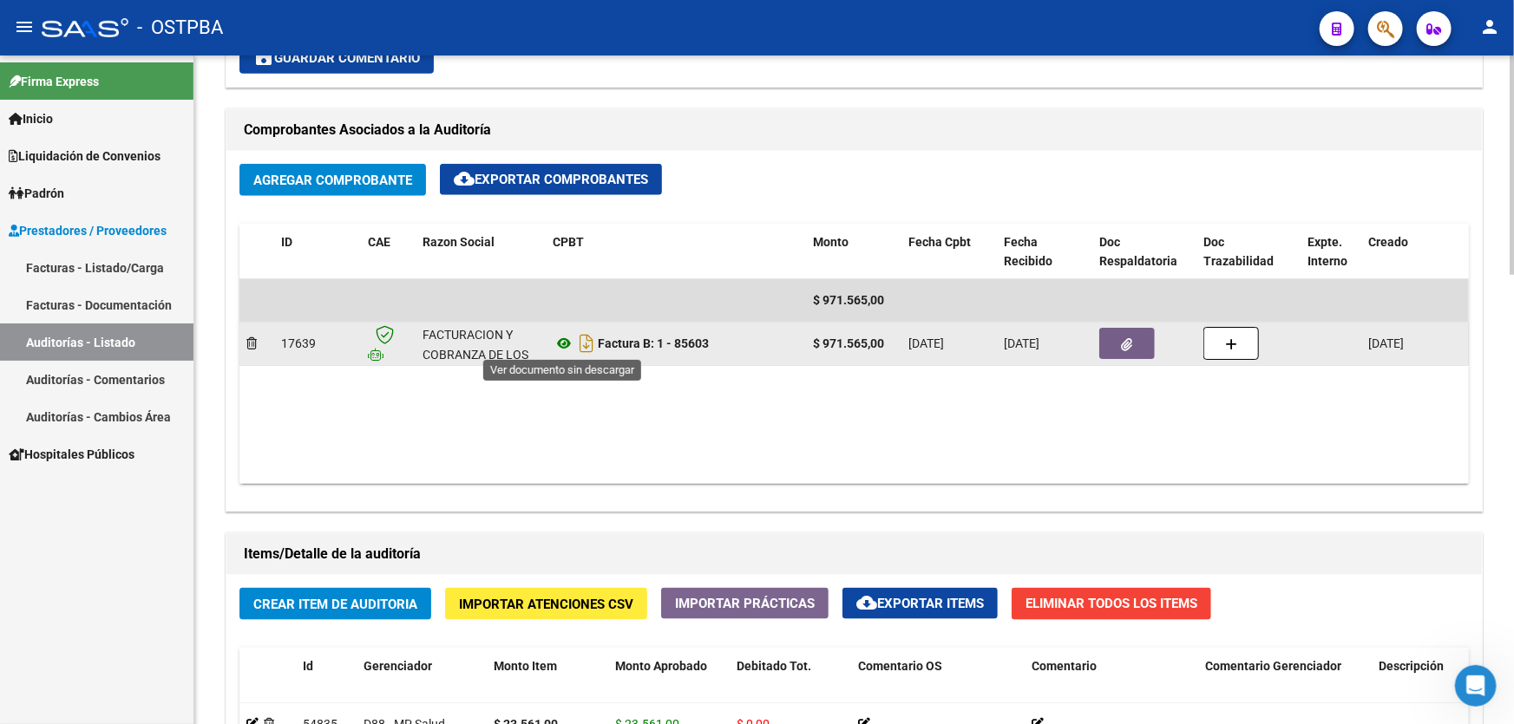
click at [564, 341] on icon at bounding box center [564, 343] width 23 height 21
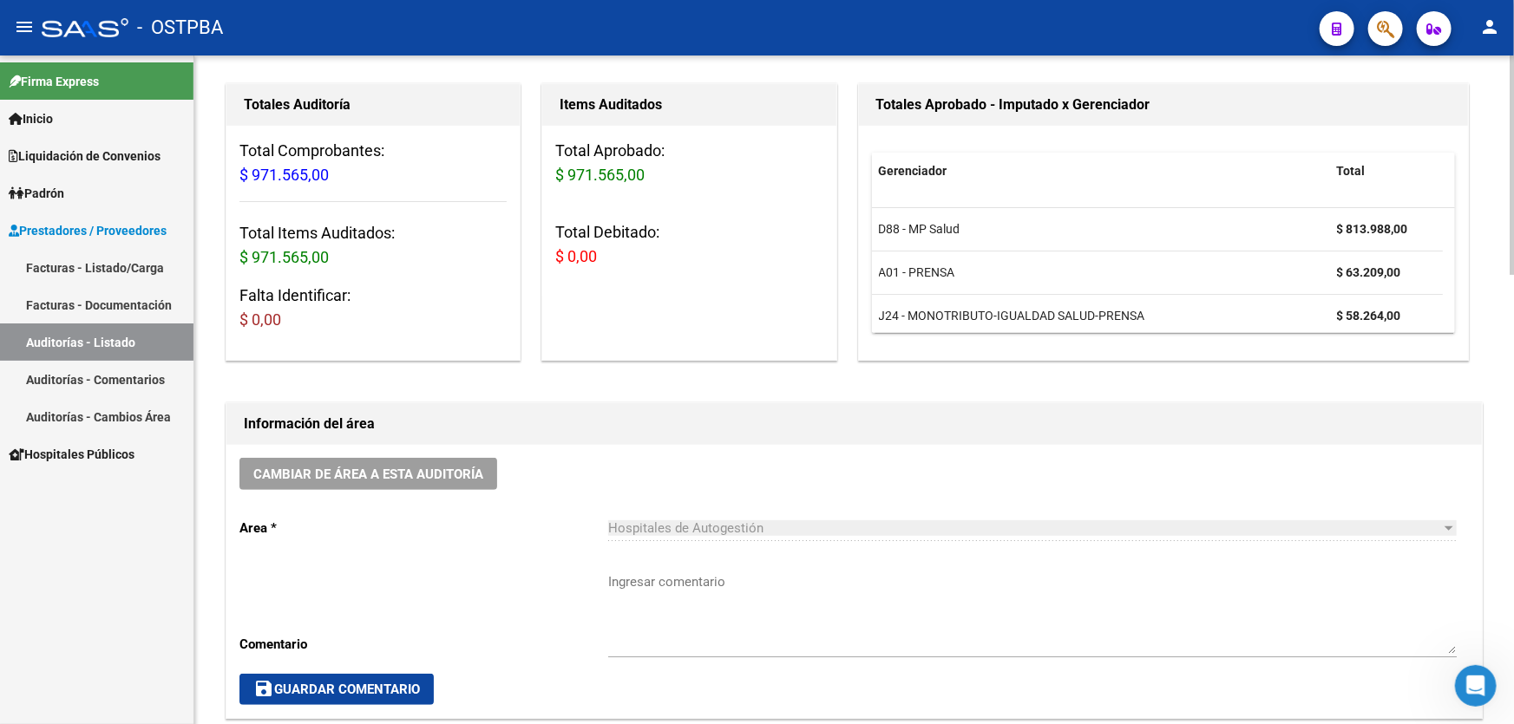
scroll to position [0, 0]
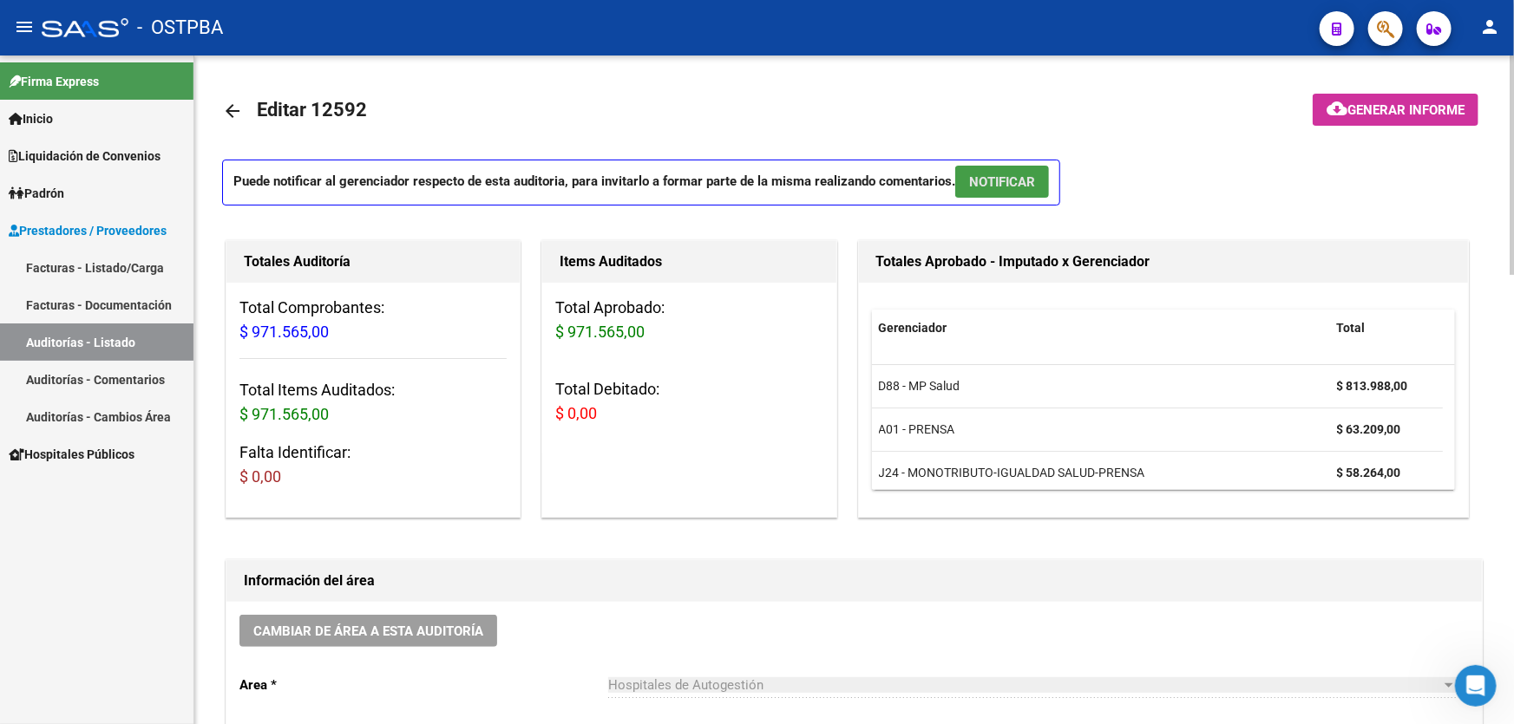
click at [990, 178] on span "NOTIFICAR" at bounding box center [1002, 182] width 66 height 16
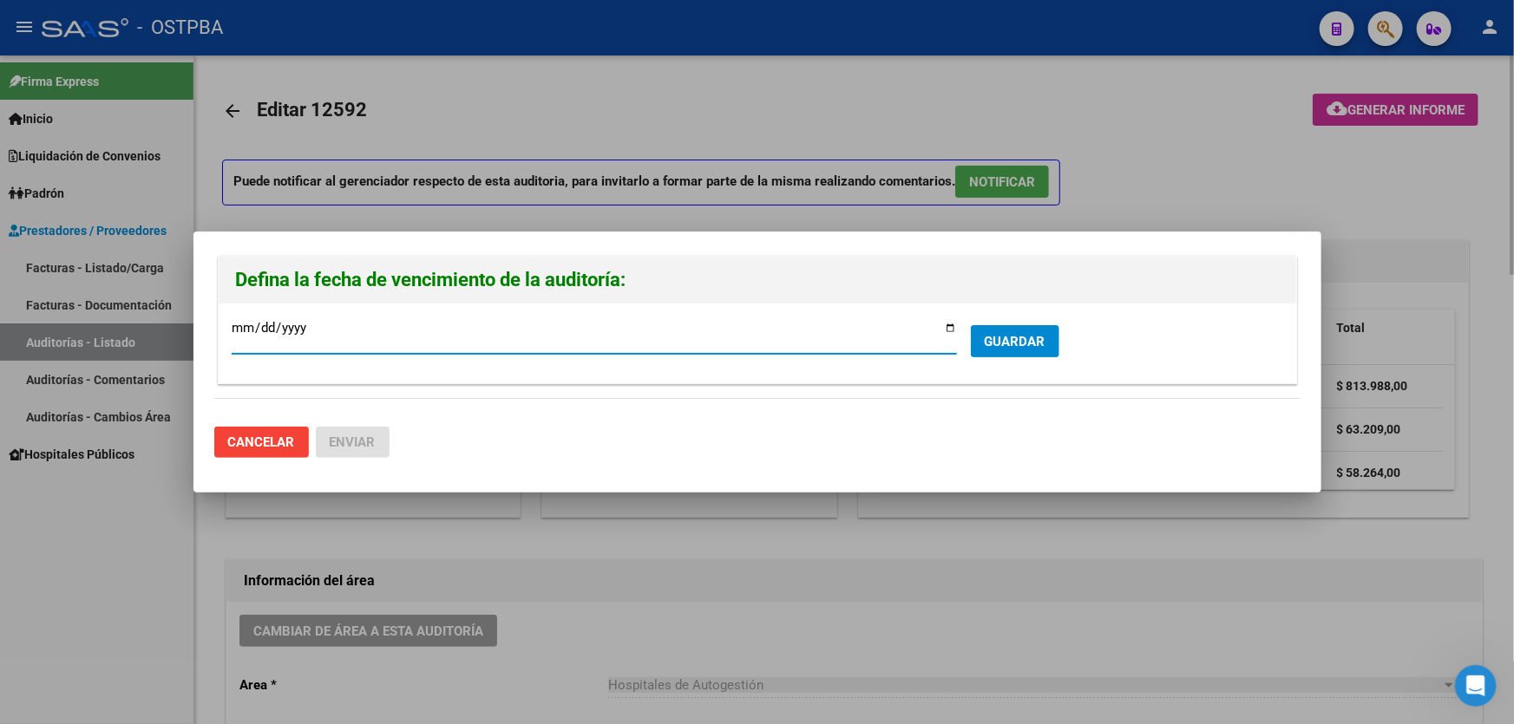
type input "[DATE]"
click at [1009, 338] on span "GUARDAR" at bounding box center [1015, 342] width 61 height 16
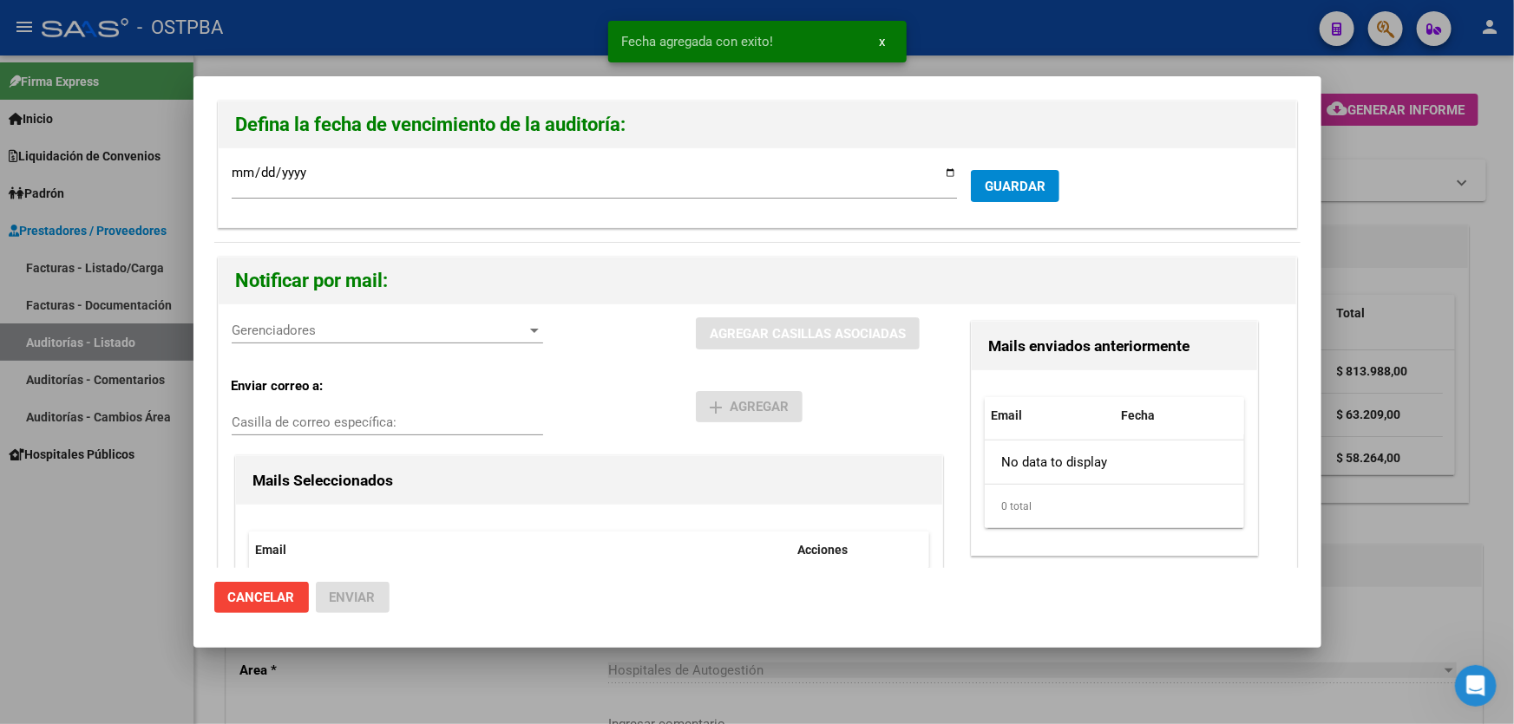
click at [241, 334] on span "Gerenciadores" at bounding box center [380, 331] width 296 height 16
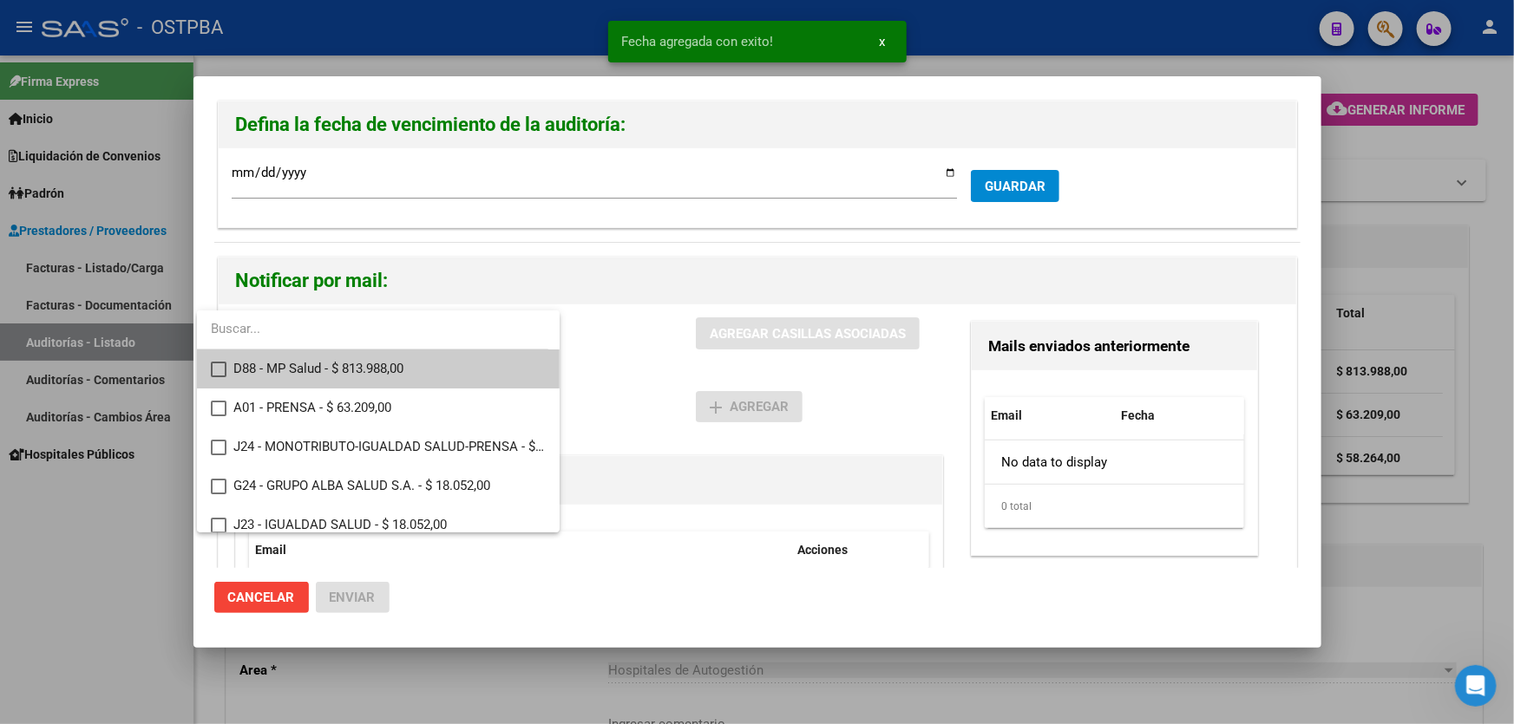
click at [219, 368] on mat-pseudo-checkbox at bounding box center [219, 370] width 16 height 16
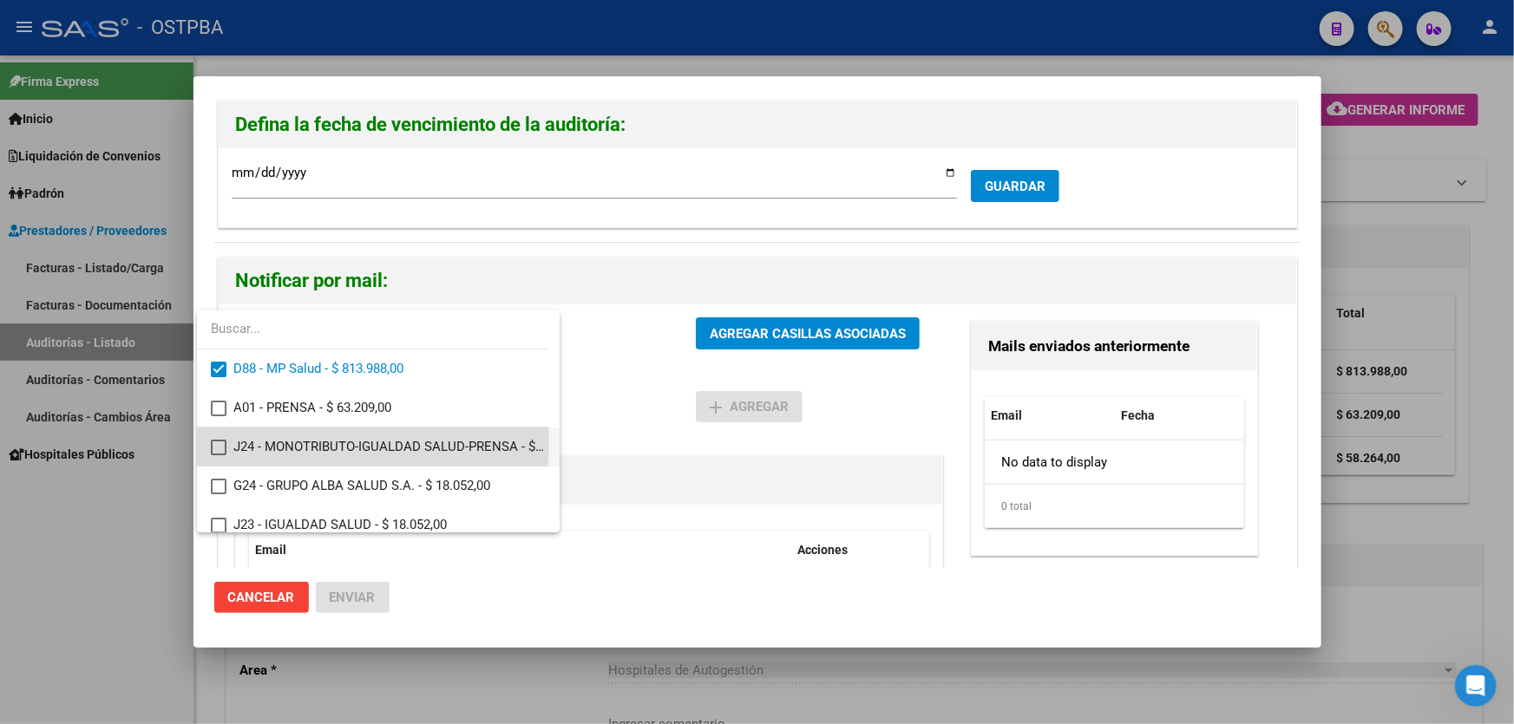
click at [213, 442] on mat-pseudo-checkbox at bounding box center [219, 448] width 16 height 16
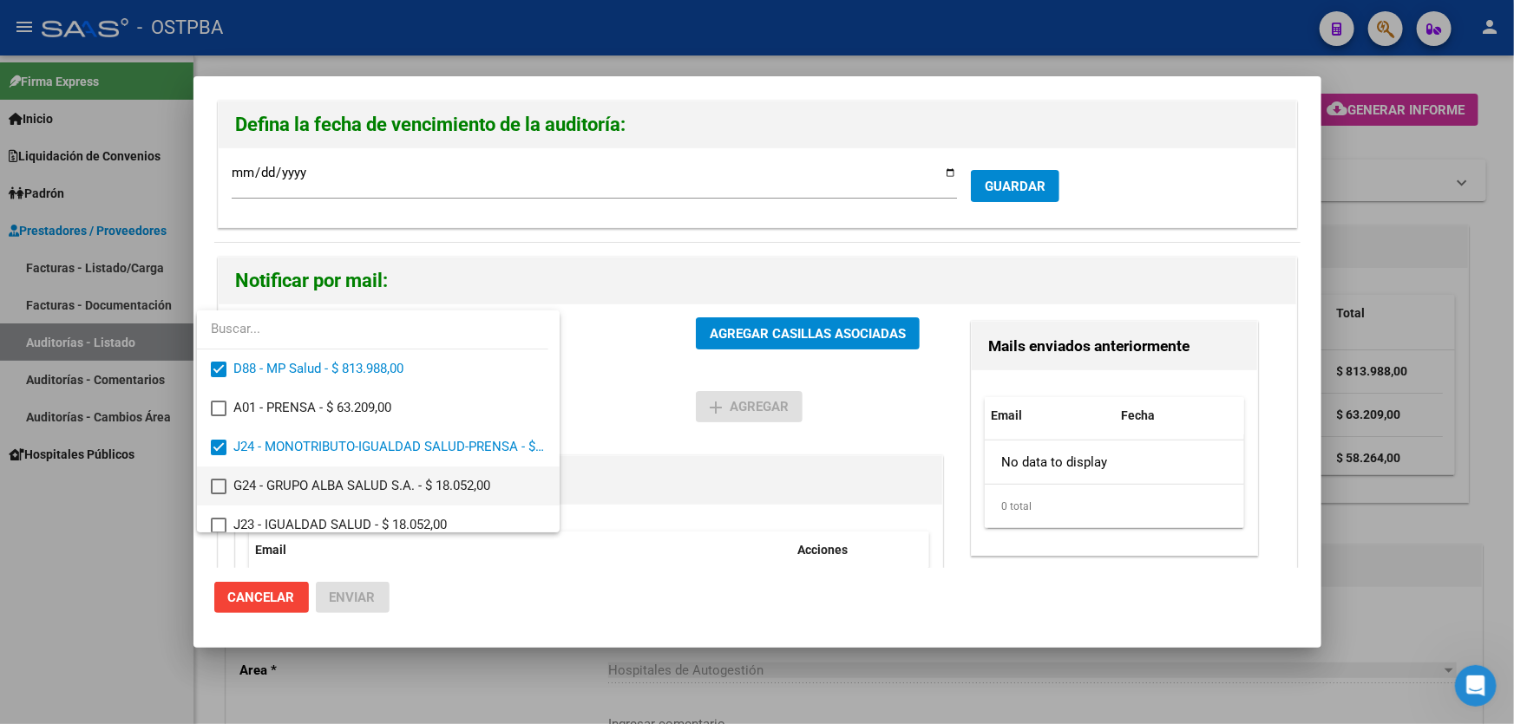
click at [220, 485] on mat-pseudo-checkbox at bounding box center [219, 487] width 16 height 16
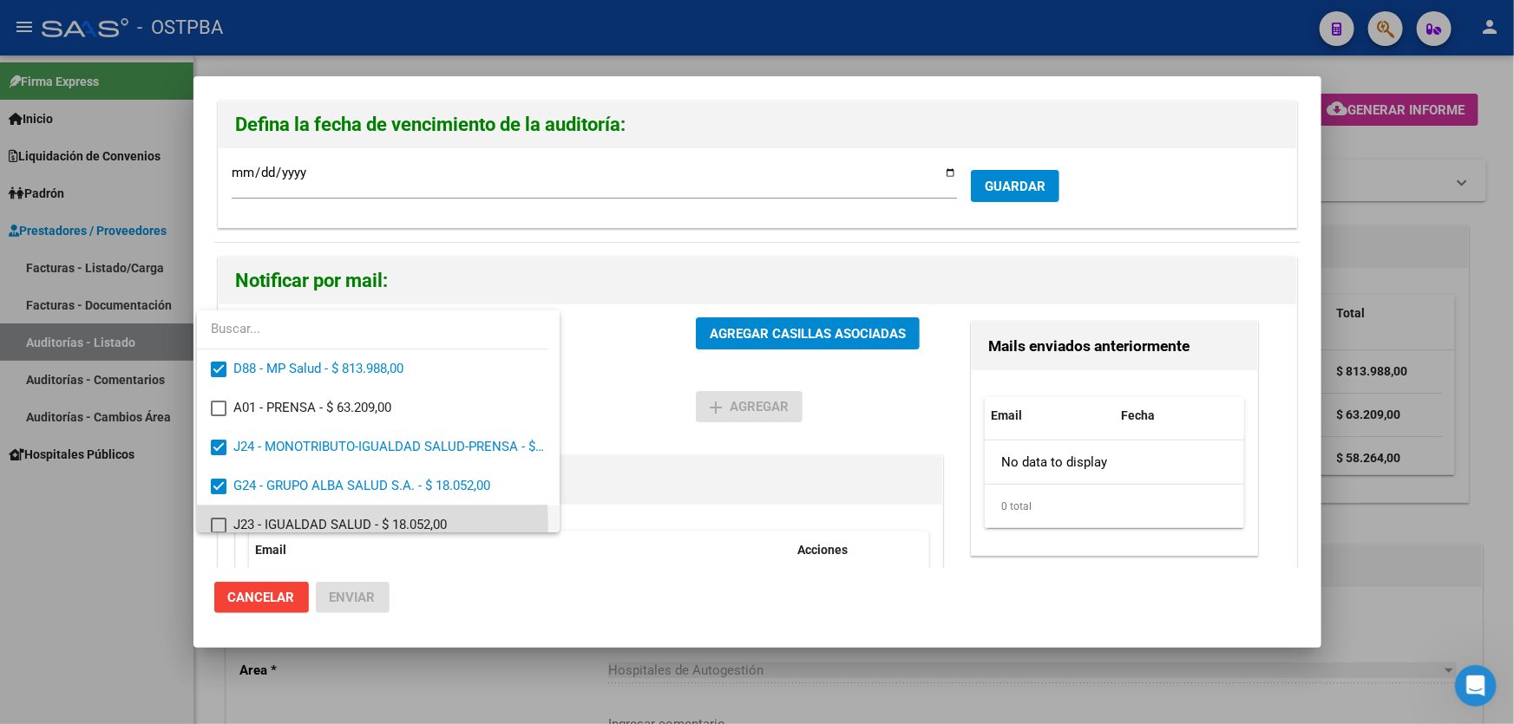
click at [219, 527] on mat-pseudo-checkbox at bounding box center [219, 526] width 16 height 16
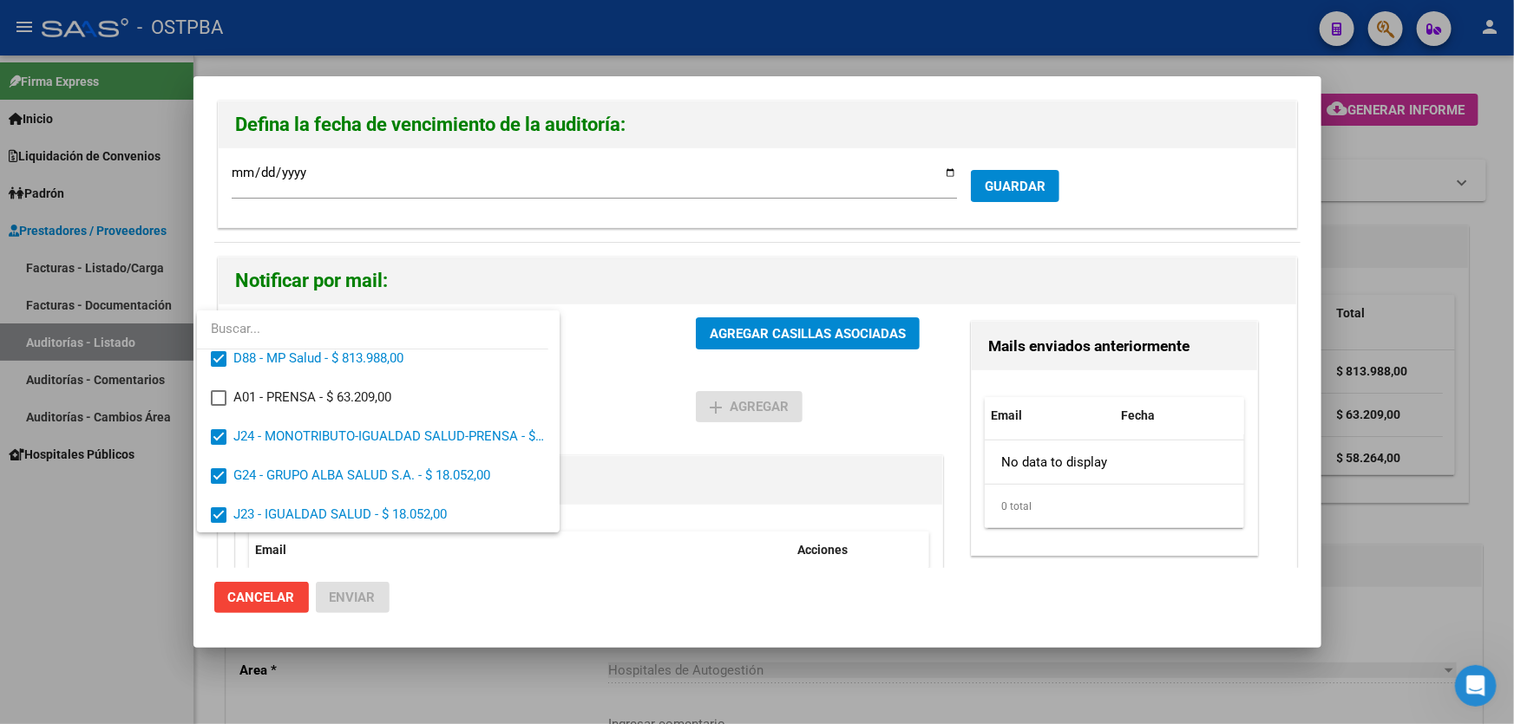
click at [625, 370] on div at bounding box center [757, 362] width 1514 height 724
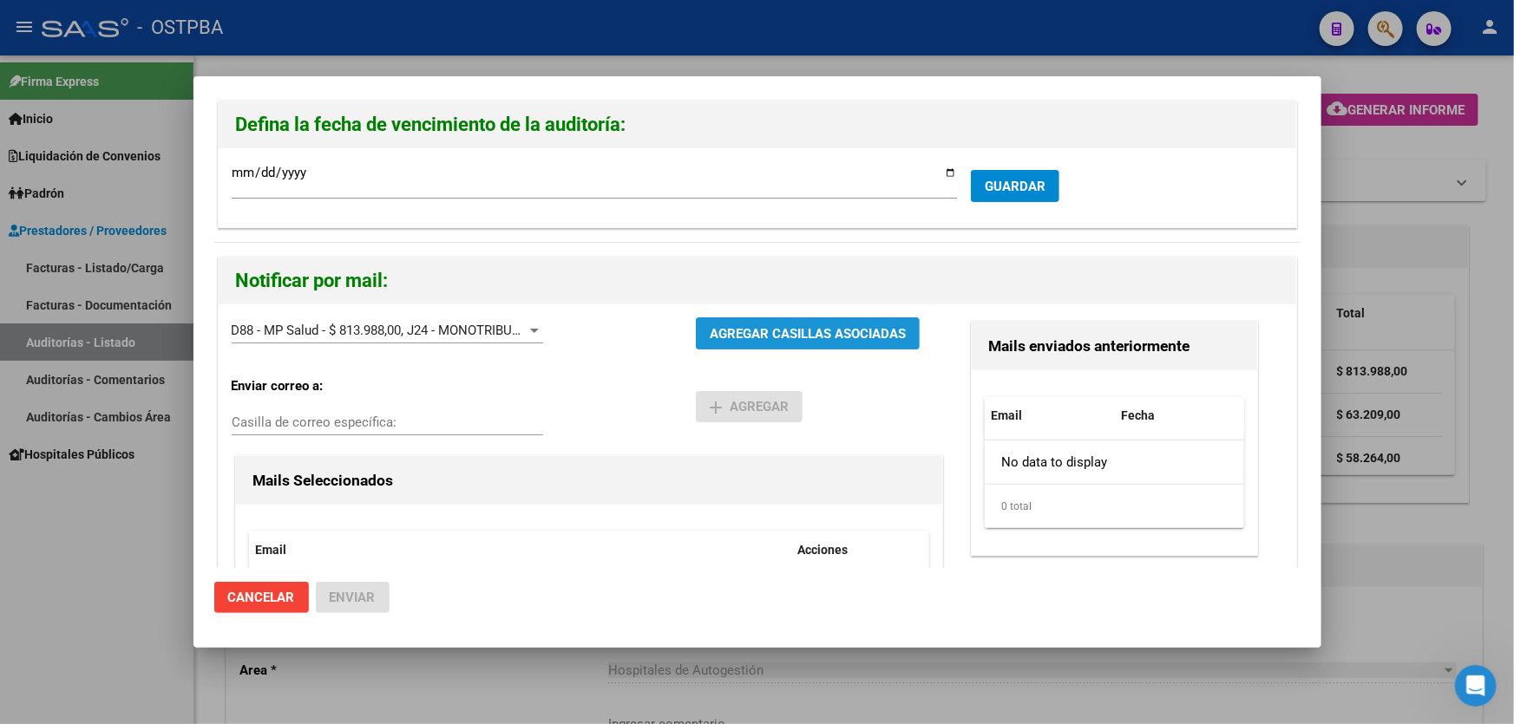
click at [796, 325] on span "AGREGAR CASILLAS ASOCIADAS" at bounding box center [808, 333] width 196 height 16
click at [364, 595] on span "Enviar" at bounding box center [353, 598] width 46 height 16
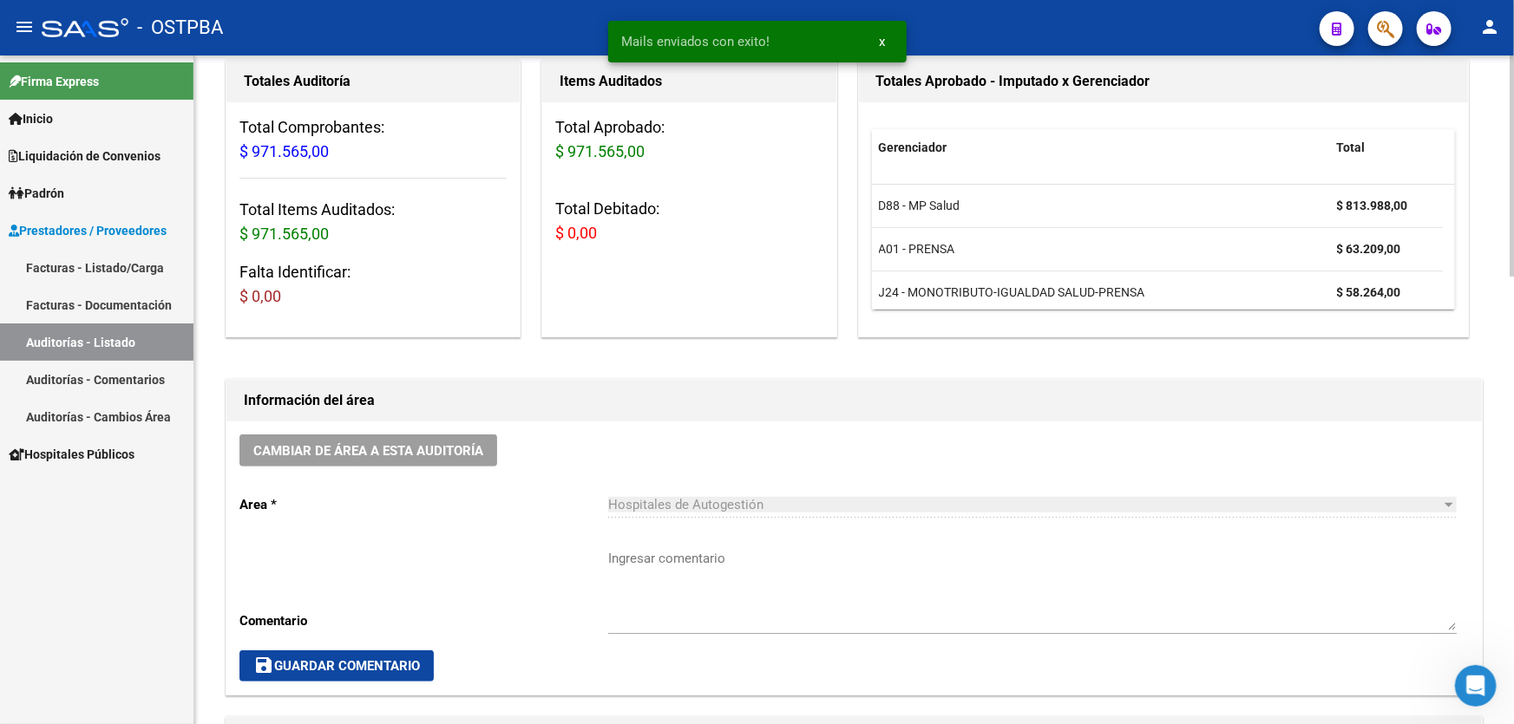
scroll to position [394, 0]
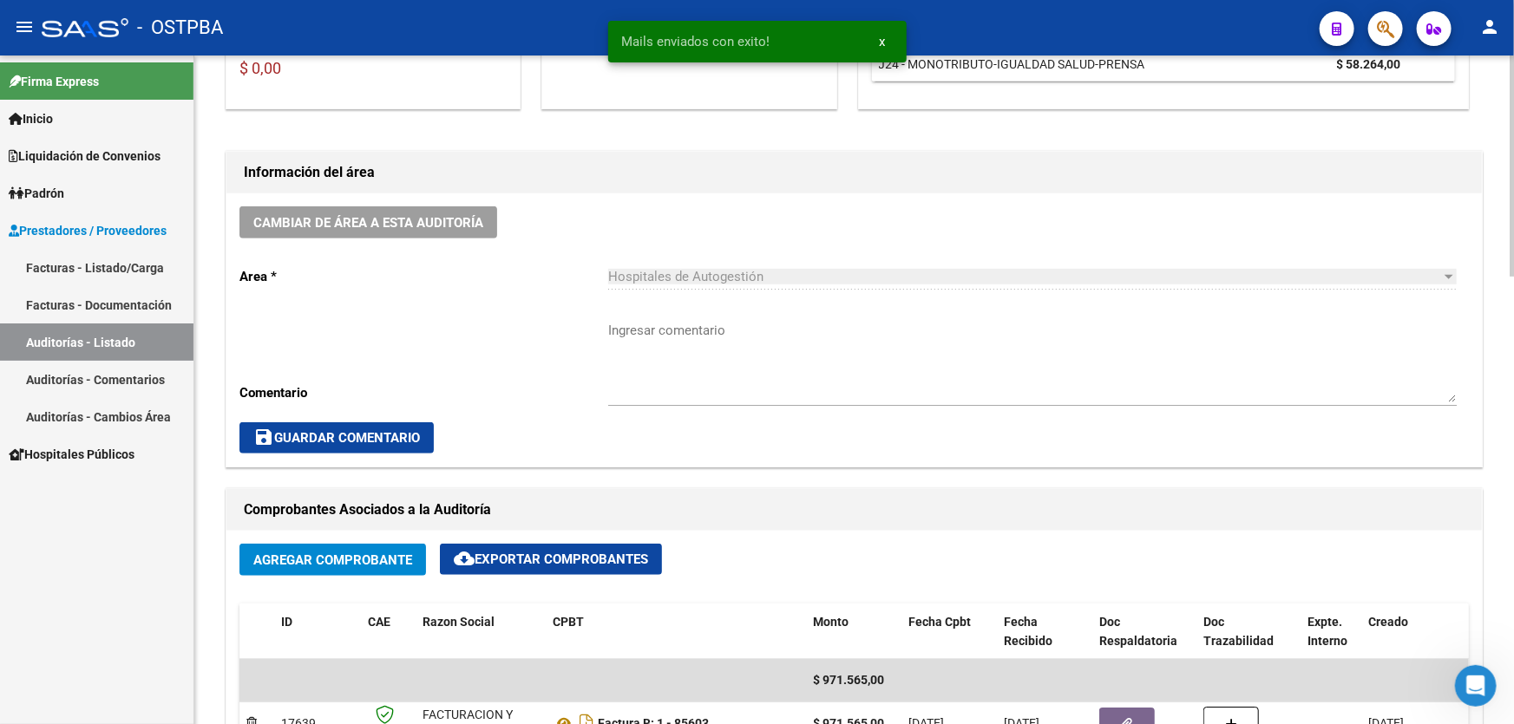
click at [665, 357] on textarea "Ingresar comentario" at bounding box center [1032, 362] width 849 height 82
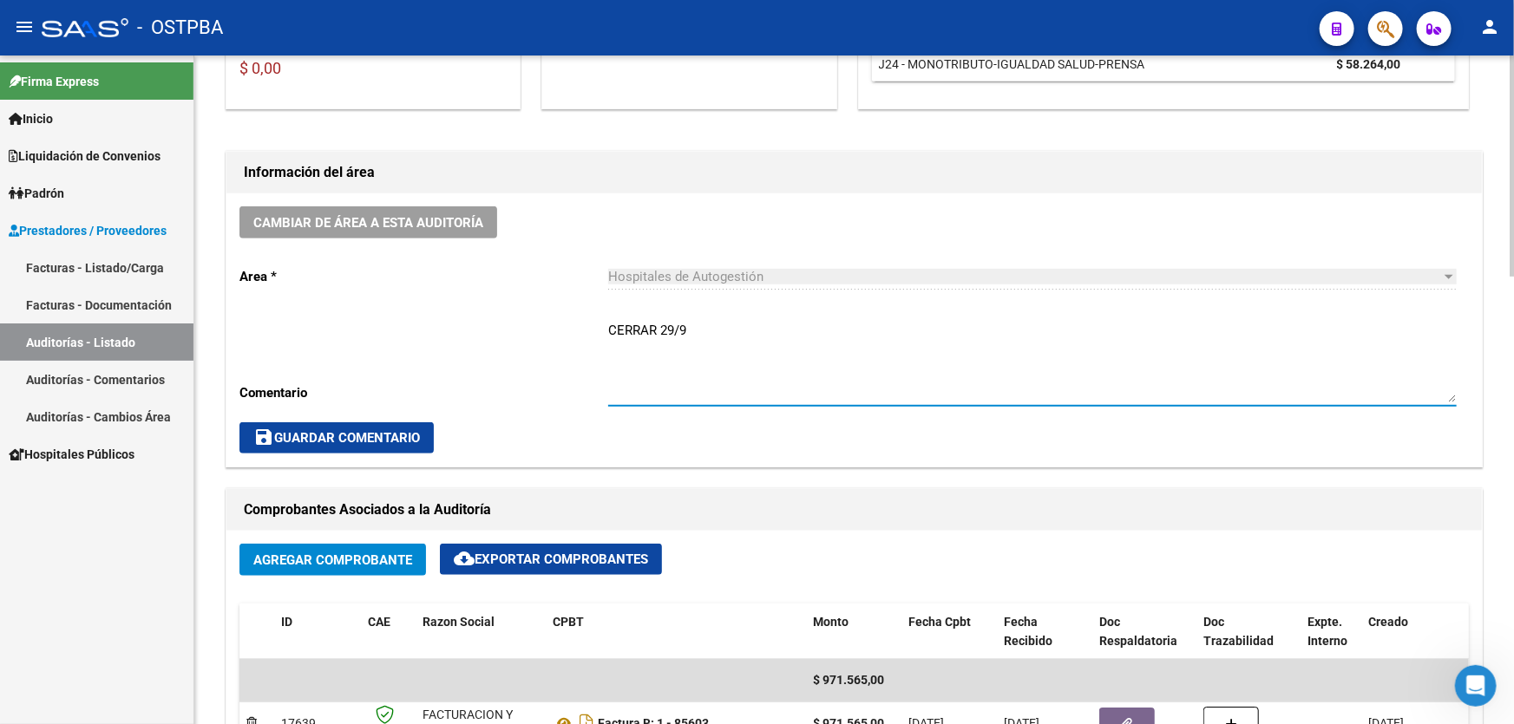
type textarea "CERRAR 29/9"
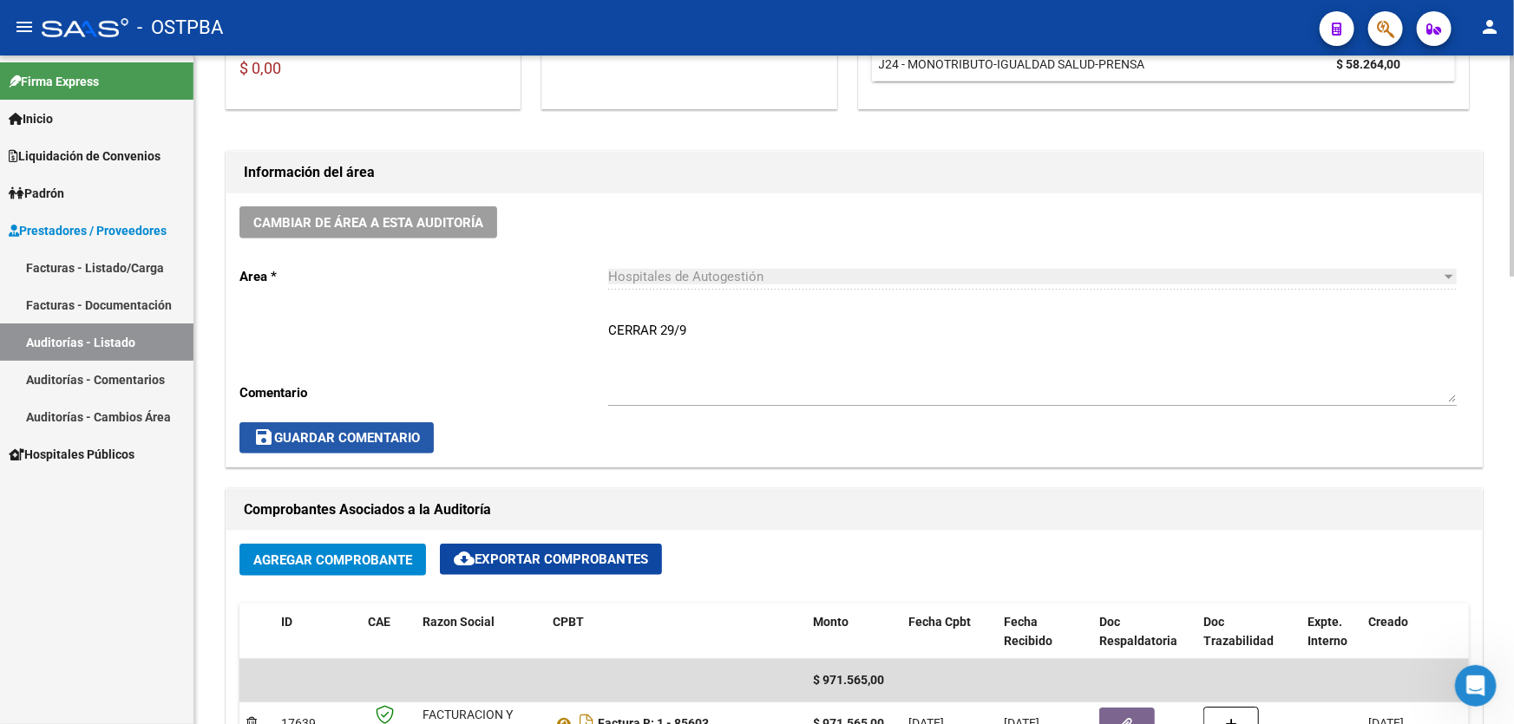
click at [344, 431] on span "save Guardar Comentario" at bounding box center [336, 438] width 167 height 16
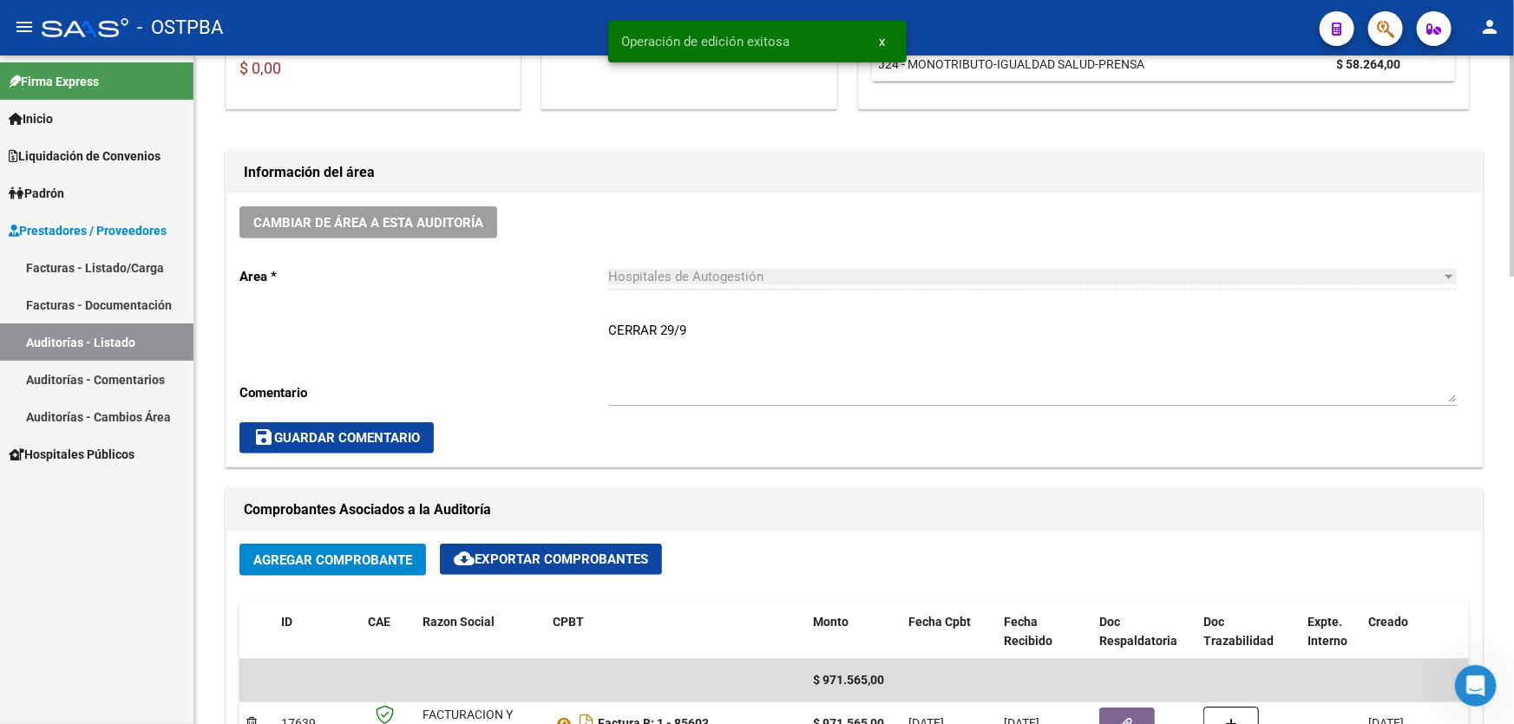
scroll to position [0, 0]
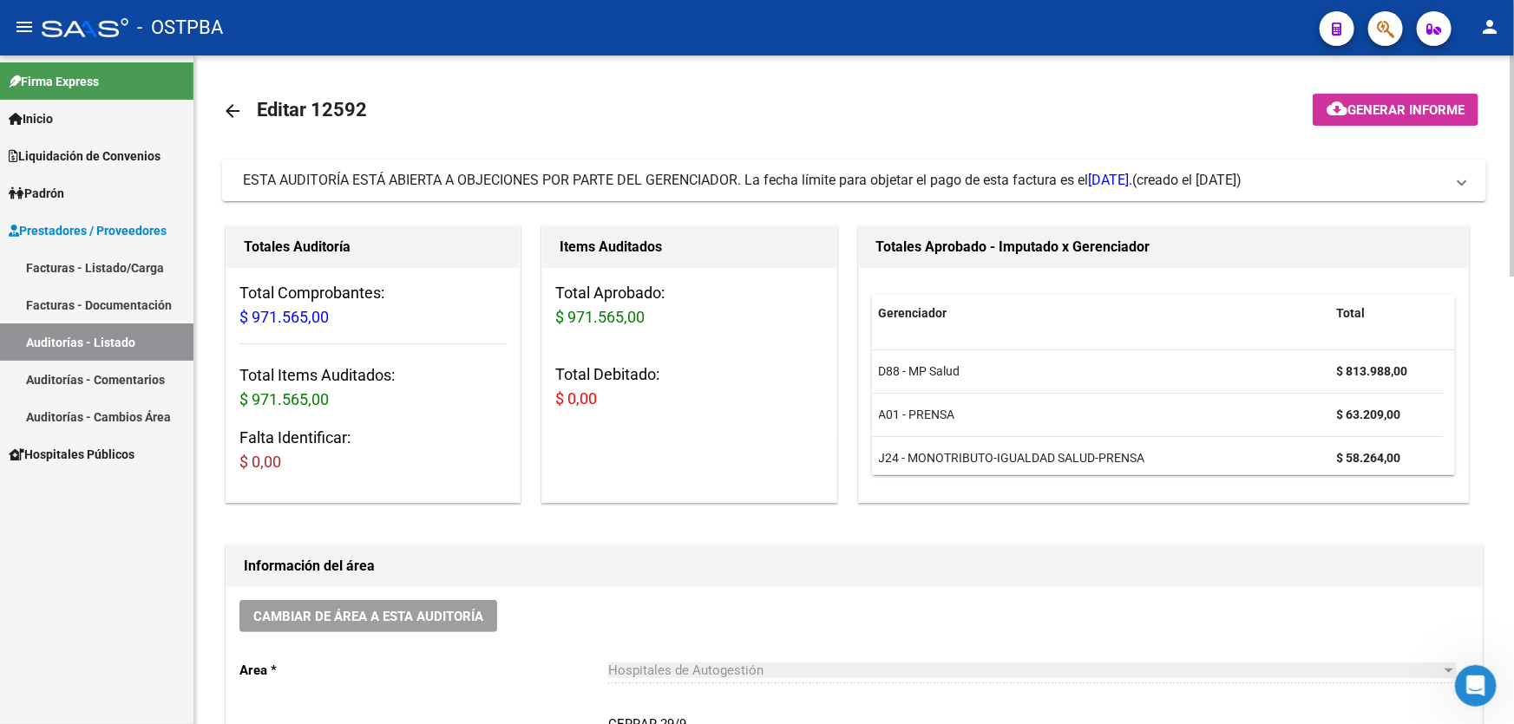
click at [226, 113] on mat-icon "arrow_back" at bounding box center [232, 111] width 21 height 21
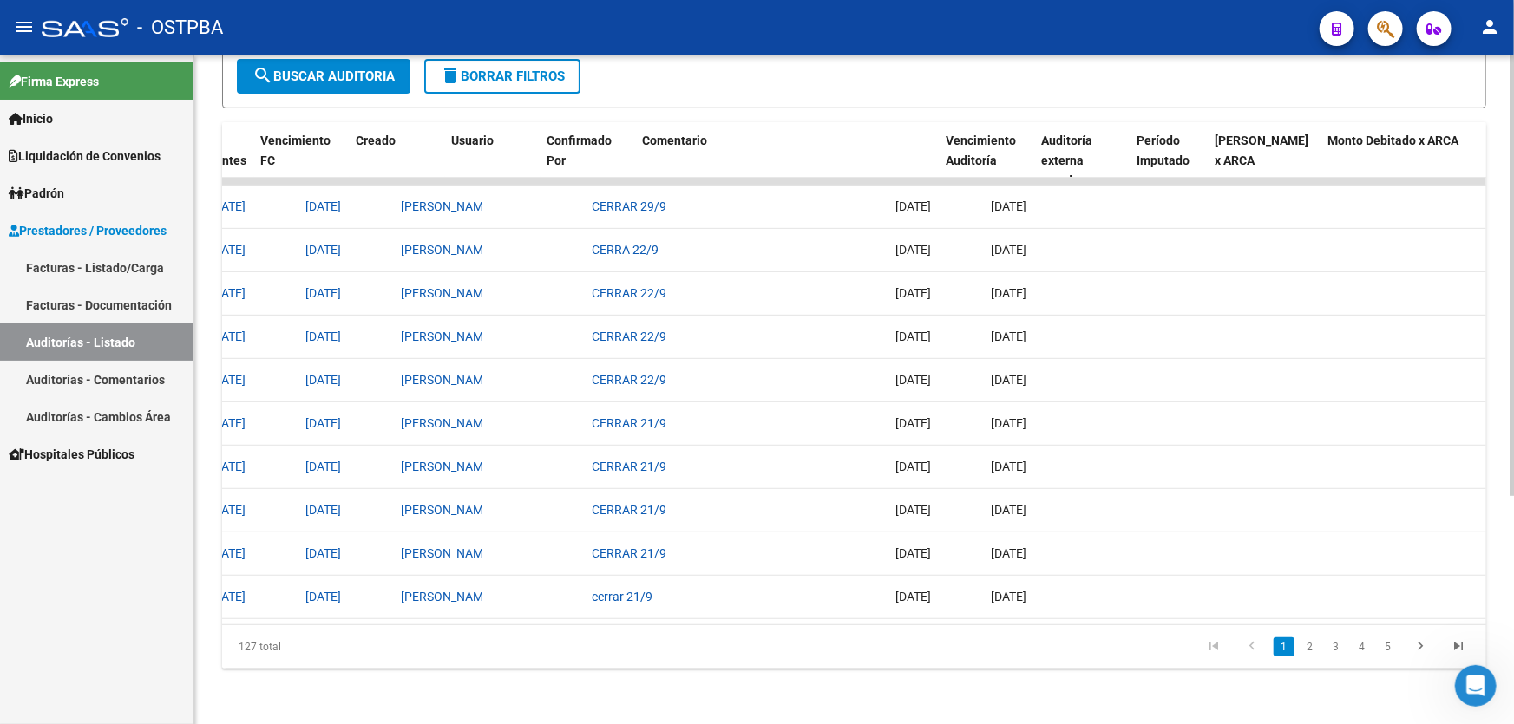
scroll to position [0, 1084]
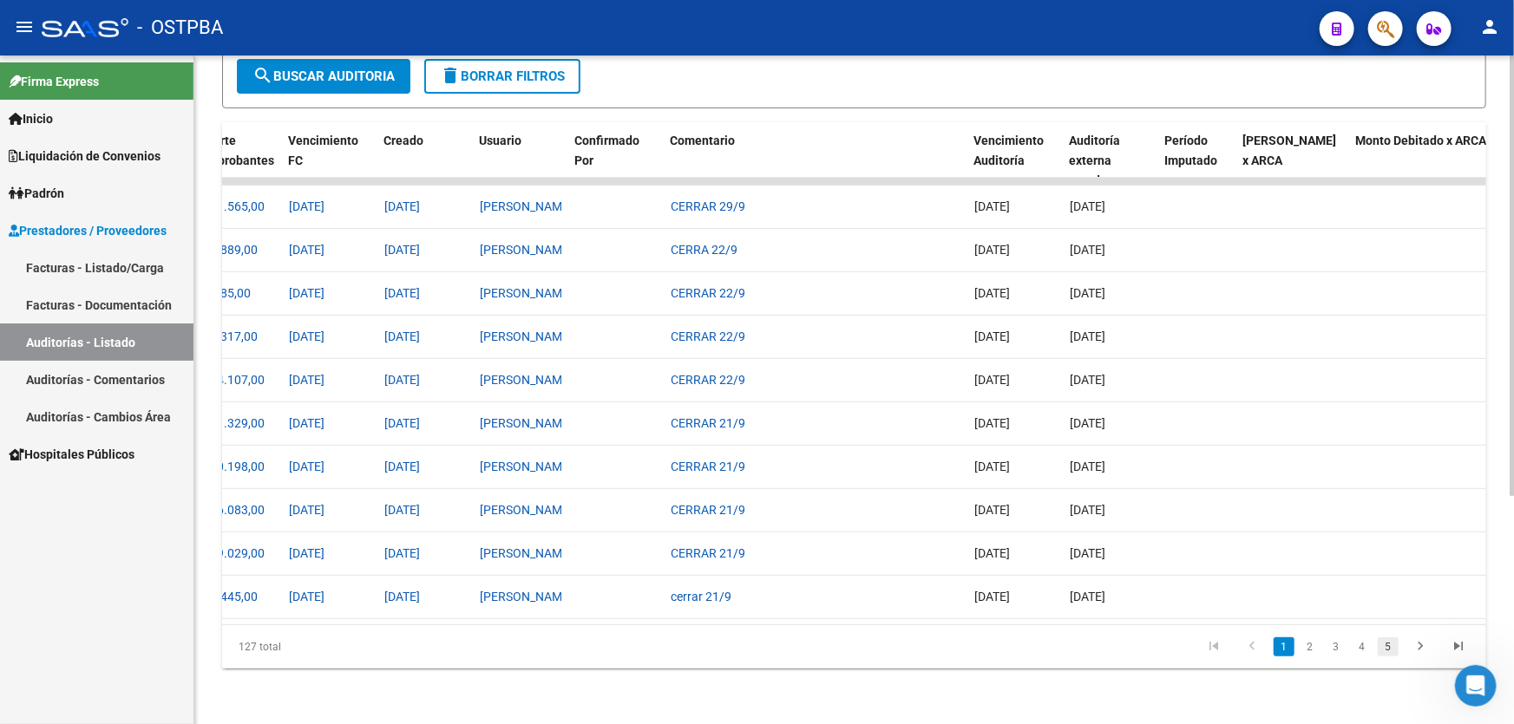
click at [1398, 651] on link "5" at bounding box center [1388, 647] width 21 height 19
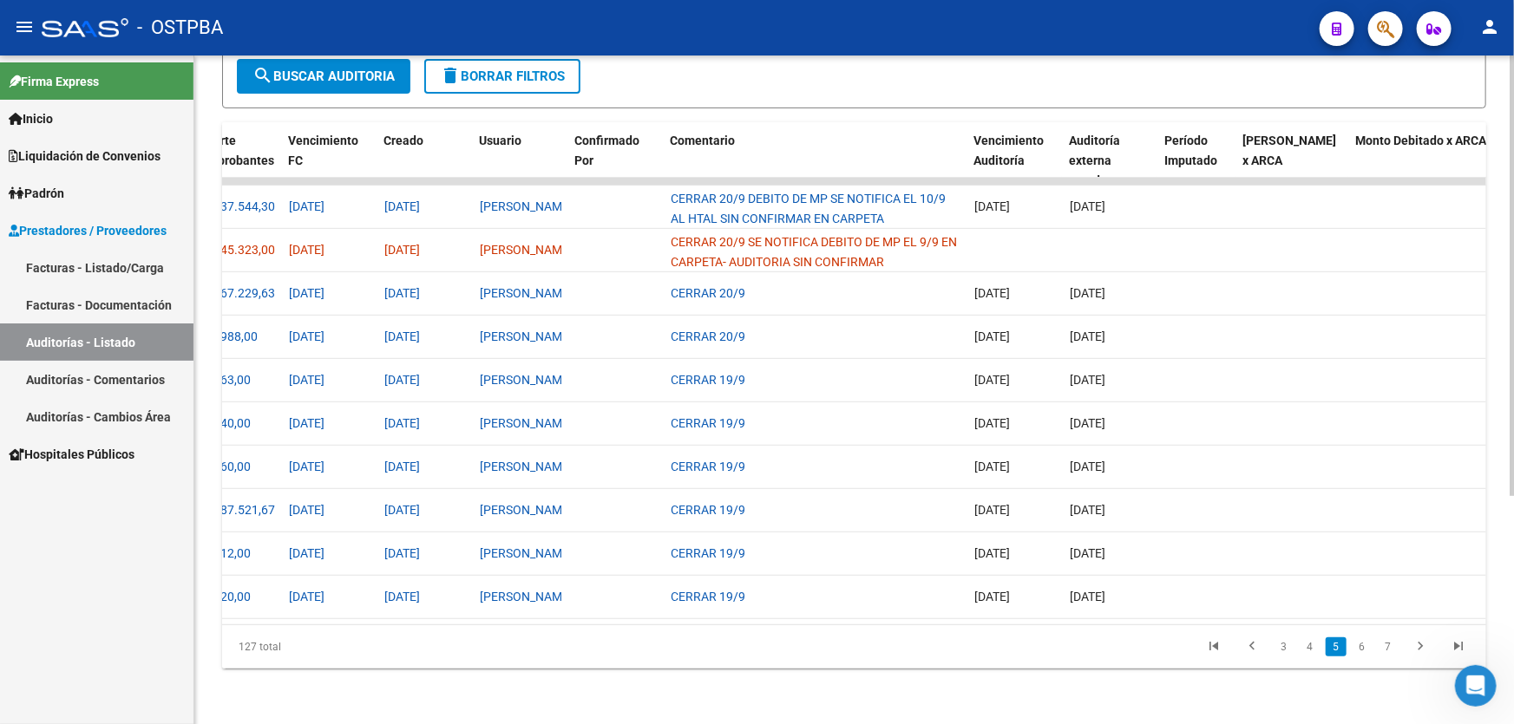
click at [1398, 651] on link "7" at bounding box center [1388, 647] width 21 height 19
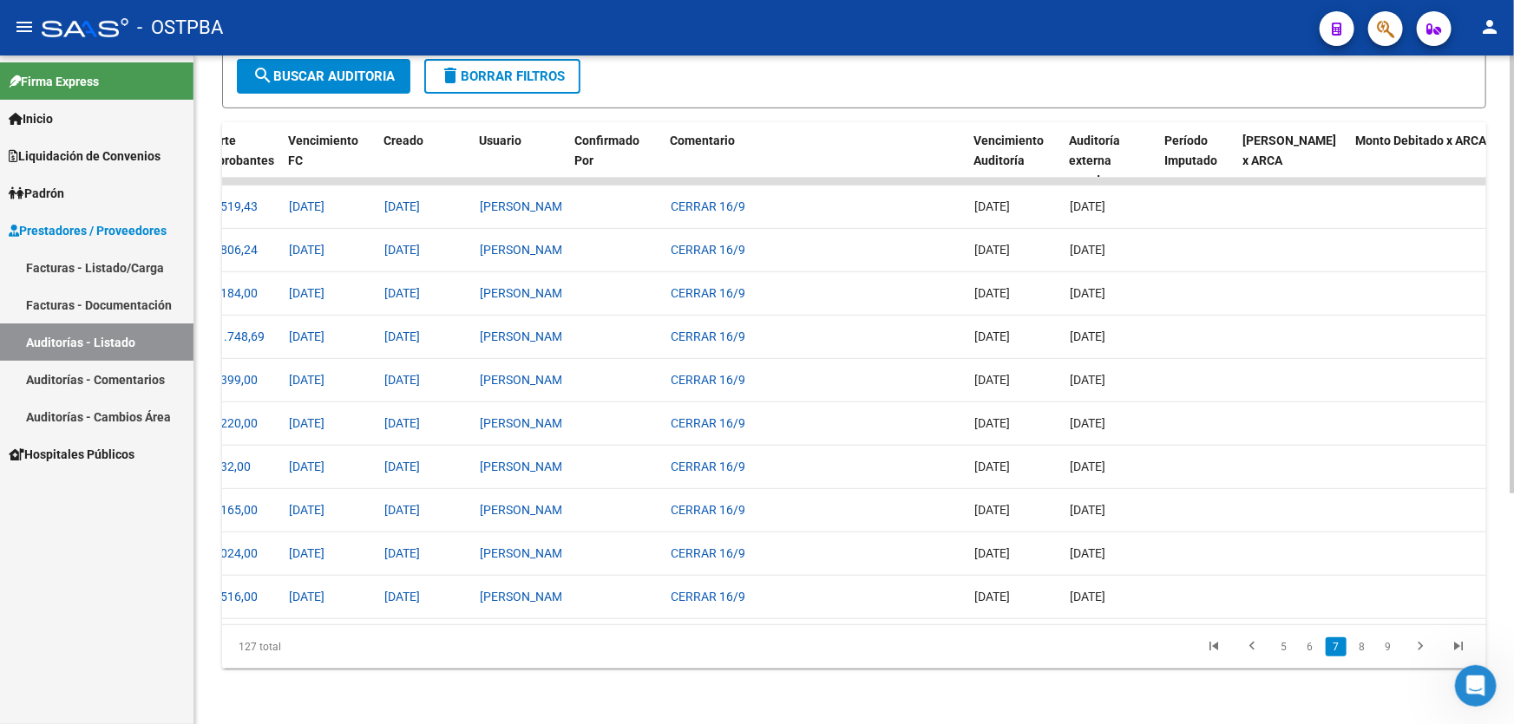
scroll to position [346, 0]
click at [1390, 652] on link "9" at bounding box center [1388, 647] width 21 height 19
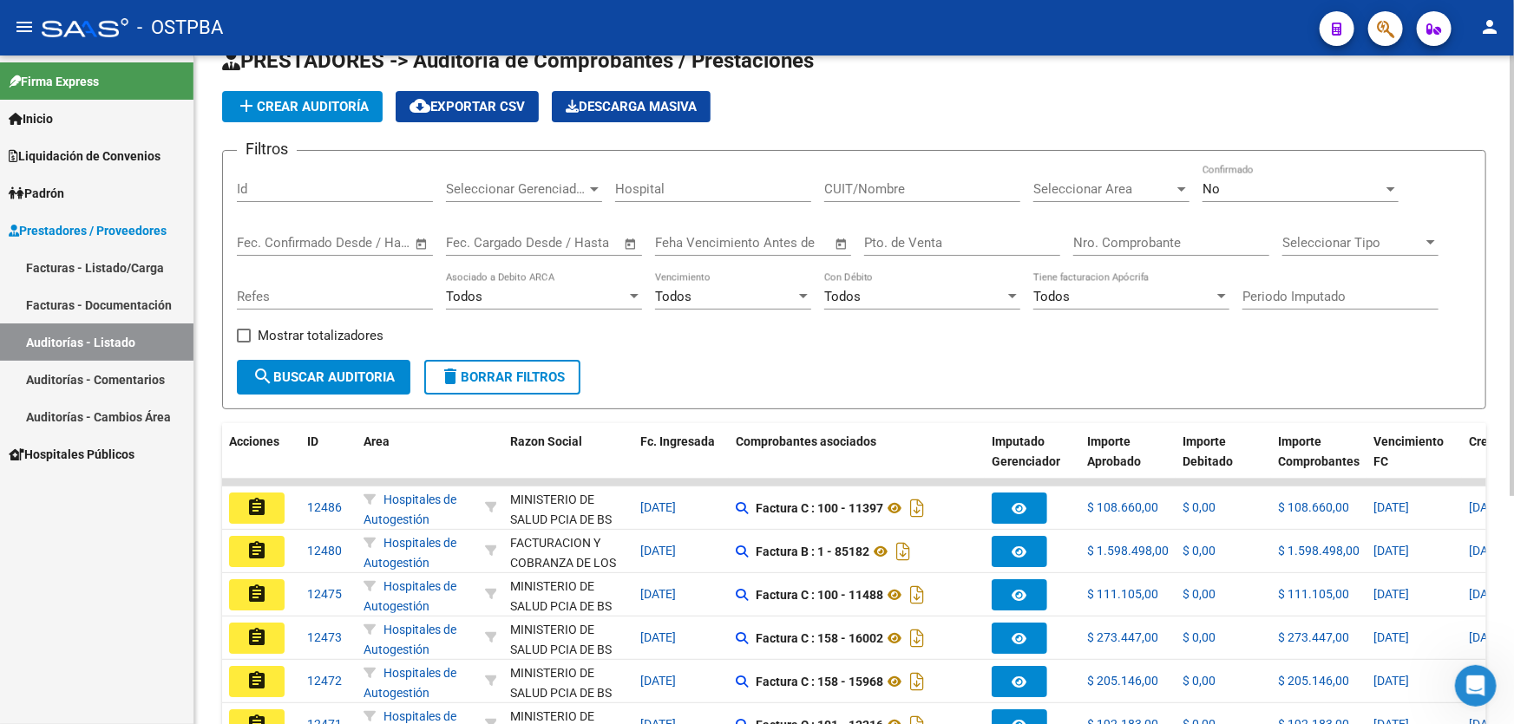
scroll to position [0, 0]
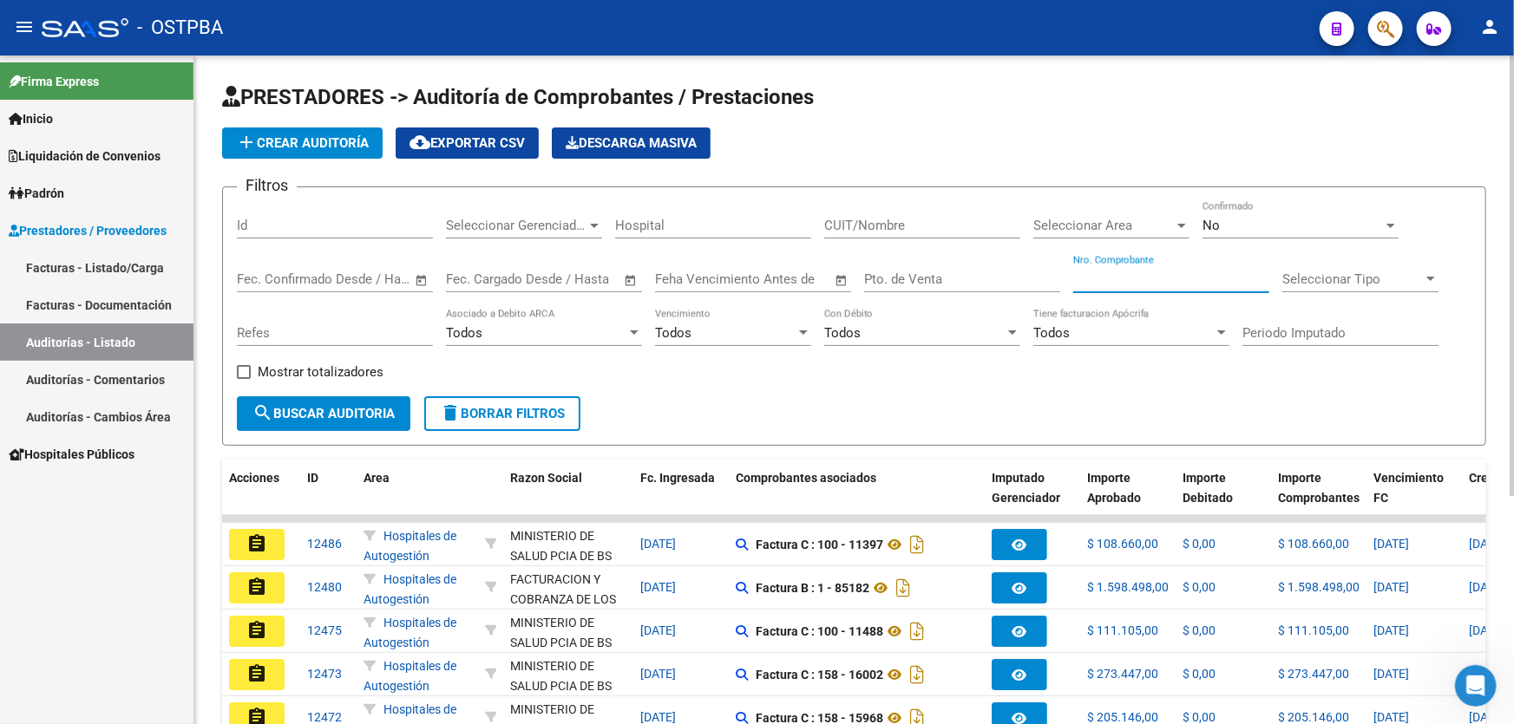
click at [1104, 272] on input "Nro. Comprobante" at bounding box center [1171, 280] width 196 height 16
type input "82994"
click at [1232, 219] on div "No" at bounding box center [1292, 226] width 180 height 16
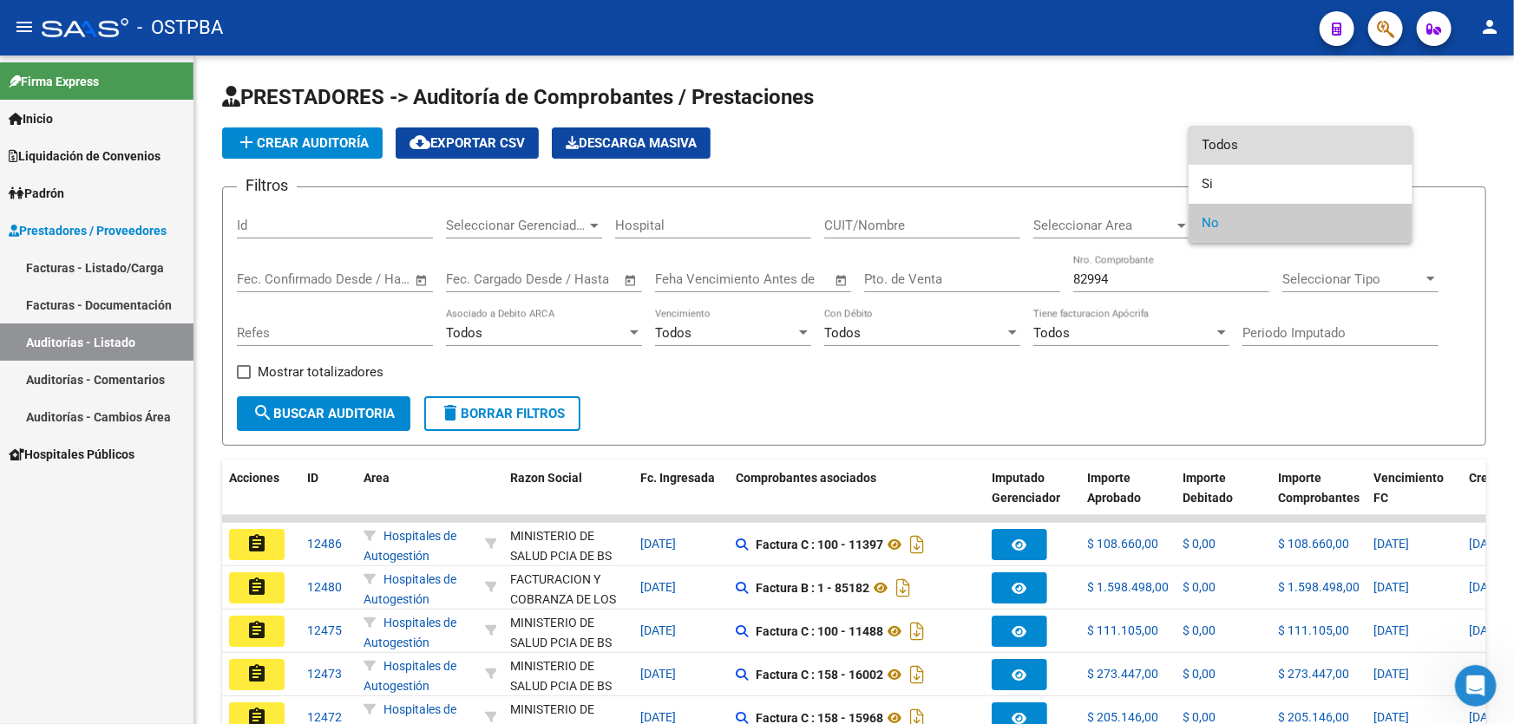
click at [1246, 139] on span "Todos" at bounding box center [1300, 145] width 196 height 39
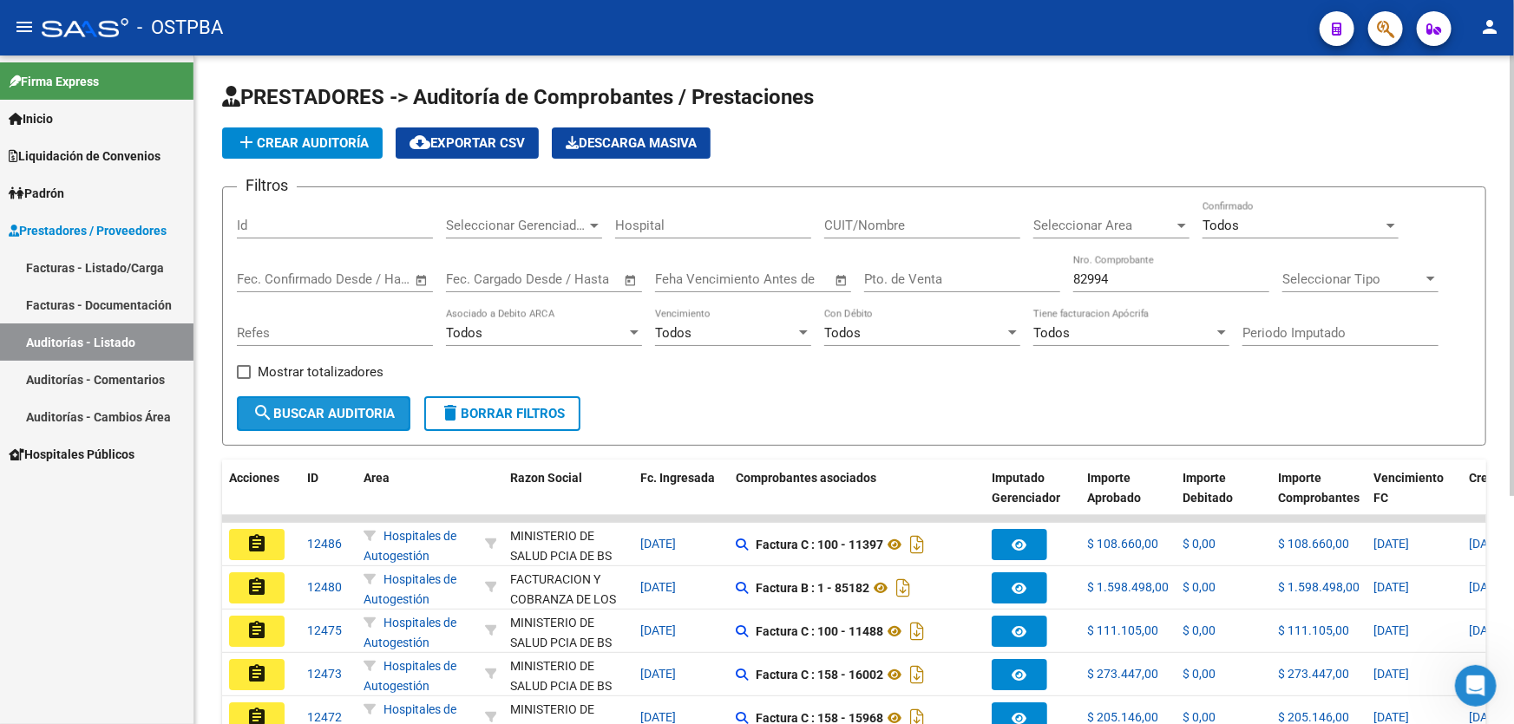
click at [288, 415] on span "search Buscar Auditoria" at bounding box center [323, 414] width 142 height 16
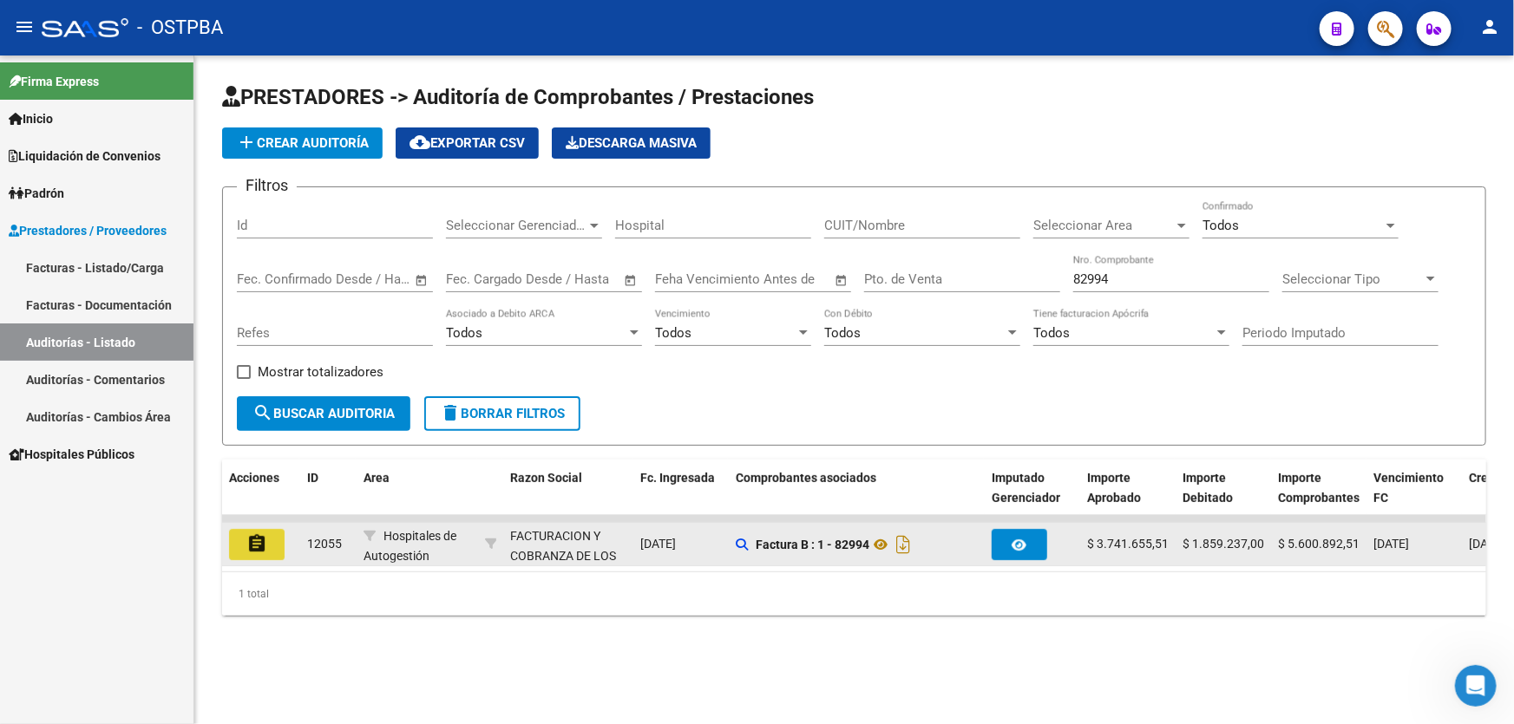
click at [248, 544] on mat-icon "assignment" at bounding box center [256, 544] width 21 height 21
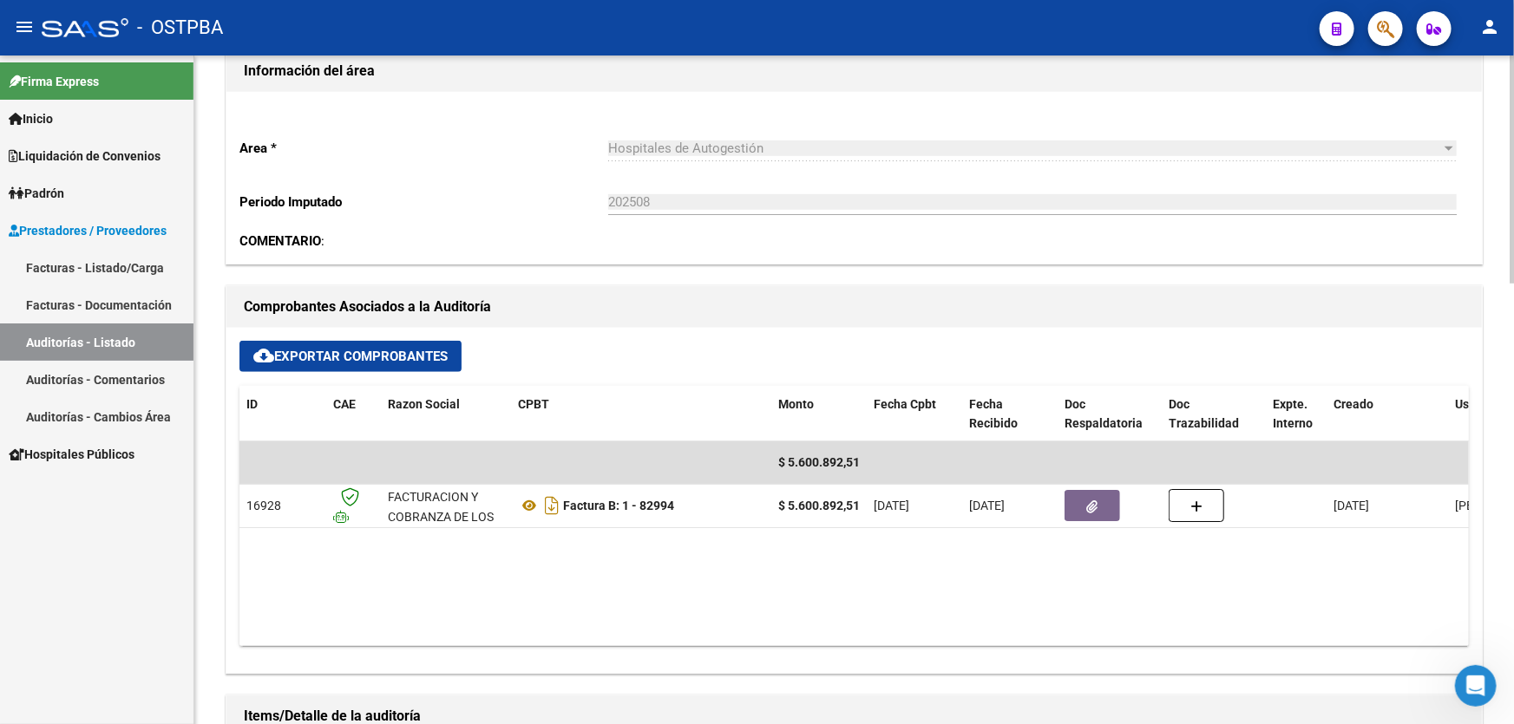
scroll to position [236, 0]
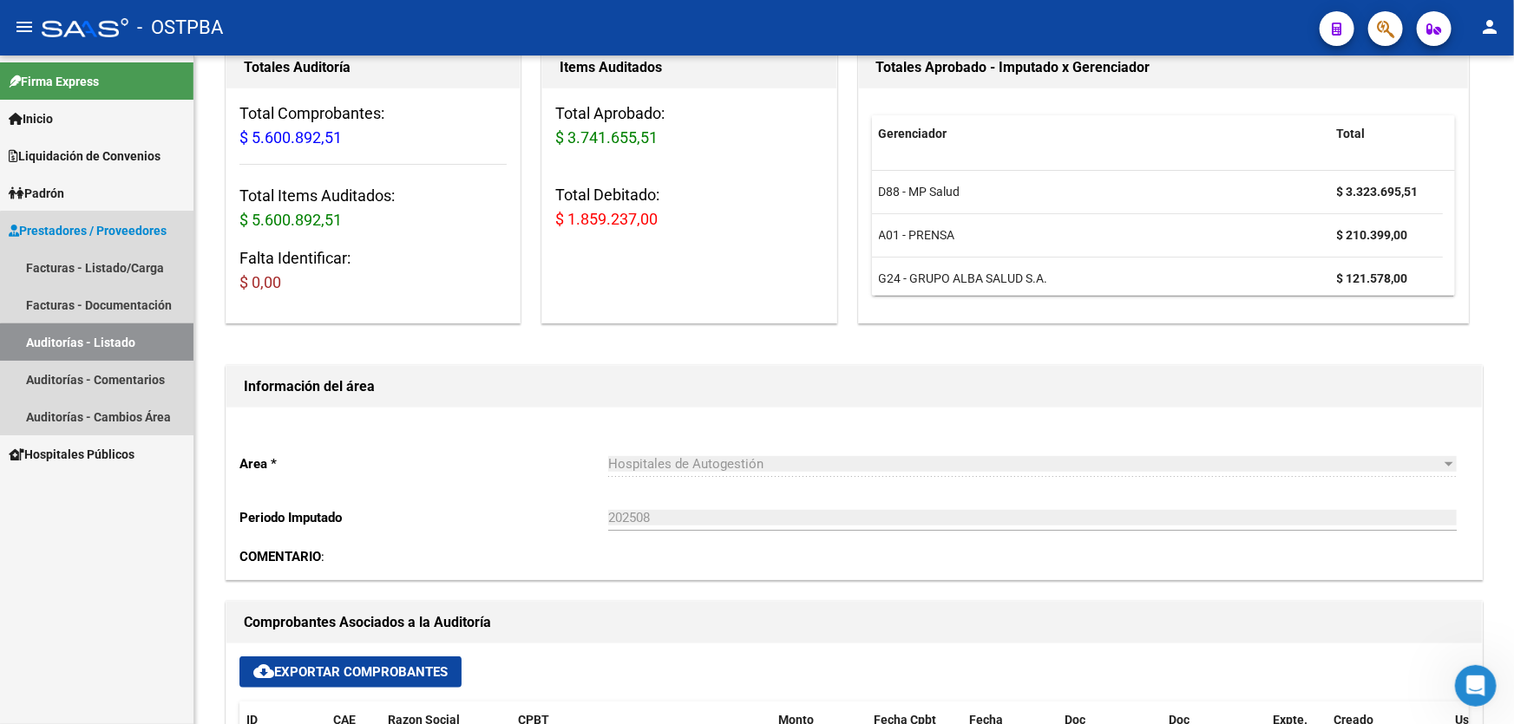
click at [128, 350] on link "Auditorías - Listado" at bounding box center [96, 342] width 193 height 37
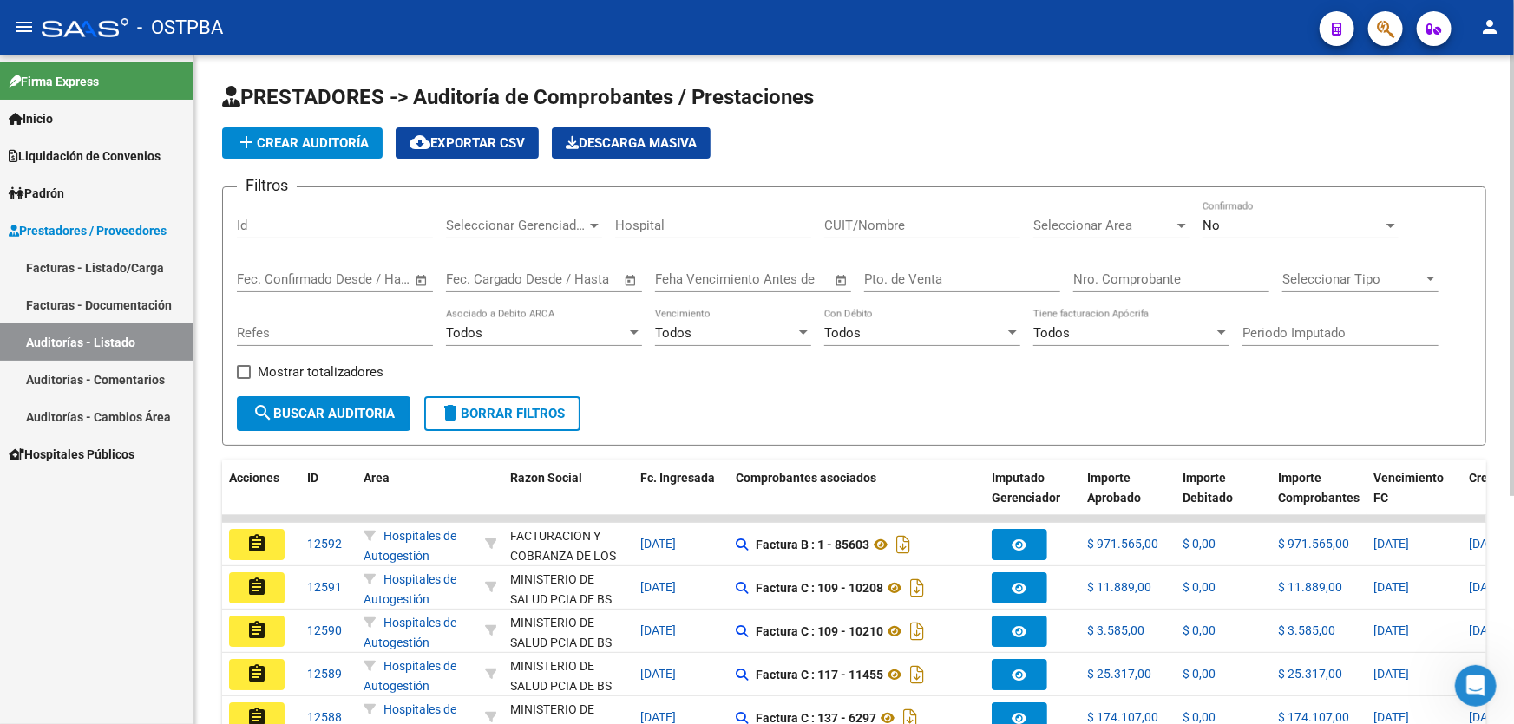
click at [1118, 279] on input "Nro. Comprobante" at bounding box center [1171, 280] width 196 height 16
type input "8"
type input "3"
type input "349"
click at [940, 272] on input "Pto. de Venta" at bounding box center [962, 280] width 196 height 16
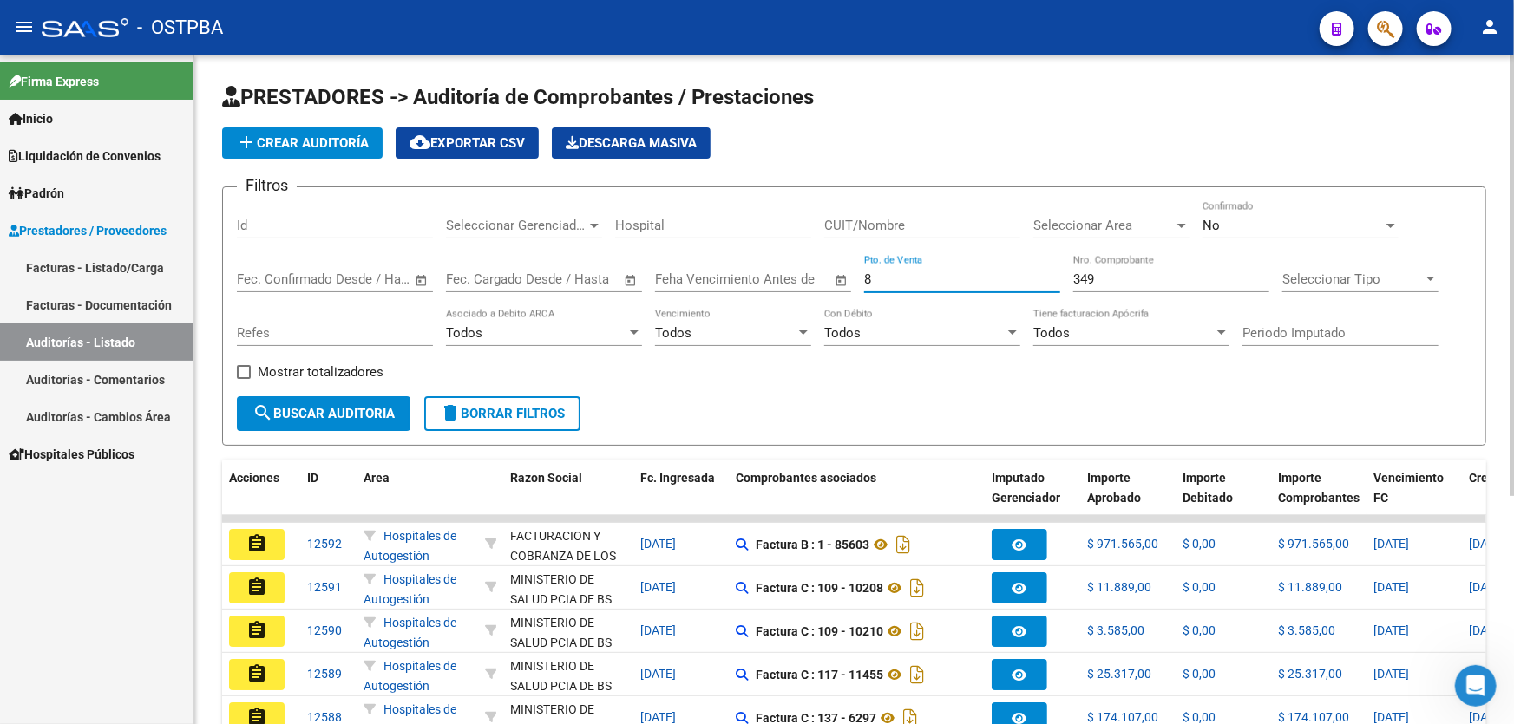
type input "8"
click at [1247, 226] on div "No" at bounding box center [1292, 226] width 180 height 16
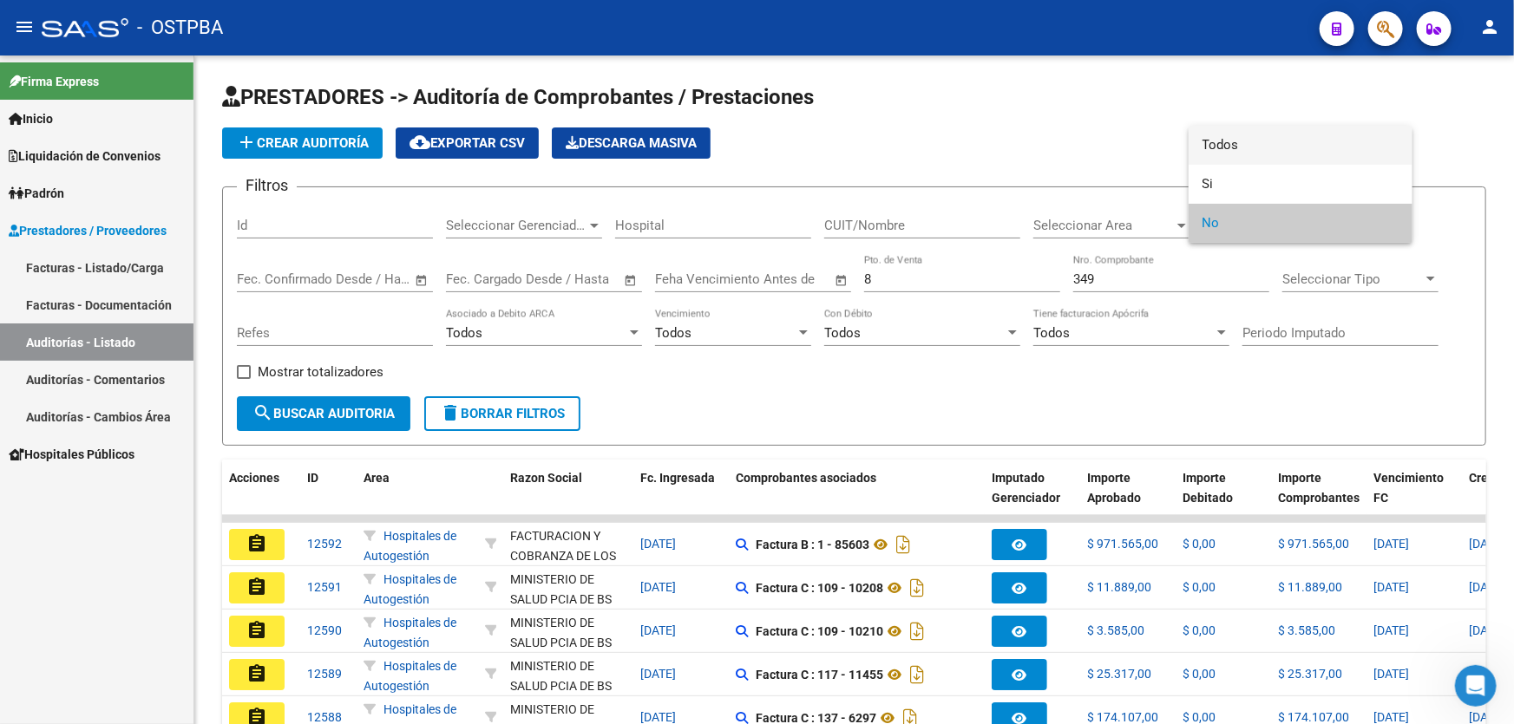
click at [1266, 137] on span "Todos" at bounding box center [1300, 145] width 196 height 39
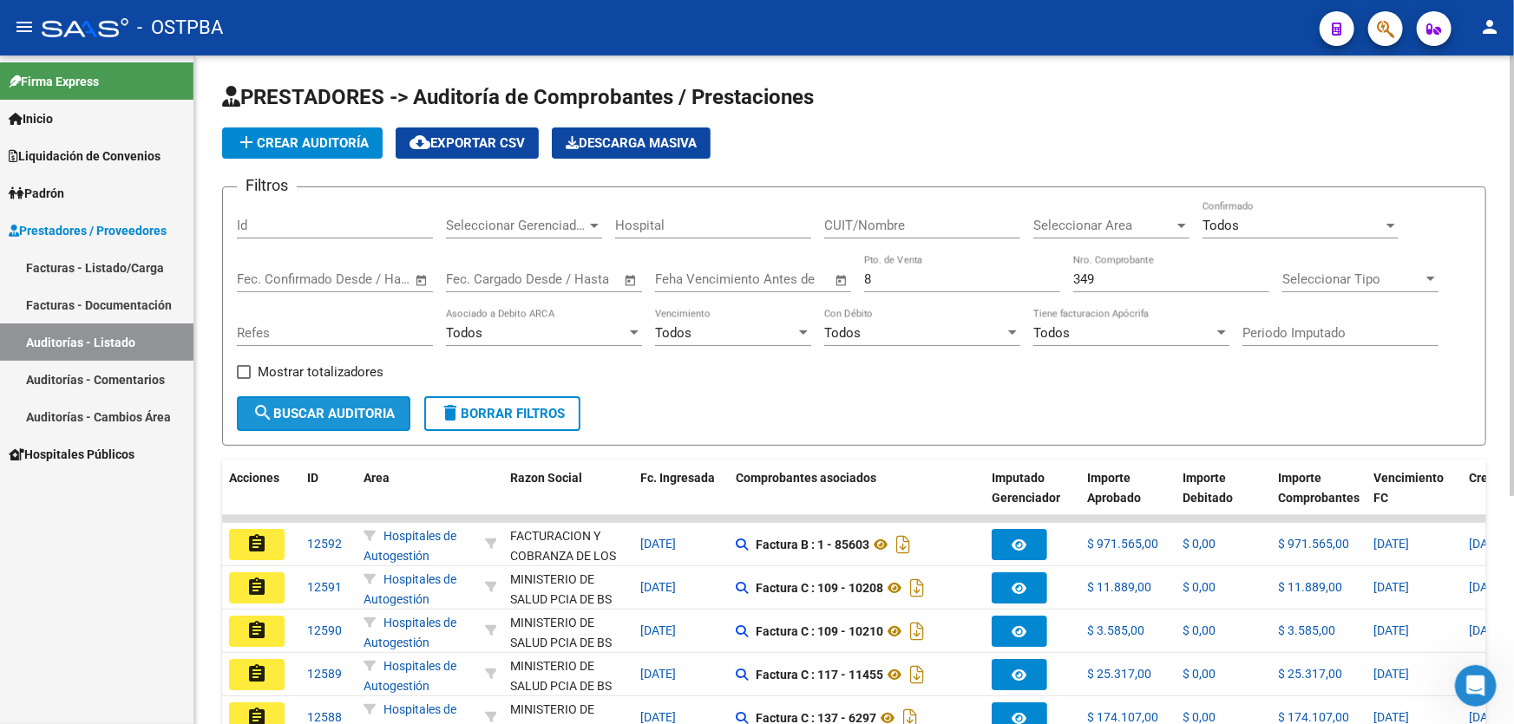
click at [302, 409] on span "search Buscar Auditoria" at bounding box center [323, 414] width 142 height 16
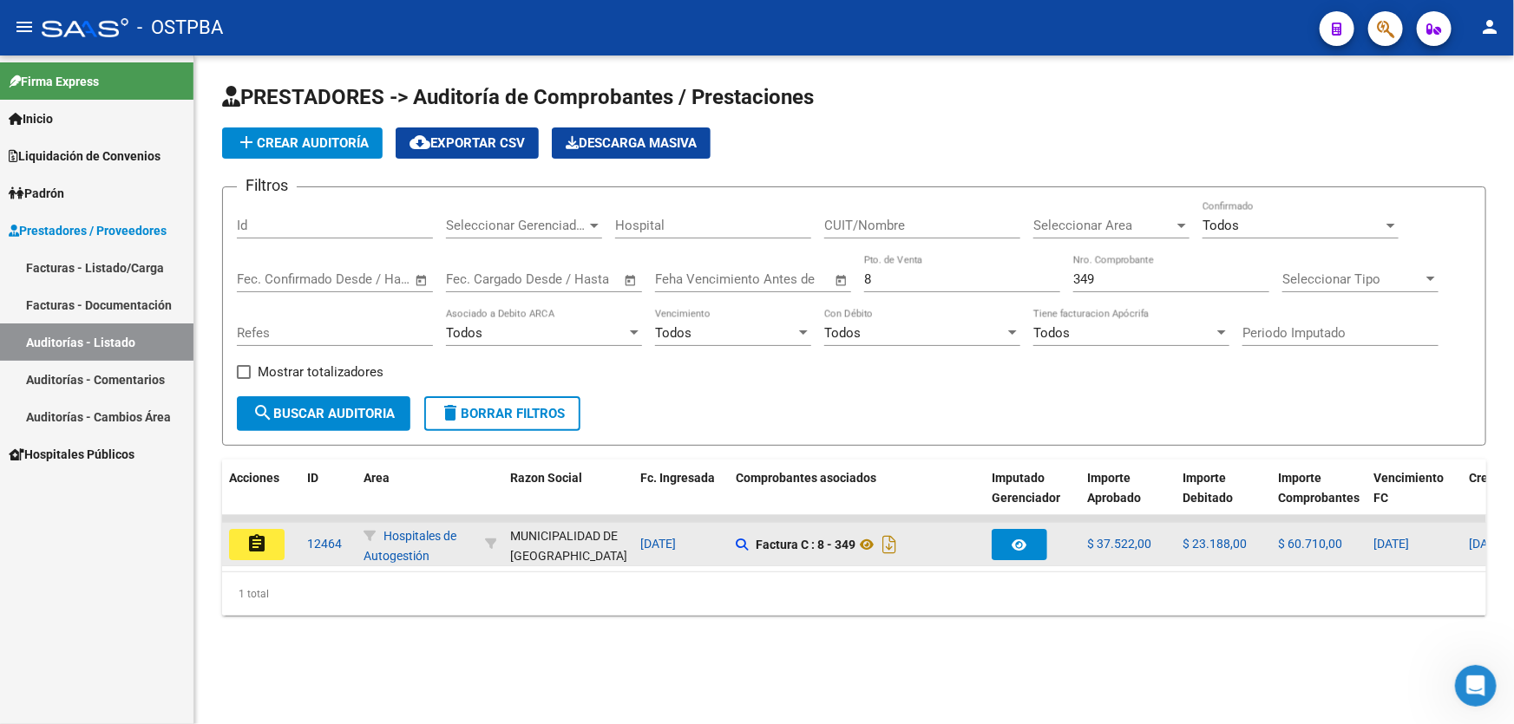
click at [254, 540] on mat-icon "assignment" at bounding box center [256, 544] width 21 height 21
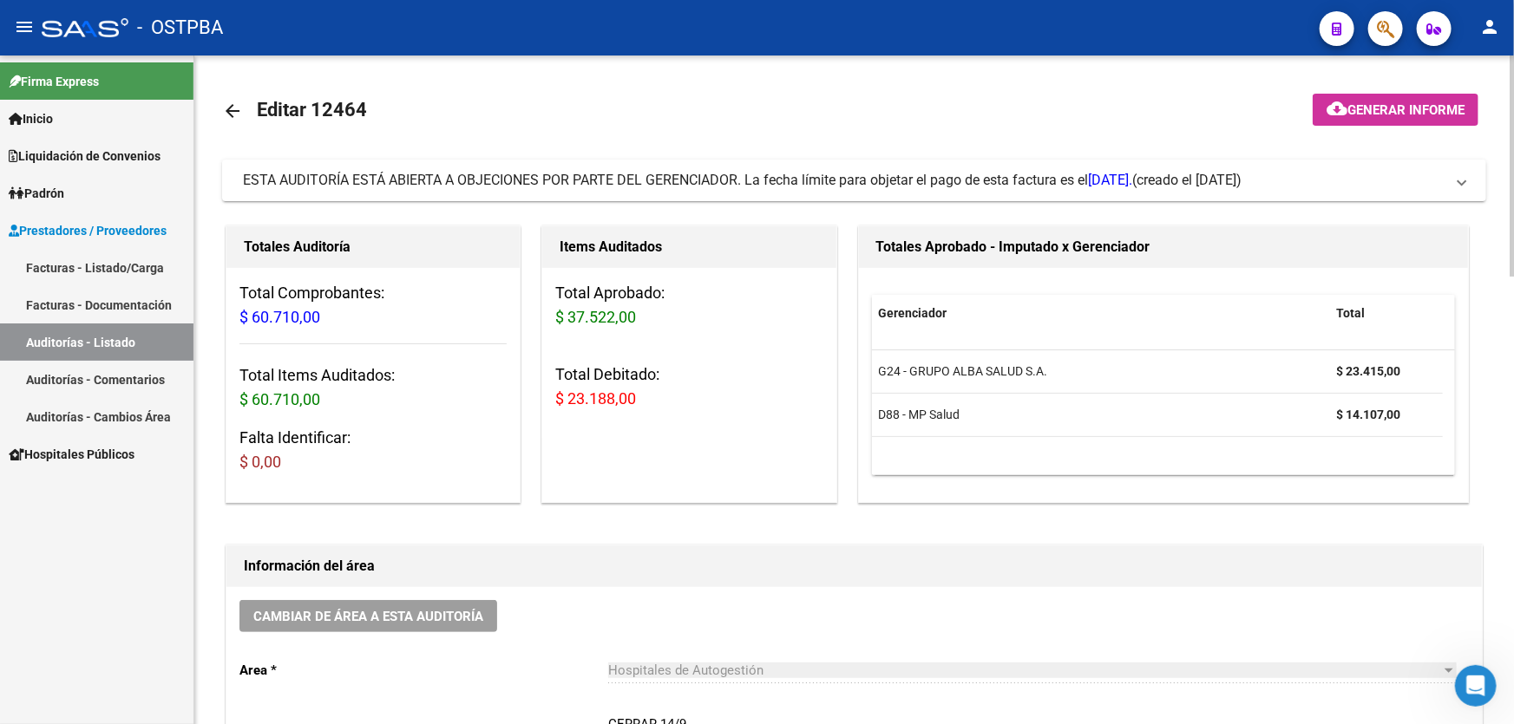
click at [230, 104] on mat-icon "arrow_back" at bounding box center [232, 111] width 21 height 21
